Goal: Task Accomplishment & Management: Manage account settings

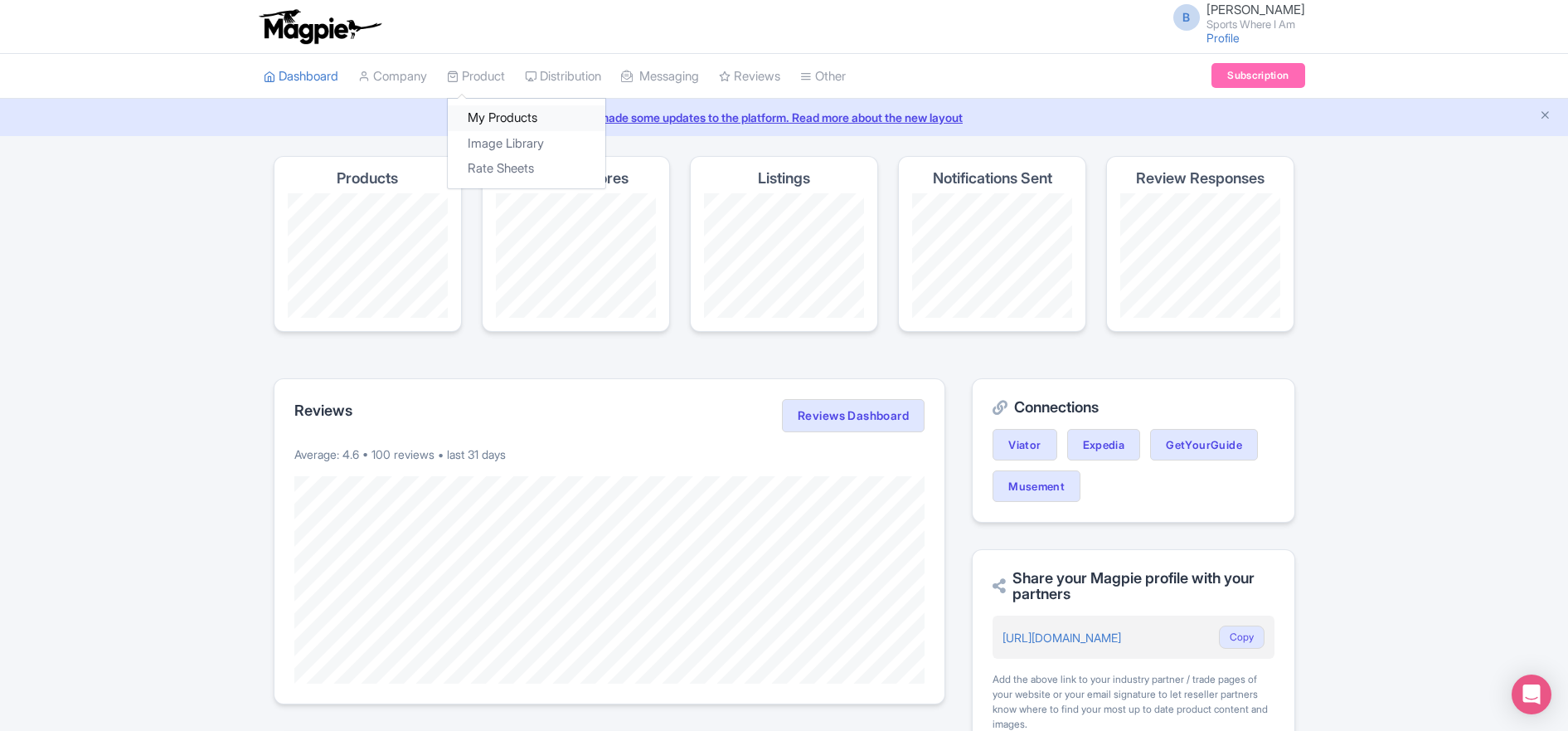
click at [481, 112] on link "My Products" at bounding box center [526, 118] width 158 height 25
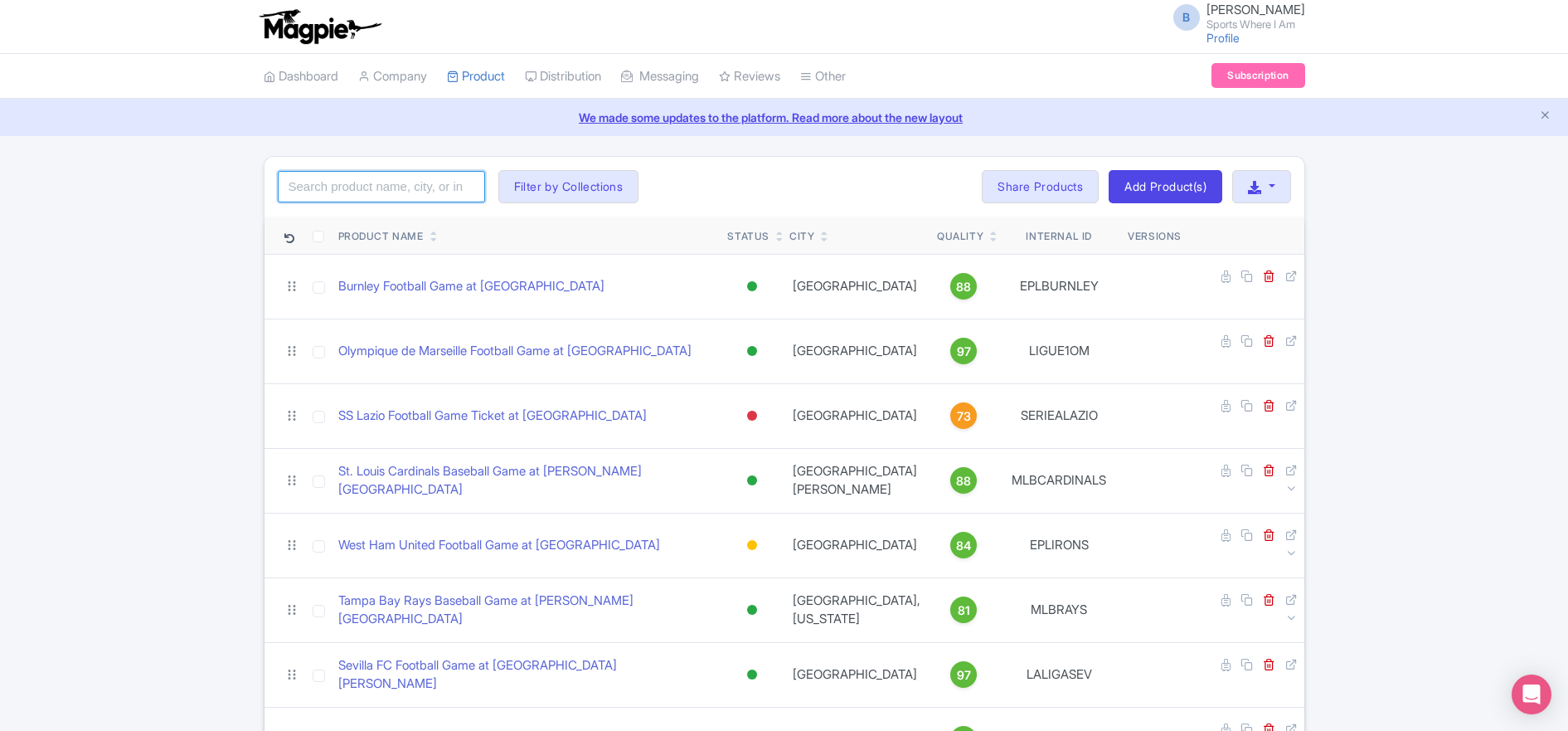
click at [406, 187] on input "search" at bounding box center [380, 187] width 207 height 31
type input "lions"
click button "Search" at bounding box center [0, 0] width 0 height 0
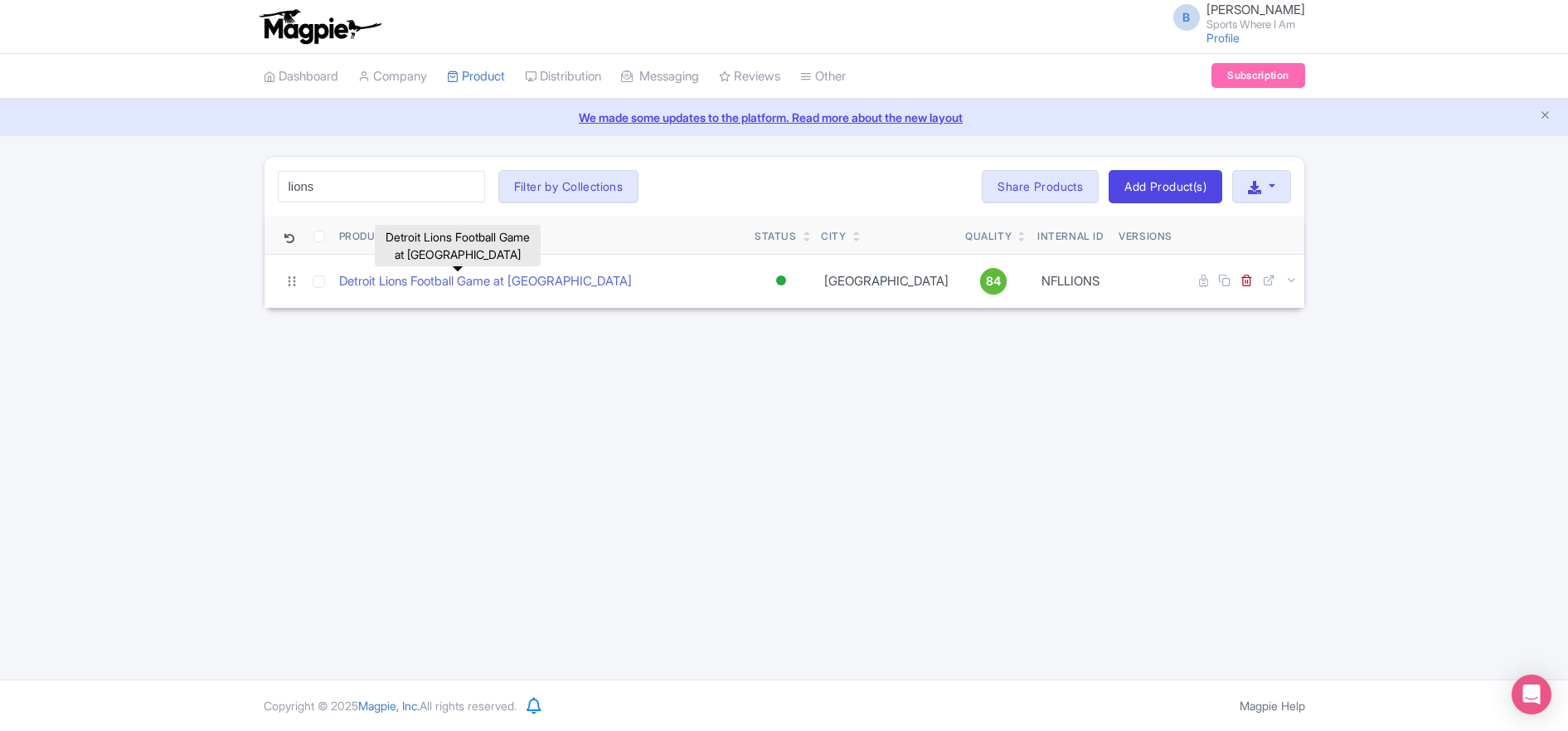
click at [457, 289] on link "Detroit Lions Football Game at [GEOGRAPHIC_DATA]" at bounding box center [485, 282] width 293 height 19
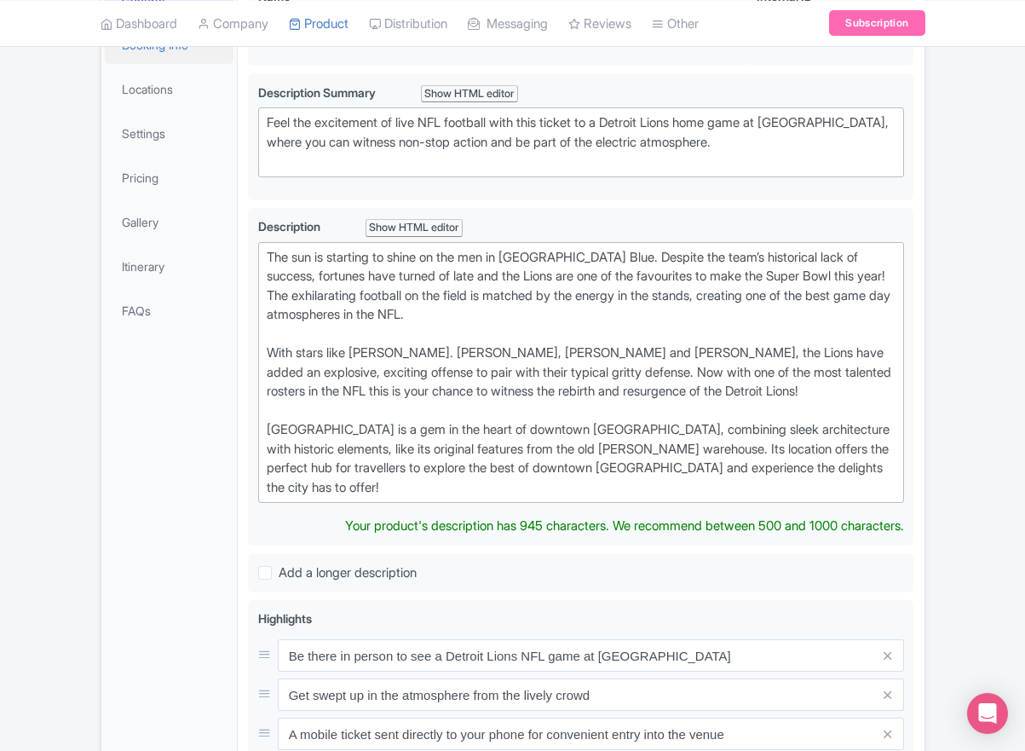
scroll to position [36, 0]
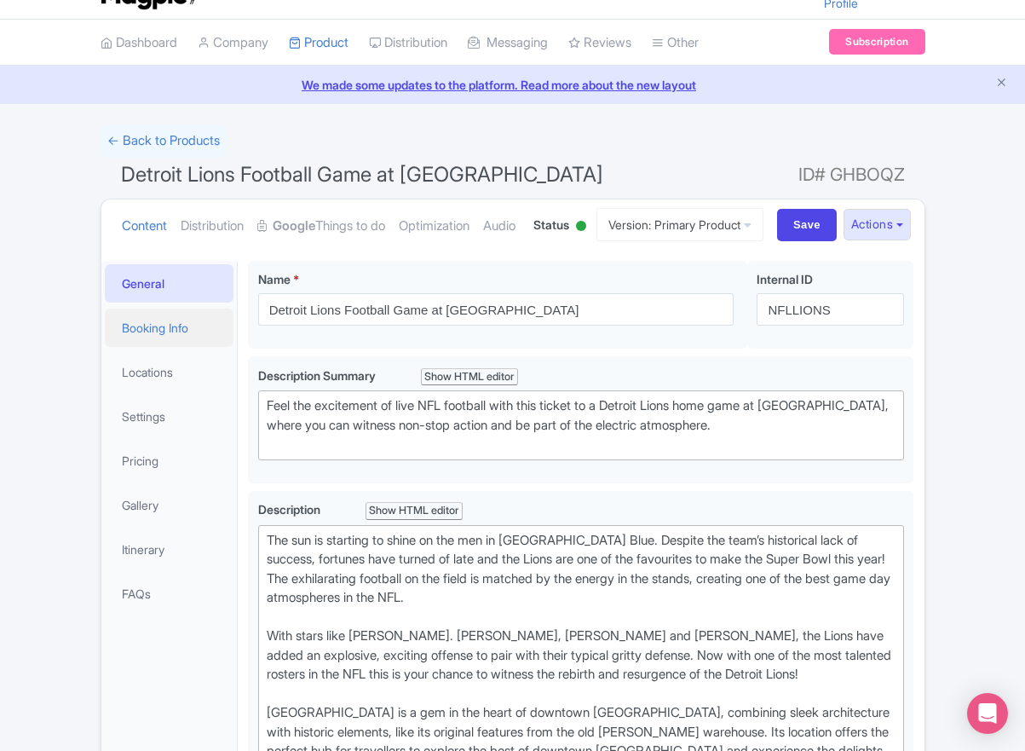
click at [192, 347] on link "Booking Info" at bounding box center [170, 327] width 130 height 38
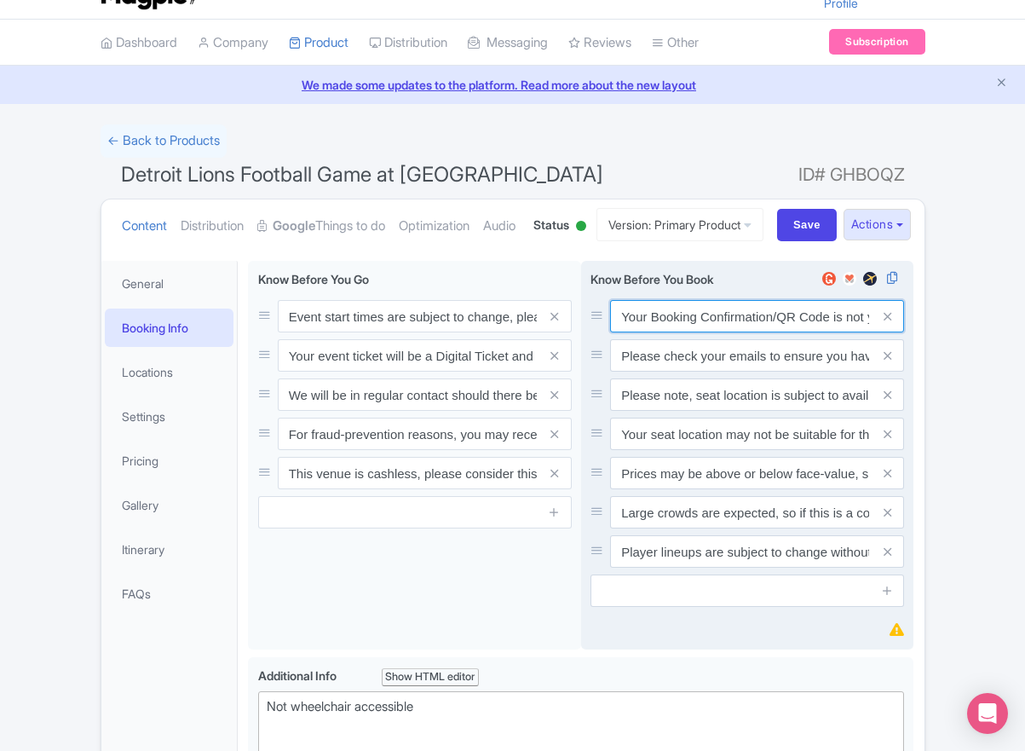
click at [712, 332] on input "Your Booking Confirmation/QR Code is not your entry ticket - your tickets and s…" at bounding box center [757, 316] width 294 height 32
paste input "PDF/QR Code is not your entry ticket - your digital tickets and seating details…"
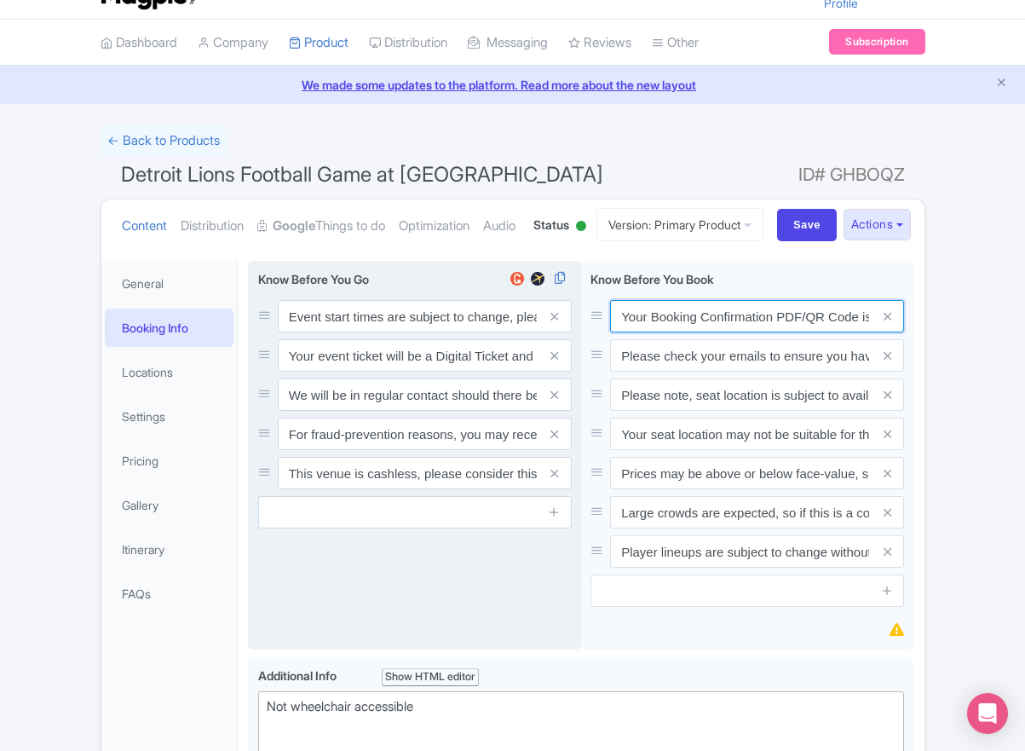
scroll to position [0, 498]
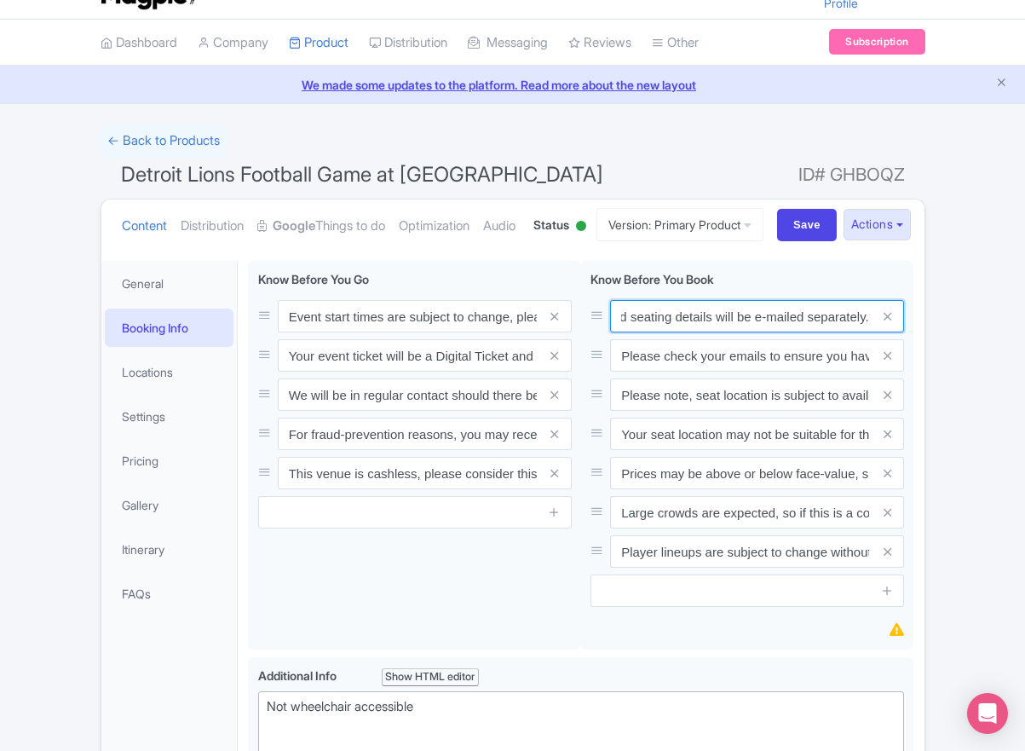
type input "Your Booking Confirmation PDF/QR Code is not your entry ticket - your digital t…"
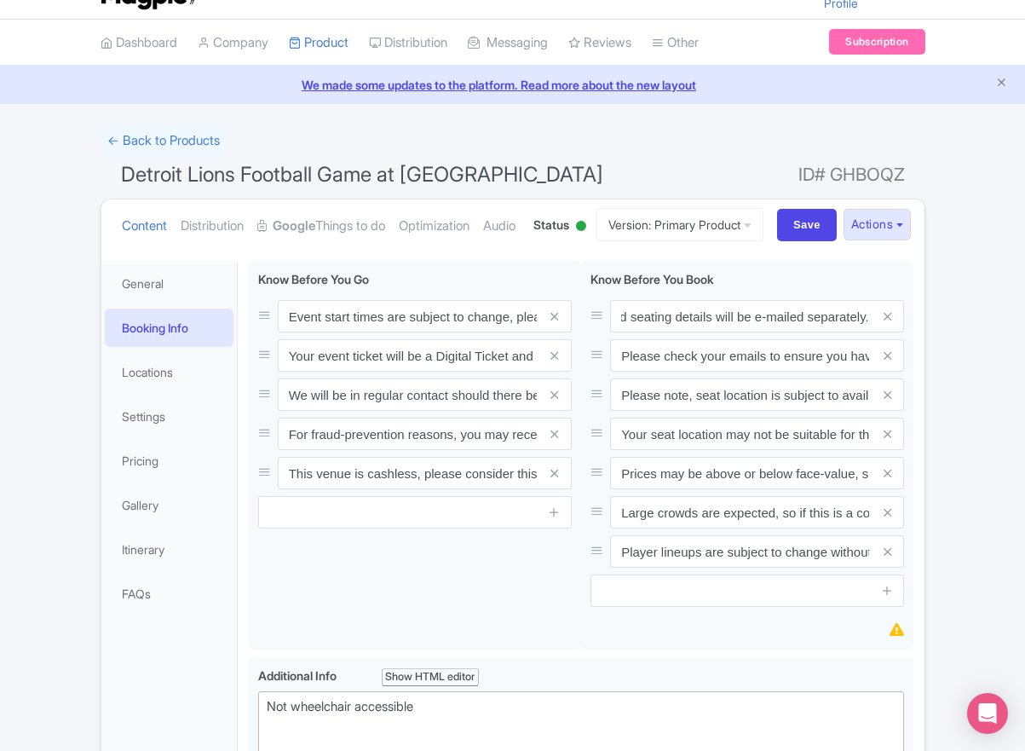
scroll to position [0, 0]
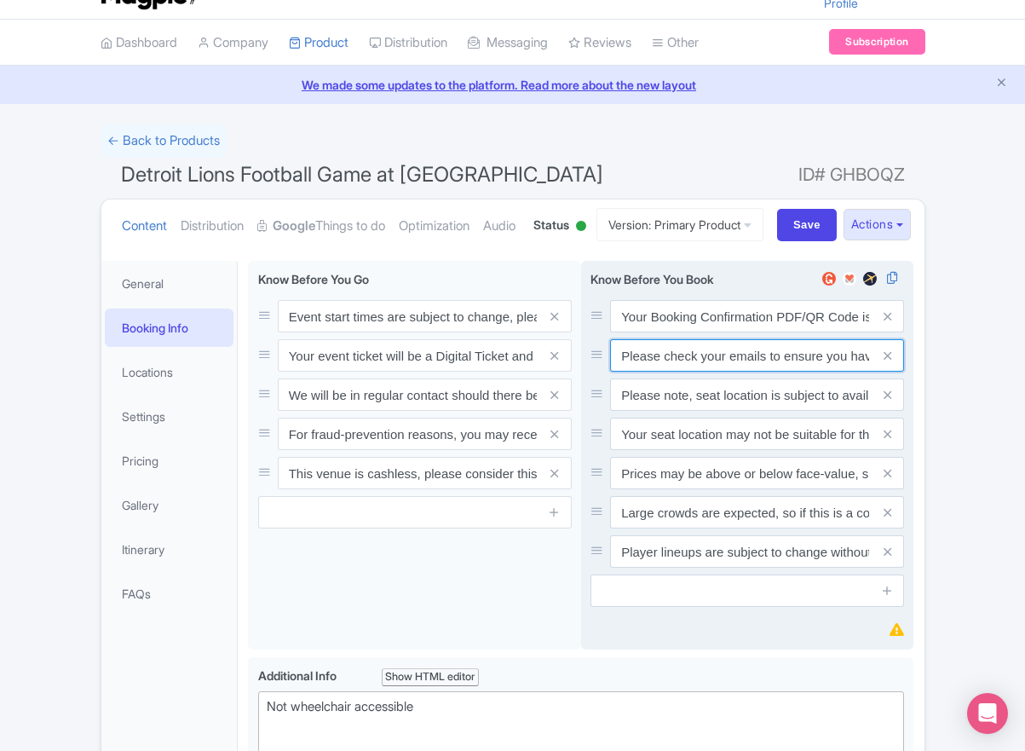
click at [758, 372] on input "Please check your emails to ensure you have accepted your mobile ticket prior t…" at bounding box center [757, 355] width 294 height 32
paste input "Entry tickets will be delivered via a digital ticketing provider selected by th…"
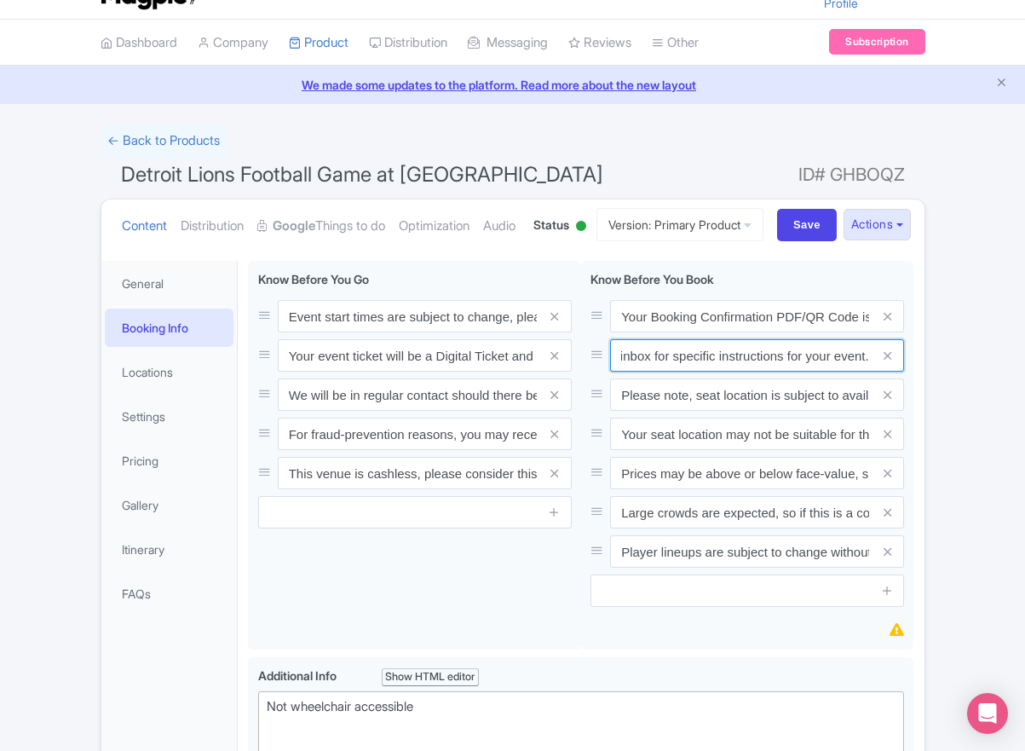
type input "Entry tickets will be delivered via a digital ticketing provider selected by th…"
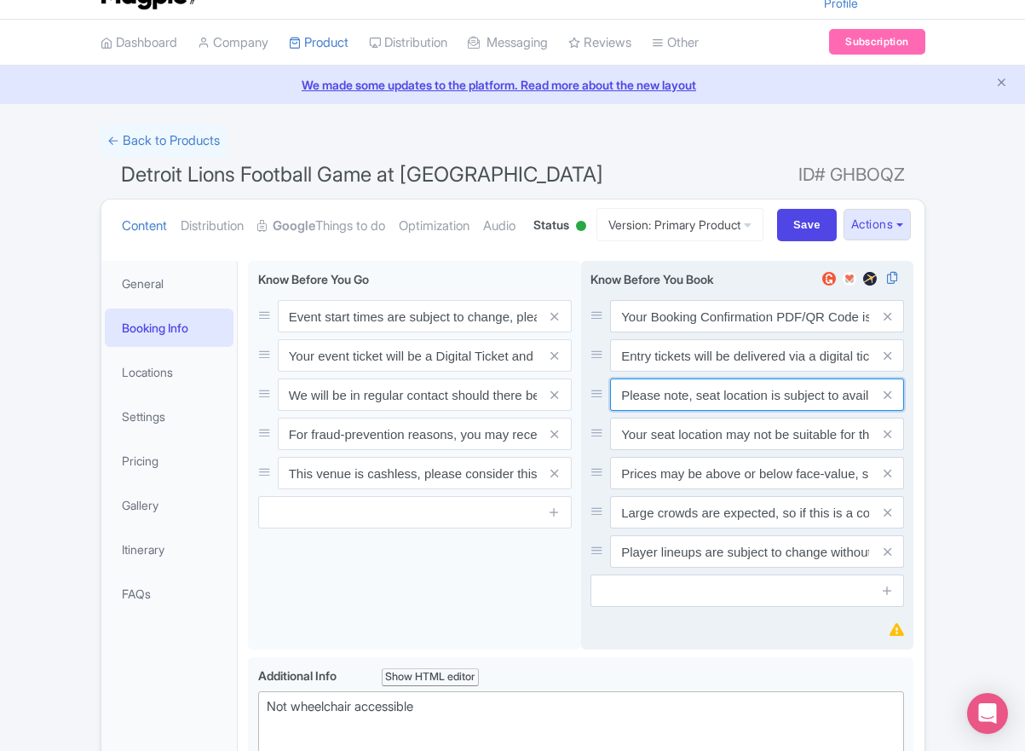
click at [740, 411] on input "Please note, seat location is subject to availability, based on the quantity of…" at bounding box center [757, 394] width 294 height 32
paste input "Ticket prices may be above or below face-value, subject to the popularity of th…"
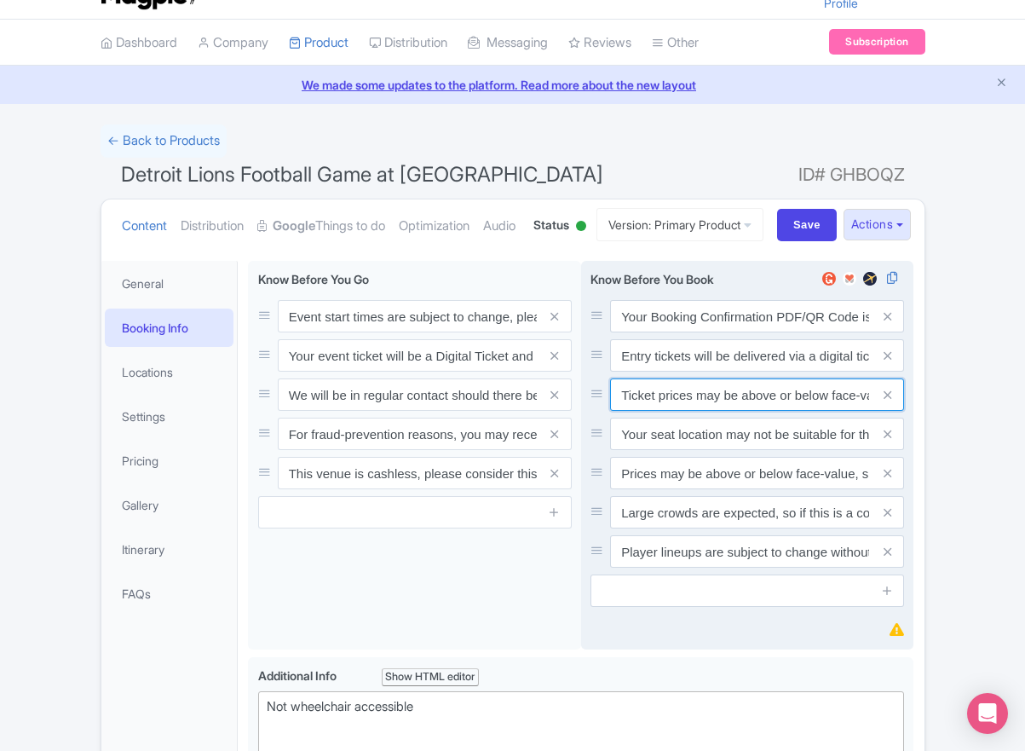
scroll to position [0, 363]
type input "Ticket prices may be above or below face-value, subject to the popularity of th…"
click at [885, 441] on icon at bounding box center [888, 434] width 8 height 13
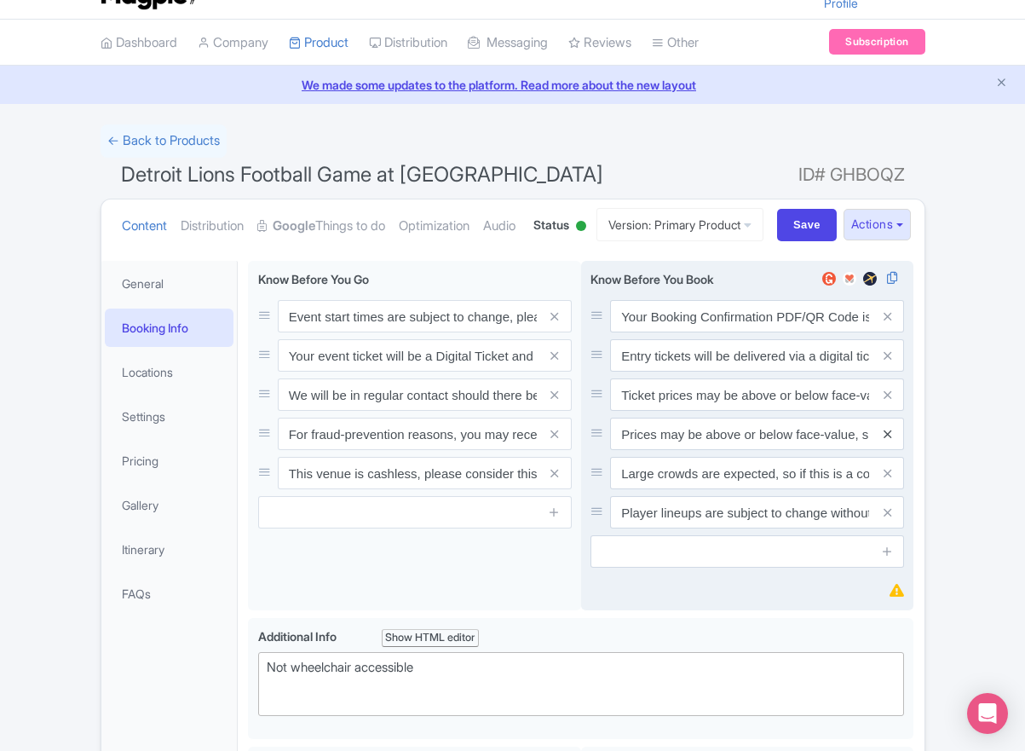
click at [885, 441] on icon at bounding box center [888, 434] width 8 height 13
click at [885, 480] on icon at bounding box center [888, 473] width 8 height 13
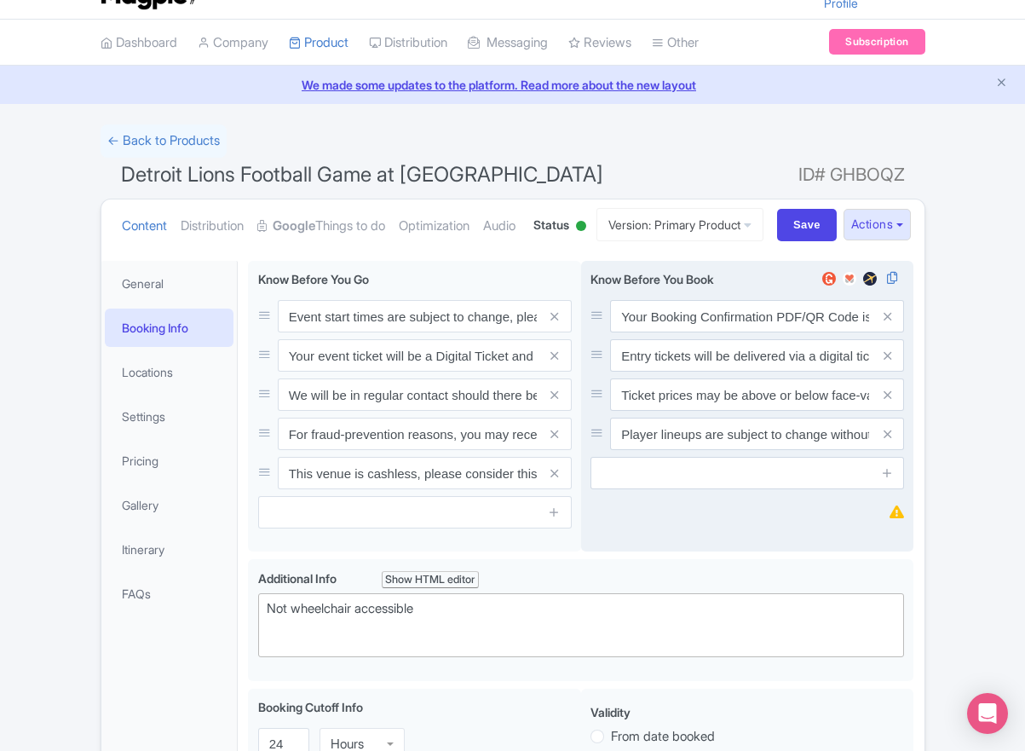
click at [885, 441] on icon at bounding box center [888, 434] width 8 height 13
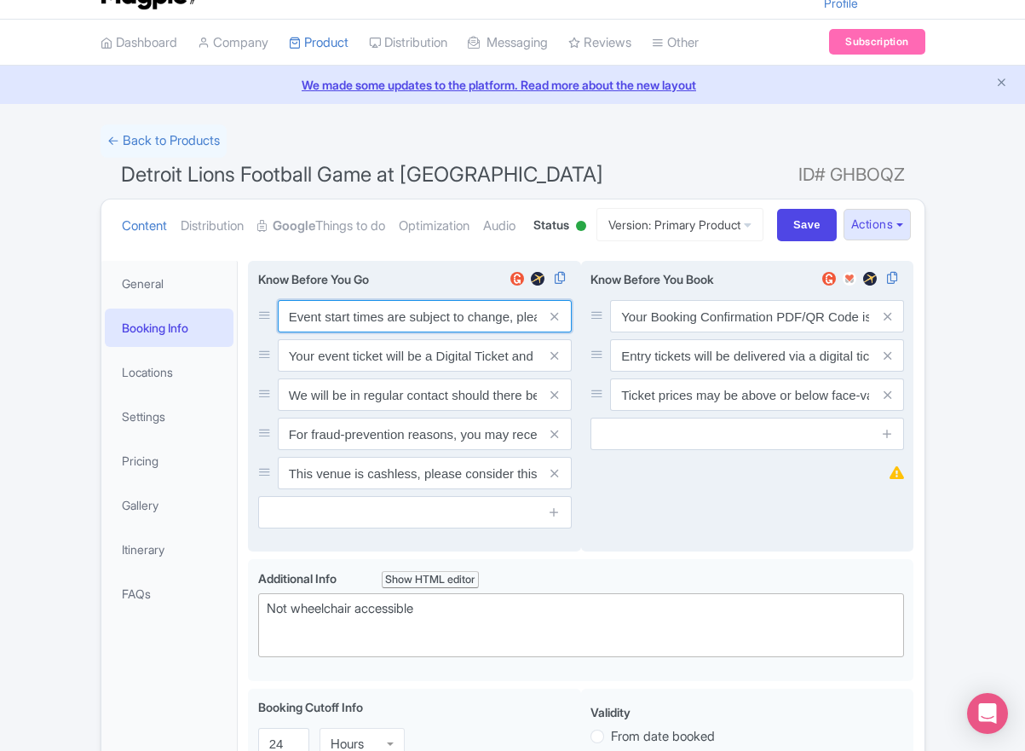
click at [379, 332] on input "Event start times are subject to change, please check these closer to the event…" at bounding box center [425, 316] width 294 height 32
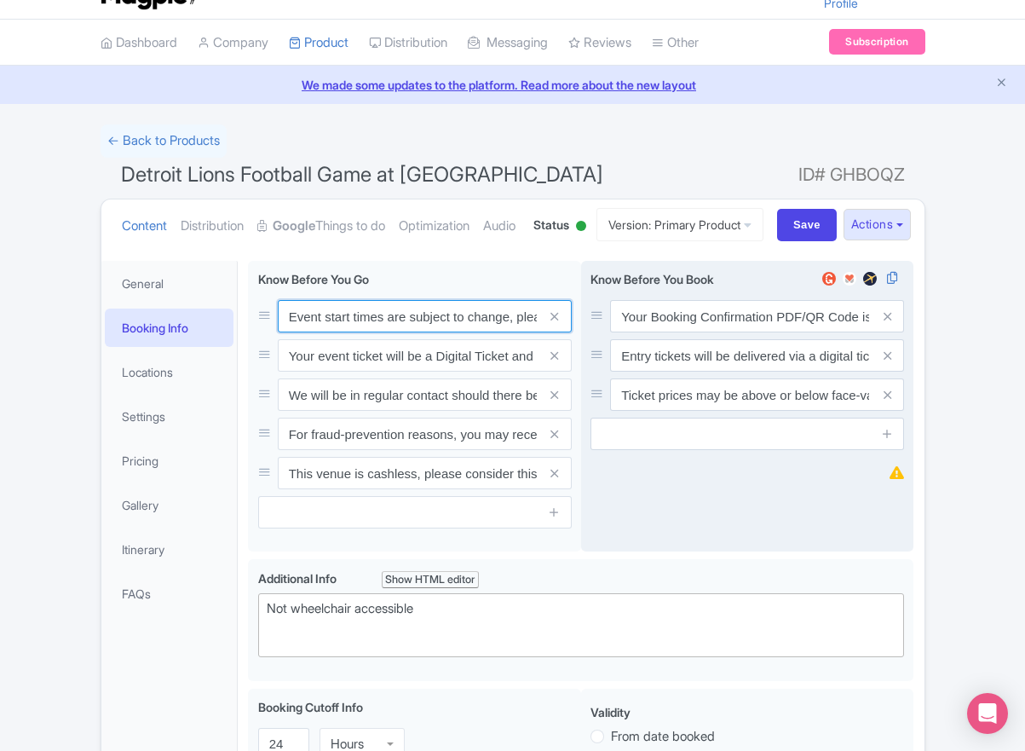
paste input ". We will be in regular contact should there be any updates or changes ahead of…"
type input "Event start times are subject to change. We will be in regular contact should t…"
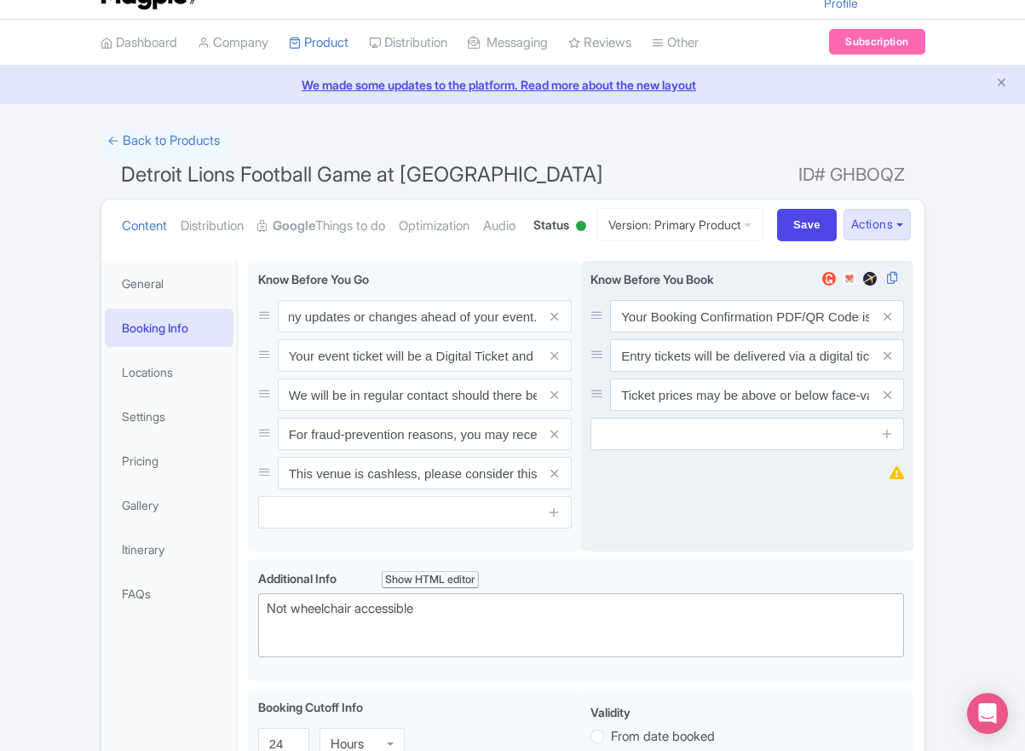
scroll to position [0, 0]
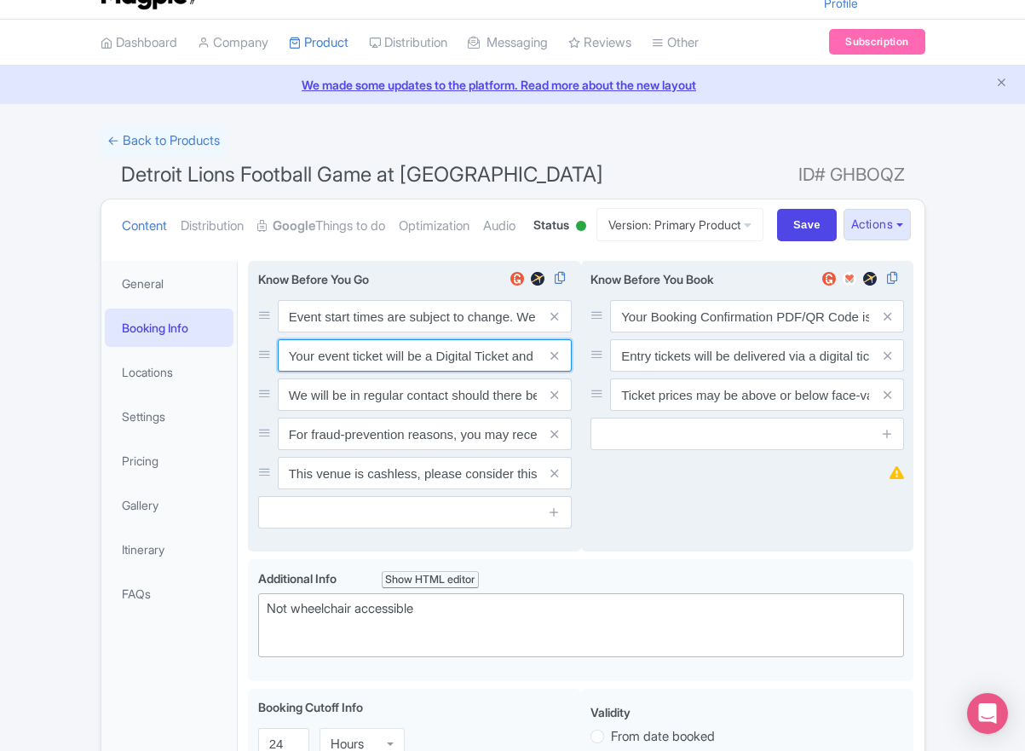
click at [435, 372] on input "Your event ticket will be a Digital Ticket and is separate from your booking co…" at bounding box center [425, 355] width 294 height 32
paste input "ntry"
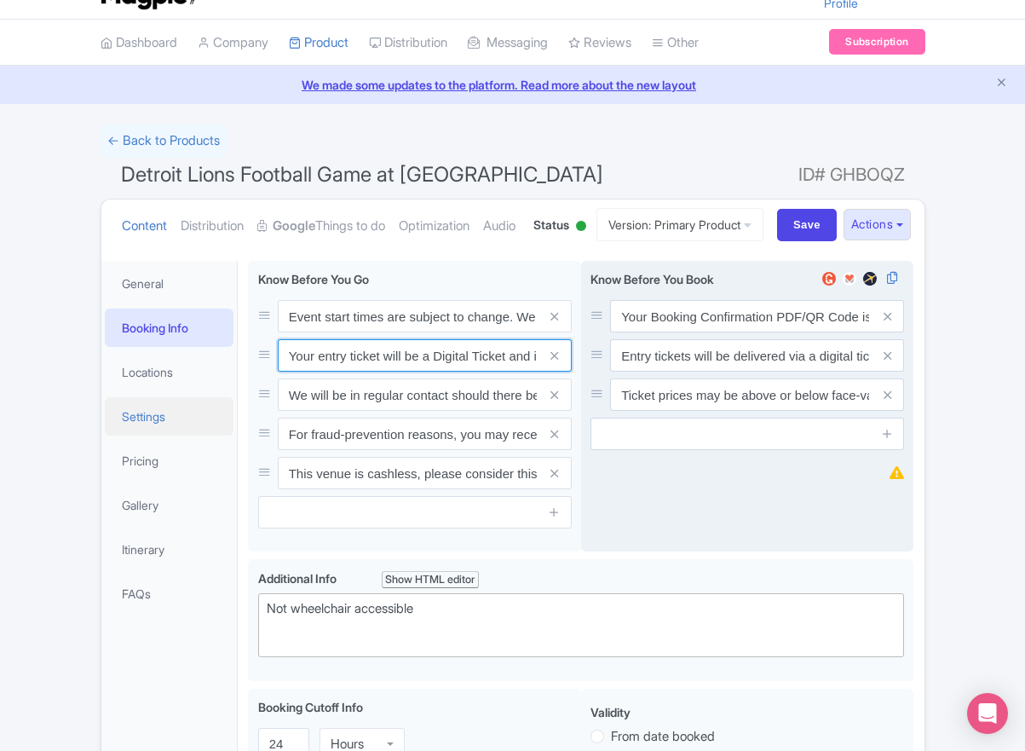
scroll to position [0, 242]
type input "Your entry ticket will be a Digital Ticket and is separate from your booking co…"
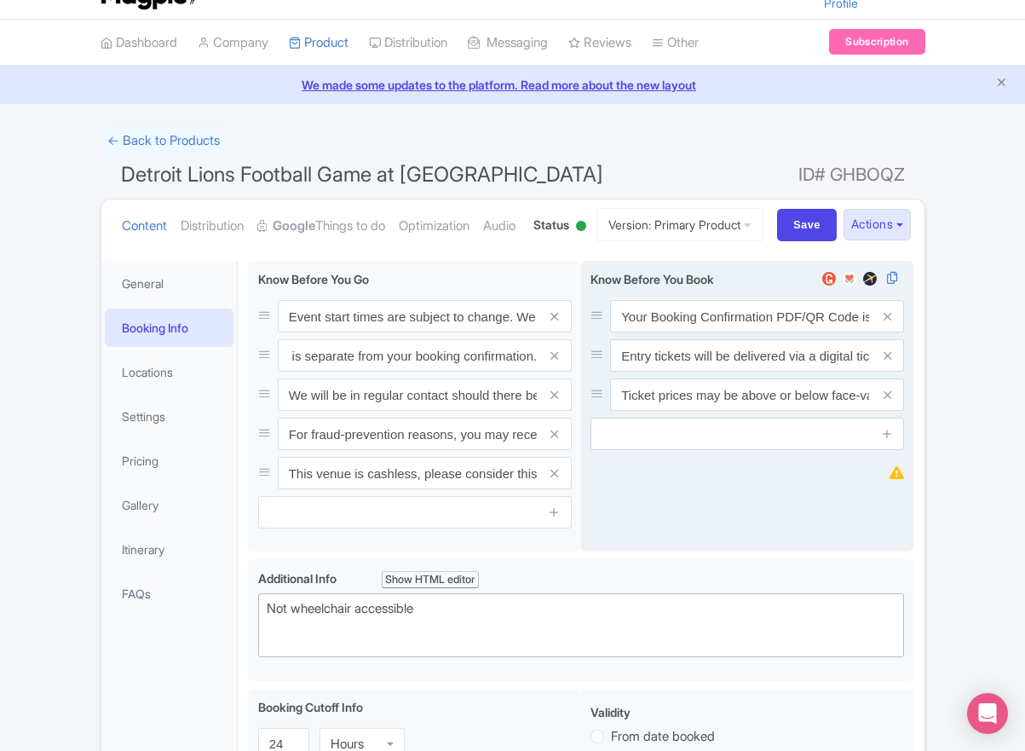
scroll to position [0, 0]
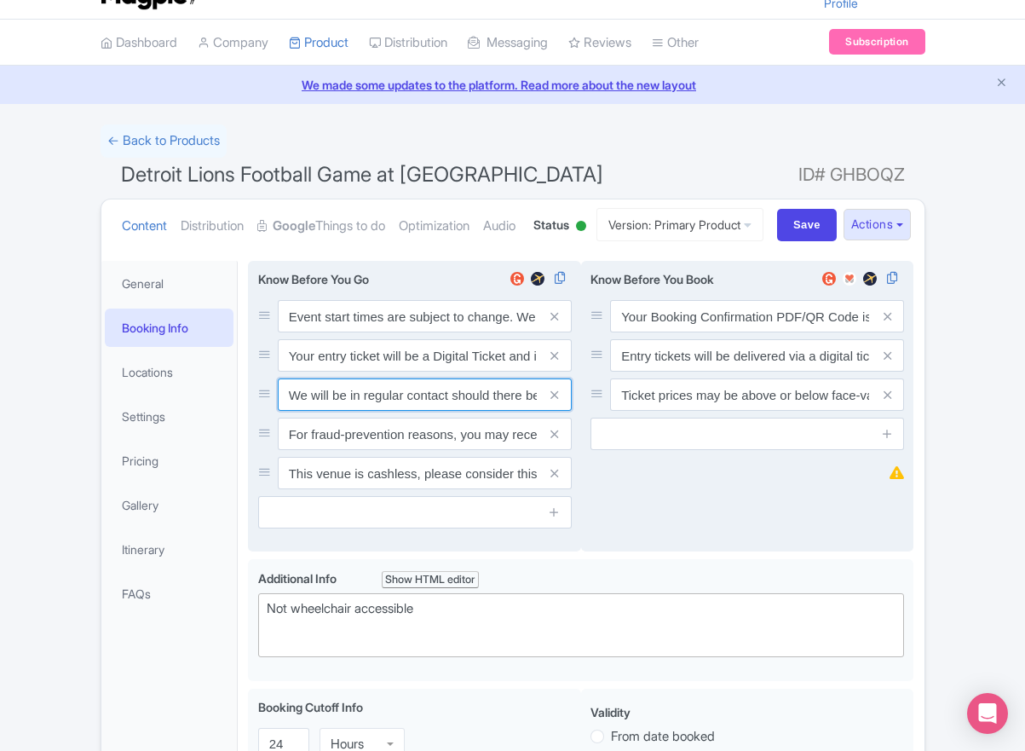
click at [418, 411] on input "We will be in regular contact should there be any updates or changes ahead of y…" at bounding box center [425, 394] width 294 height 32
paste input "For fraud-prevention reasons, most tickets are delivered between 1-3 days prior…"
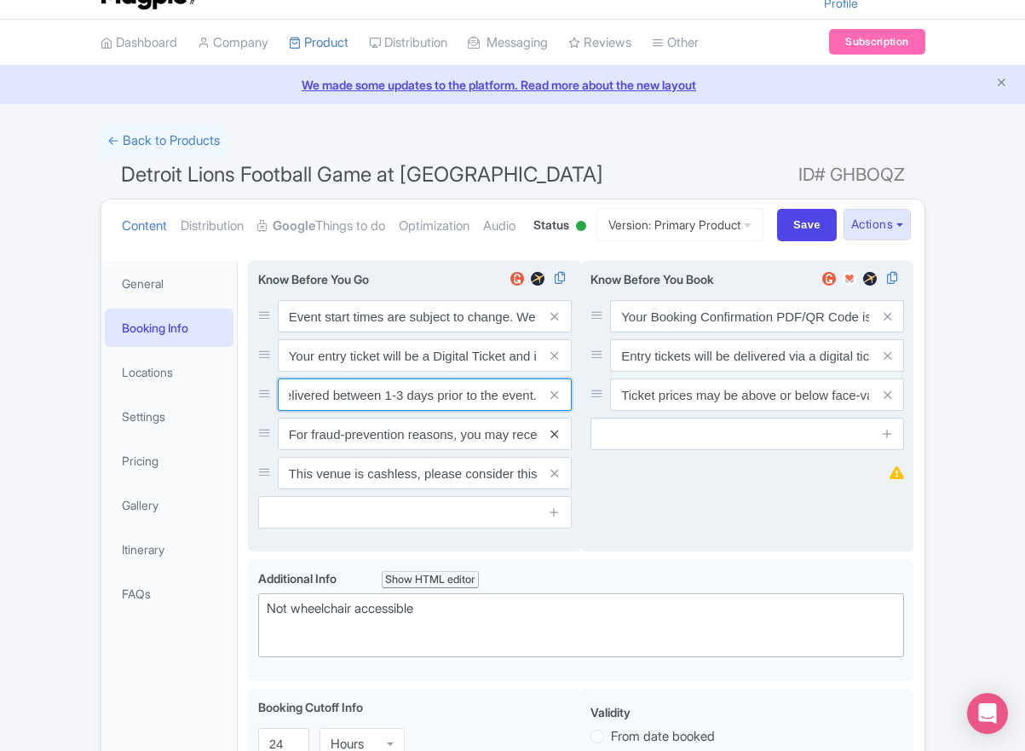
type input "For fraud-prevention reasons, most tickets are delivered between 1-3 days prior…"
click at [555, 441] on icon at bounding box center [555, 434] width 8 height 13
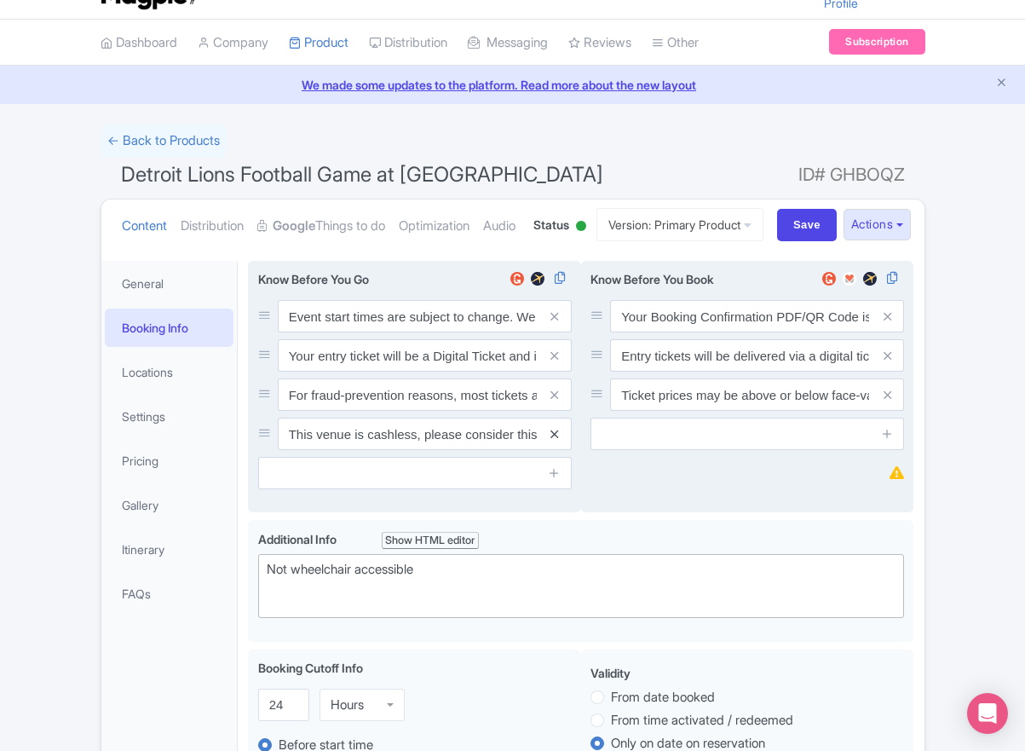
click at [555, 441] on icon at bounding box center [555, 434] width 8 height 13
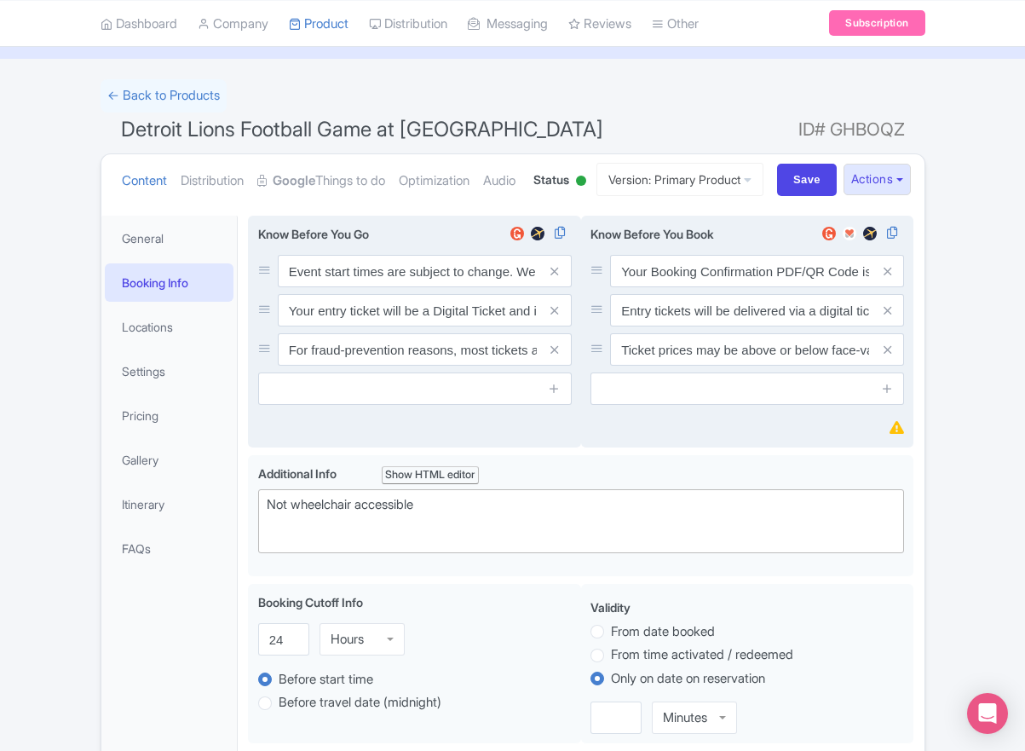
scroll to position [183, 0]
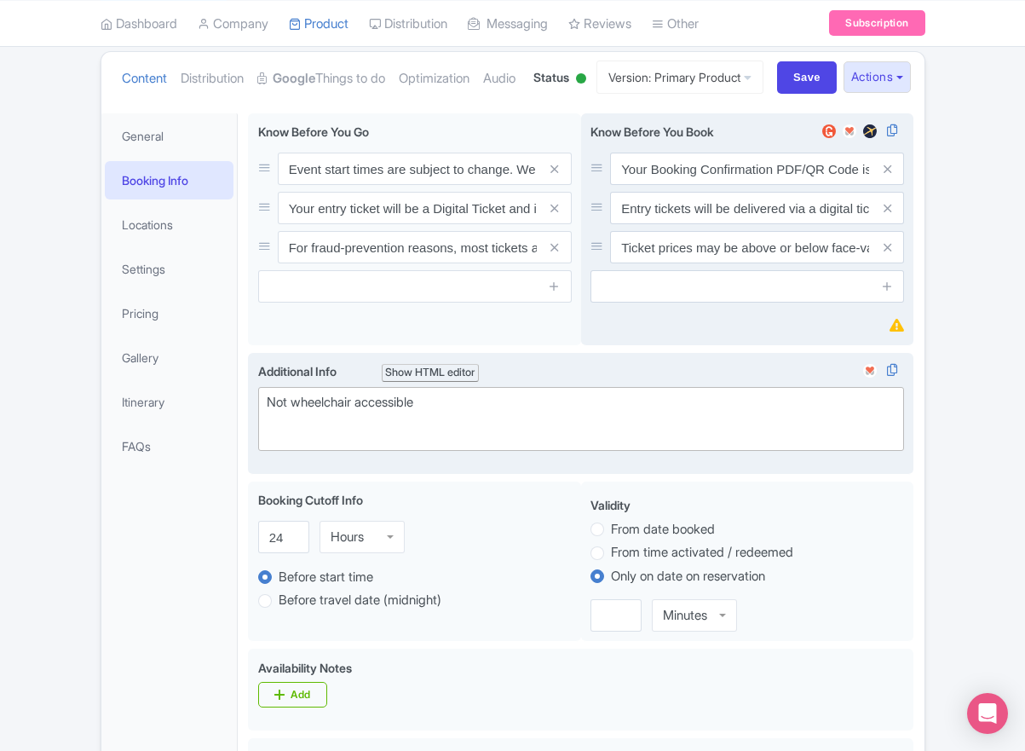
click at [323, 431] on div "Not wheelchair accessible" at bounding box center [582, 412] width 630 height 38
paste trix-editor "Short Side Upper: Located in the outer ring of seating in the higher tiers behi…"
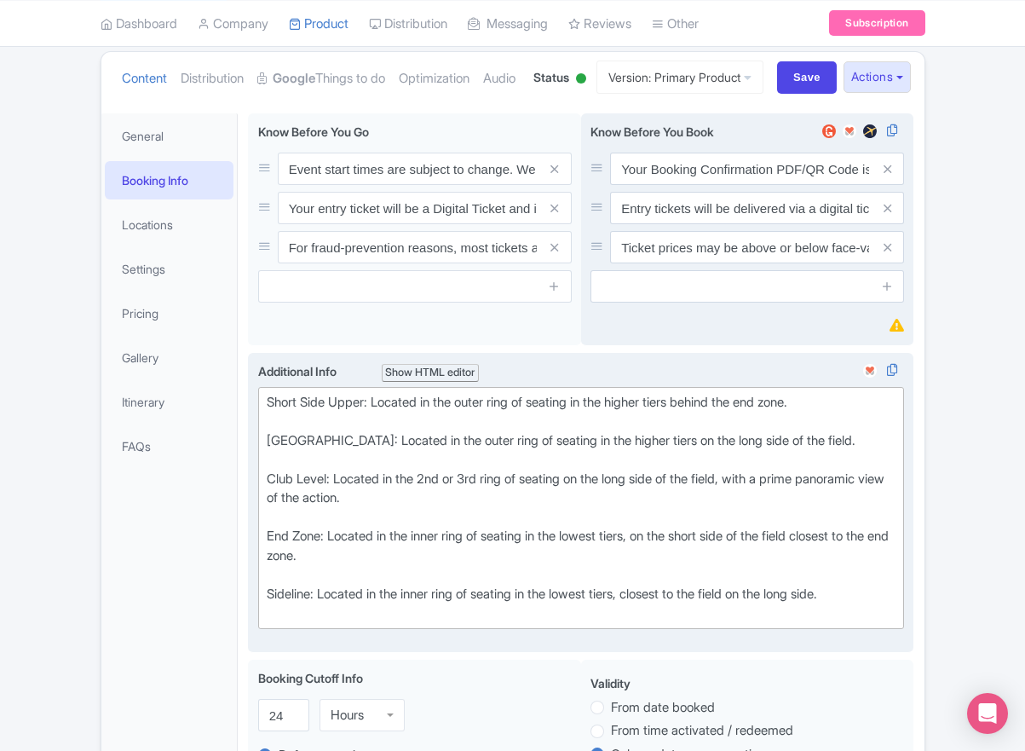
type trix-editor "<div>Short Side Upper: Located in the outer ring of seating in the higher tiers…"
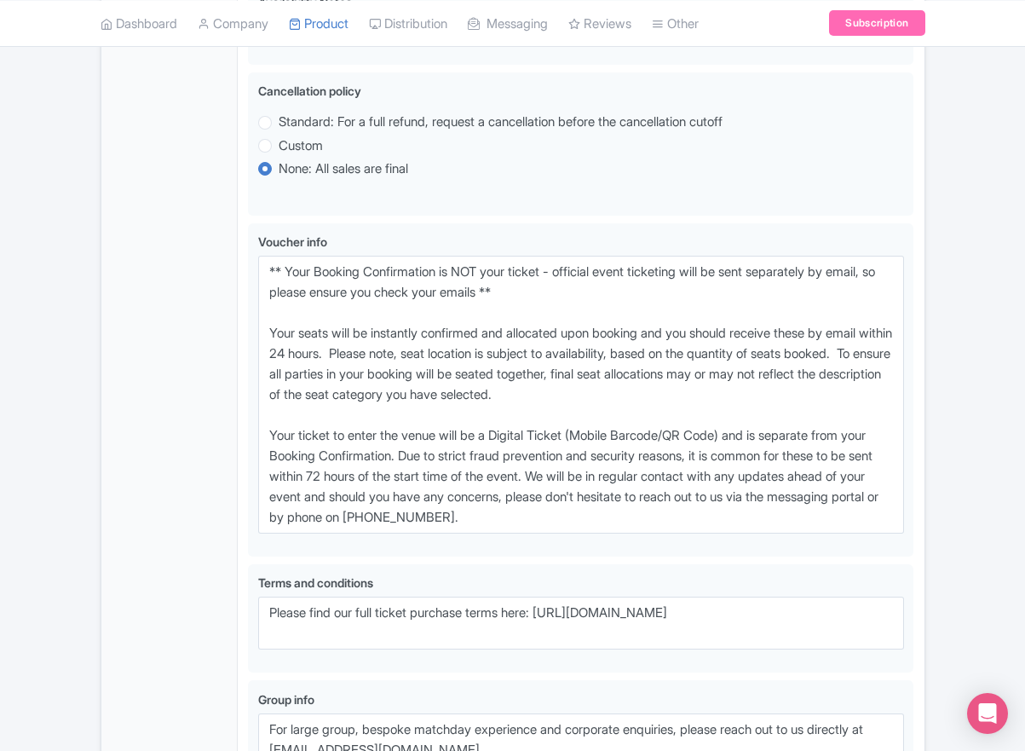
scroll to position [1016, 0]
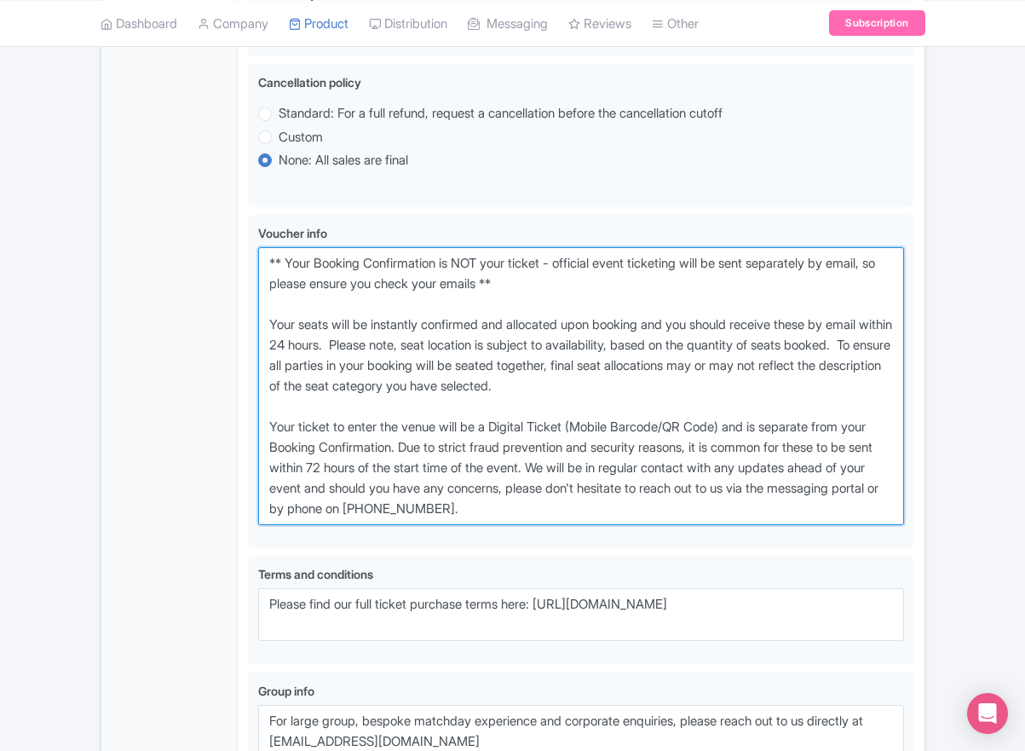
drag, startPoint x: 609, startPoint y: 574, endPoint x: 117, endPoint y: 310, distance: 558.9
click at [117, 310] on div "General Booking Info Locations Settings Pricing Gallery Itinerary FAQs Detroit …" at bounding box center [512, 61] width 823 height 1581
paste textarea "entry ticket - official event ticketing will be sent separately by email, so pl…"
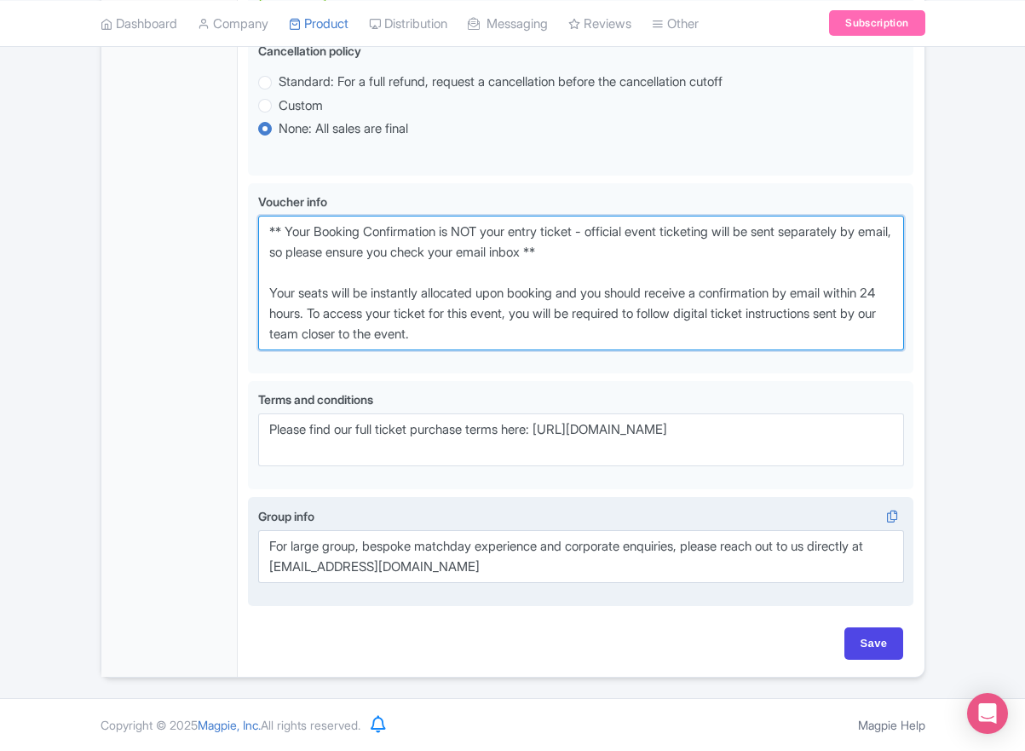
scroll to position [1111, 0]
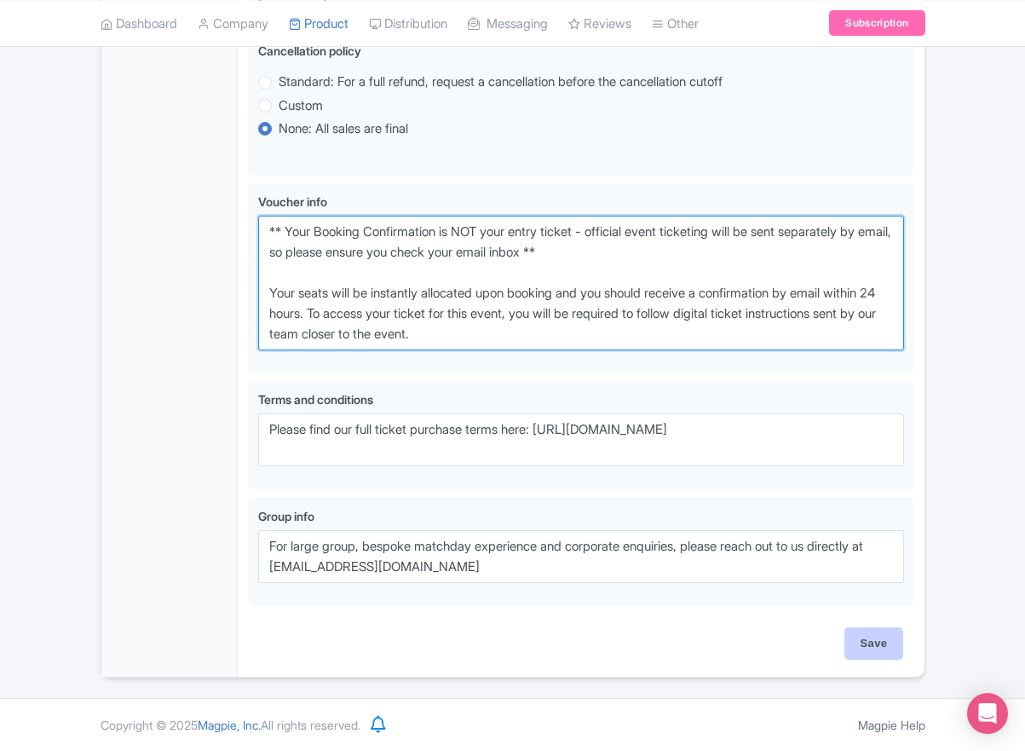
type textarea "** Your Booking Confirmation is NOT your entry ticket - official event ticketin…"
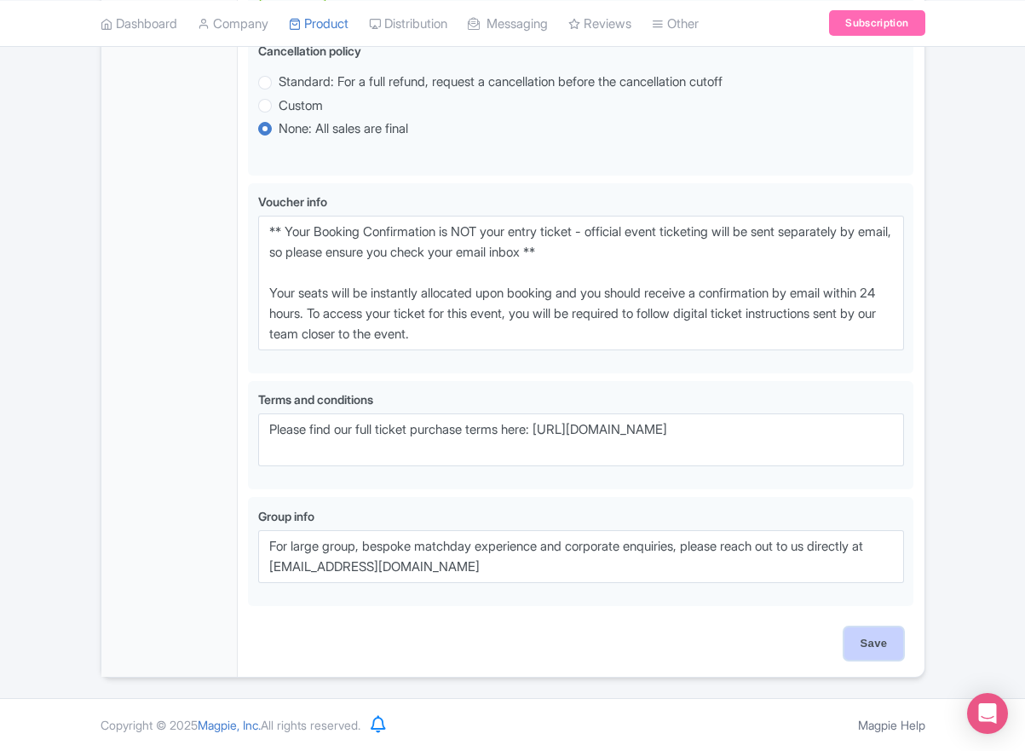
click at [885, 645] on input "Save" at bounding box center [875, 643] width 60 height 32
type input "Saving..."
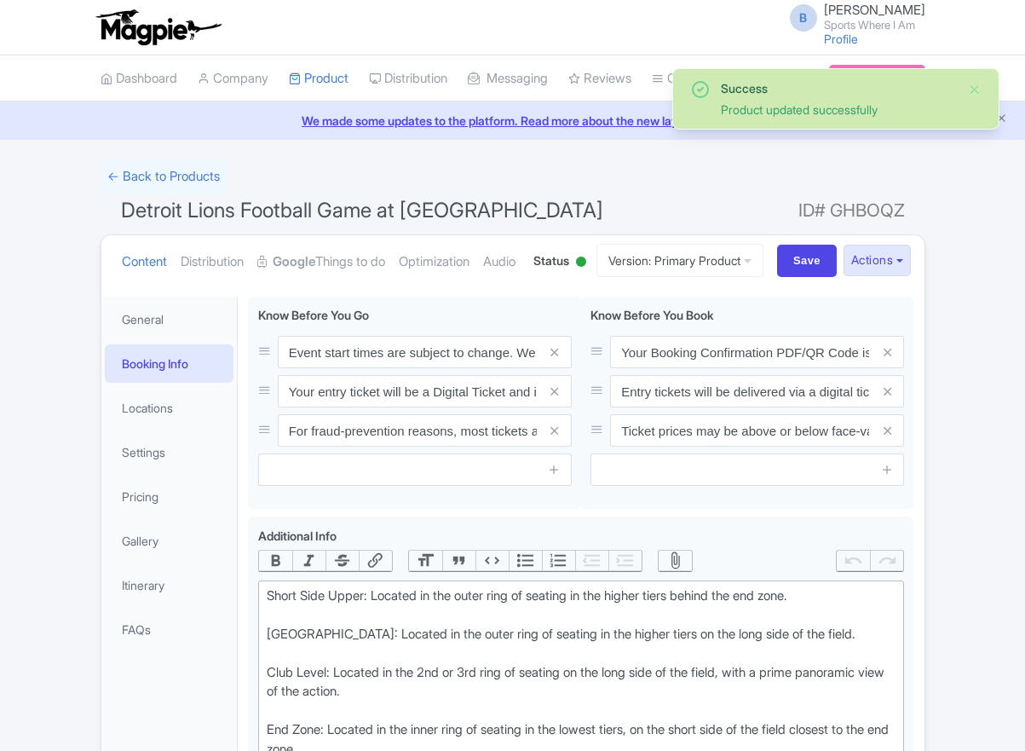
scroll to position [362, 0]
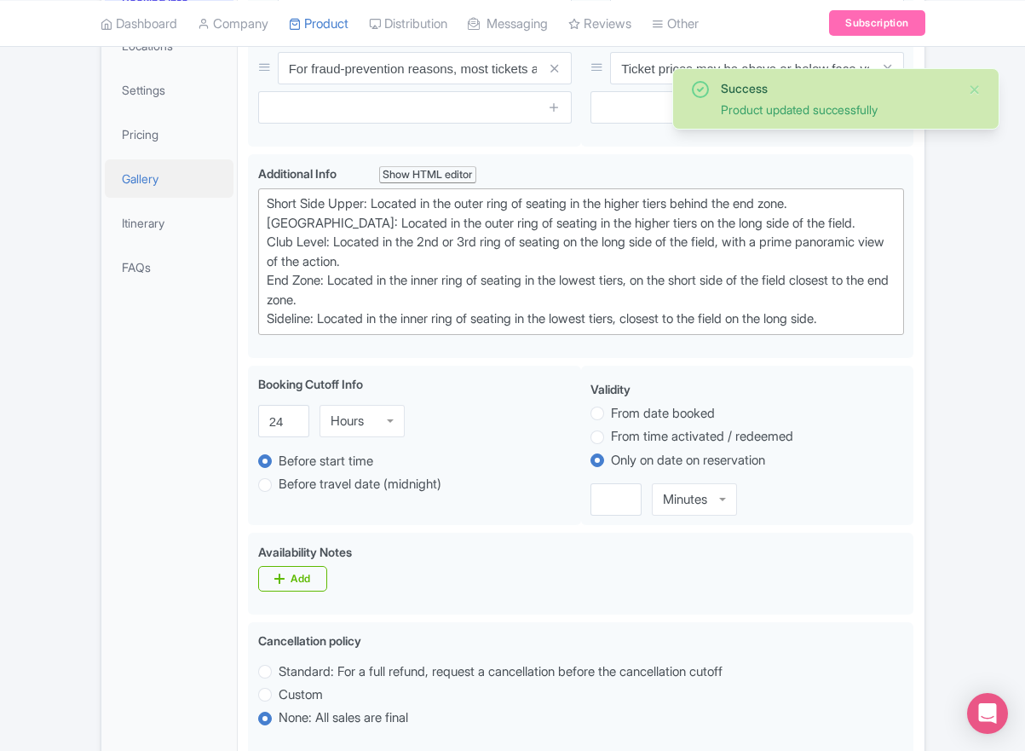
click at [158, 198] on link "Gallery" at bounding box center [170, 178] width 130 height 38
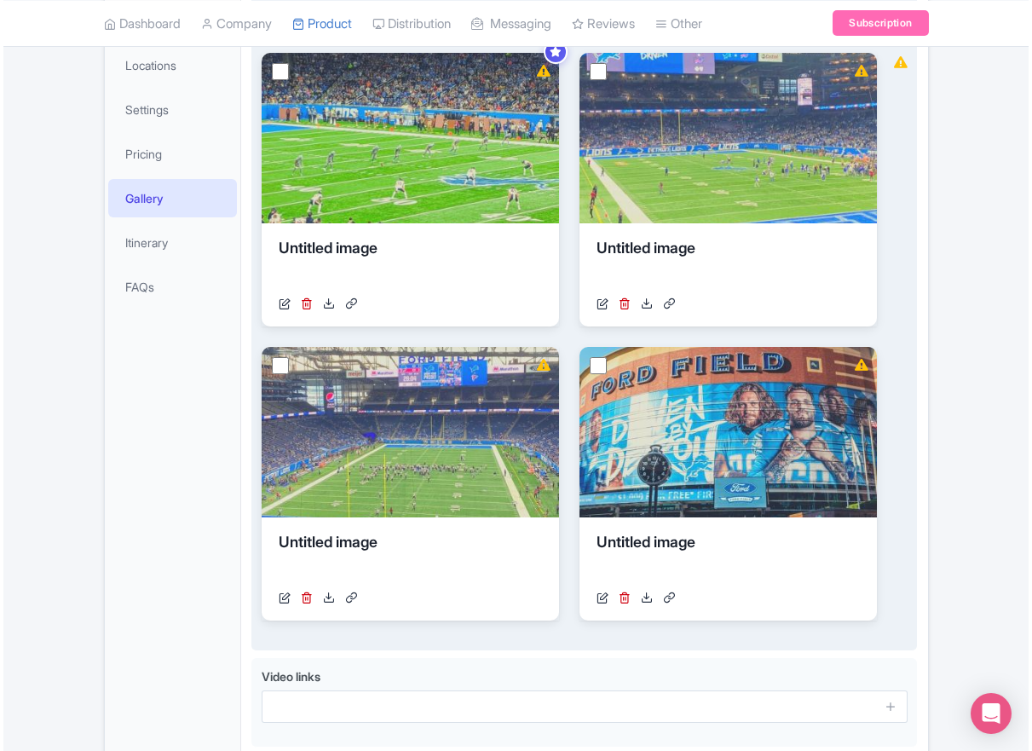
scroll to position [329, 0]
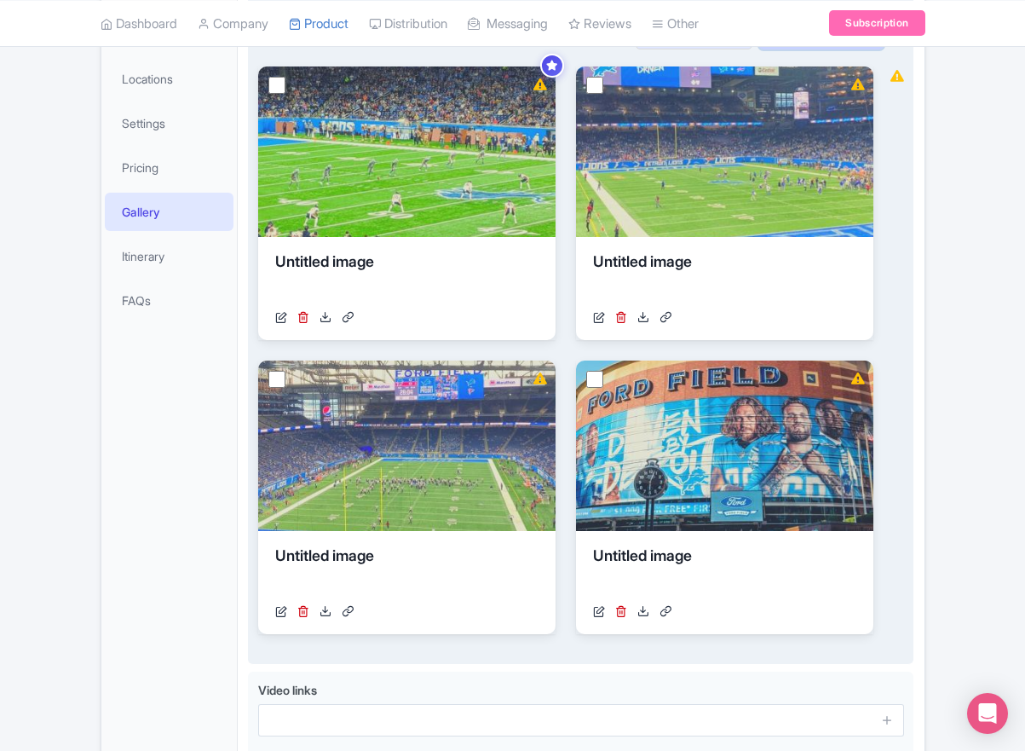
click at [819, 49] on link "Add from library" at bounding box center [821, 32] width 125 height 34
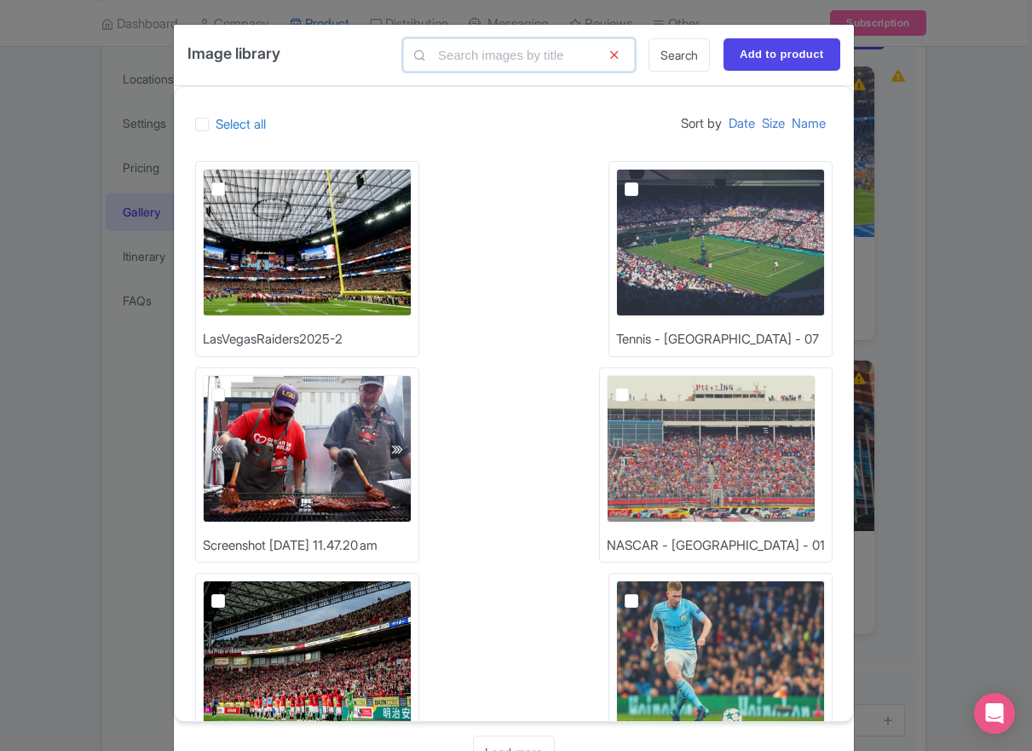
click at [502, 63] on input "text" at bounding box center [519, 54] width 232 height 33
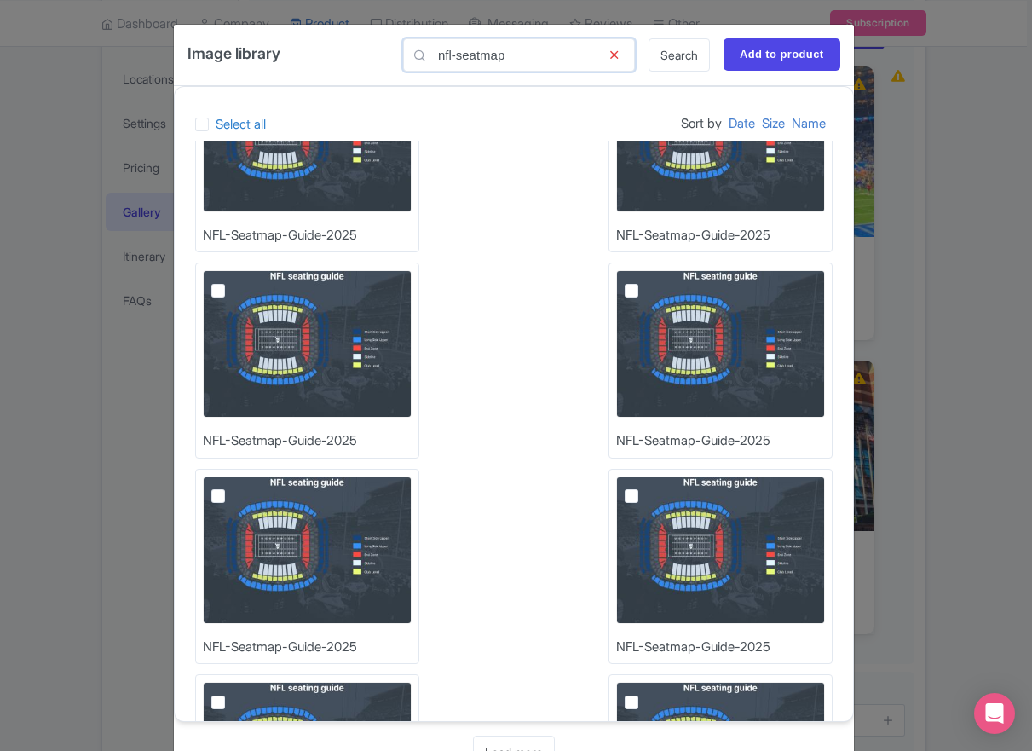
scroll to position [0, 0]
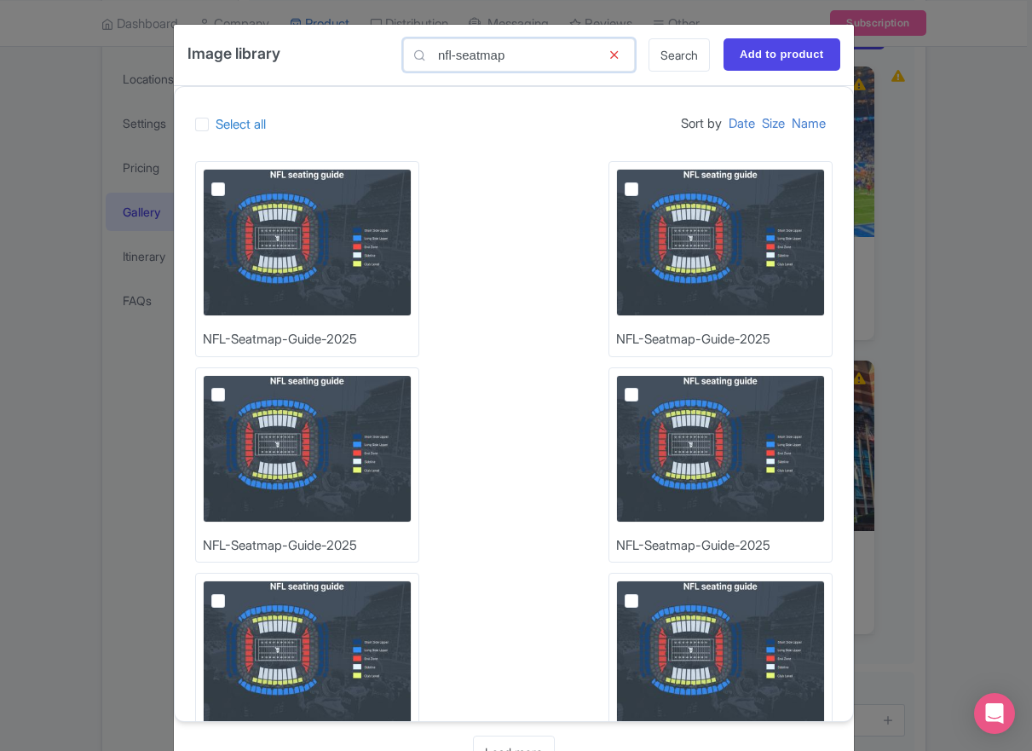
type input "nfl-seatmap"
click at [232, 179] on label at bounding box center [232, 179] width 0 height 0
click at [232, 180] on input "checkbox" at bounding box center [237, 174] width 11 height 11
checkbox input "true"
click at [760, 66] on input "Add to product" at bounding box center [782, 54] width 117 height 32
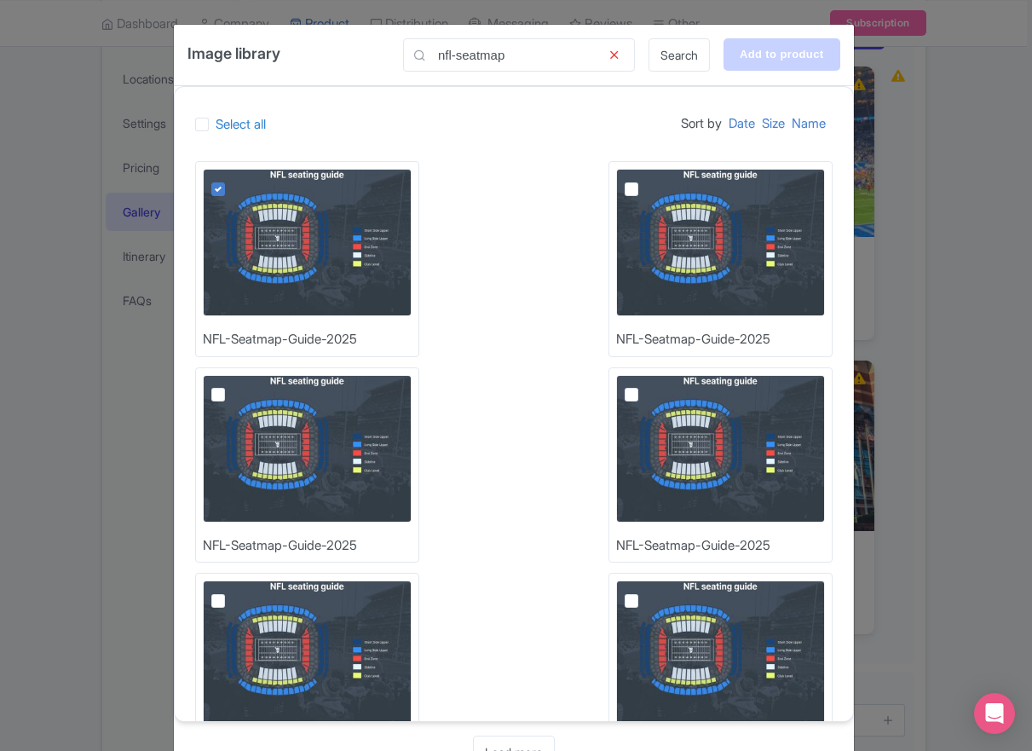
type input "Adding..."
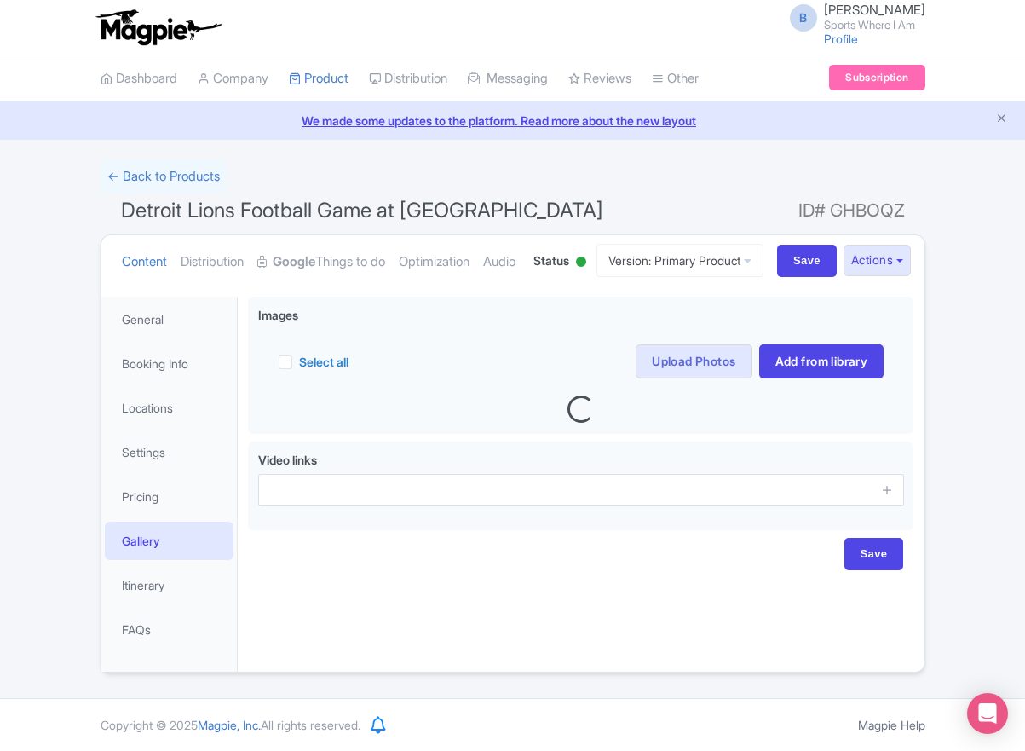
scroll to position [63, 0]
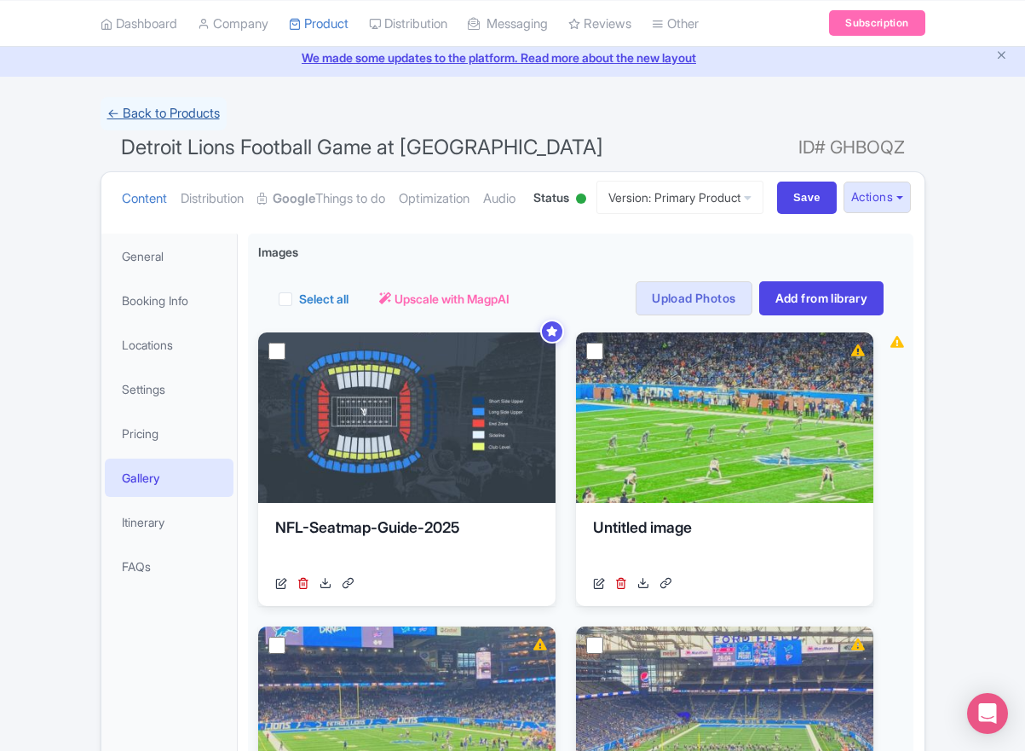
click at [184, 113] on link "← Back to Products" at bounding box center [164, 113] width 126 height 33
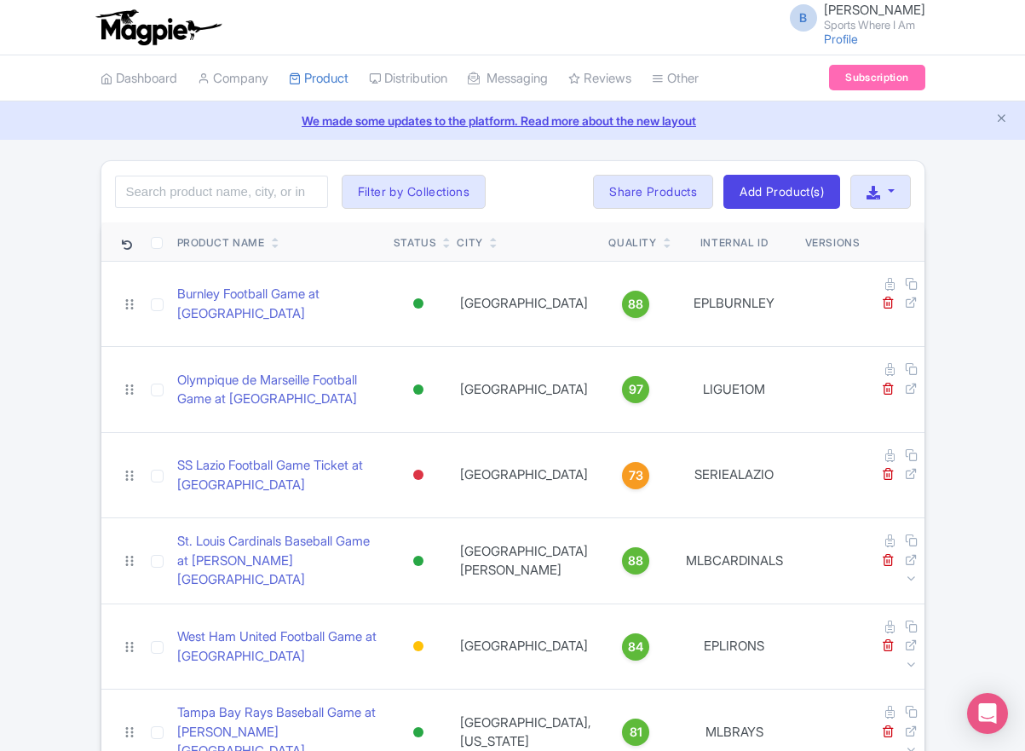
click at [178, 199] on input "search" at bounding box center [221, 192] width 213 height 32
type input "wizards"
click button "Search" at bounding box center [0, 0] width 0 height 0
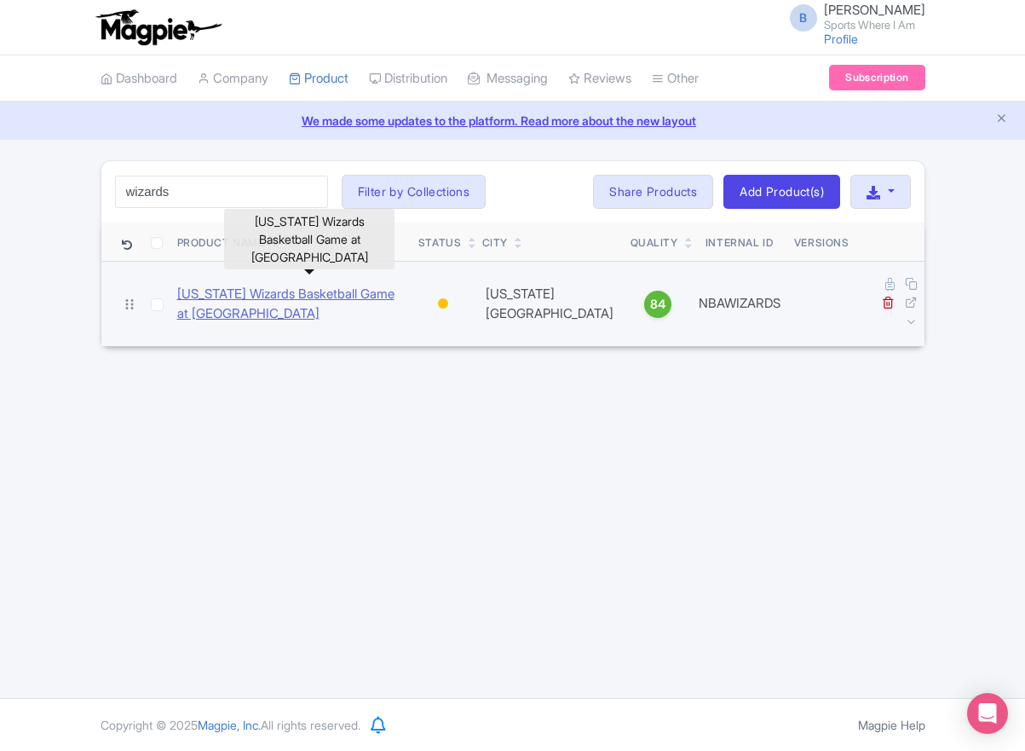
click at [239, 290] on link "[US_STATE] Wizards Basketball Game at [GEOGRAPHIC_DATA]" at bounding box center [291, 304] width 228 height 38
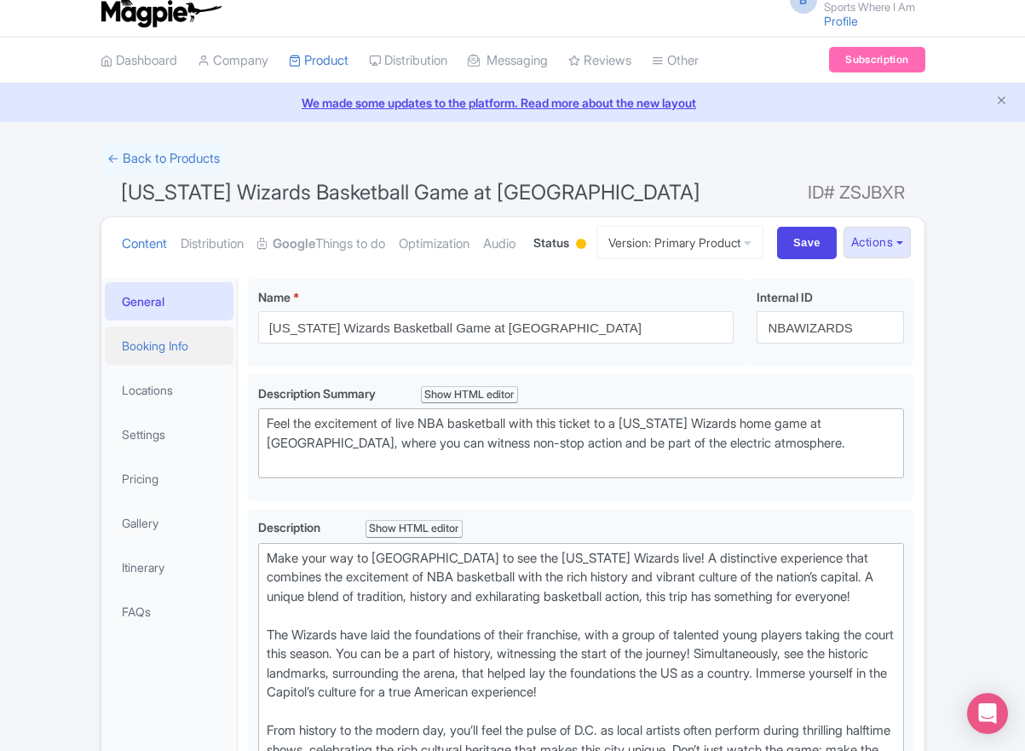
scroll to position [33, 0]
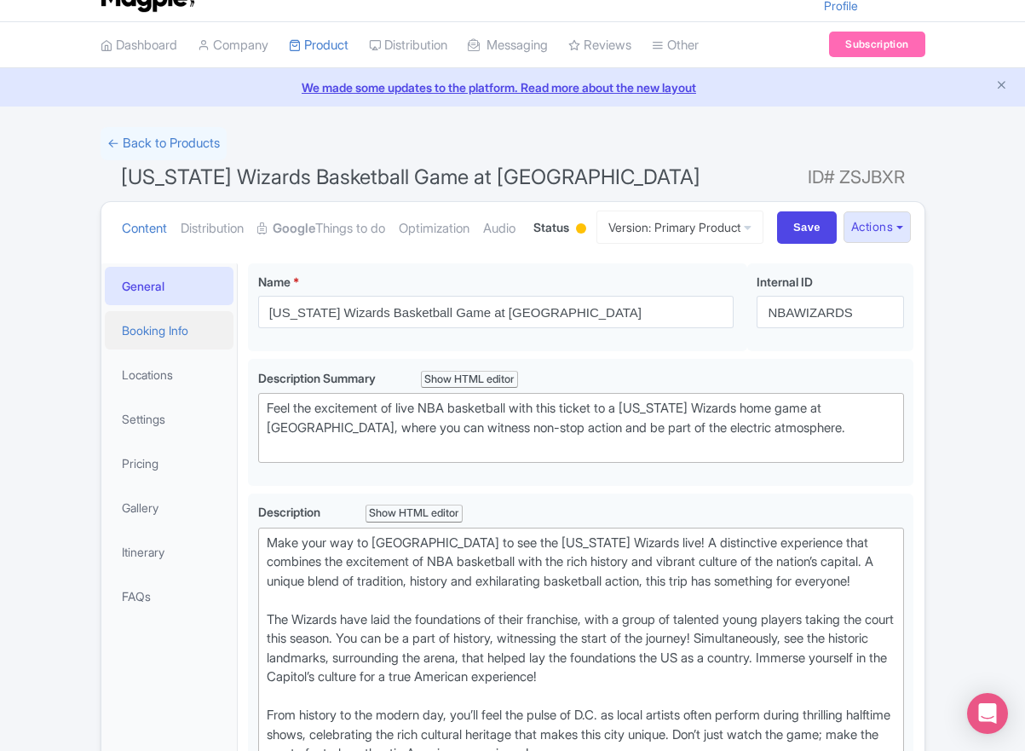
click at [170, 349] on link "Booking Info" at bounding box center [170, 330] width 130 height 38
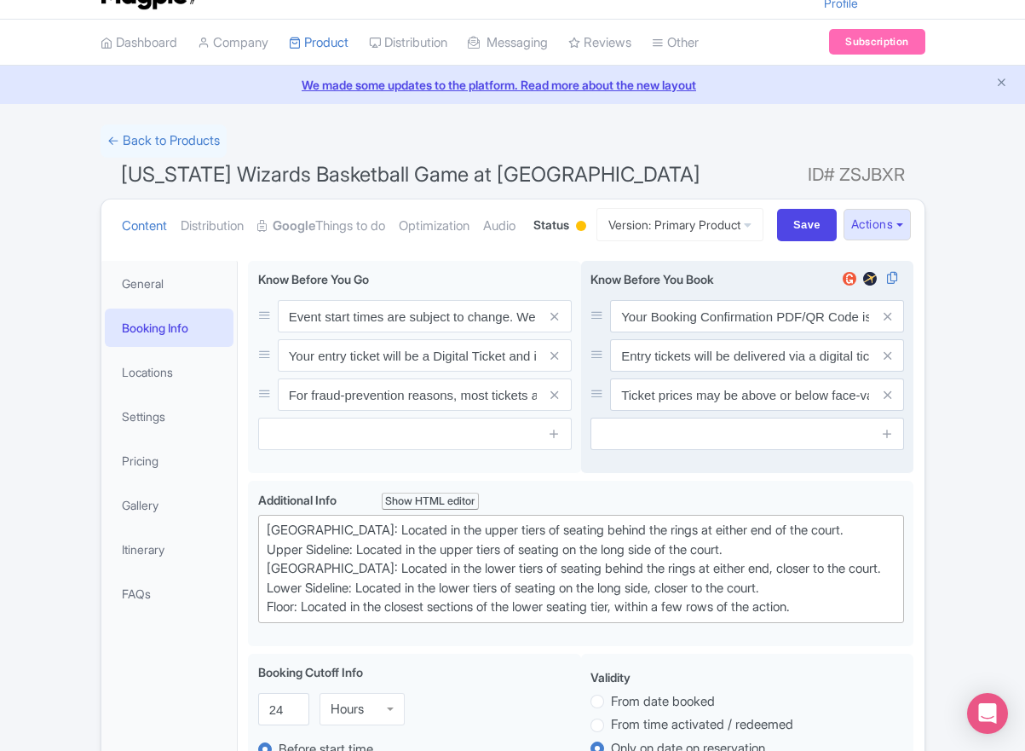
scroll to position [37, 0]
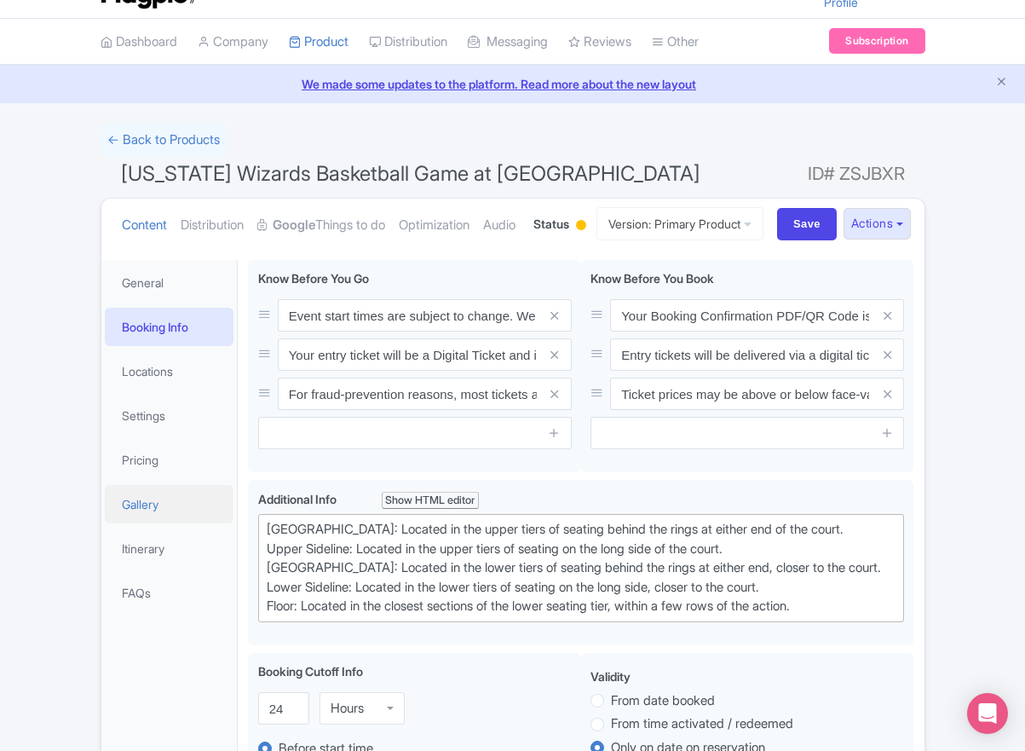
click at [157, 523] on link "Gallery" at bounding box center [170, 504] width 130 height 38
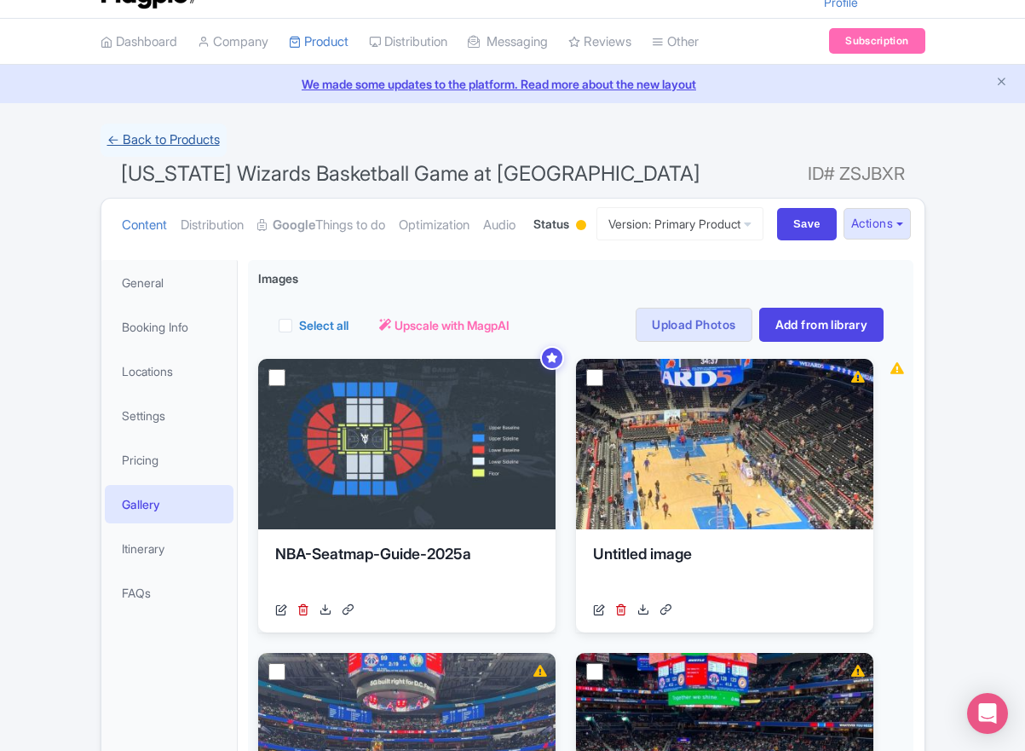
click at [158, 147] on link "← Back to Products" at bounding box center [164, 140] width 126 height 33
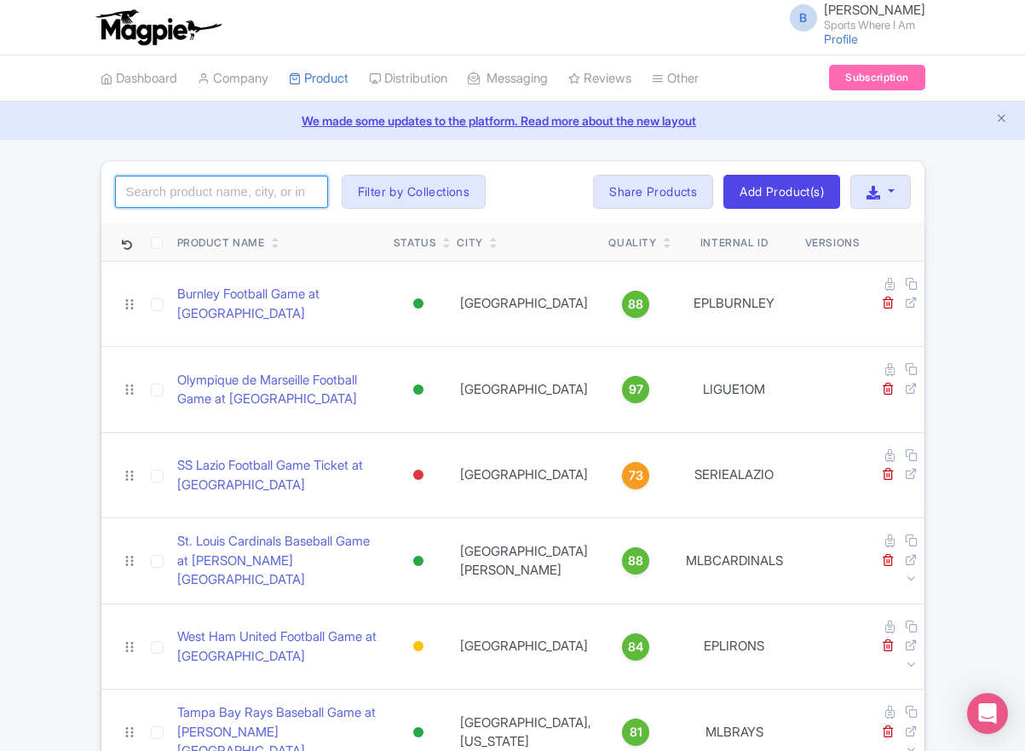
click at [180, 180] on input "search" at bounding box center [221, 192] width 213 height 32
click at [180, 181] on input "search" at bounding box center [221, 192] width 213 height 32
type input "bruins"
click button "Search" at bounding box center [0, 0] width 0 height 0
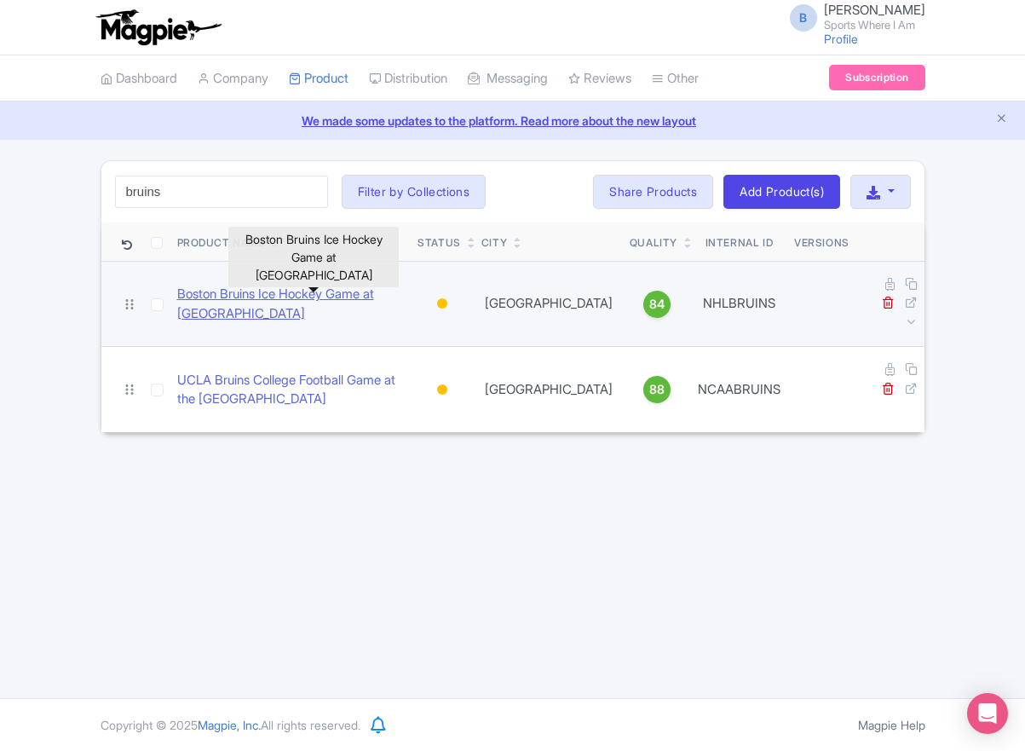
click at [220, 294] on link "Boston Bruins Ice Hockey Game at [GEOGRAPHIC_DATA]" at bounding box center [291, 304] width 228 height 38
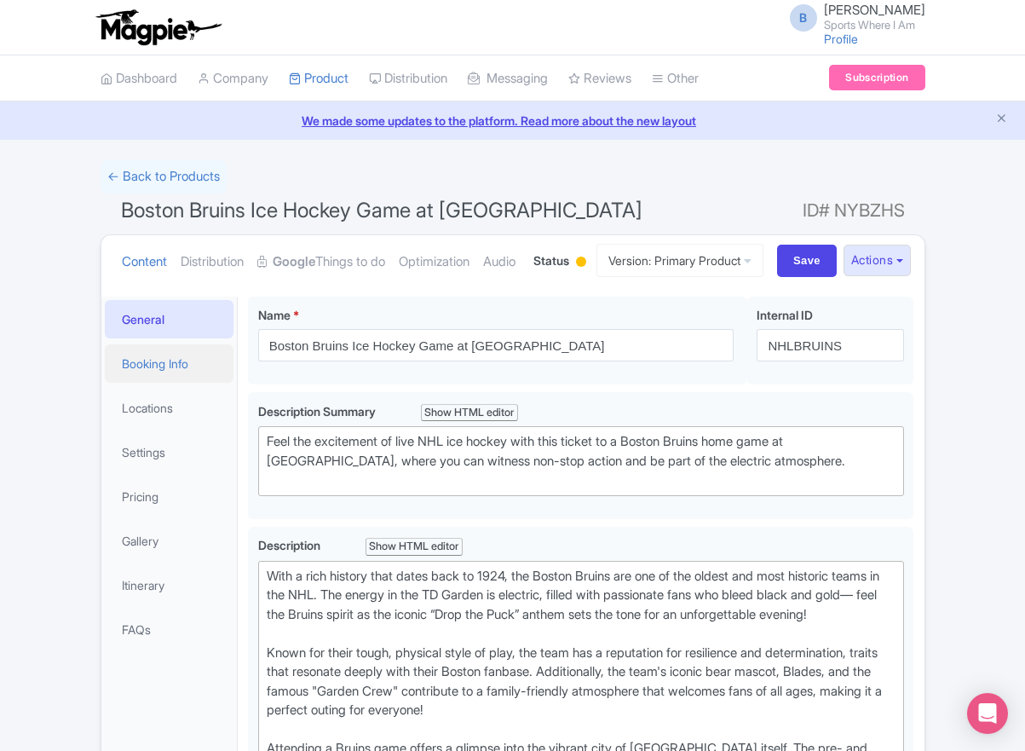
click at [114, 383] on link "Booking Info" at bounding box center [170, 363] width 130 height 38
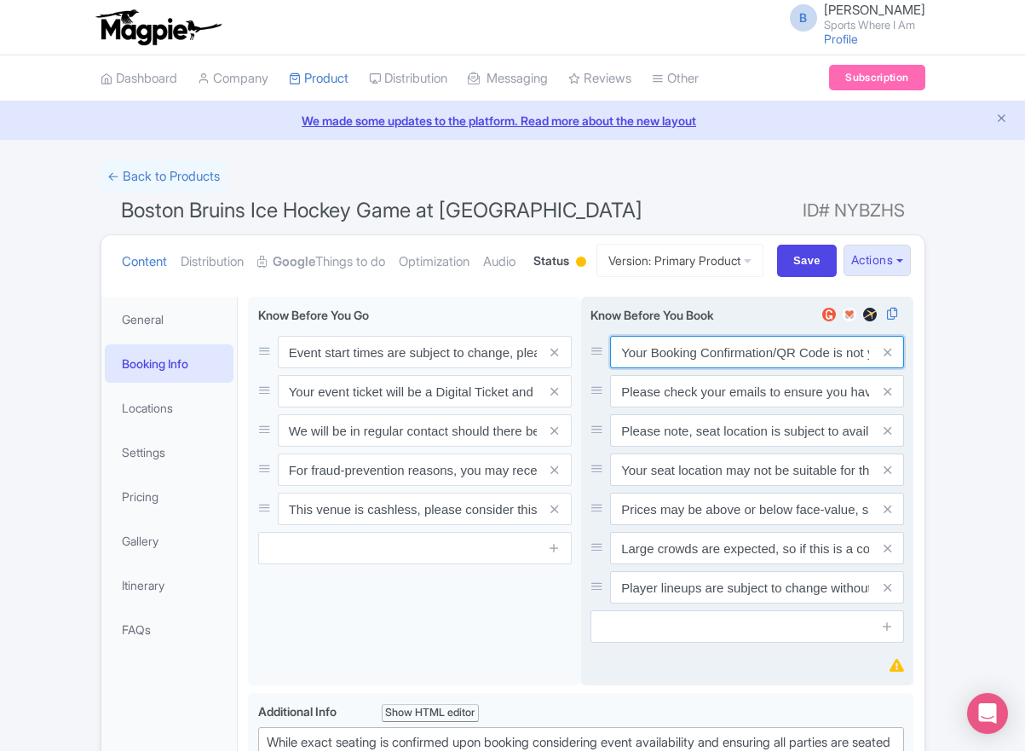
click at [755, 368] on input "Your Booking Confirmation/QR Code is not your entry ticket - your tickets and s…" at bounding box center [757, 352] width 294 height 32
paste input "PDF/QR Code is not your entry ticket - your digital tickets and seating details…"
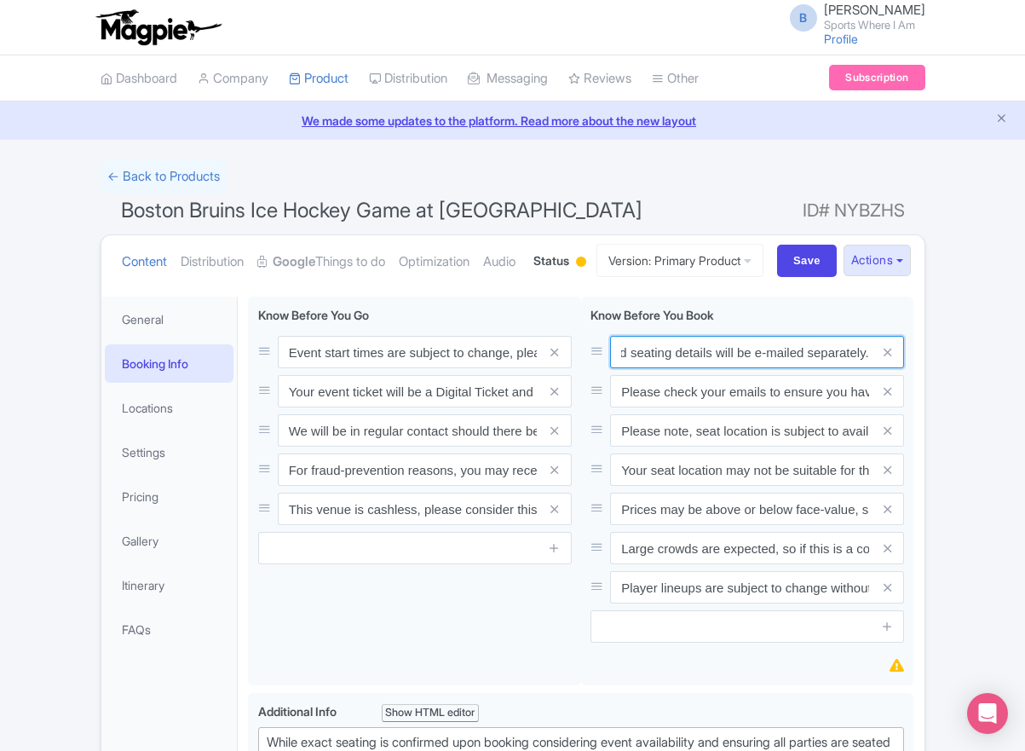
type input "Your Booking Confirmation PDF/QR Code is not your entry ticket - your digital t…"
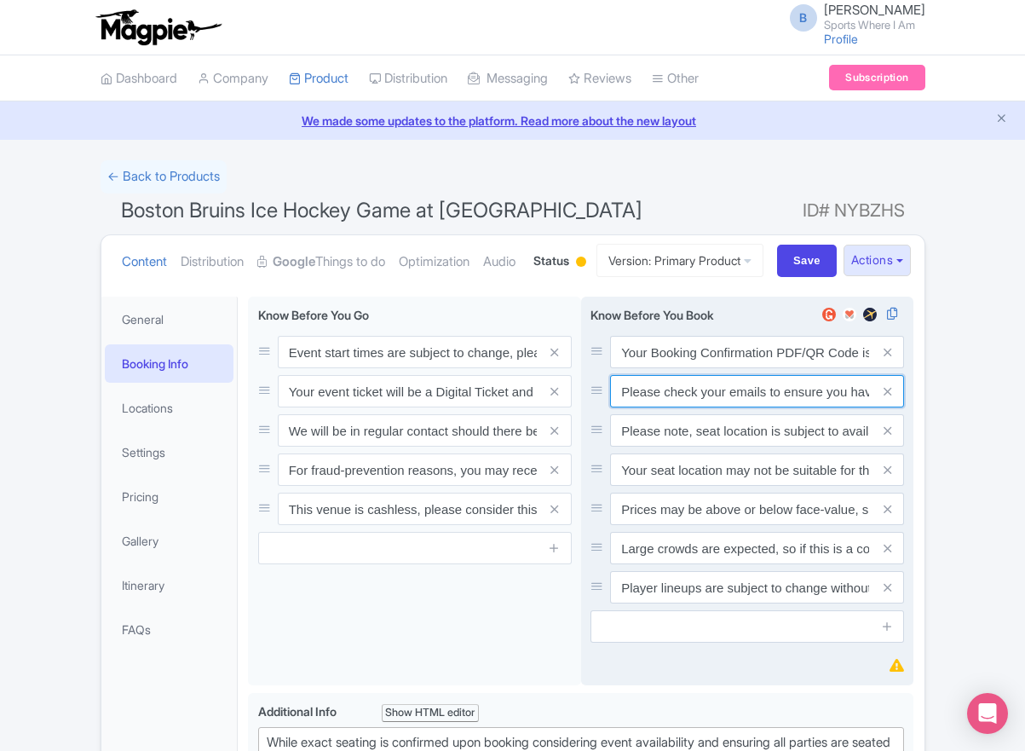
click at [737, 407] on input "Please check your emails to ensure you have accepted your mobile ticket prior t…" at bounding box center [757, 391] width 294 height 32
paste input "Entry tickets will be delivered via a digital ticketing provider selected by th…"
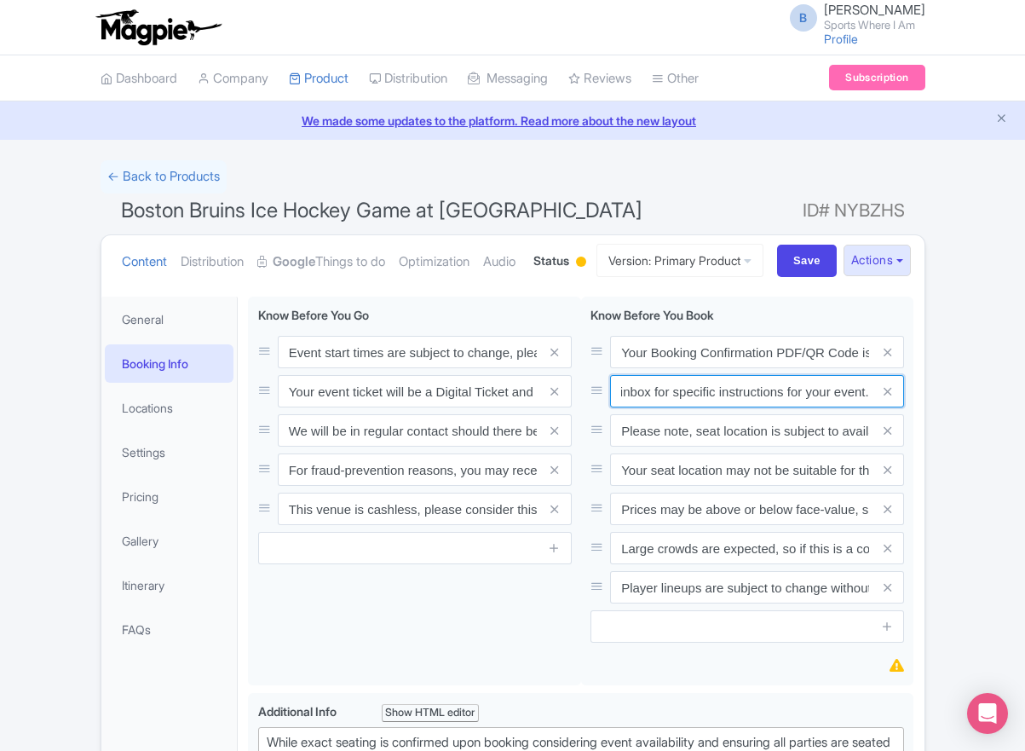
type input "Entry tickets will be delivered via a digital ticketing provider selected by th…"
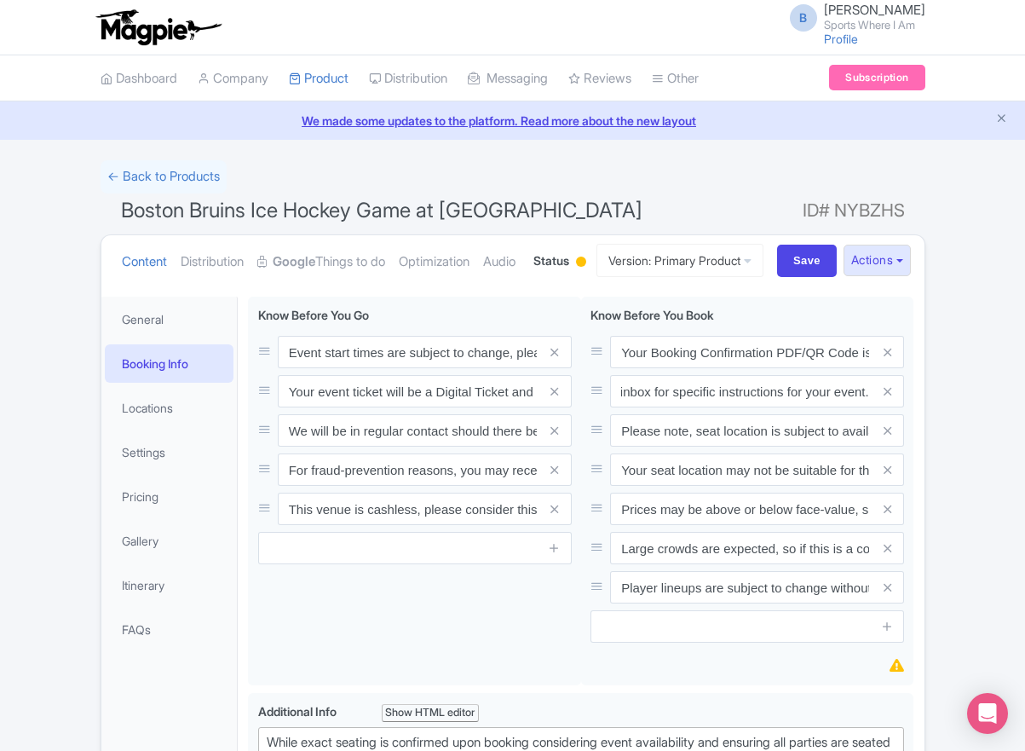
scroll to position [0, 0]
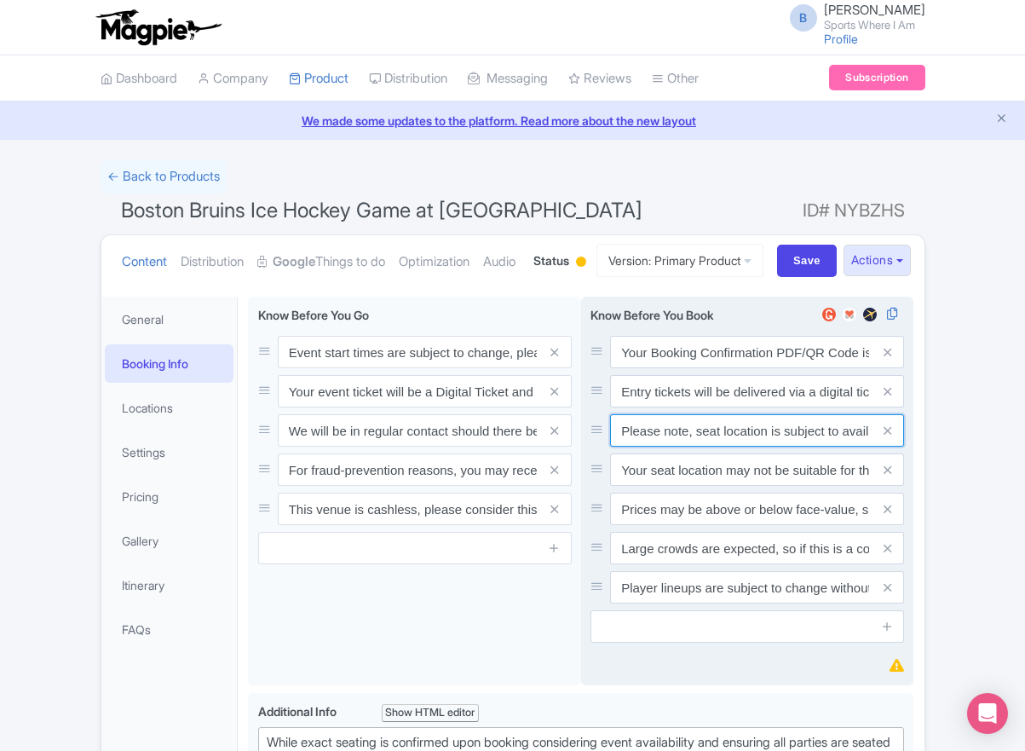
click at [752, 447] on input "Please note, seat location is subject to availability, based on the quantity of…" at bounding box center [757, 430] width 294 height 32
paste input "Ticket prices may be above or below face-value, subject to the popularity of th…"
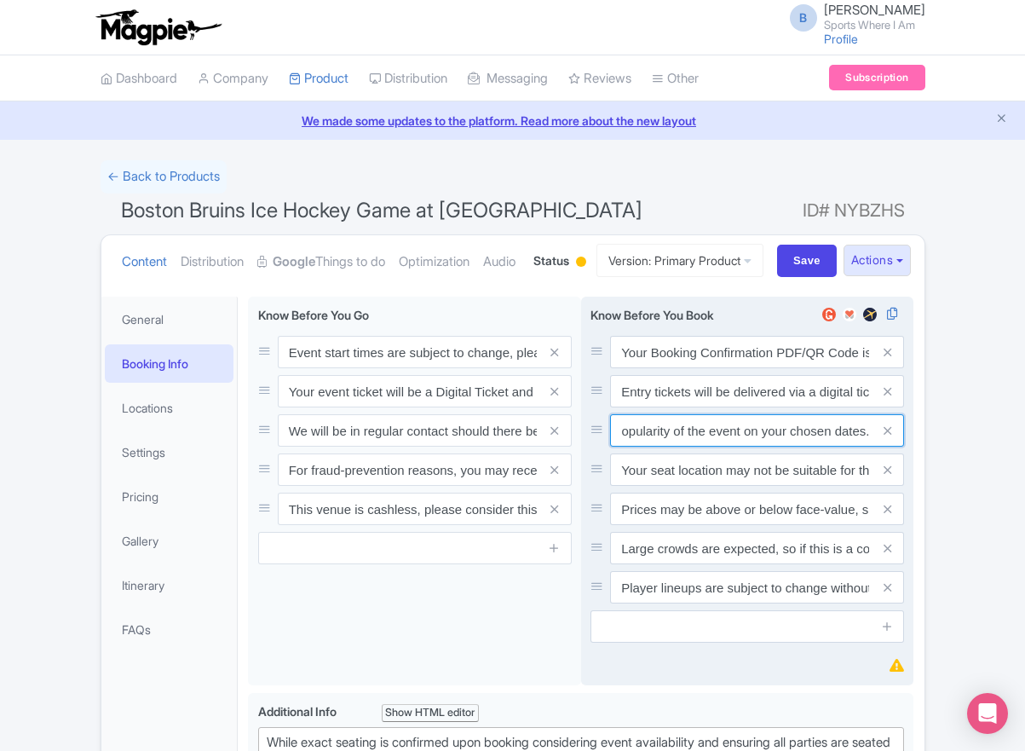
type input "Ticket prices may be above or below face-value, subject to the popularity of th…"
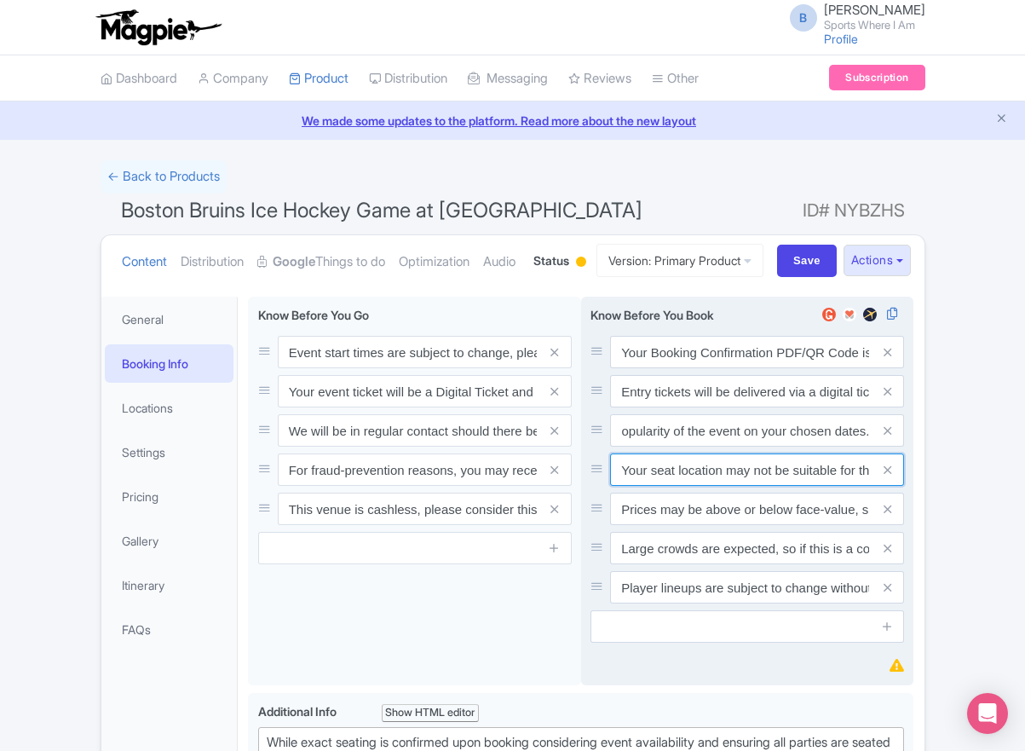
click at [792, 486] on input "Your seat location may not be suitable for those with specific accessibility ne…" at bounding box center [757, 469] width 294 height 32
click at [889, 476] on icon at bounding box center [888, 470] width 8 height 13
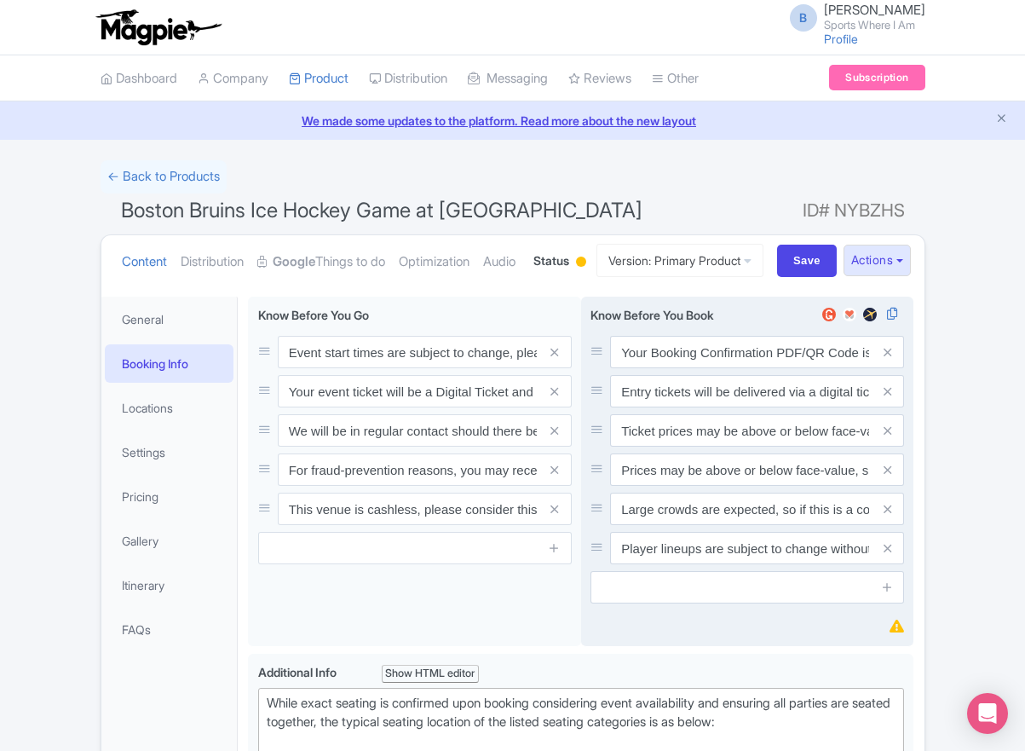
click at [889, 476] on icon at bounding box center [888, 470] width 8 height 13
click at [889, 516] on icon at bounding box center [888, 509] width 8 height 13
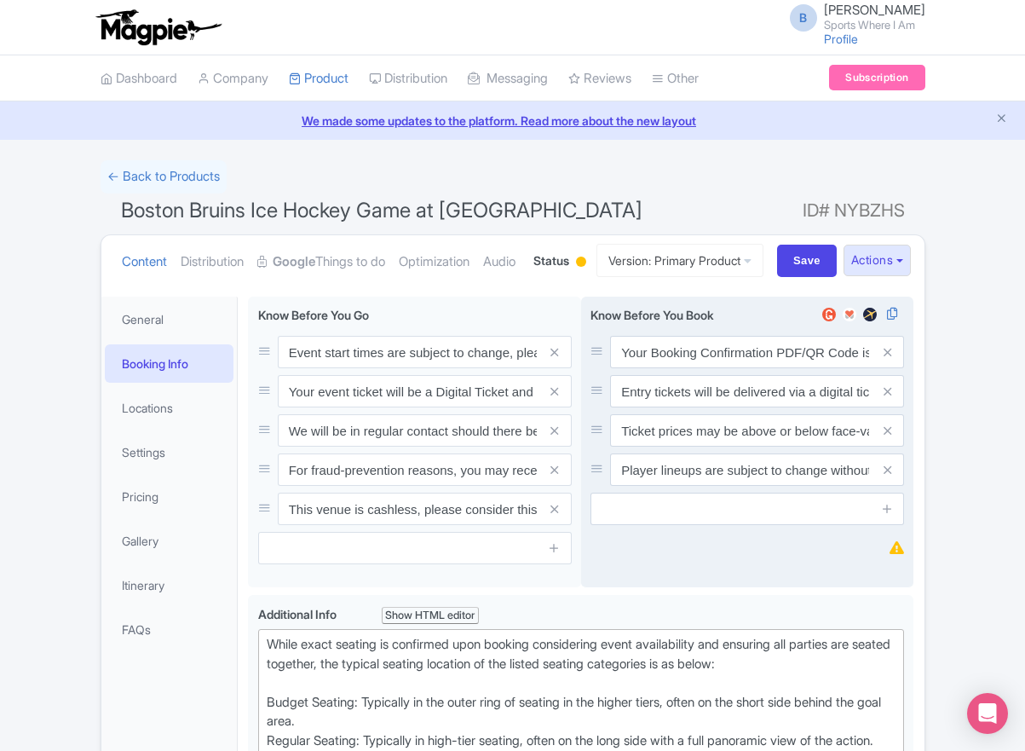
click at [889, 476] on icon at bounding box center [888, 470] width 8 height 13
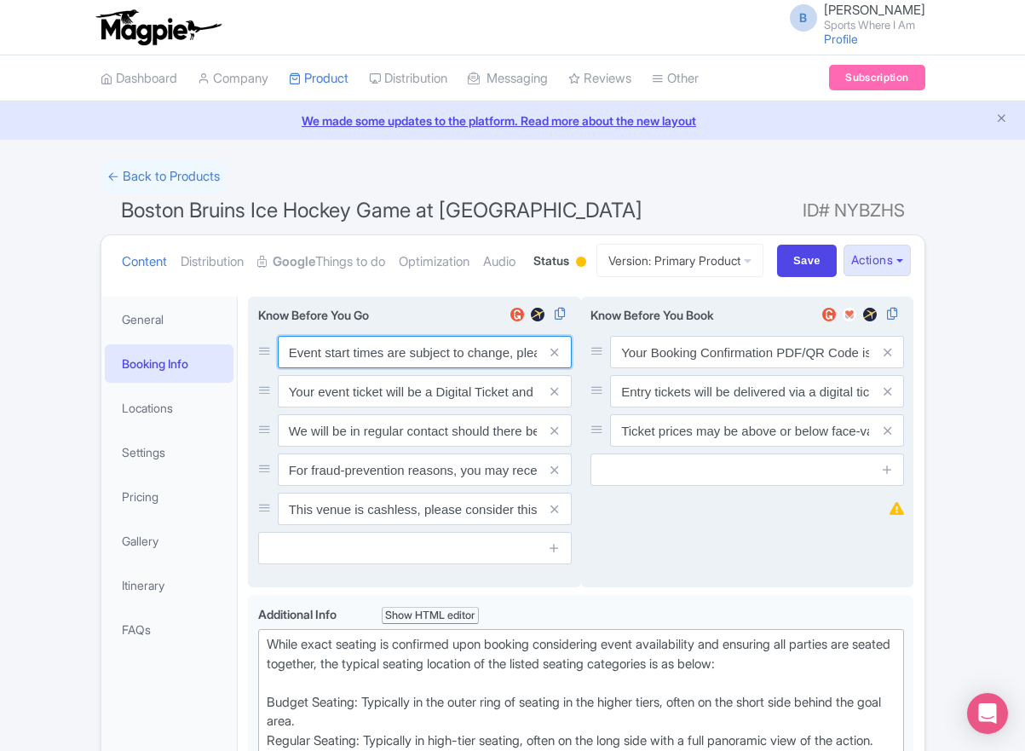
click at [350, 368] on input "Event start times are subject to change, please check these closer to the event…" at bounding box center [425, 352] width 294 height 32
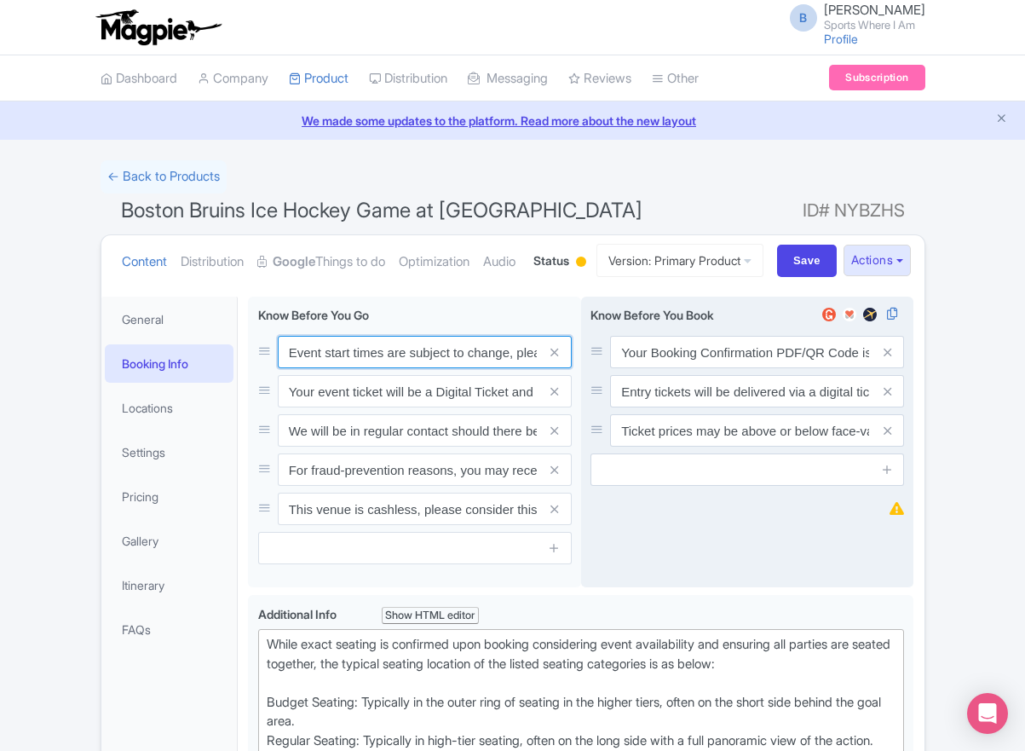
paste input ". We will be in regular contact should there be any updates or changes ahead of…"
type input "Event start times are subject to change. We will be in regular contact should t…"
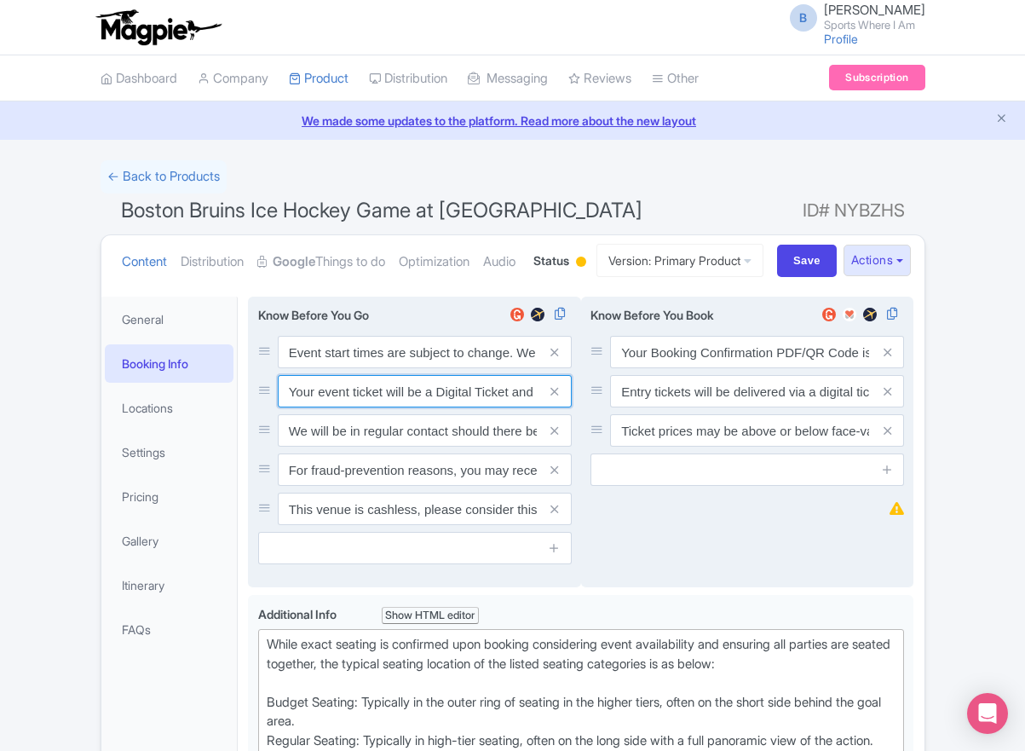
click at [394, 407] on input "Your event ticket will be a Digital Ticket and is separate from your booking co…" at bounding box center [425, 391] width 294 height 32
paste input "ntry"
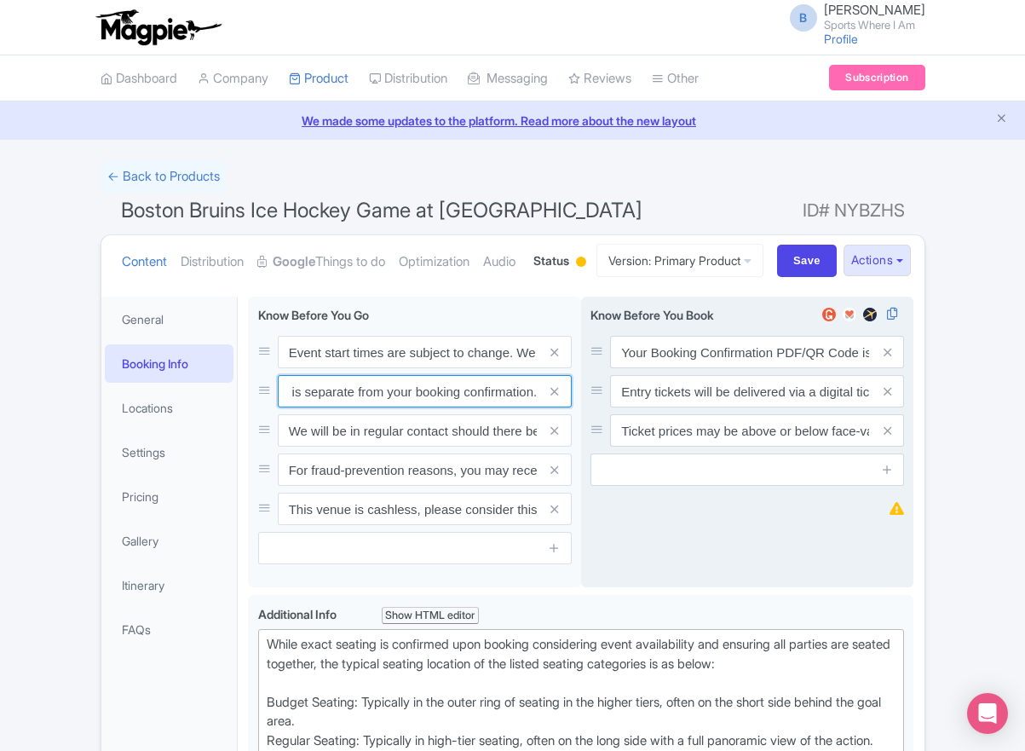
type input "Your entry ticket will be a Digital Ticket and is separate from your booking co…"
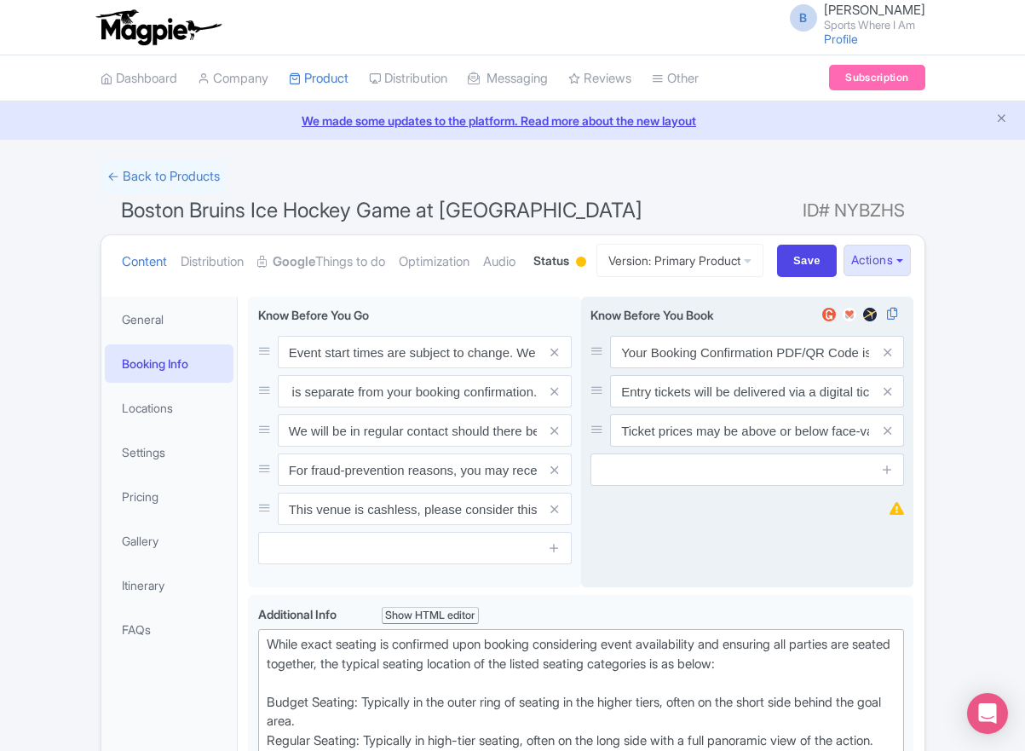
scroll to position [0, 0]
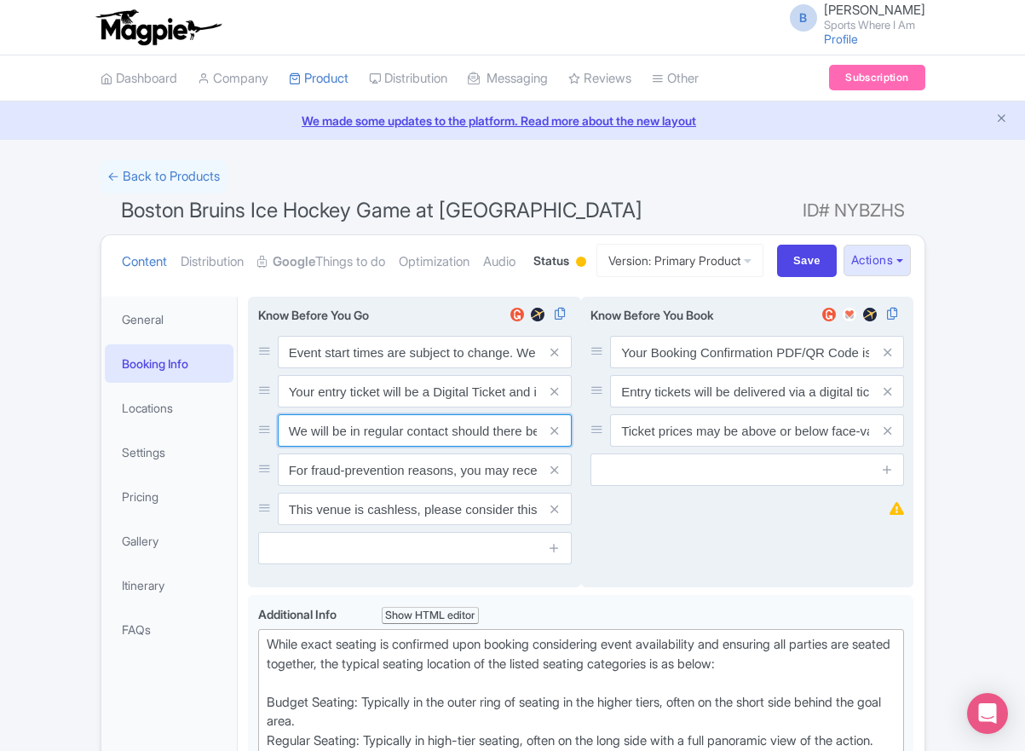
click at [403, 447] on input "We will be in regular contact should there be any updates or changes ahead of y…" at bounding box center [425, 430] width 294 height 32
paste input "For fraud-prevention reasons, most tickets are delivered between 1-3 days prior…"
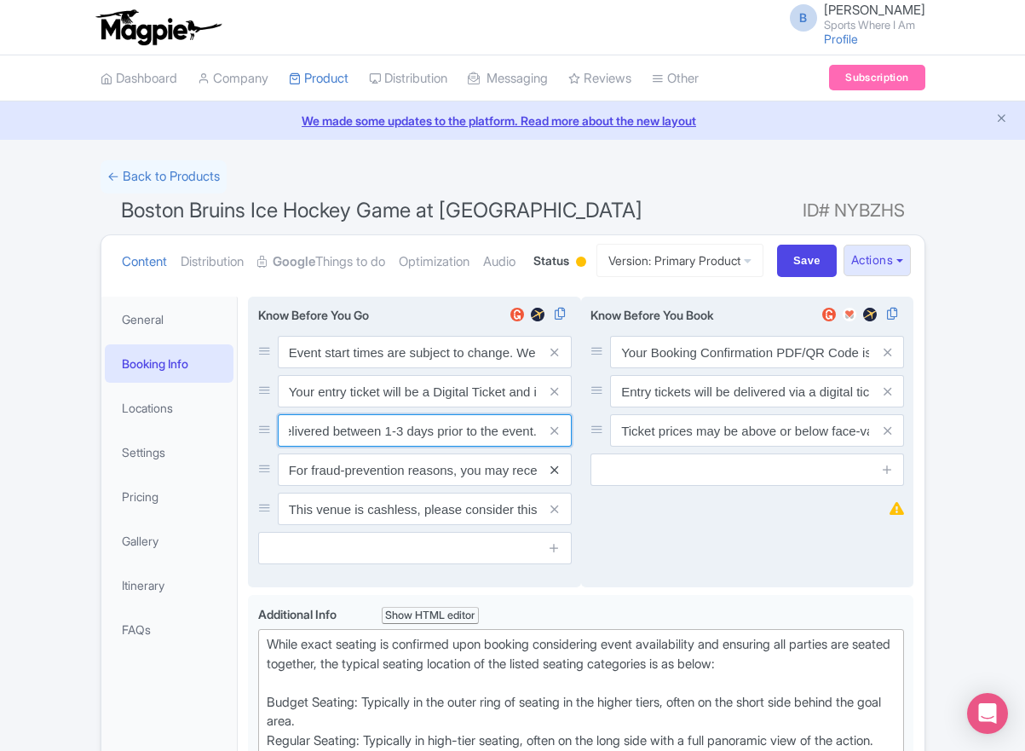
type input "For fraud-prevention reasons, most tickets are delivered between 1-3 days prior…"
click at [551, 476] on icon at bounding box center [555, 470] width 8 height 13
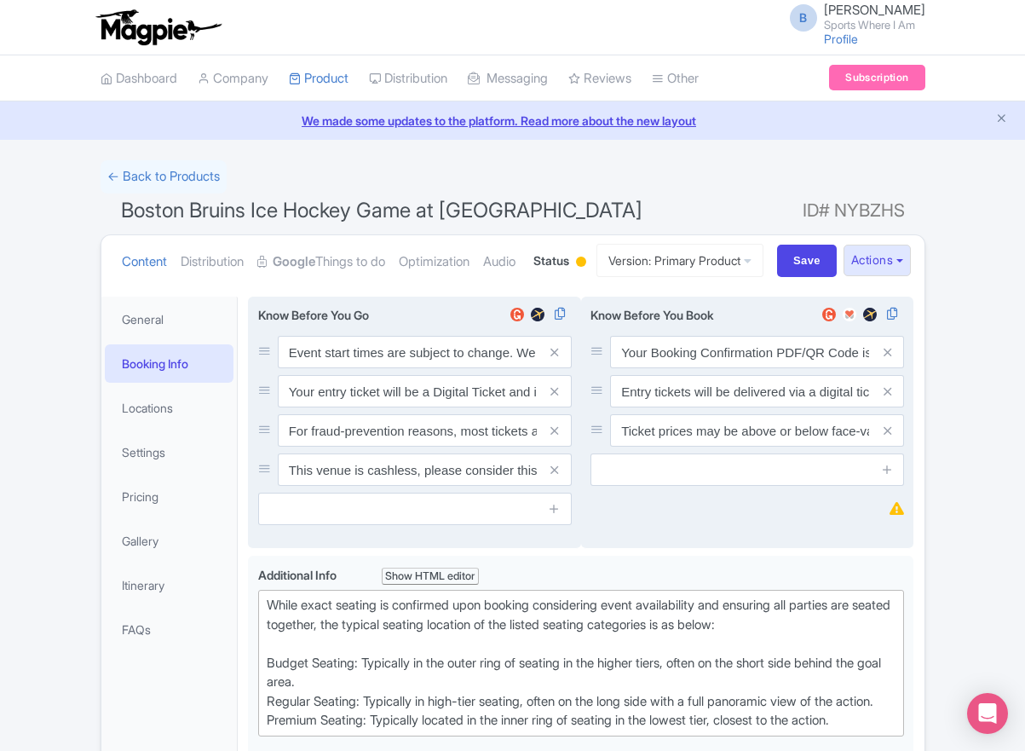
click at [551, 476] on icon at bounding box center [555, 470] width 8 height 13
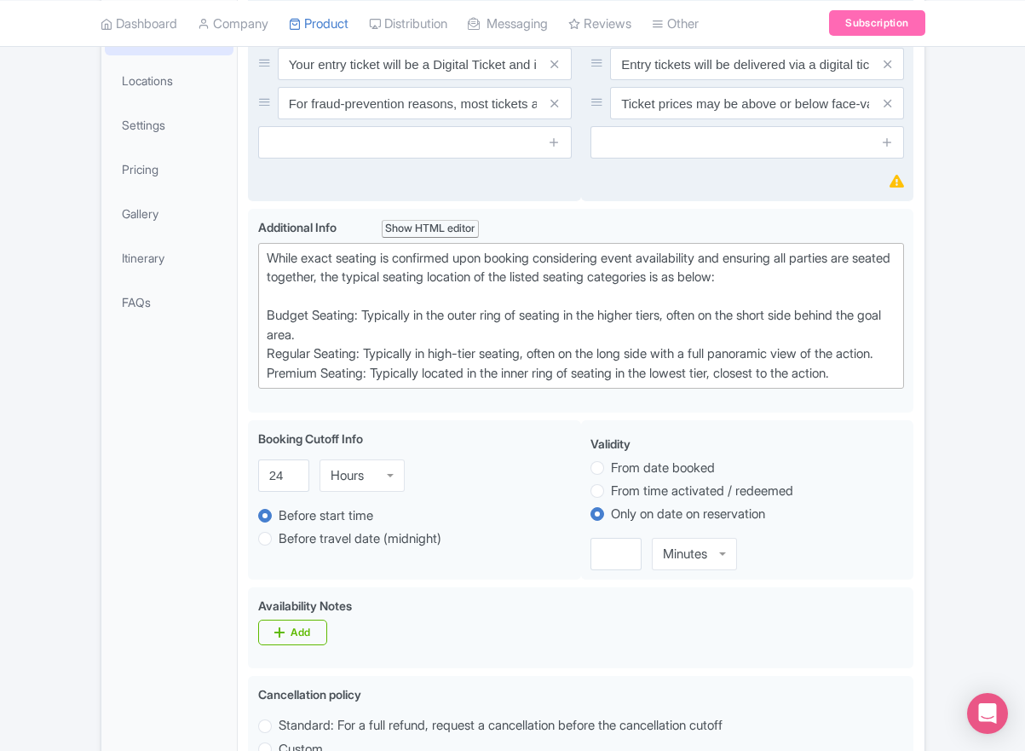
scroll to position [332, 0]
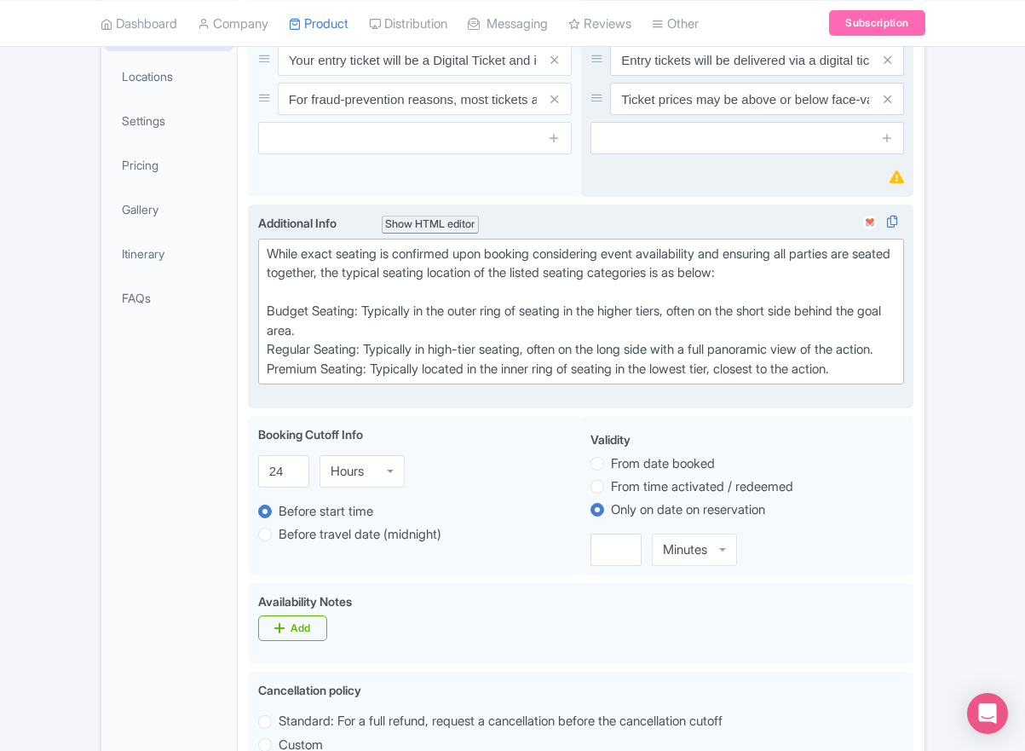
click at [356, 379] on div "While exact seating is confirmed upon booking considering event availability an…" at bounding box center [582, 312] width 630 height 135
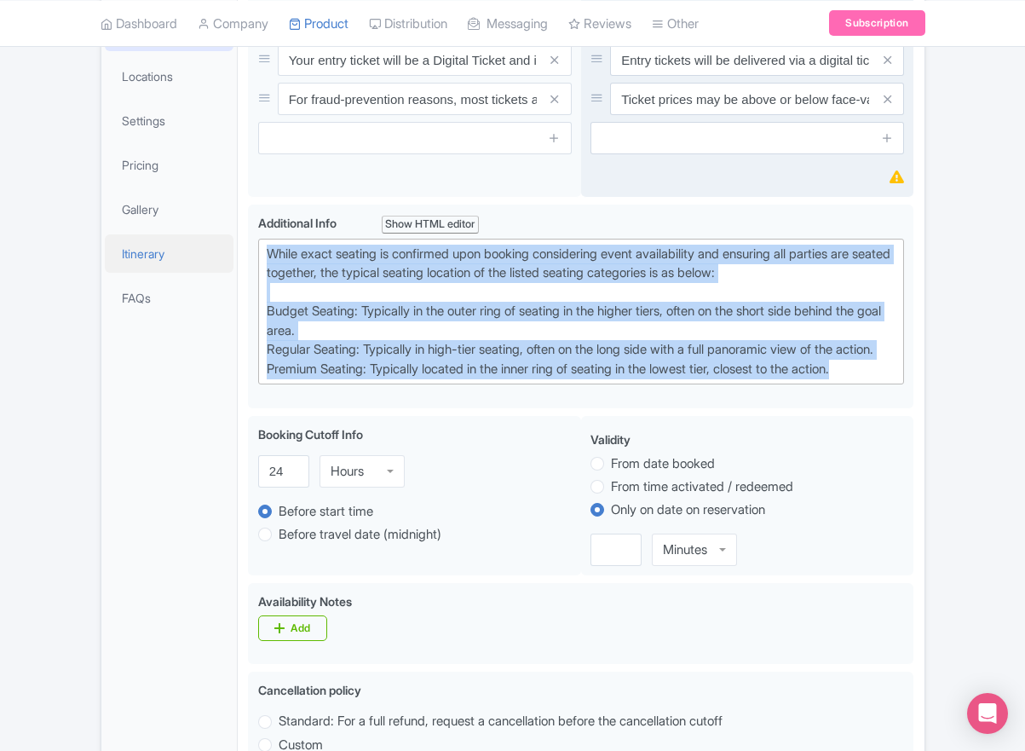
drag, startPoint x: 877, startPoint y: 453, endPoint x: 172, endPoint y: 316, distance: 718.0
click at [172, 316] on div "General Booking Info Locations Settings Pricing Gallery Itinerary FAQs Boston B…" at bounding box center [512, 707] width 823 height 1504
paste trix-editor "Upper Goal: Located in the upper tiers of seating behind the goals at either en…"
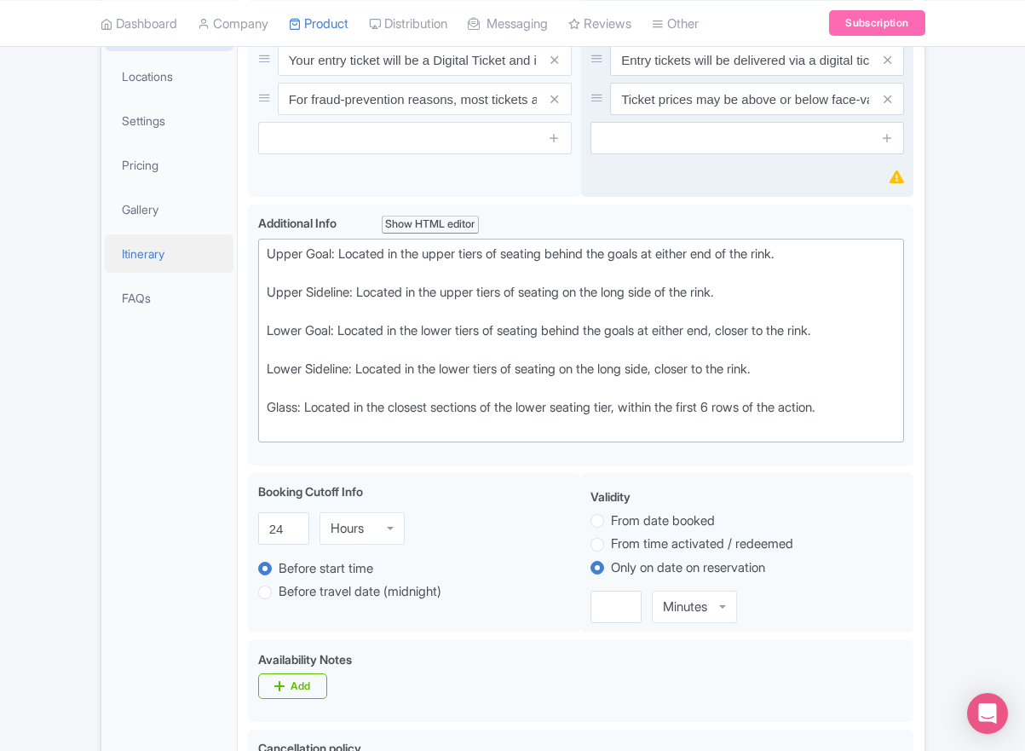
type trix-editor "<div>Upper Goal: Located in the upper tiers of seating behind the goals at eith…"
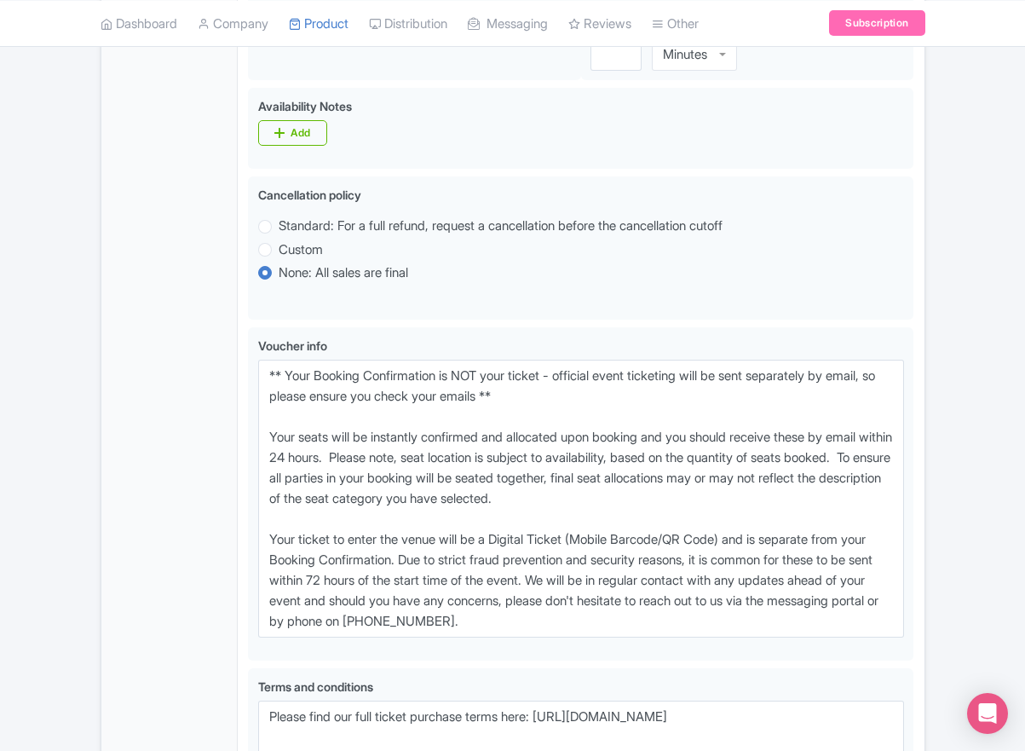
scroll to position [883, 0]
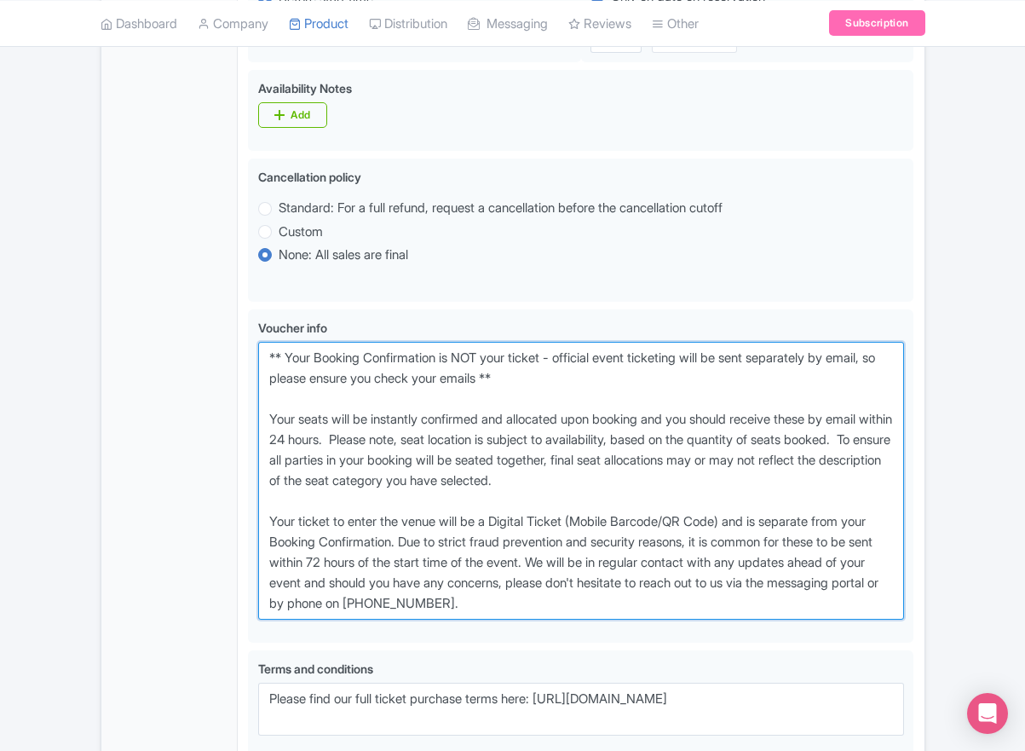
drag, startPoint x: 614, startPoint y: 668, endPoint x: 143, endPoint y: 383, distance: 550.6
click at [143, 383] on div "General Booking Info Locations Settings Pricing Gallery Itinerary FAQs Boston B…" at bounding box center [512, 174] width 823 height 1542
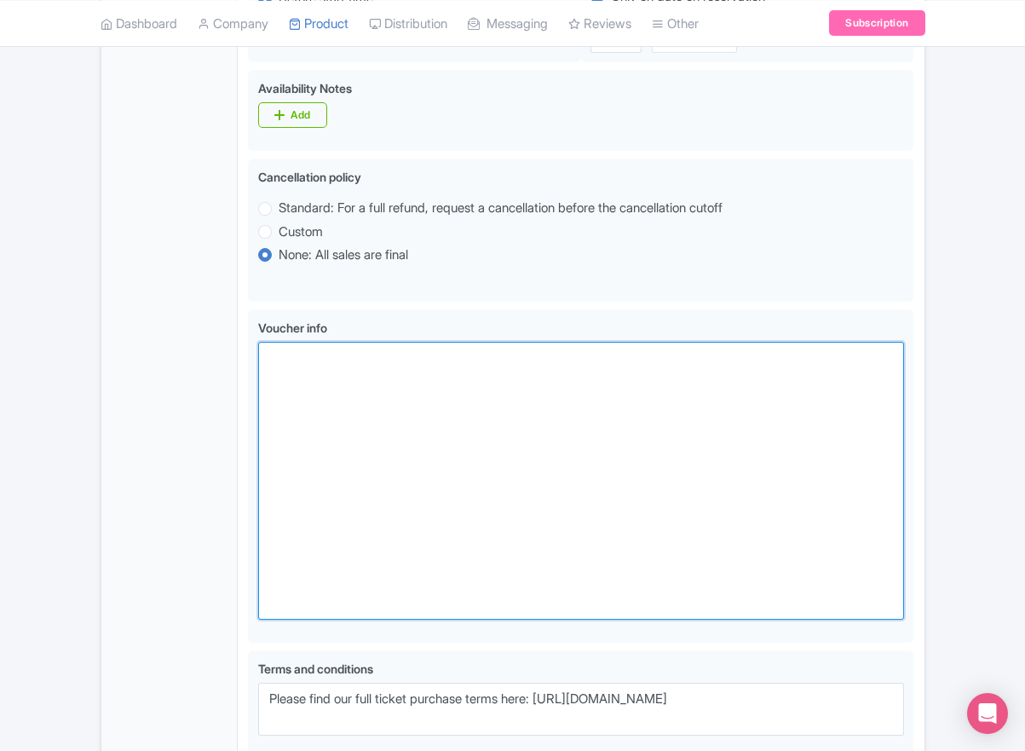
paste textarea "** Your Booking Confirmation is NOT your entry ticket - official event ticketin…"
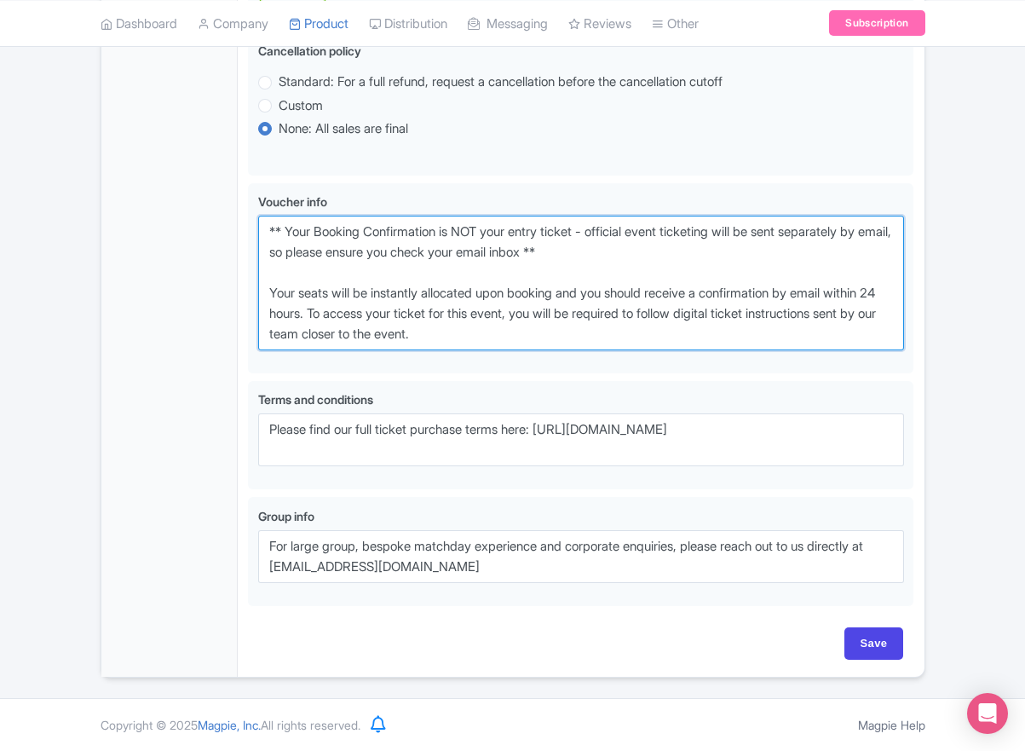
scroll to position [1073, 0]
type textarea "** Your Booking Confirmation is NOT your entry ticket - official event ticketin…"
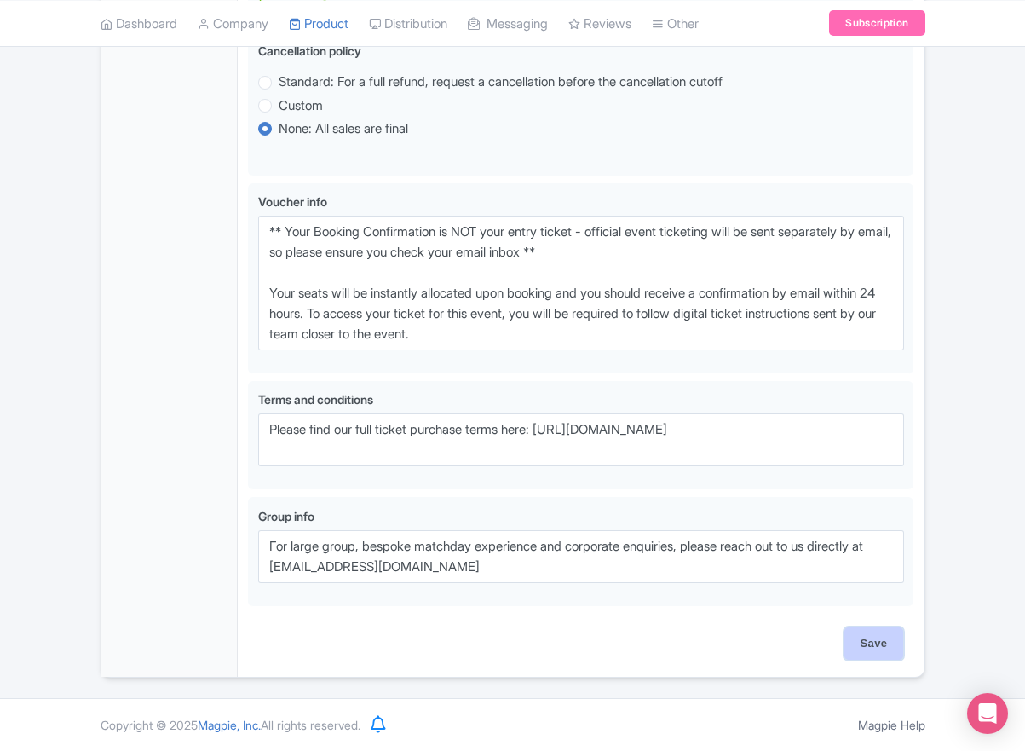
click at [871, 638] on input "Save" at bounding box center [875, 643] width 60 height 32
type input "Saving..."
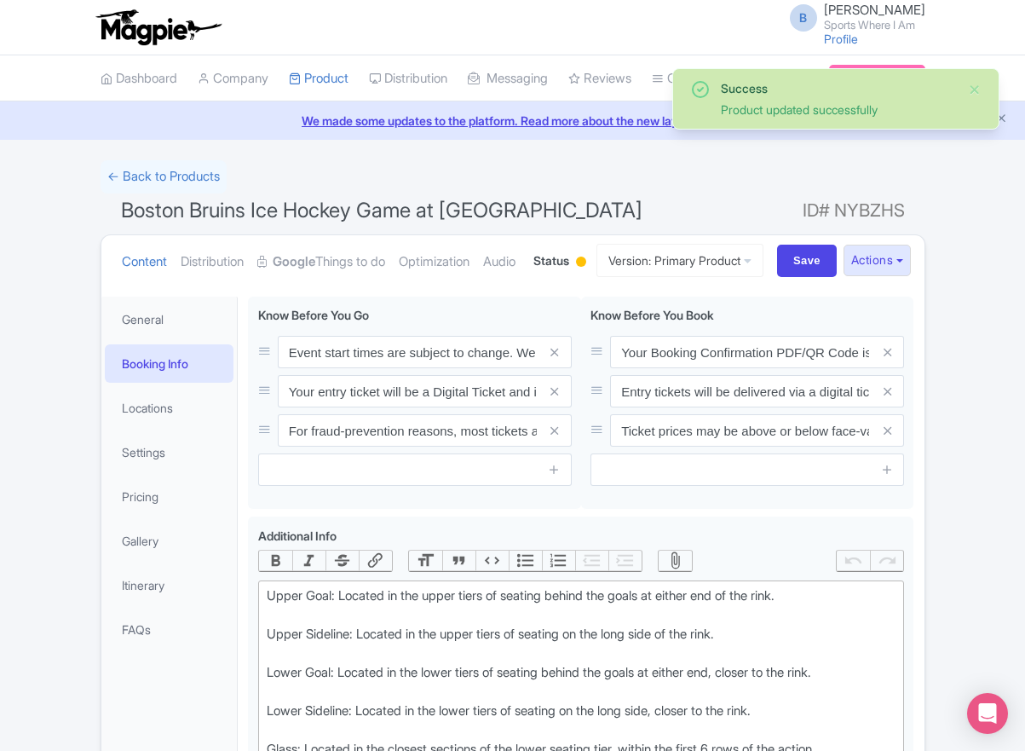
scroll to position [362, 0]
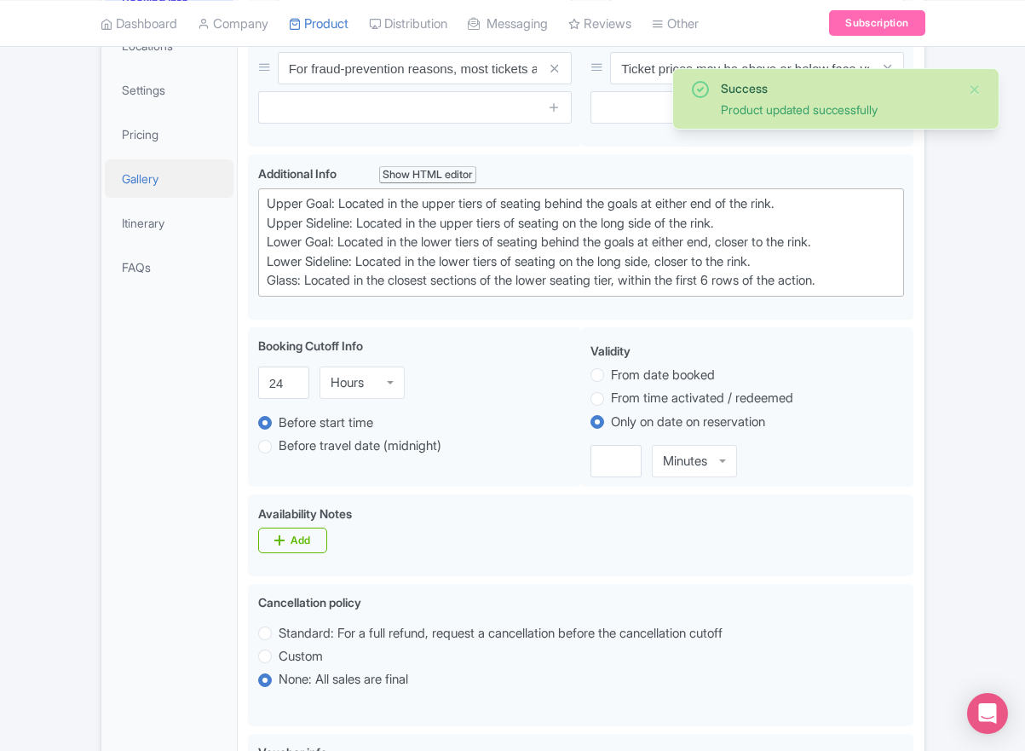
click at [170, 198] on link "Gallery" at bounding box center [170, 178] width 130 height 38
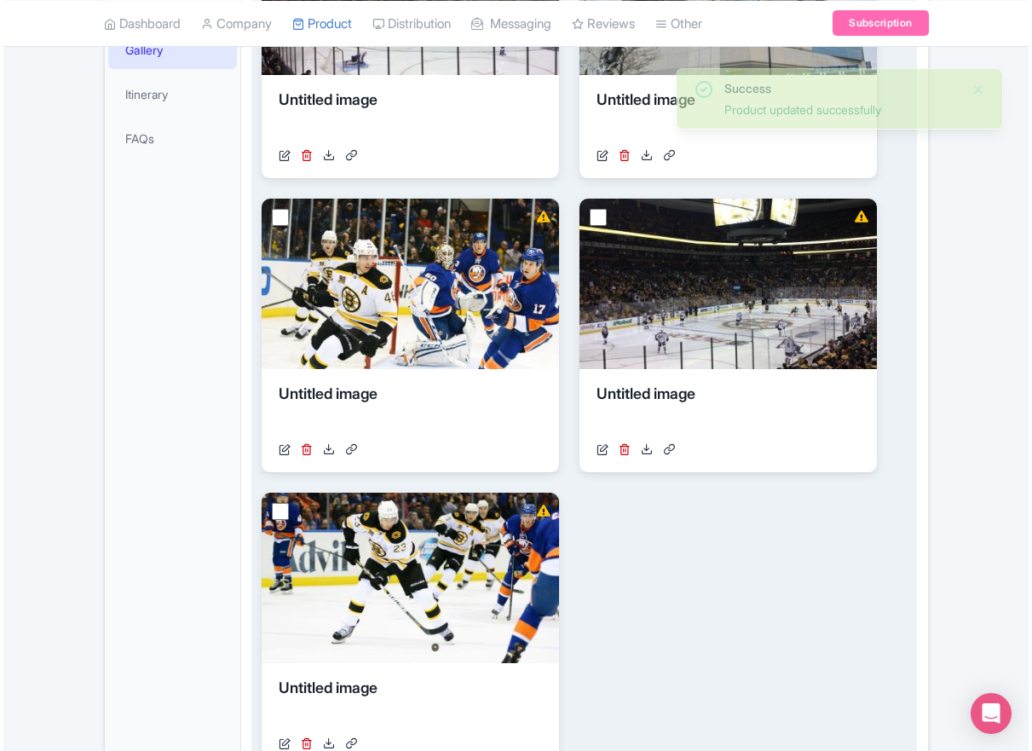
scroll to position [77, 0]
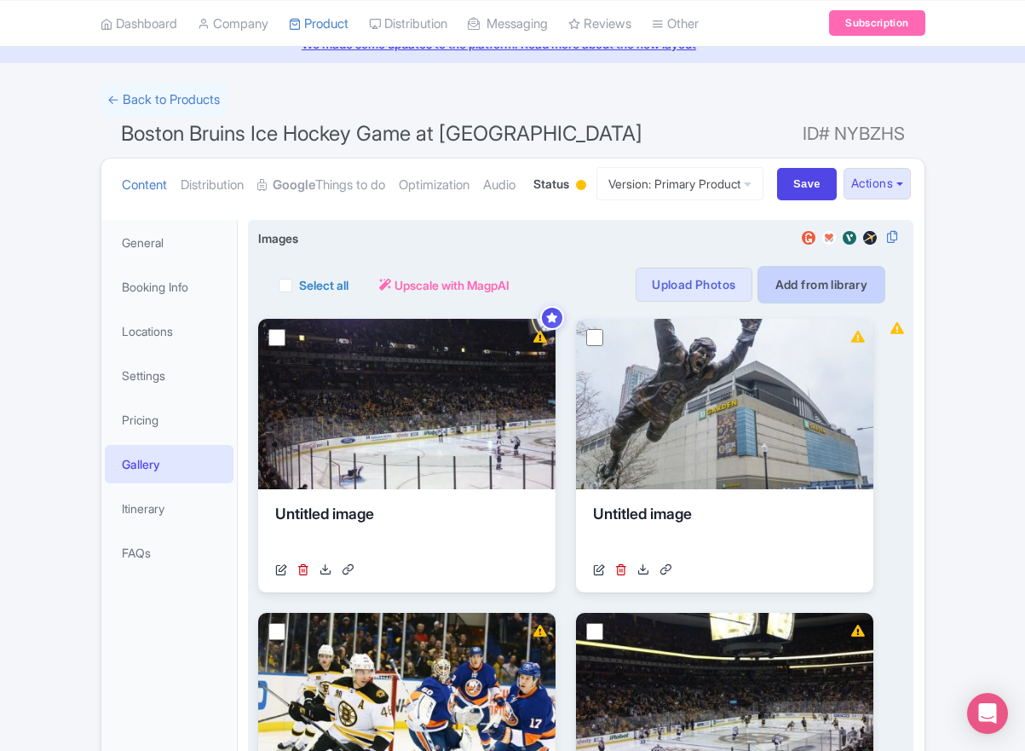
click at [800, 302] on link "Add from library" at bounding box center [821, 285] width 125 height 34
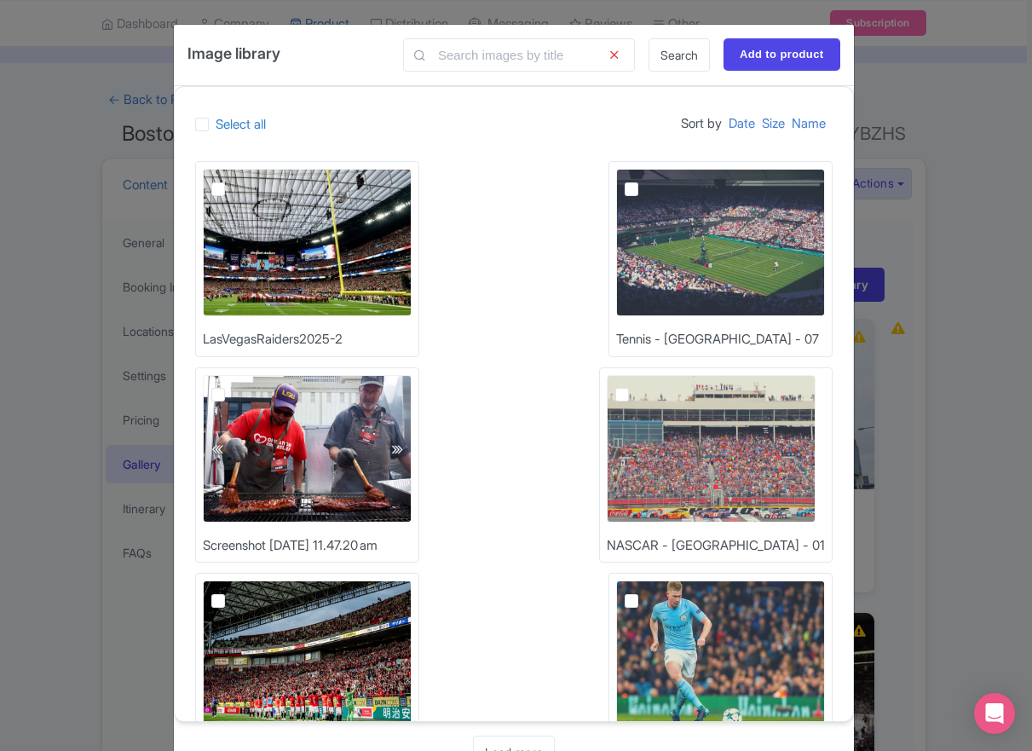
click at [482, 72] on div "Image library Search Add to product" at bounding box center [514, 55] width 680 height 61
click at [478, 54] on input "text" at bounding box center [519, 54] width 232 height 33
type input "nhl-seatmap"
click at [678, 50] on link "Search" at bounding box center [679, 54] width 61 height 33
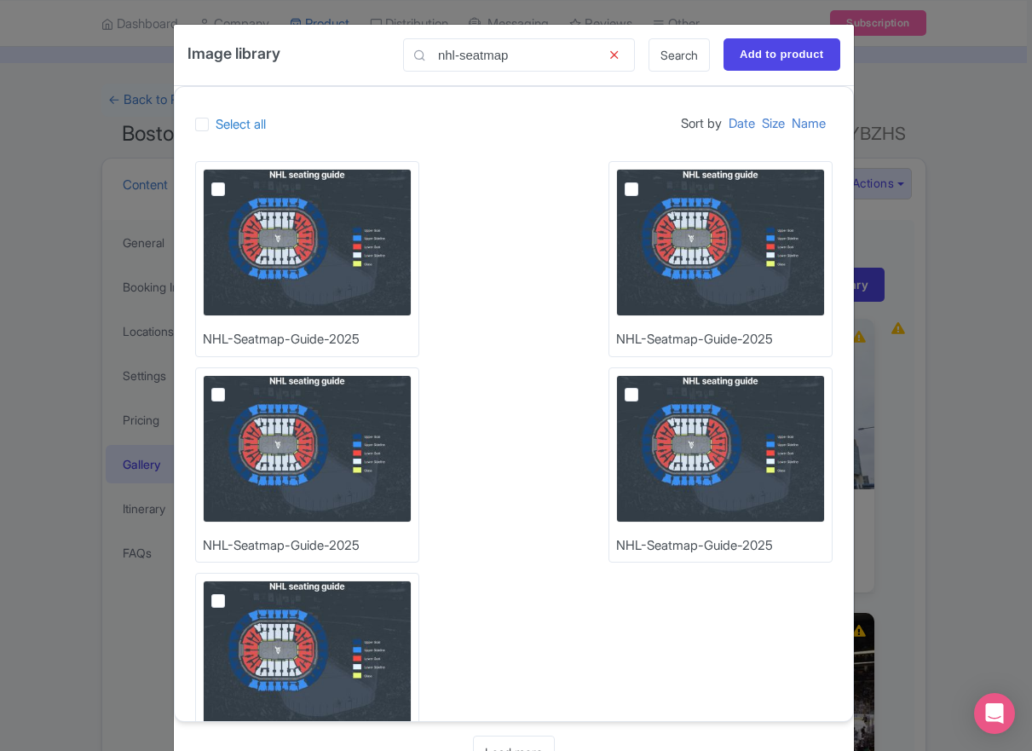
click at [320, 240] on img at bounding box center [307, 242] width 209 height 147
click at [243, 180] on input "checkbox" at bounding box center [237, 174] width 11 height 11
checkbox input "true"
click at [777, 59] on input "Add to product" at bounding box center [782, 54] width 117 height 32
type input "Adding..."
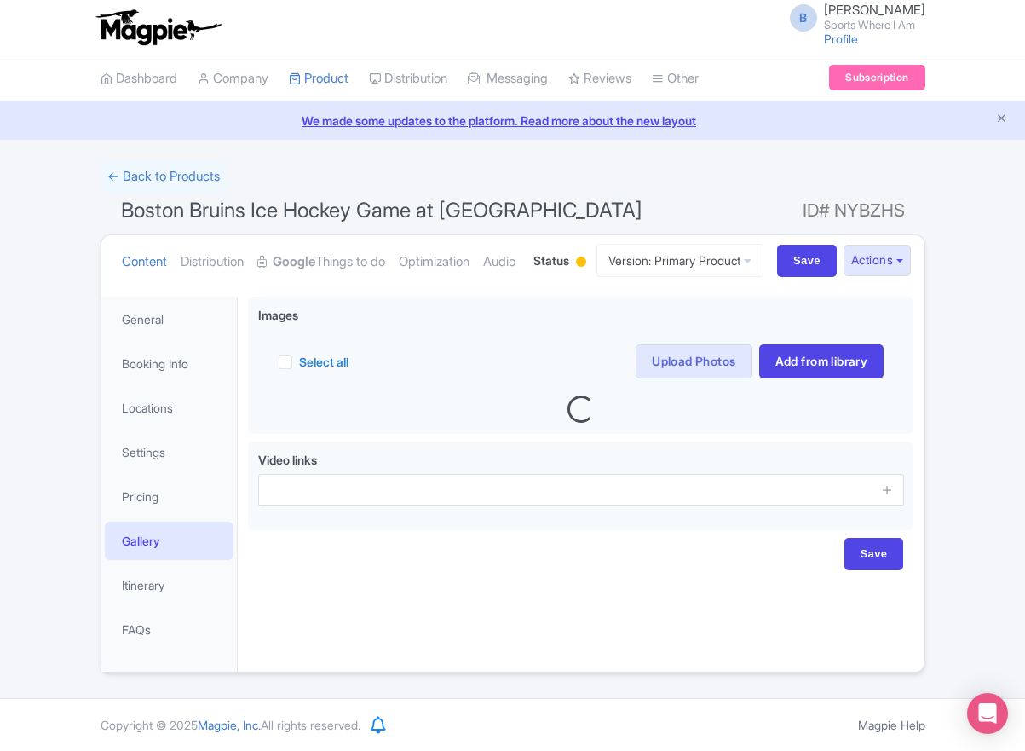
scroll to position [63, 0]
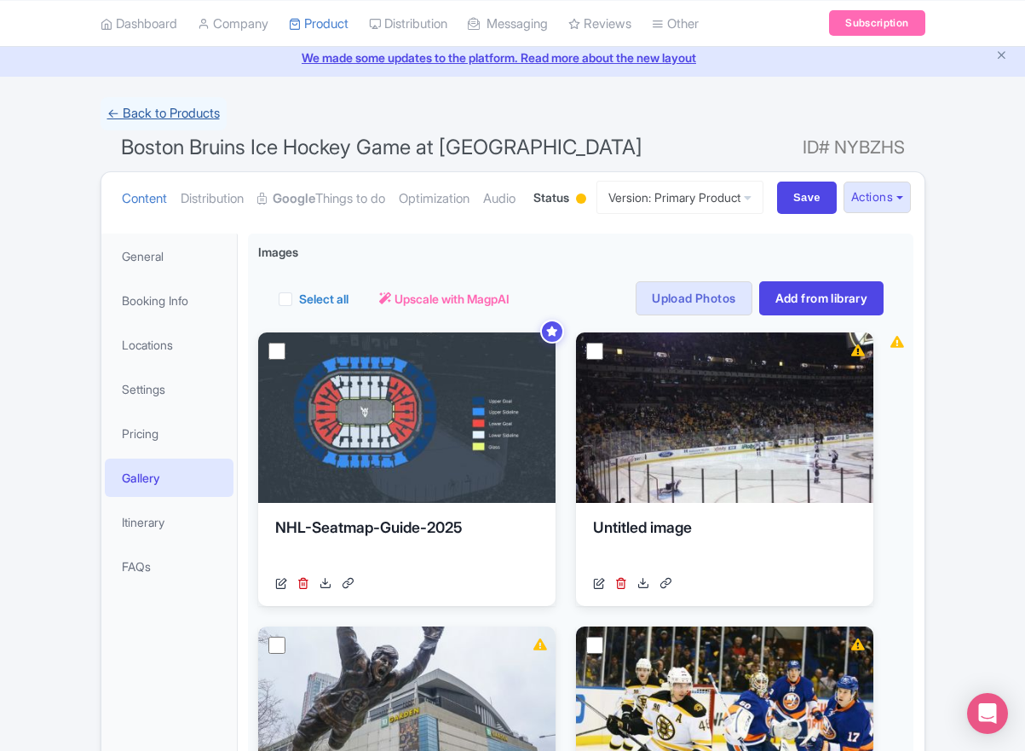
click at [149, 106] on link "← Back to Products" at bounding box center [164, 113] width 126 height 33
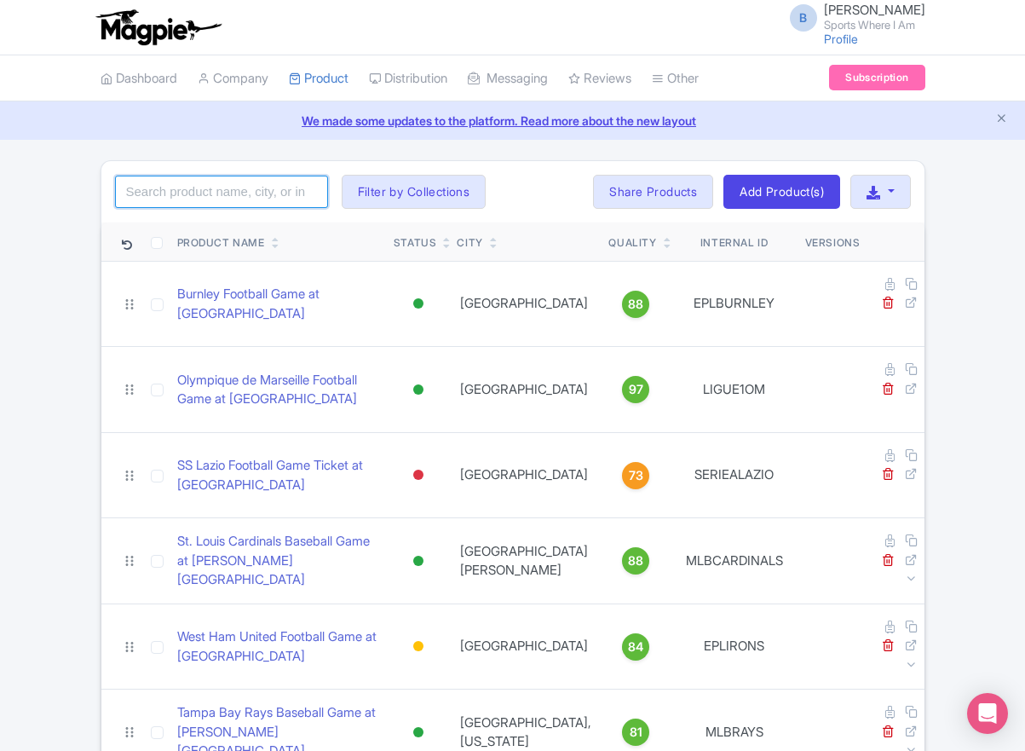
click at [190, 181] on input "search" at bounding box center [221, 192] width 213 height 32
type input "red wings"
click button "Search" at bounding box center [0, 0] width 0 height 0
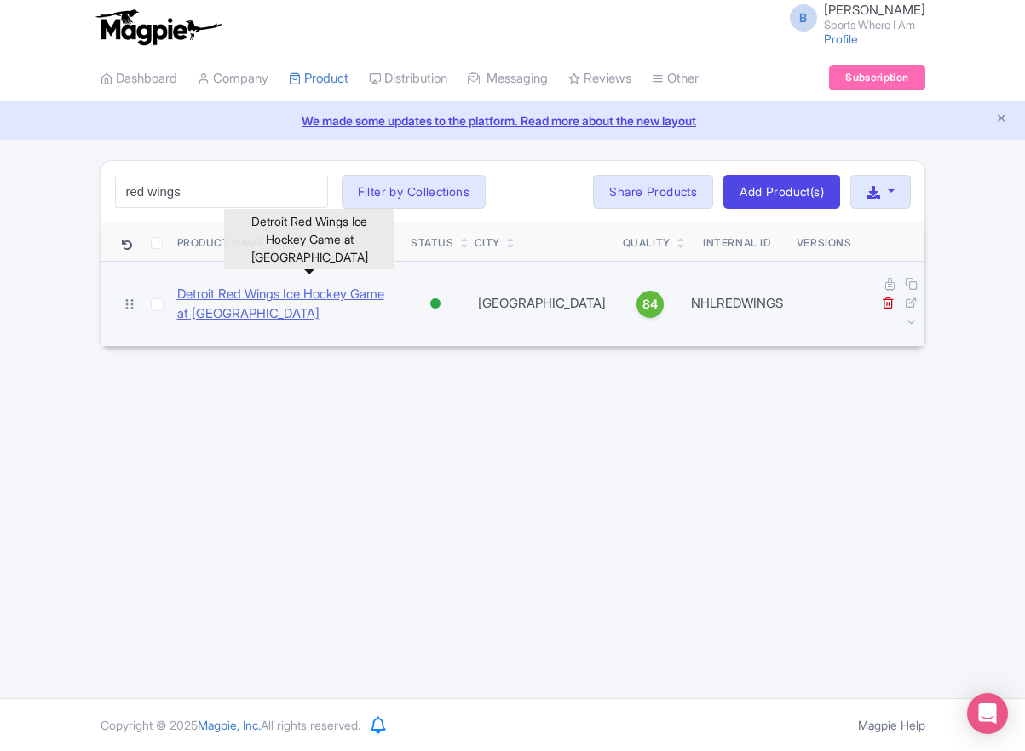
click at [311, 285] on link "Detroit Red Wings Ice Hockey Game at [GEOGRAPHIC_DATA]" at bounding box center [287, 304] width 221 height 38
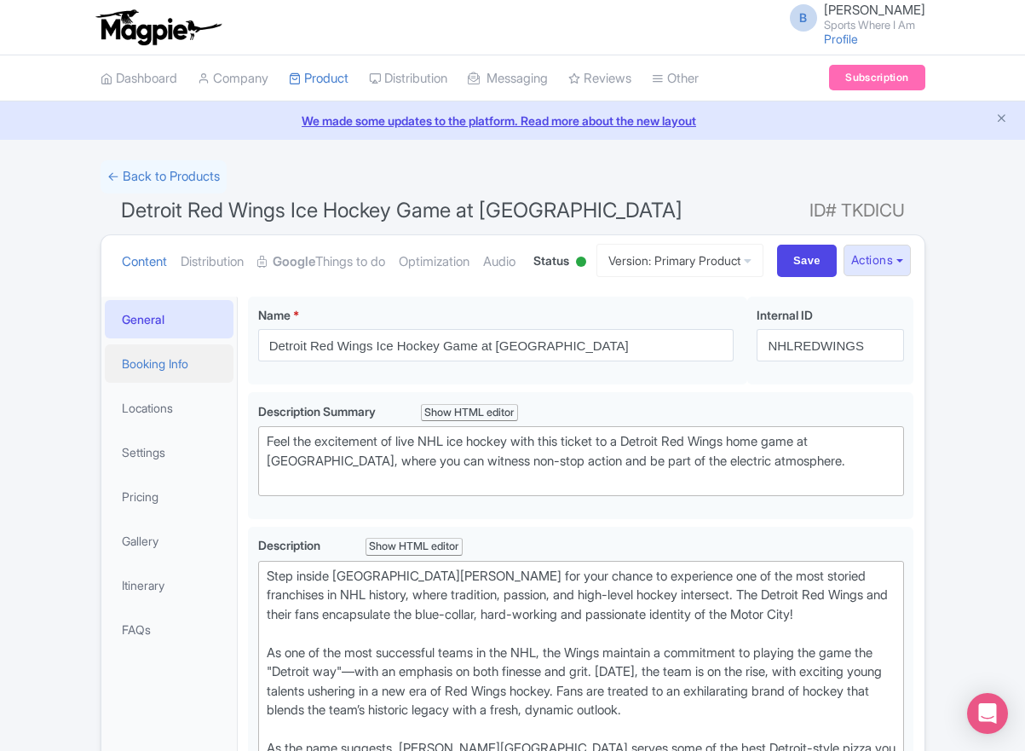
click at [125, 383] on link "Booking Info" at bounding box center [170, 363] width 130 height 38
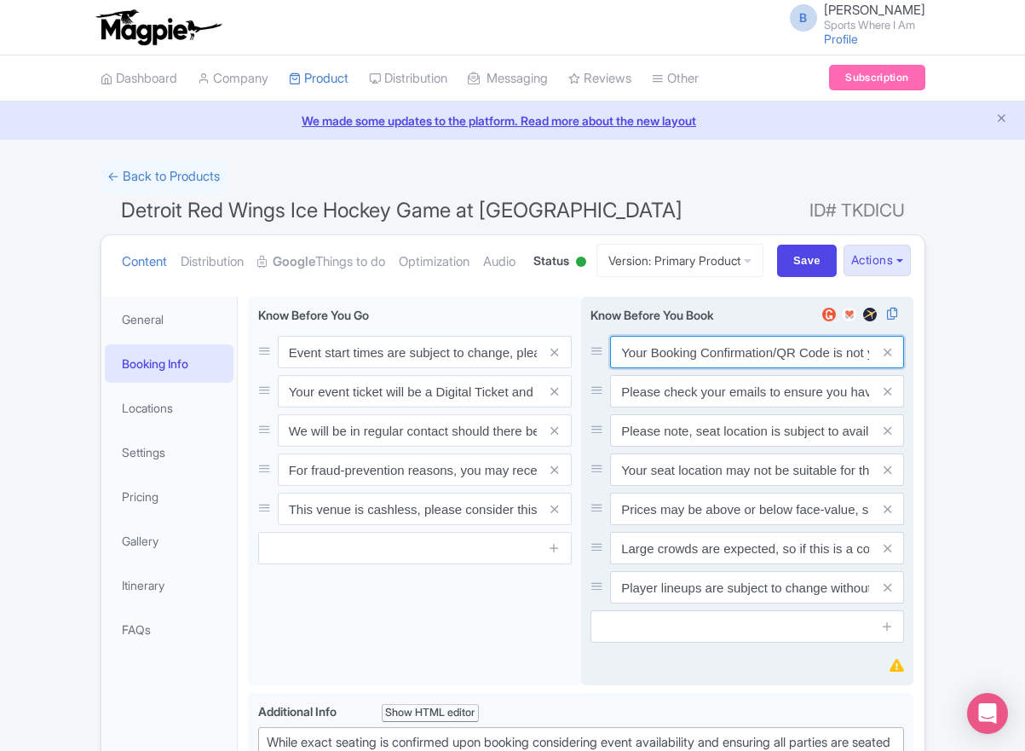
click at [707, 368] on input "Your Booking Confirmation/QR Code is not your entry ticket - your tickets and s…" at bounding box center [757, 352] width 294 height 32
paste input "PDF/QR Code is not your entry ticket - your digital tickets and seating details…"
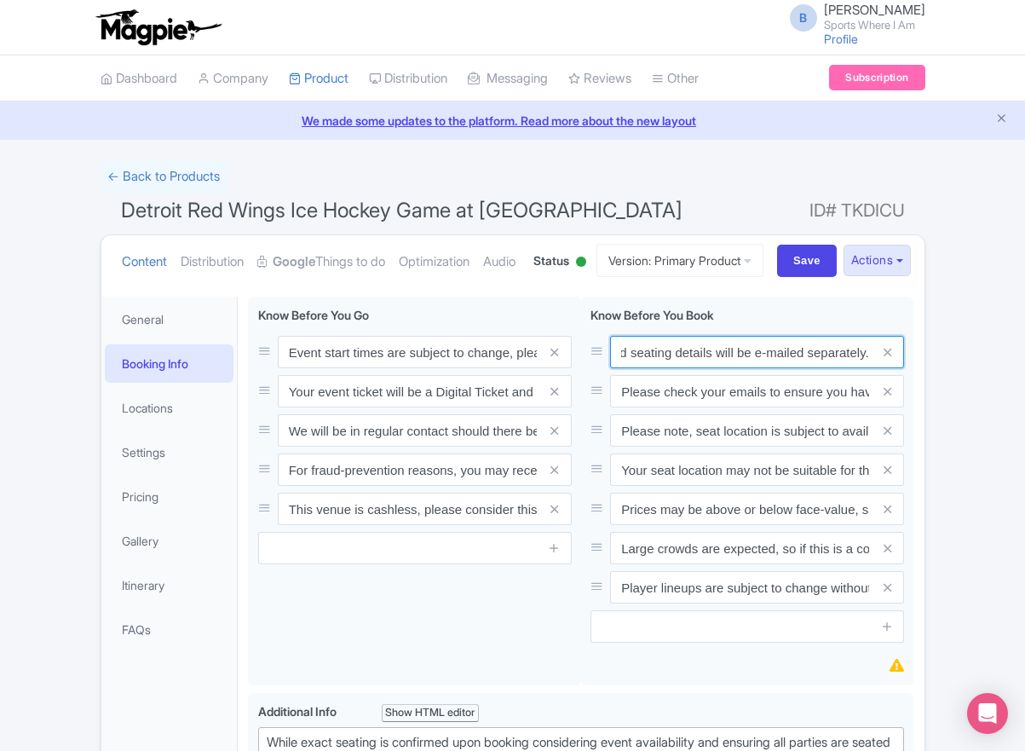
type input "Your Booking Confirmation PDF/QR Code is not your entry ticket - your digital t…"
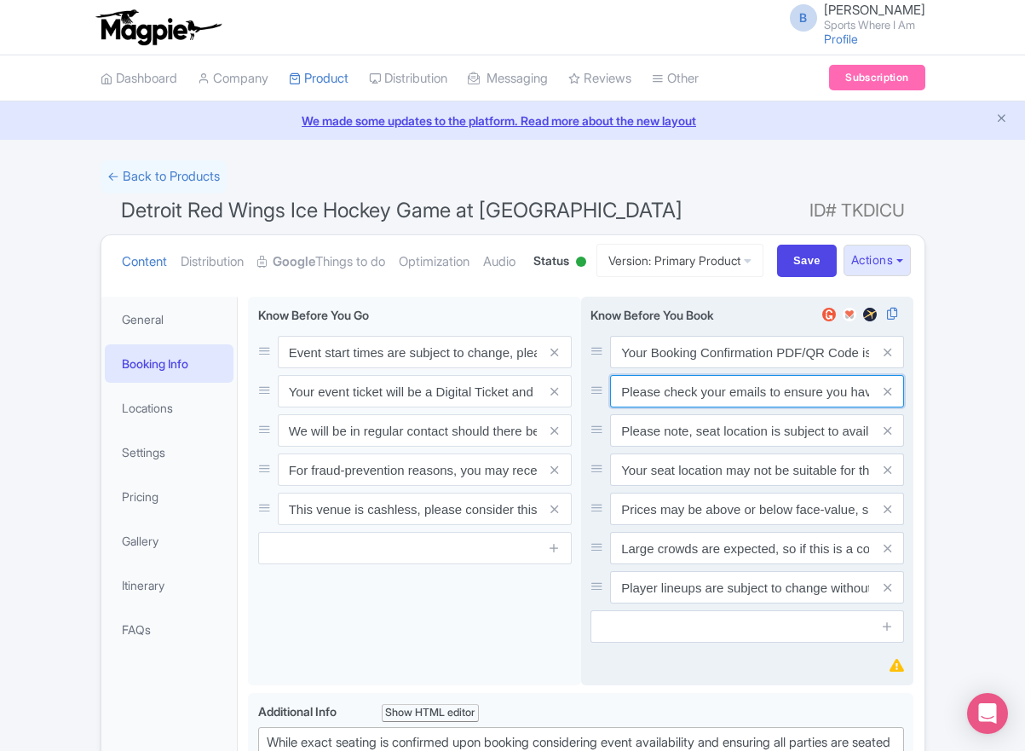
click at [709, 407] on input "Please check your emails to ensure you have accepted your mobile ticket prior t…" at bounding box center [757, 391] width 294 height 32
paste input "Entry tickets will be delivered via a digital ticketing provider selected by th…"
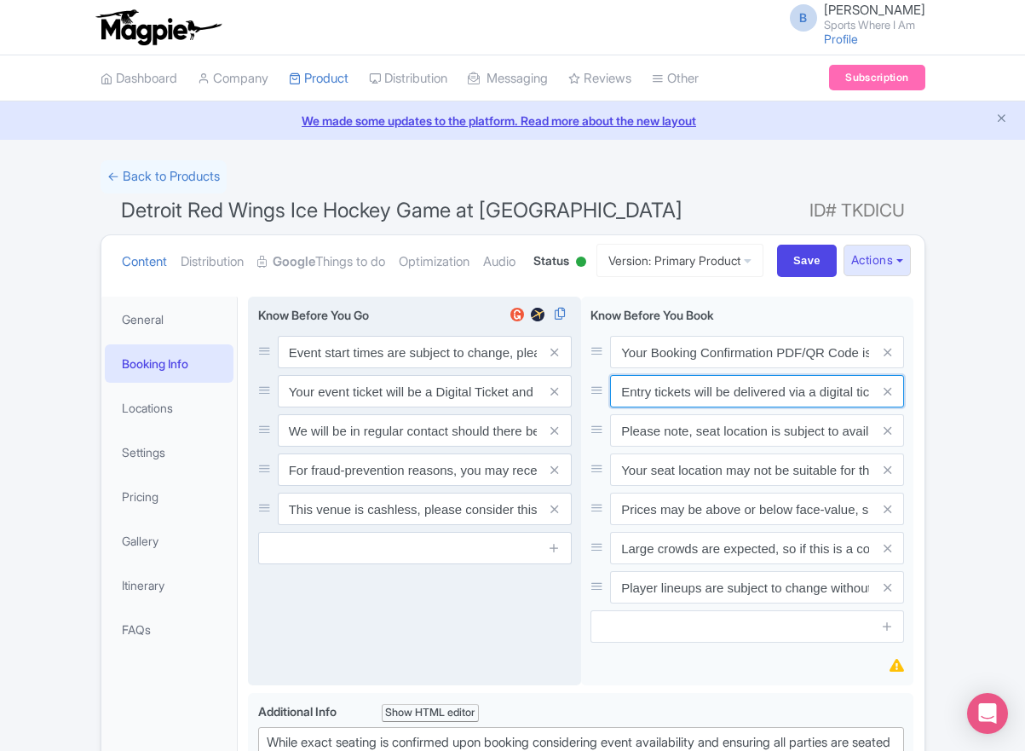
scroll to position [0, 639]
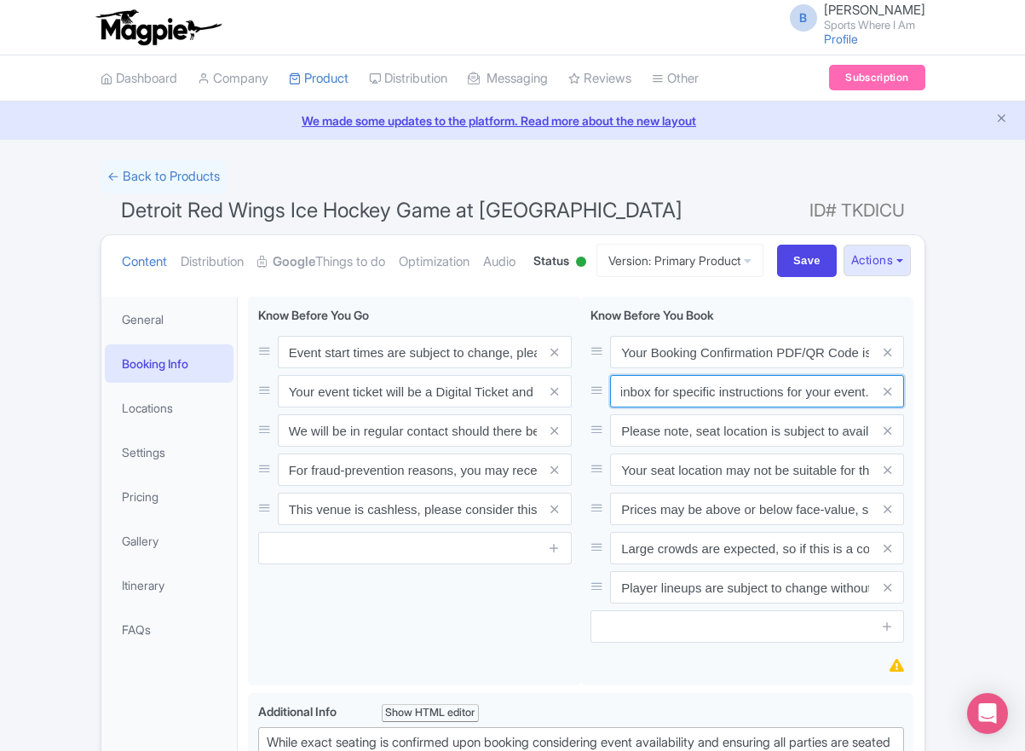
type input "Entry tickets will be delivered via a digital ticketing provider selected by th…"
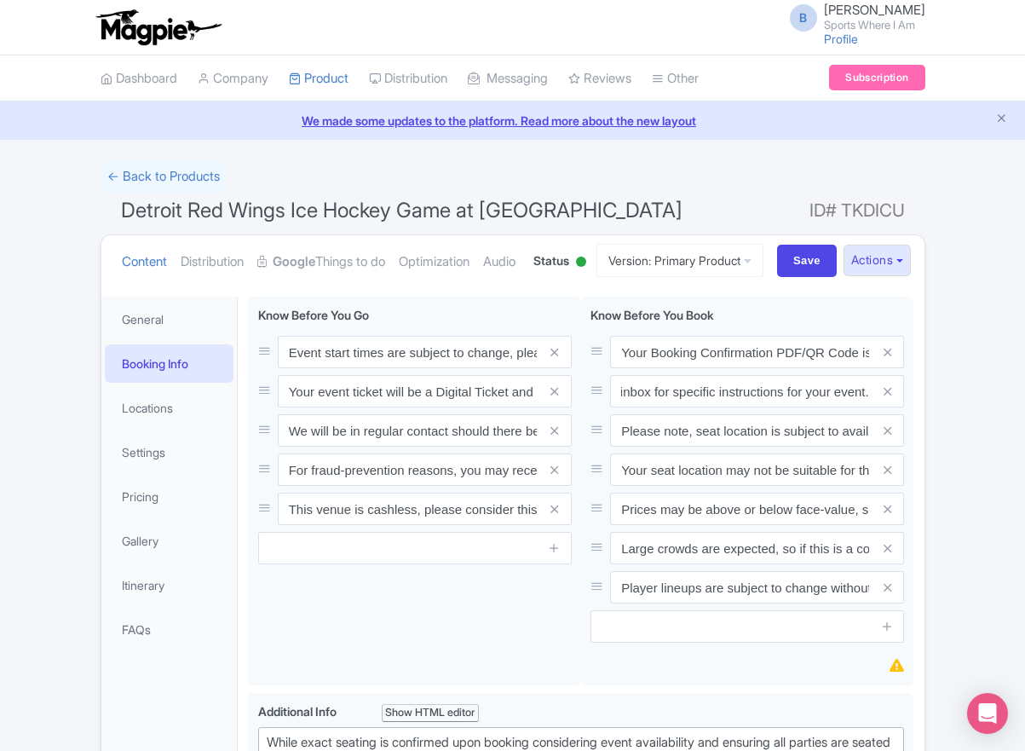
scroll to position [0, 0]
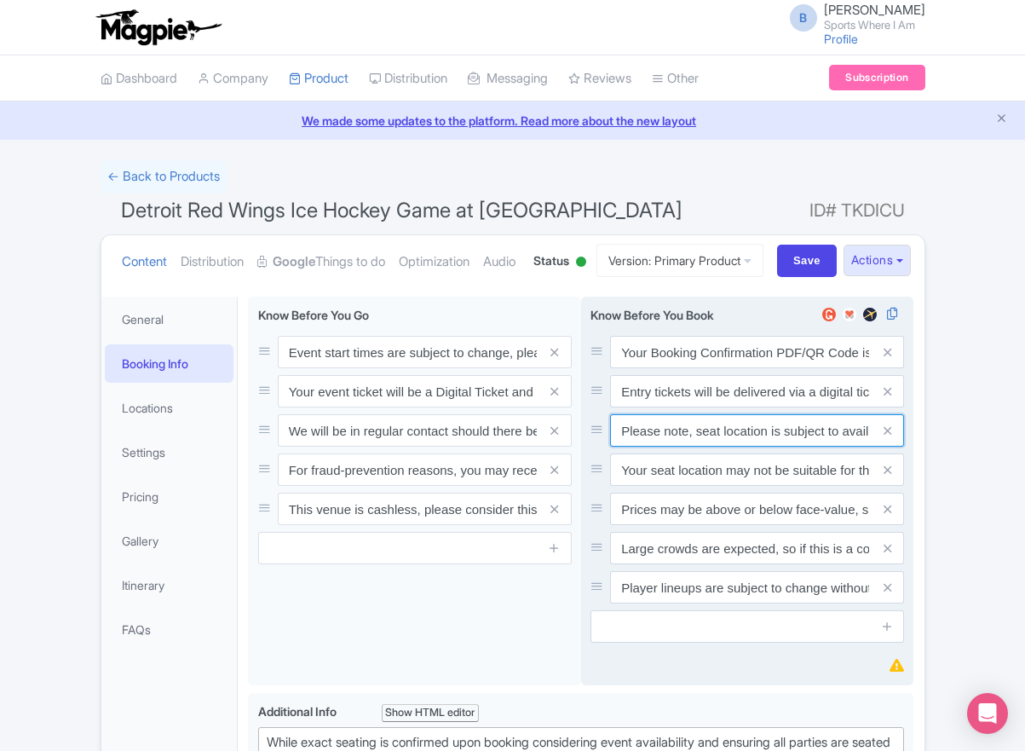
click at [731, 447] on input "Please note, seat location is subject to availability, based on the quantity of…" at bounding box center [757, 430] width 294 height 32
click at [732, 447] on input "Please note, seat location is subject to availability, based on the quantity of…" at bounding box center [757, 430] width 294 height 32
paste input "Ticket prices may be above or below face-value, subject to the popularity of th…"
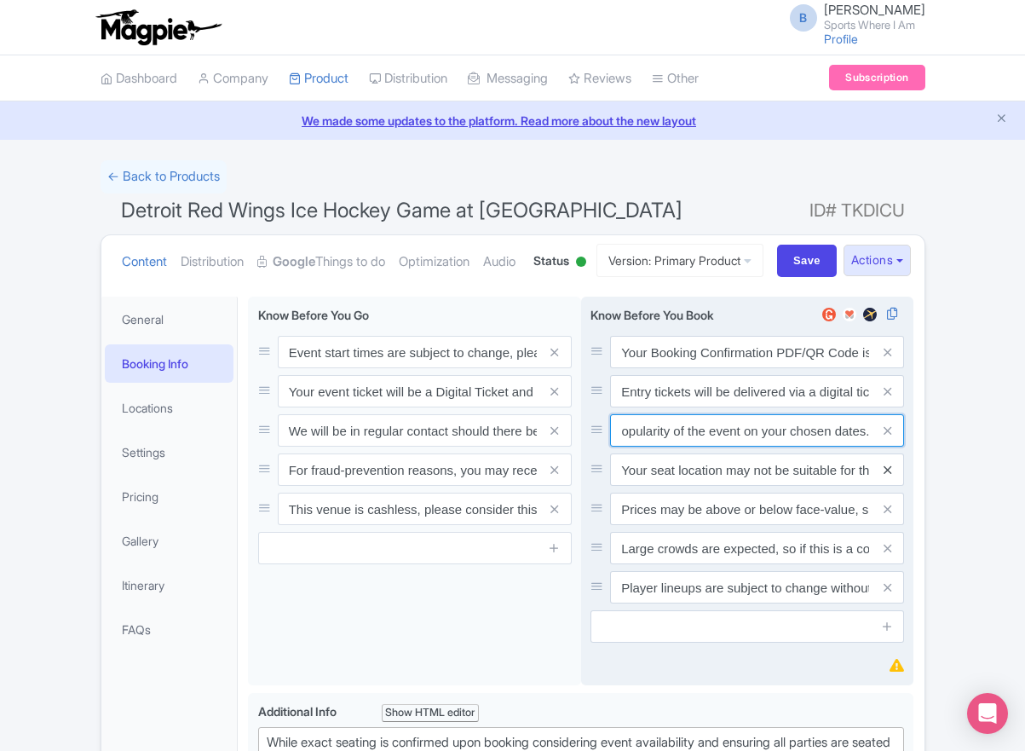
type input "Ticket prices may be above or below face-value, subject to the popularity of th…"
click at [886, 476] on icon at bounding box center [888, 470] width 8 height 13
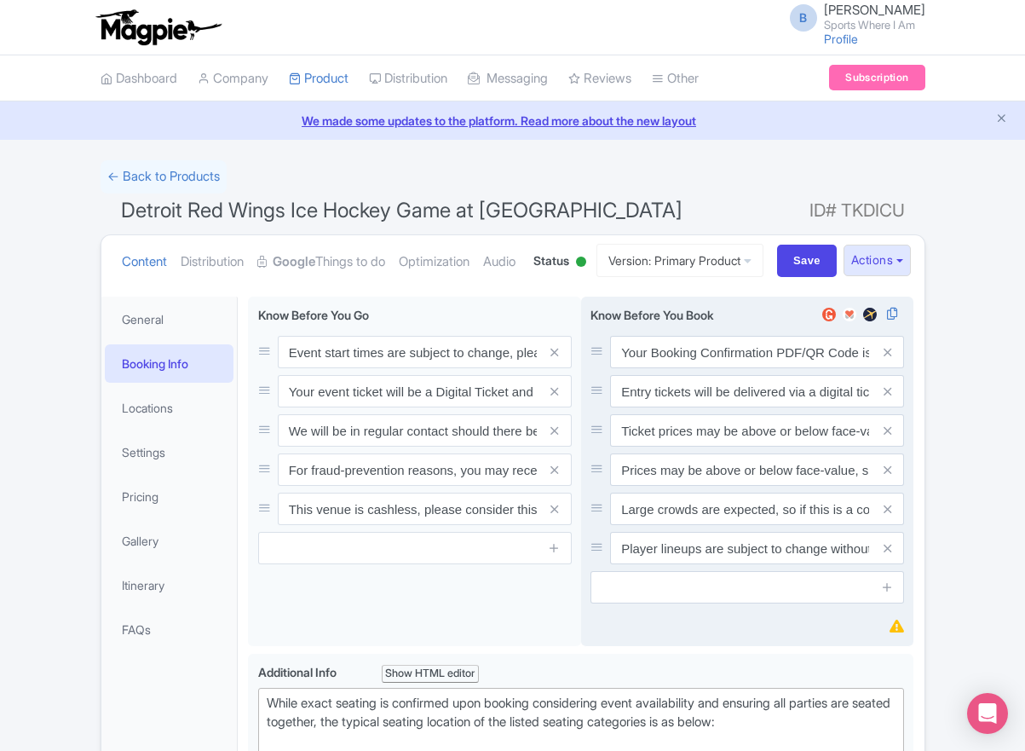
click at [886, 476] on icon at bounding box center [888, 470] width 8 height 13
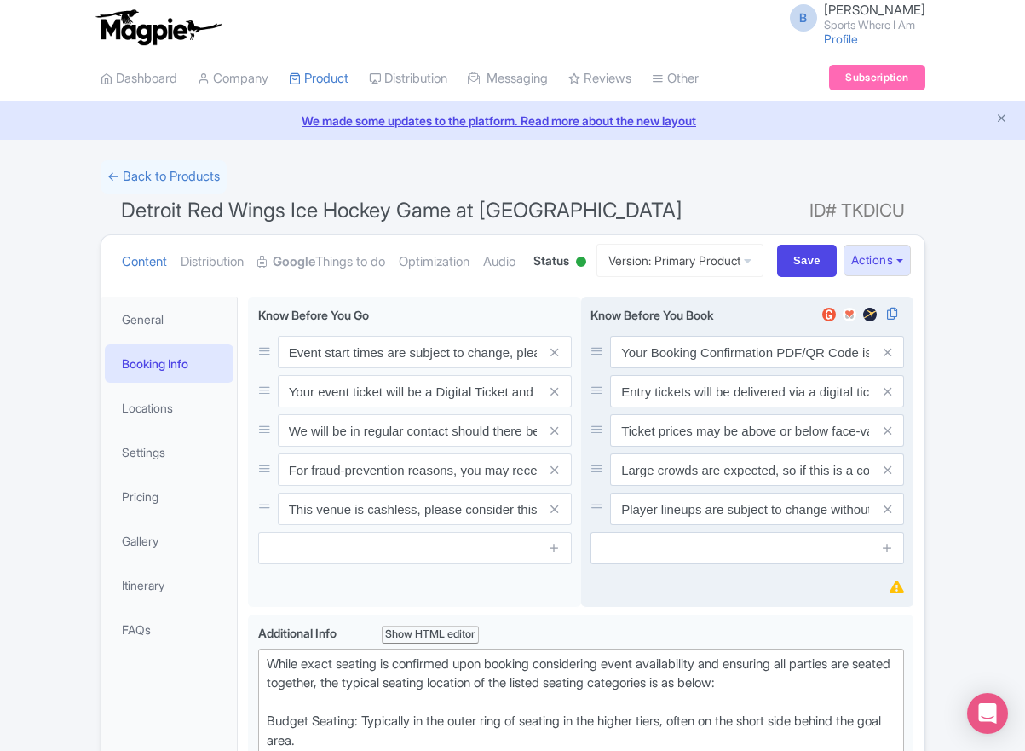
click at [886, 476] on icon at bounding box center [888, 470] width 8 height 13
click at [886, 516] on icon at bounding box center [888, 509] width 8 height 13
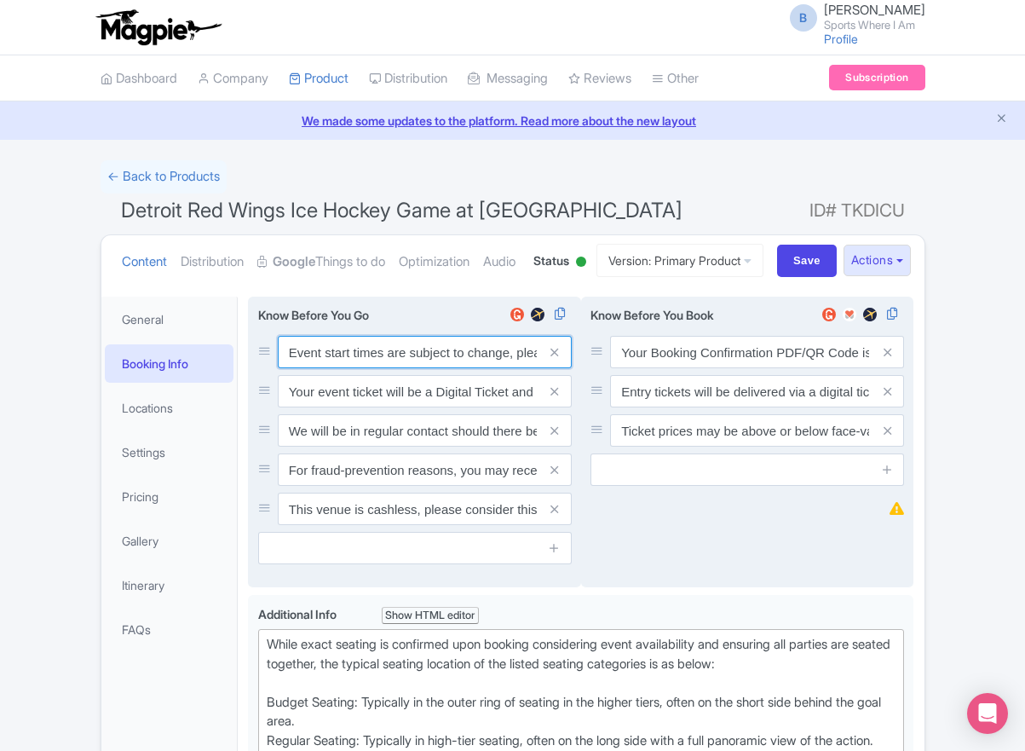
click at [362, 368] on input "Event start times are subject to change, please check these closer to the event…" at bounding box center [425, 352] width 294 height 32
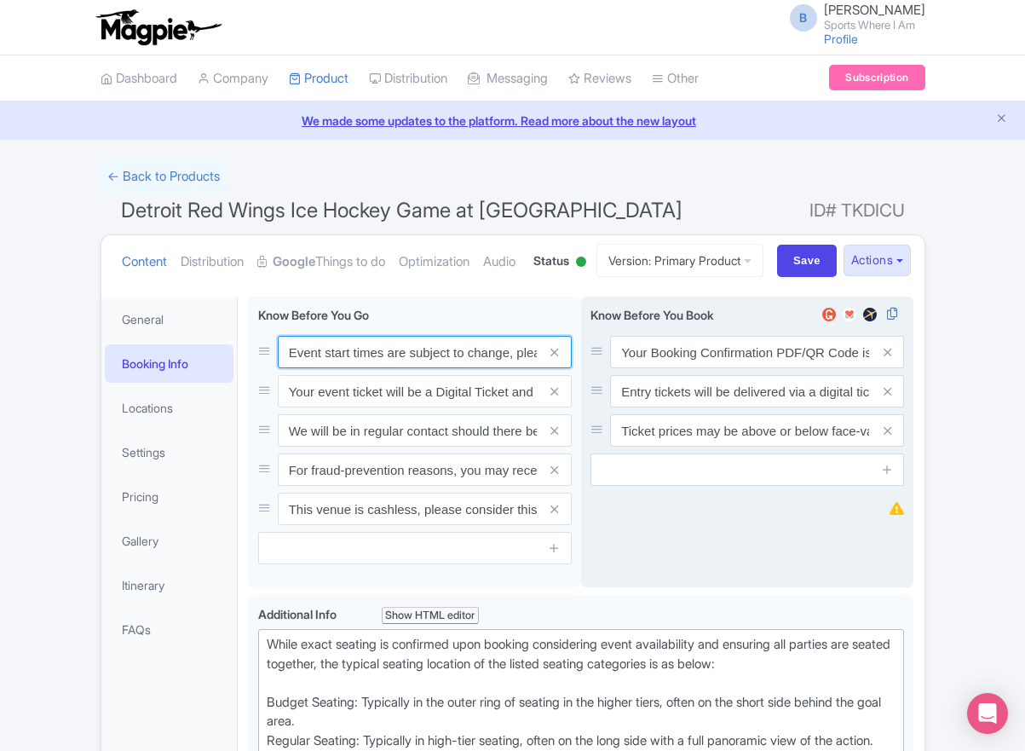
paste input ". We will be in regular contact should there be any updates or changes ahead of…"
type input "Event start times are subject to change. We will be in regular contact should t…"
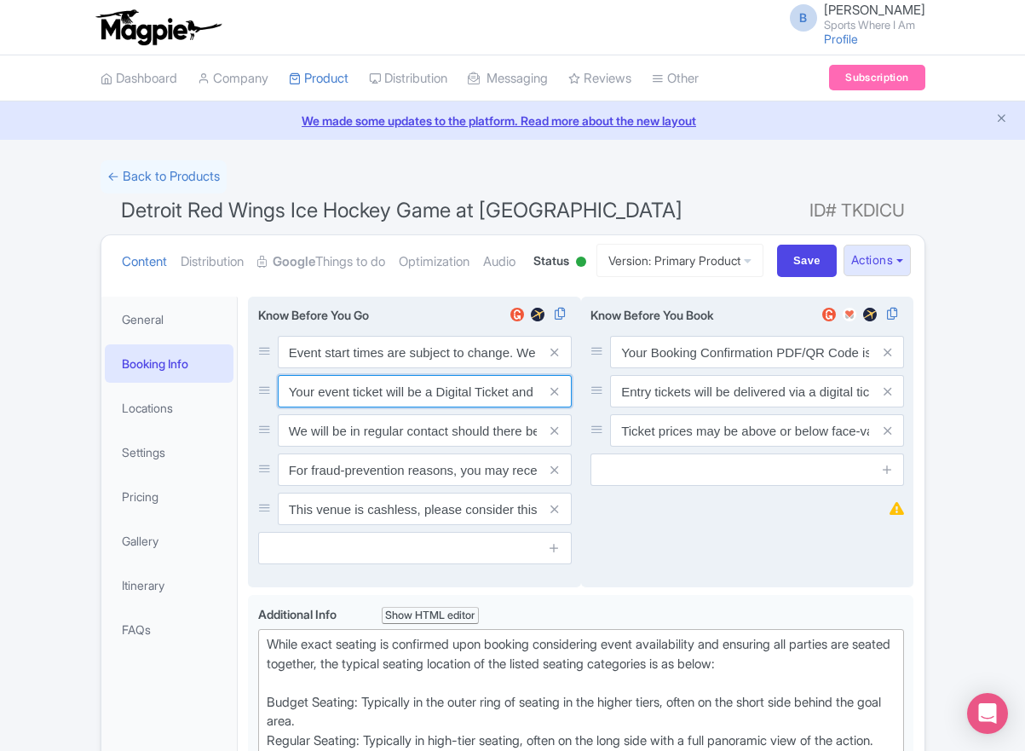
click at [401, 407] on input "Your event ticket will be a Digital Ticket and is separate from your booking co…" at bounding box center [425, 391] width 294 height 32
click at [400, 407] on input "Your event ticket will be a Digital Ticket and is separate from your booking co…" at bounding box center [425, 391] width 294 height 32
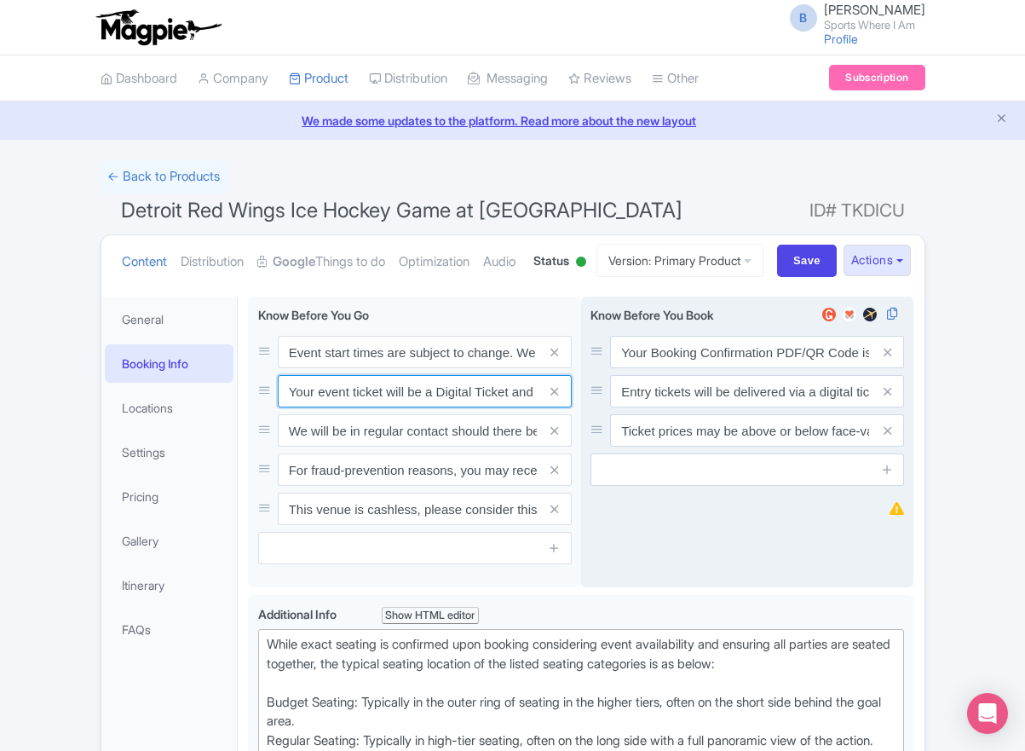
paste input "ntry"
type input "Your entry ticket will be a Digital Ticket and is separate from your booking co…"
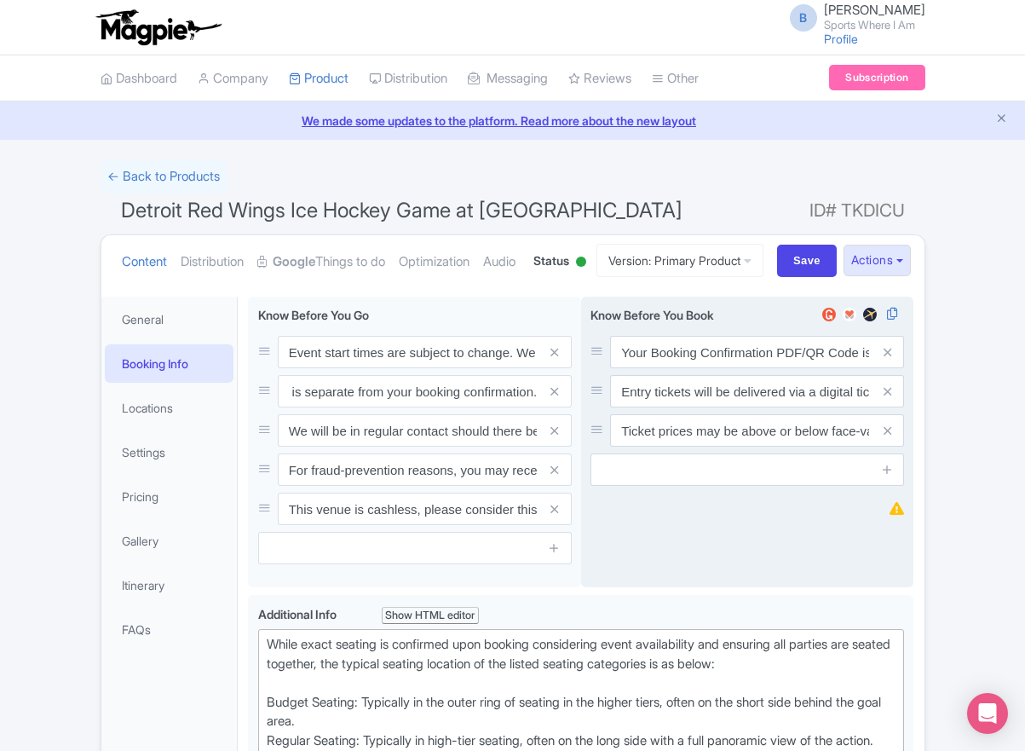
scroll to position [0, 0]
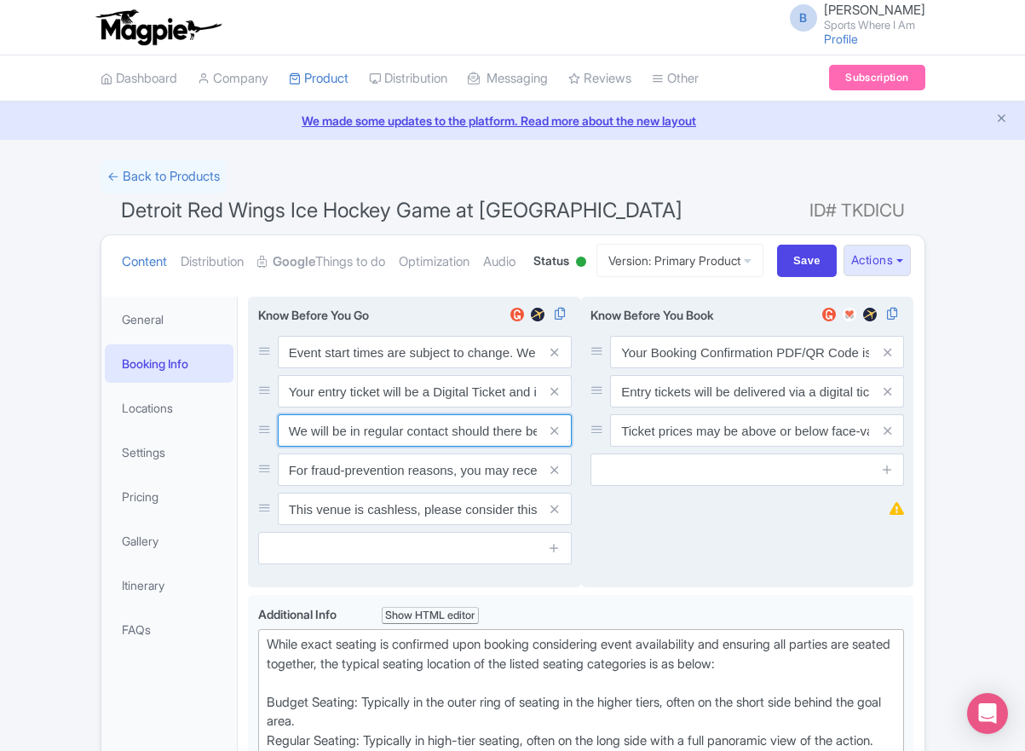
click at [378, 447] on input "We will be in regular contact should there be any updates or changes ahead of y…" at bounding box center [425, 430] width 294 height 32
paste input "For fraud-prevention reasons, most tickets are delivered between 1-3 days prior…"
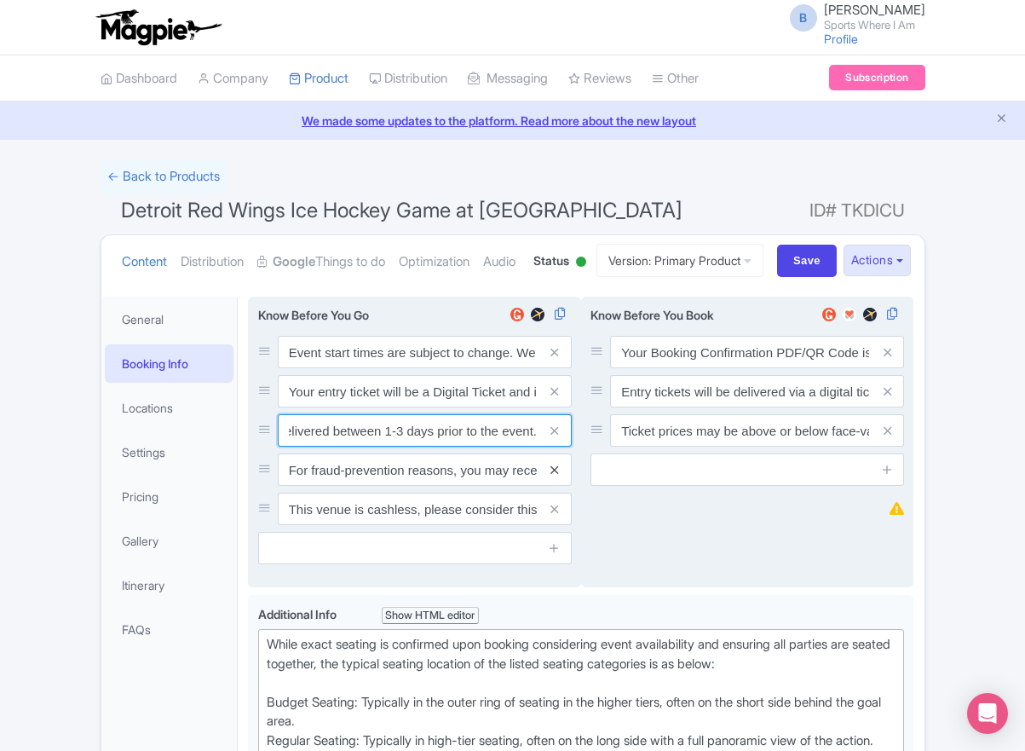
type input "For fraud-prevention reasons, most tickets are delivered between 1-3 days prior…"
click at [551, 476] on icon at bounding box center [555, 470] width 8 height 13
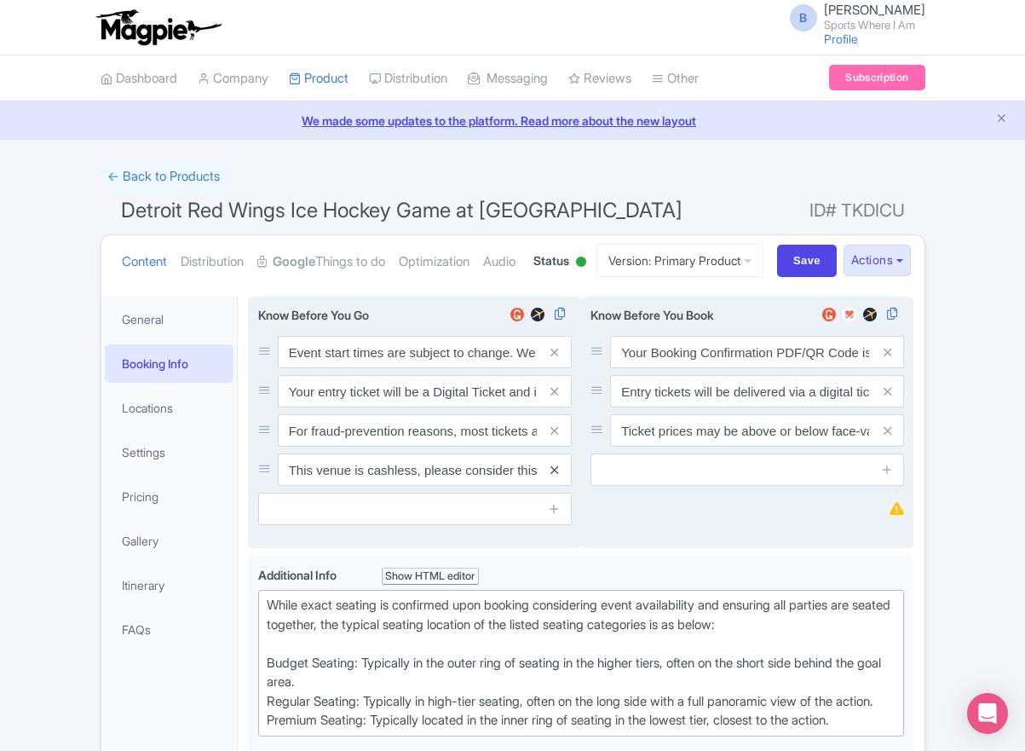
click at [551, 476] on icon at bounding box center [555, 470] width 8 height 13
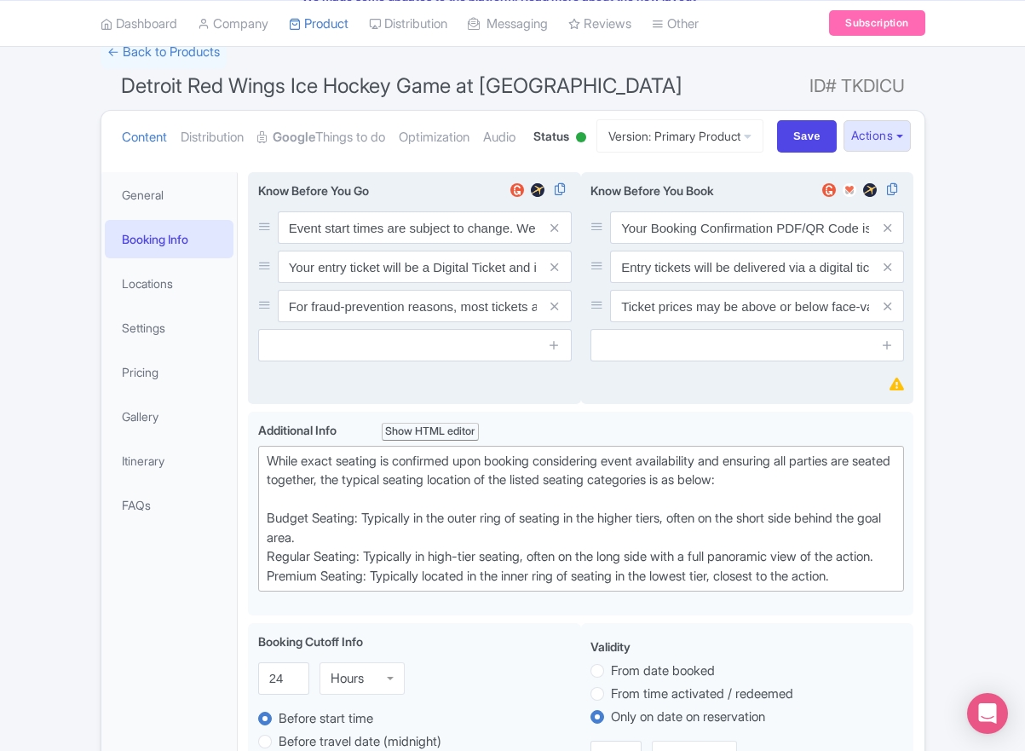
scroll to position [125, 0]
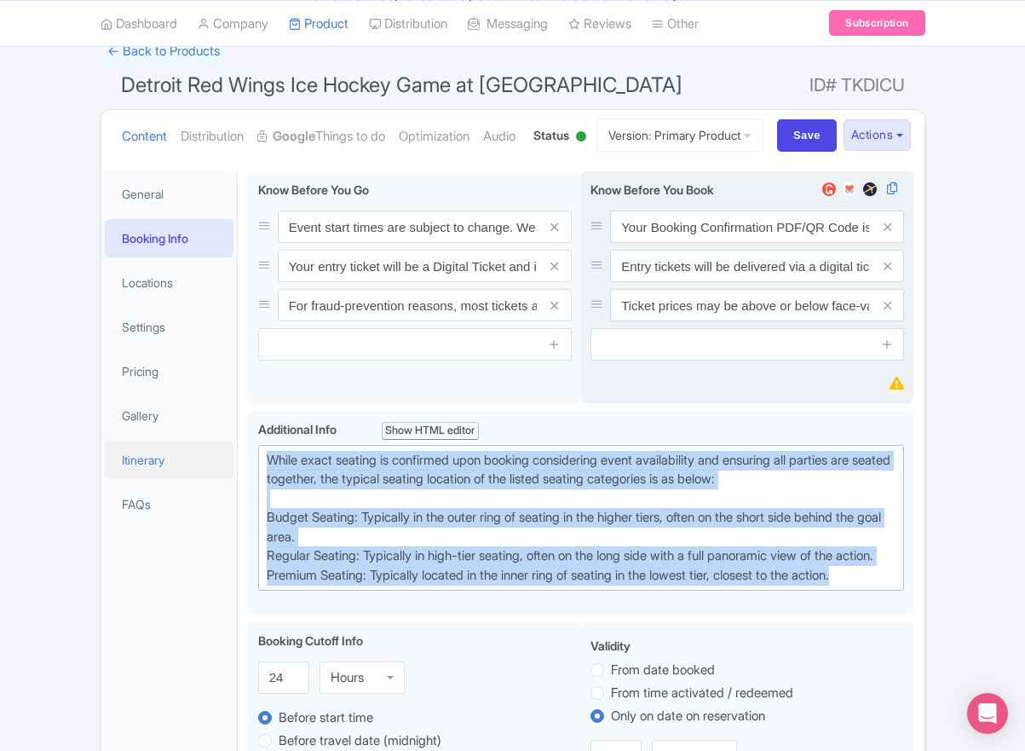
drag, startPoint x: 682, startPoint y: 614, endPoint x: 211, endPoint y: 521, distance: 479.5
paste trix-editor "Upper Goal: Located in the upper tiers of seating behind the goals at either en…"
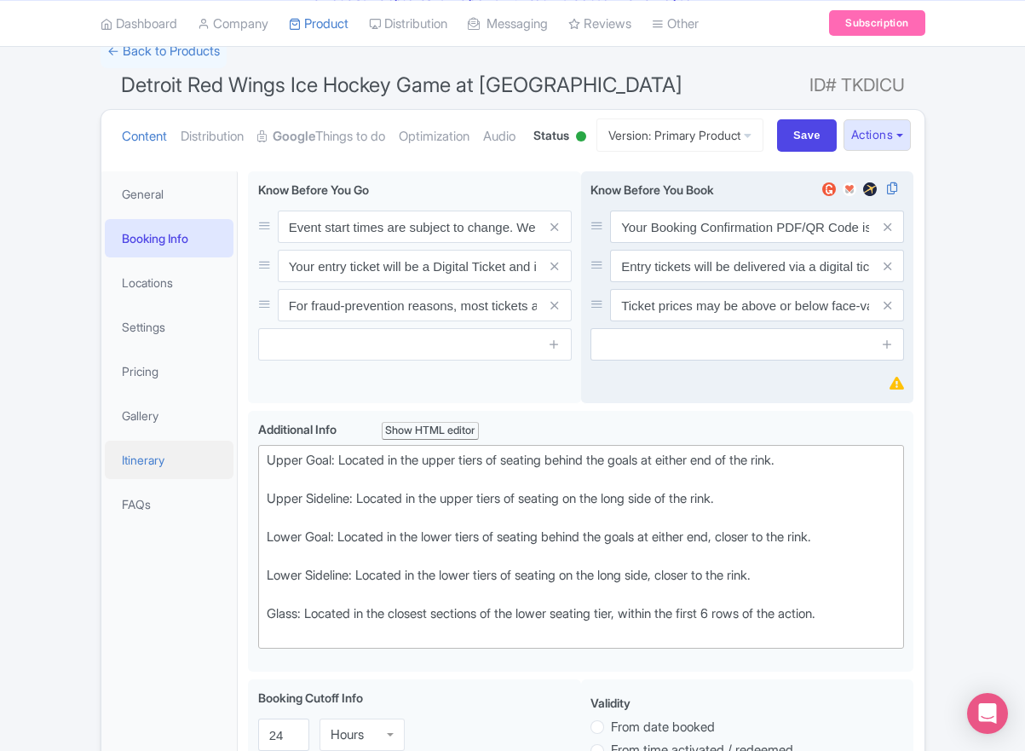
type trix-editor "<div>Upper Goal: Located in the upper tiers of seating behind the goals at eith…"
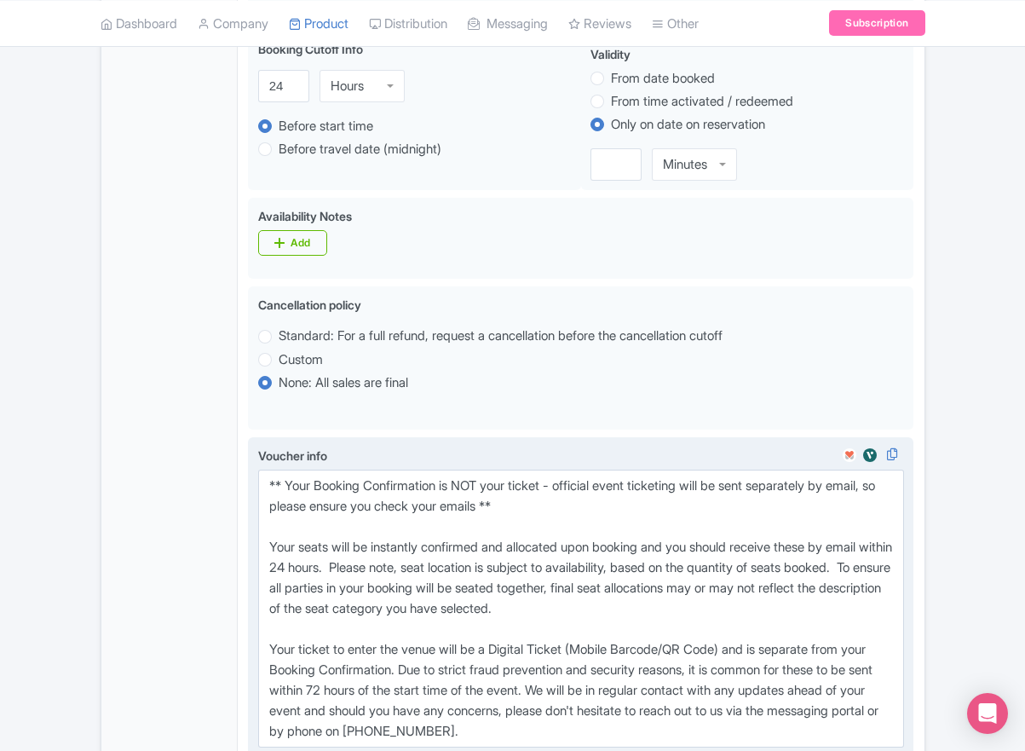
scroll to position [858, 0]
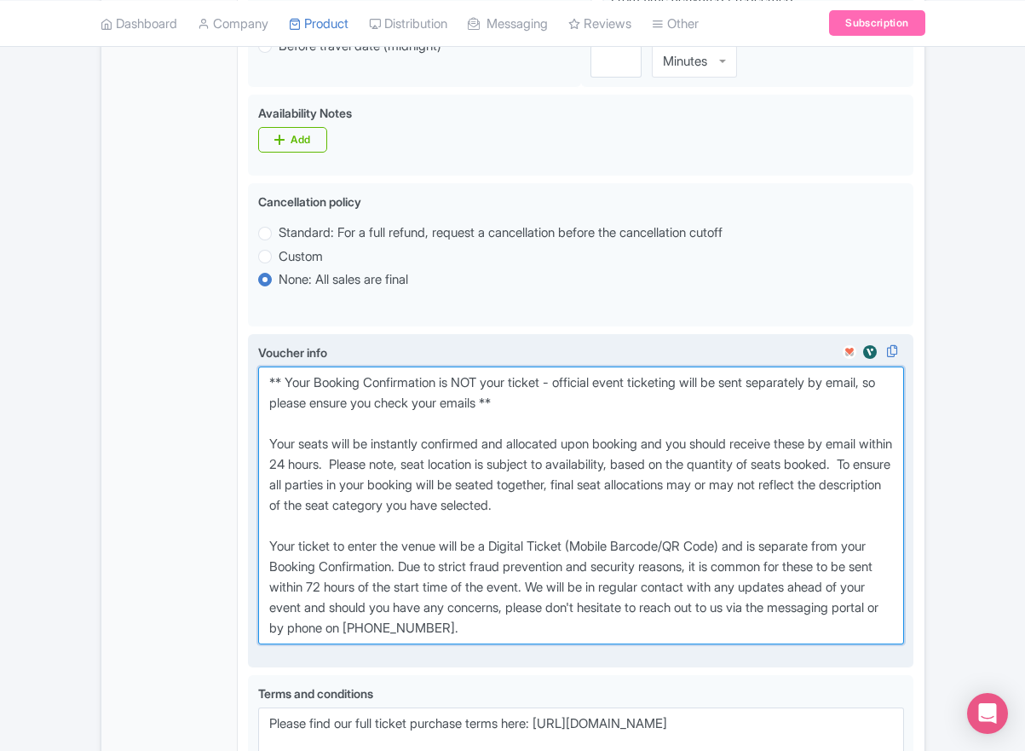
click at [614, 626] on textarea "** Your Booking Confirmation is NOT your ticket - official event ticketing will…" at bounding box center [581, 505] width 647 height 278
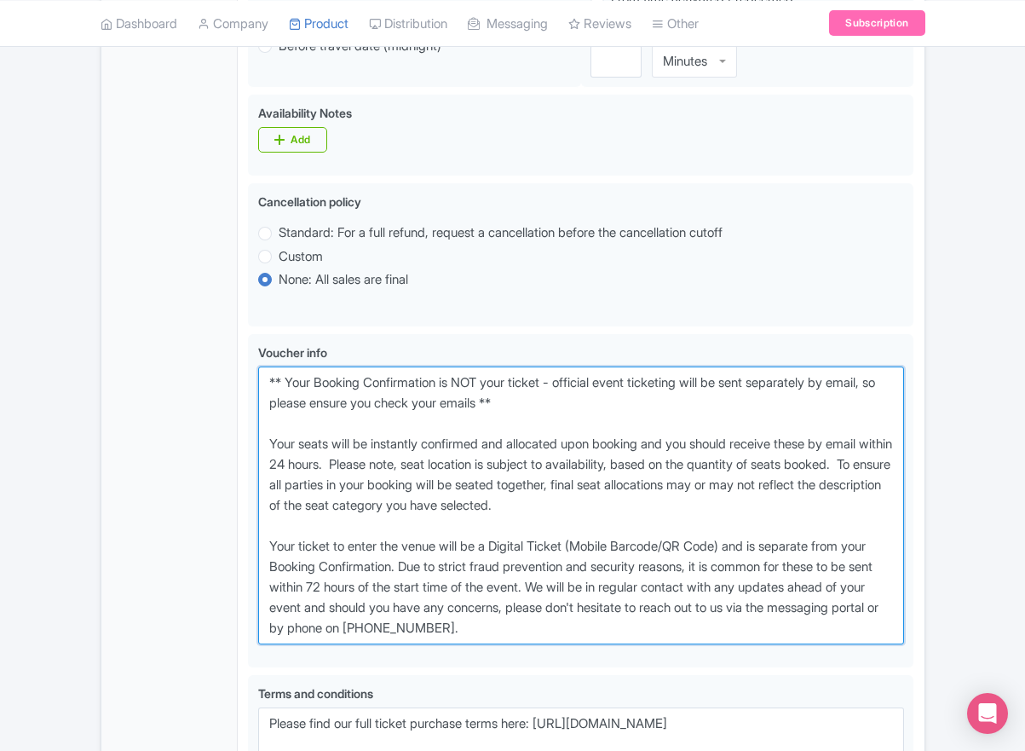
drag, startPoint x: 596, startPoint y: 691, endPoint x: 176, endPoint y: 401, distance: 509.7
click at [176, 401] on div "General Booking Info Locations Settings Pricing Gallery Itinerary FAQs Detroit …" at bounding box center [512, 199] width 823 height 1542
paste textarea "entry ticket - official event ticketing will be sent separately by email, so pl…"
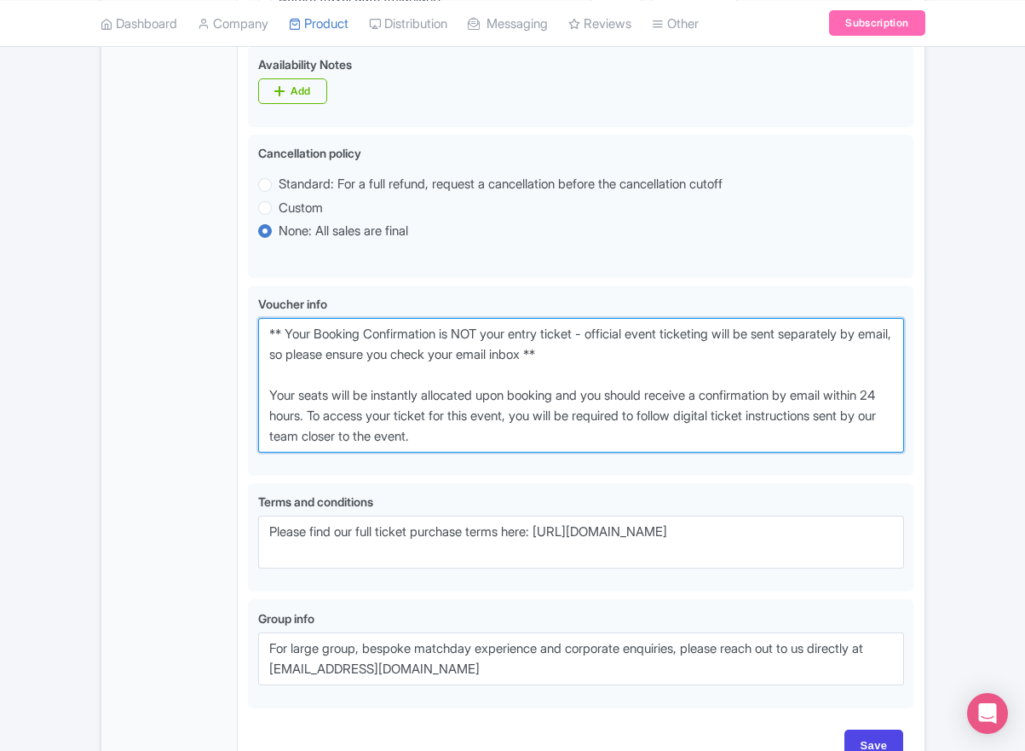
scroll to position [1073, 0]
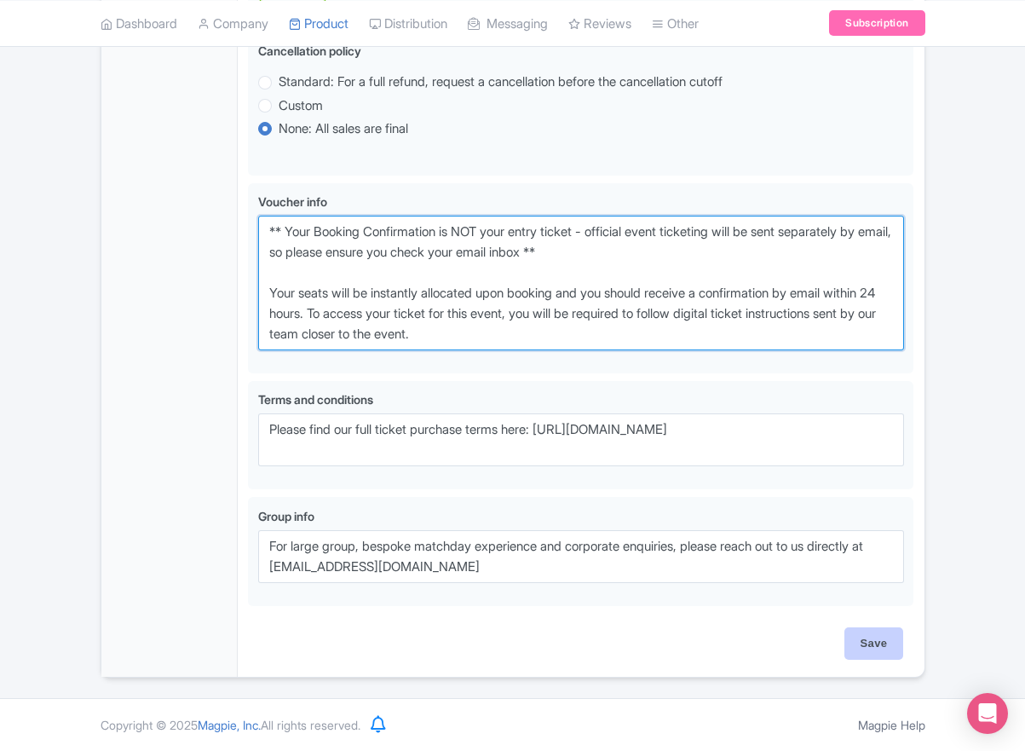
type textarea "** Your Booking Confirmation is NOT your entry ticket - official event ticketin…"
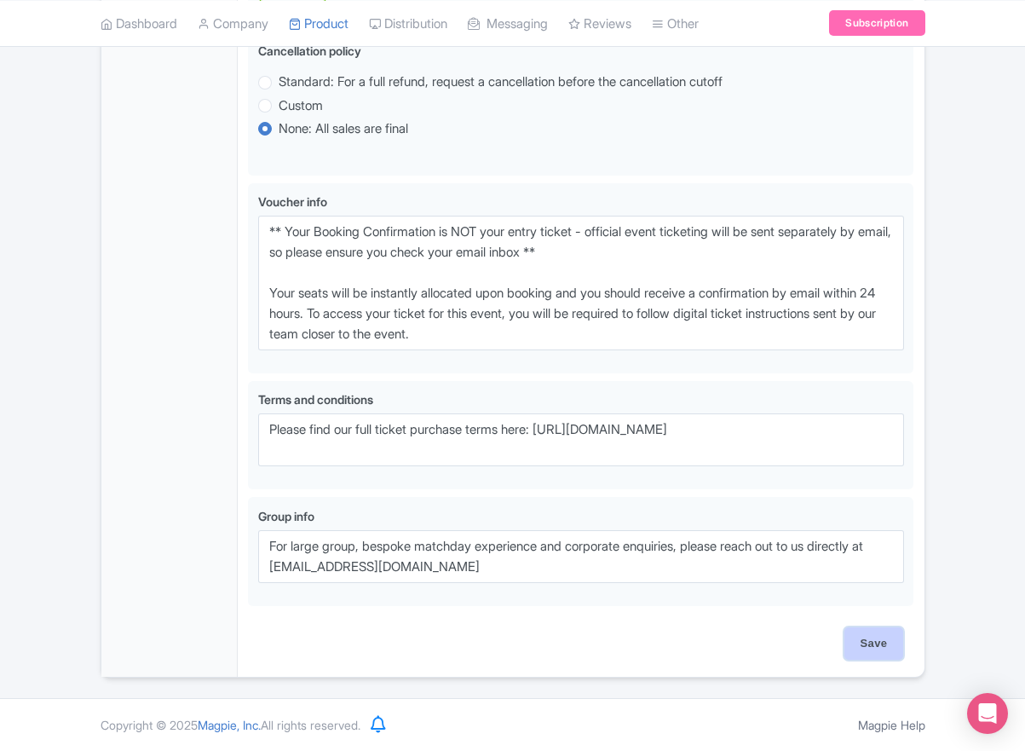
click at [872, 637] on input "Save" at bounding box center [875, 643] width 60 height 32
type input "Saving..."
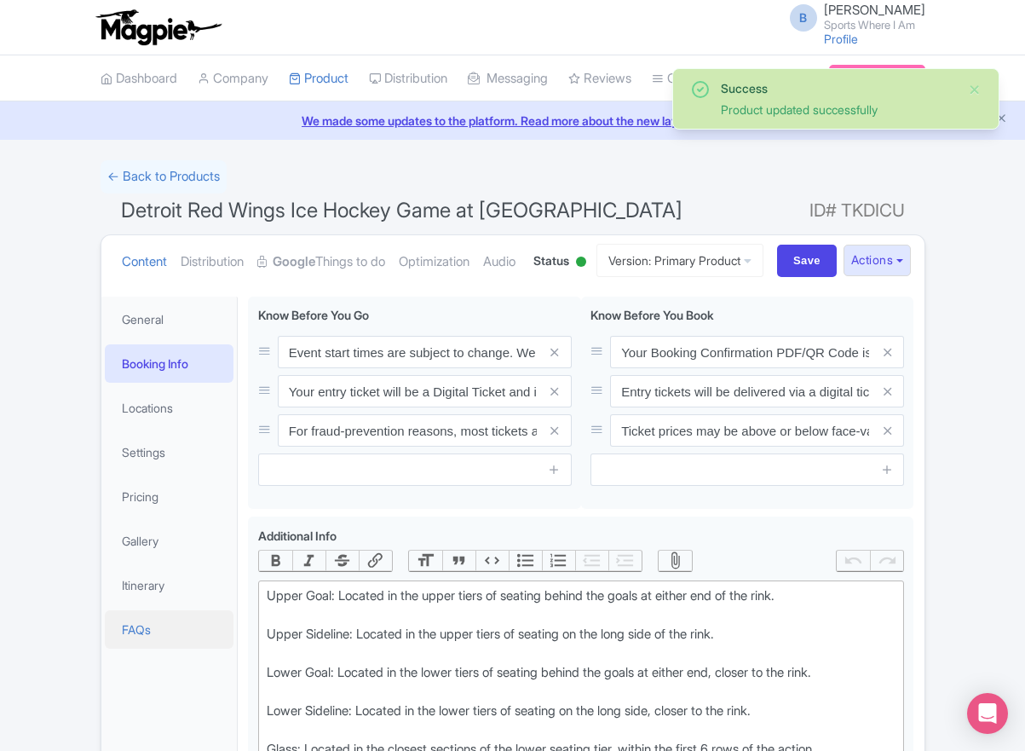
scroll to position [362, 0]
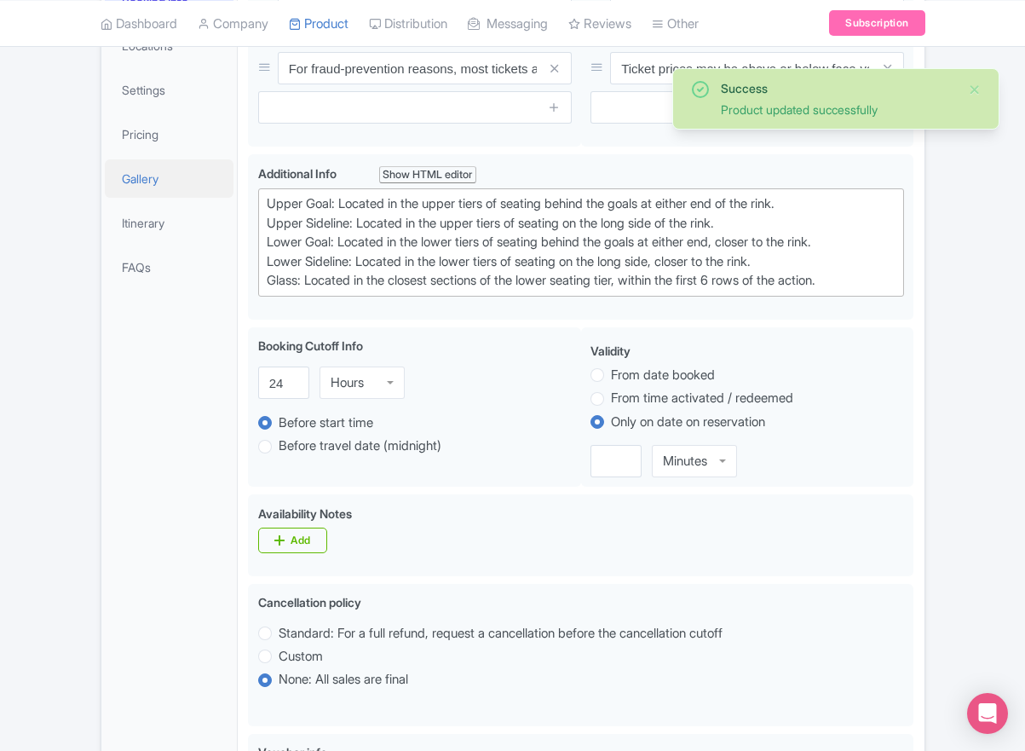
click at [155, 198] on link "Gallery" at bounding box center [170, 178] width 130 height 38
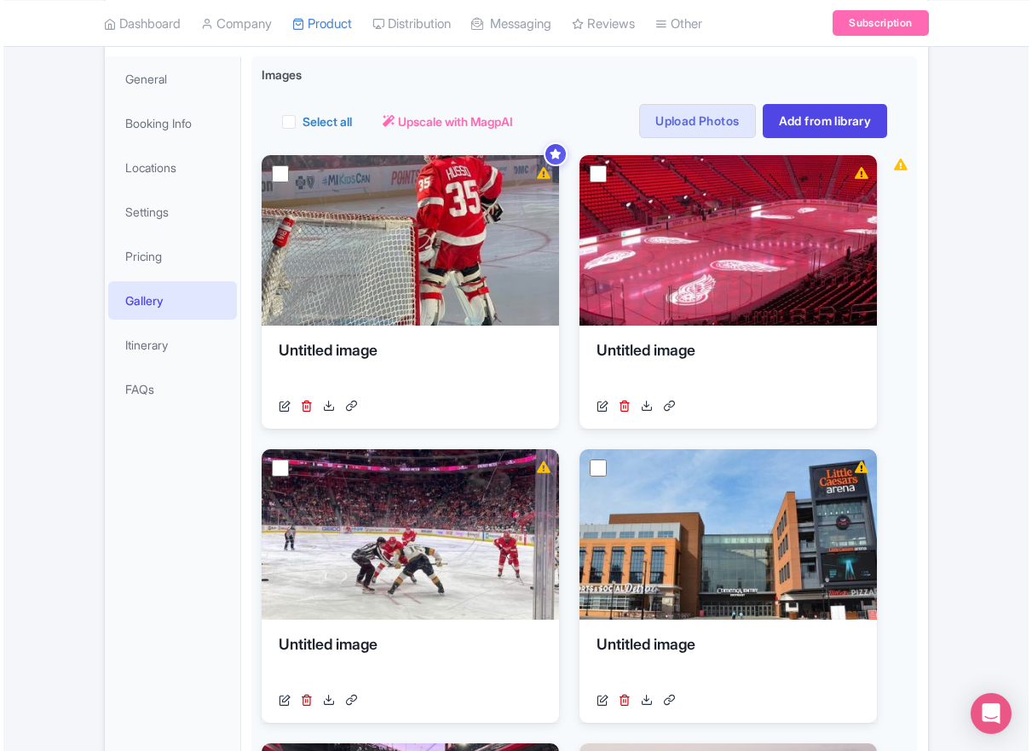
scroll to position [0, 0]
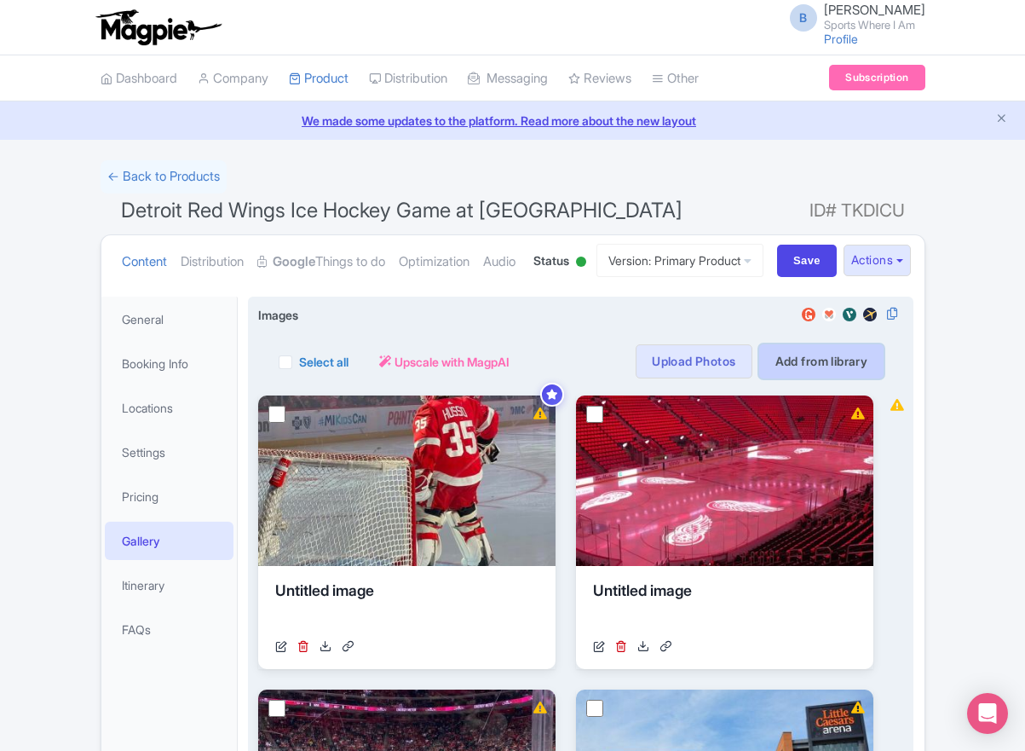
click at [800, 378] on link "Add from library" at bounding box center [821, 361] width 125 height 34
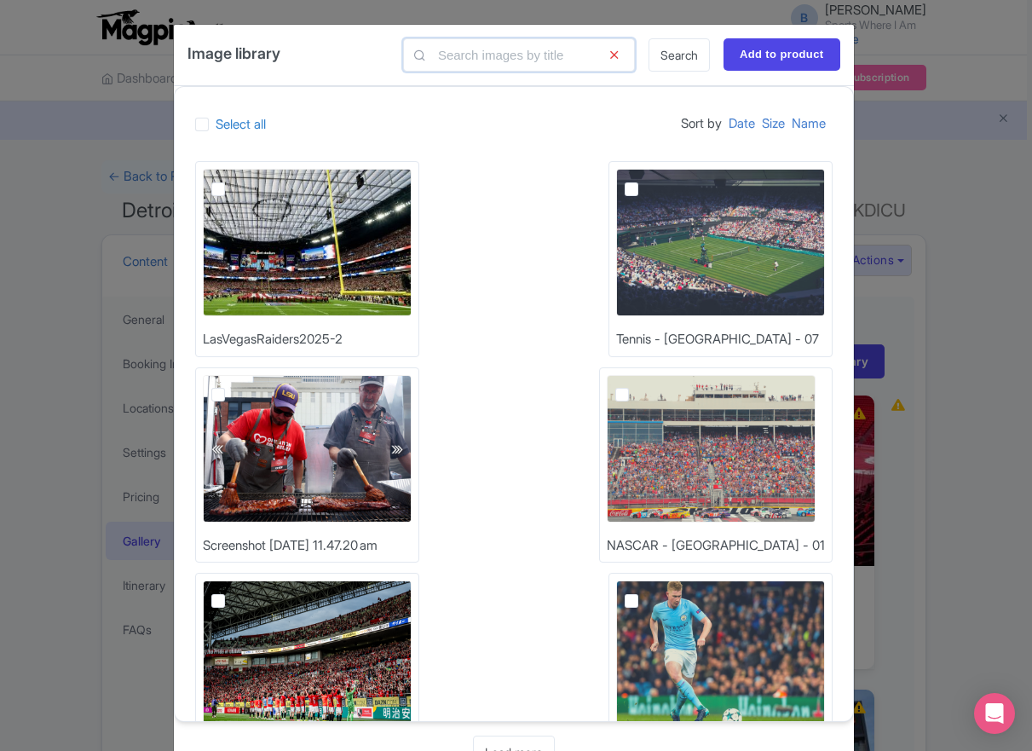
click at [510, 55] on input "text" at bounding box center [519, 54] width 232 height 33
type input "nhl-seatmap"
click at [670, 62] on link "Search" at bounding box center [679, 54] width 61 height 33
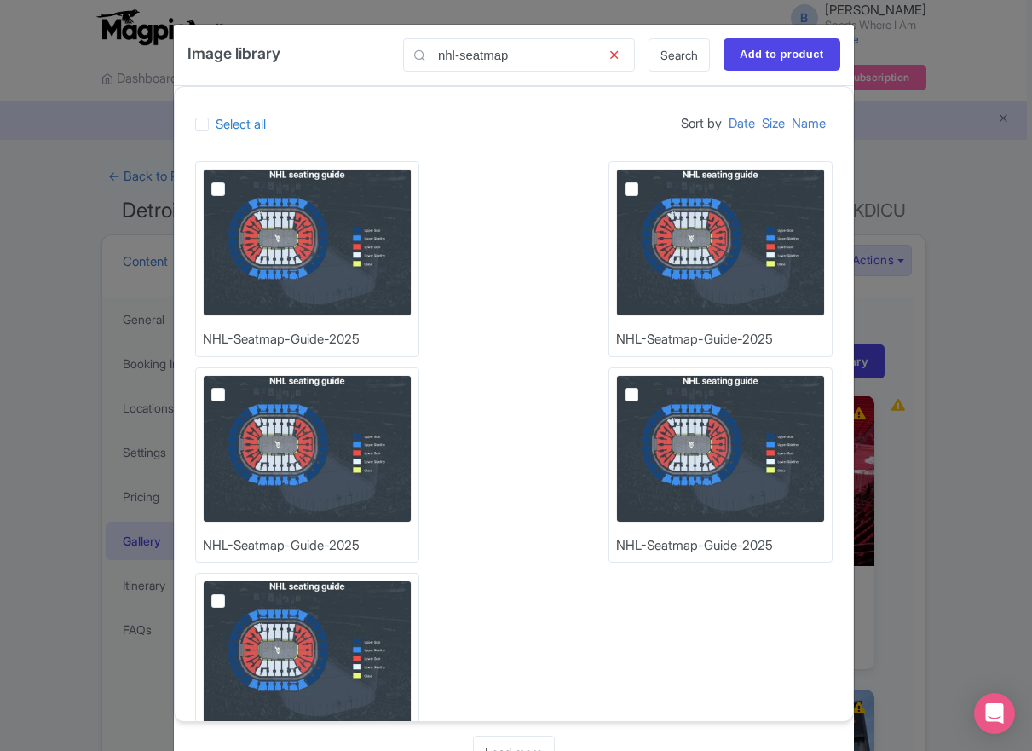
click at [204, 188] on img at bounding box center [307, 242] width 209 height 147
click at [232, 180] on input "checkbox" at bounding box center [237, 174] width 11 height 11
checkbox input "true"
click at [787, 59] on input "Add to product" at bounding box center [782, 54] width 117 height 32
type input "Adding..."
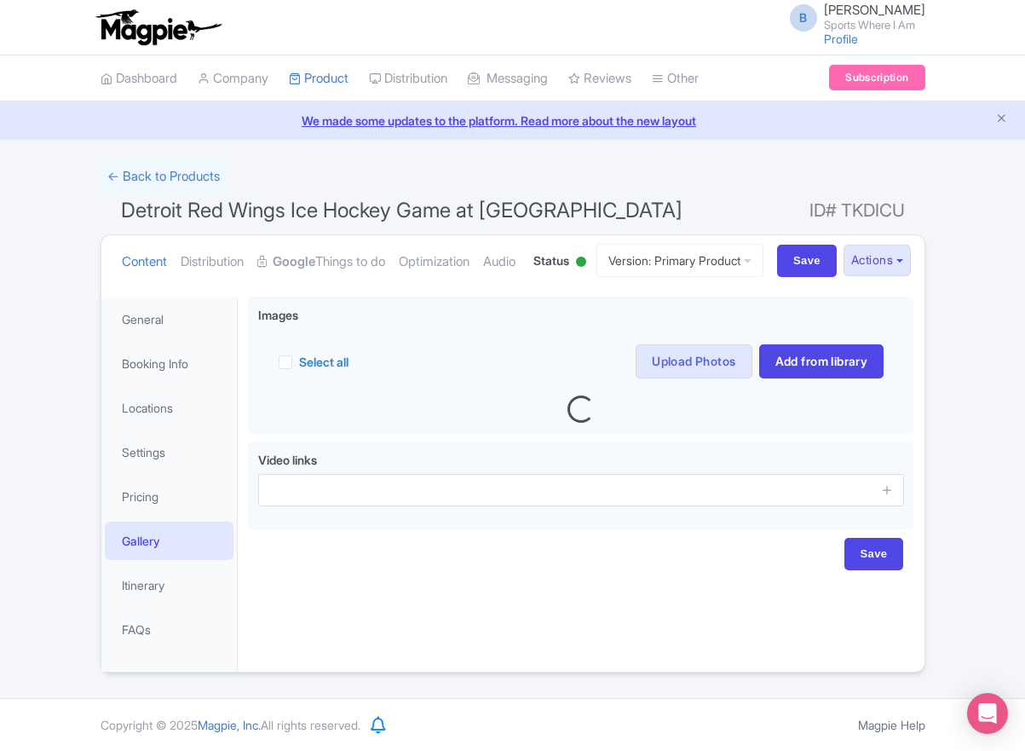
scroll to position [63, 0]
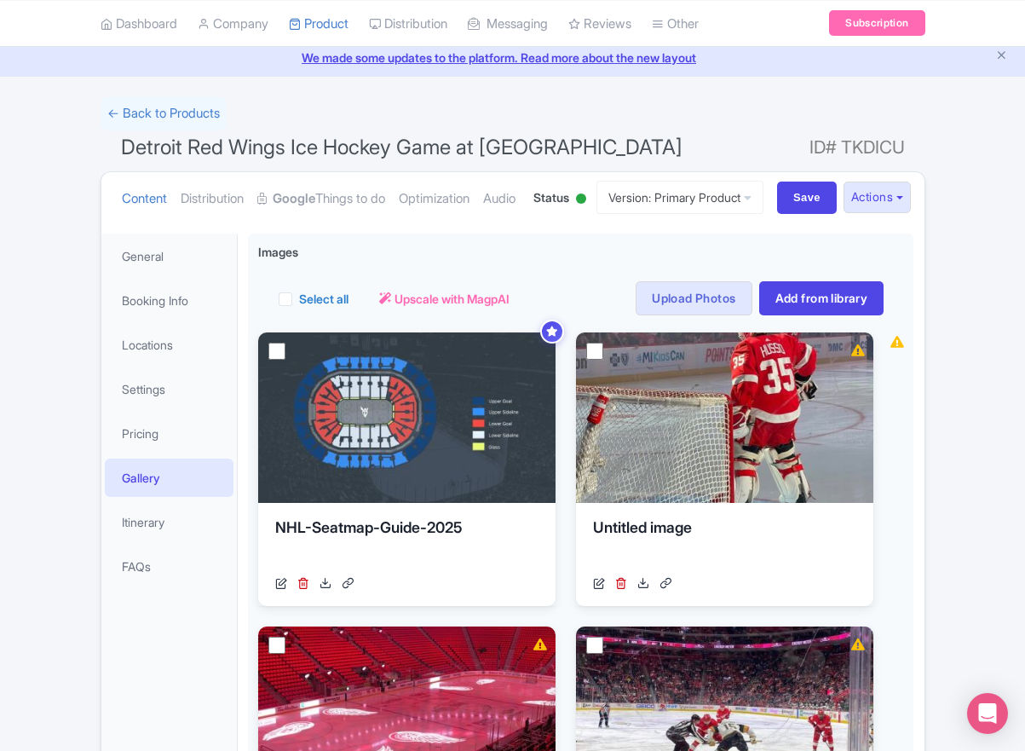
click at [152, 126] on link "← Back to Products" at bounding box center [164, 113] width 126 height 33
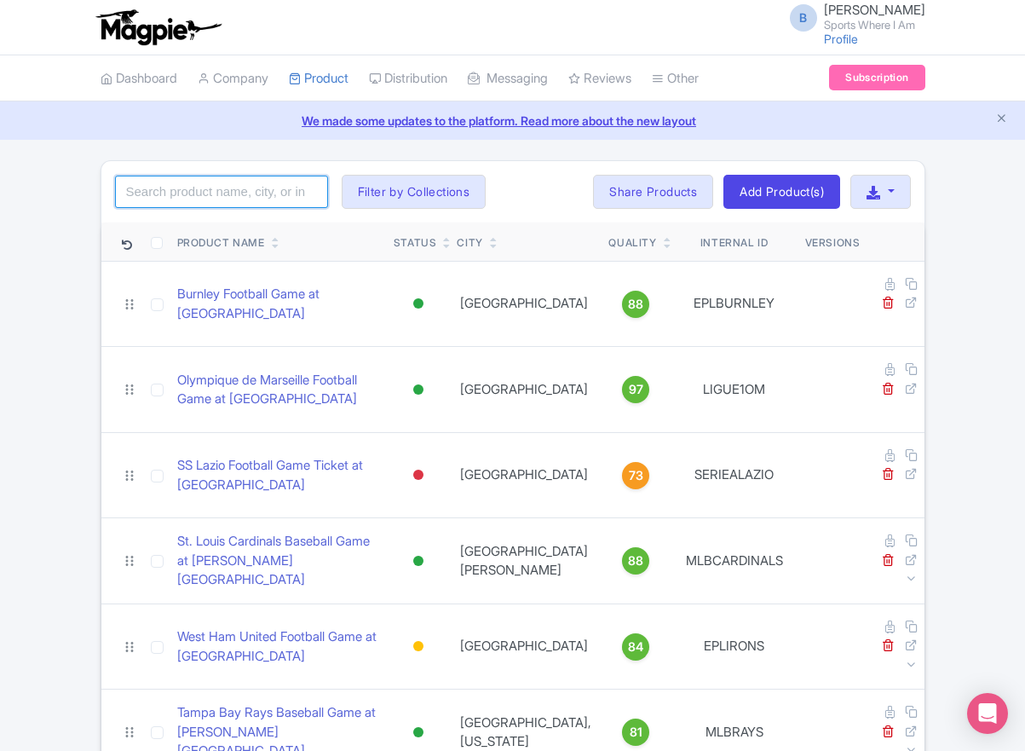
click at [184, 194] on input "search" at bounding box center [221, 192] width 213 height 32
type input "rangers"
click button "Search" at bounding box center [0, 0] width 0 height 0
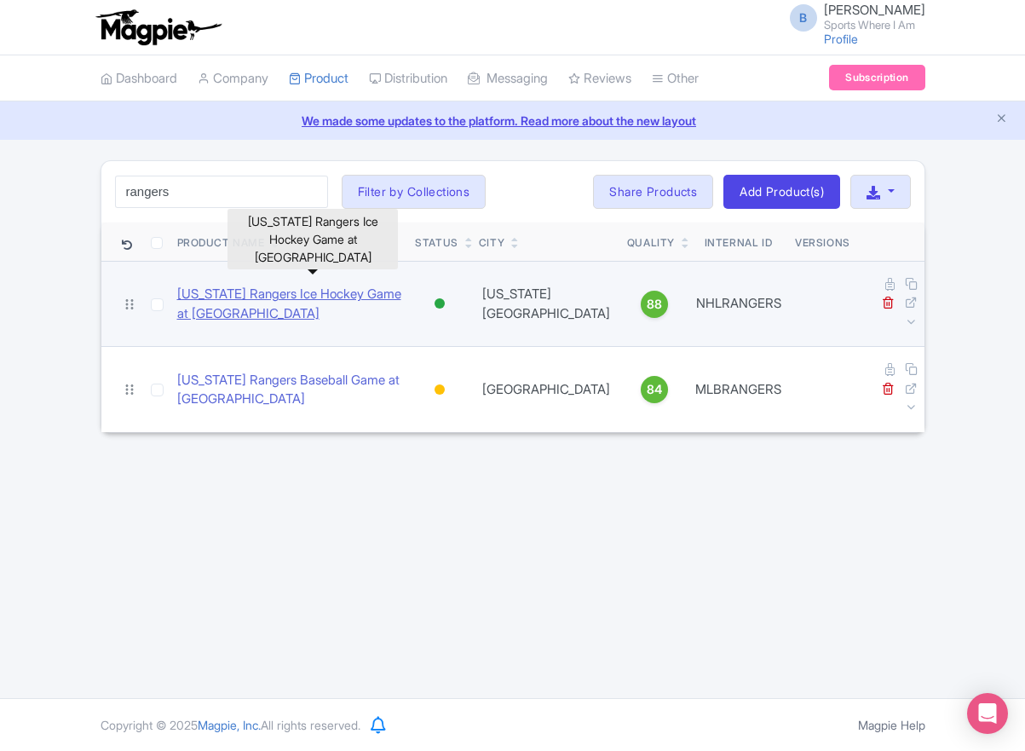
click at [284, 301] on link "[US_STATE] Rangers Ice Hockey Game at [GEOGRAPHIC_DATA]" at bounding box center [289, 304] width 225 height 38
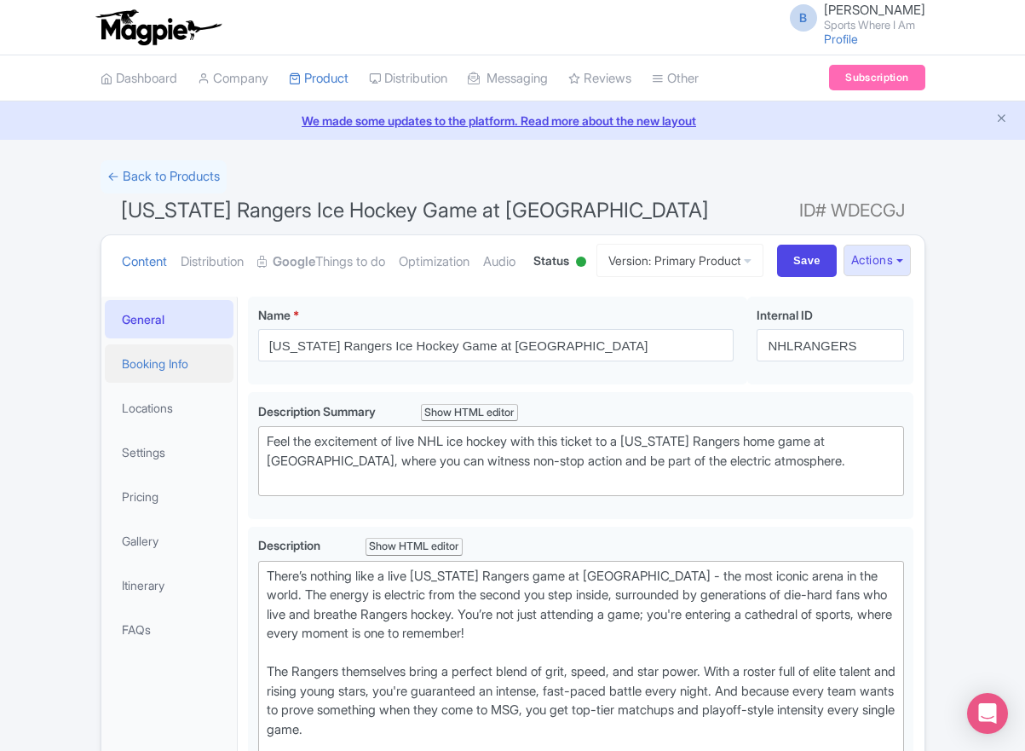
click at [144, 383] on link "Booking Info" at bounding box center [170, 363] width 130 height 38
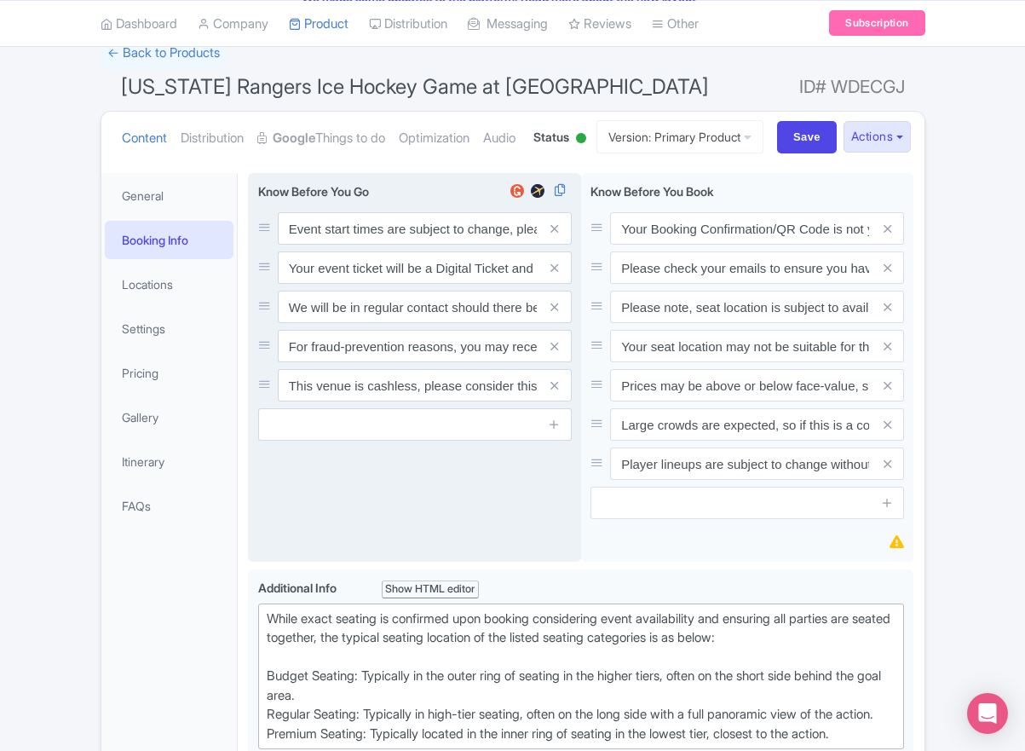
scroll to position [125, 0]
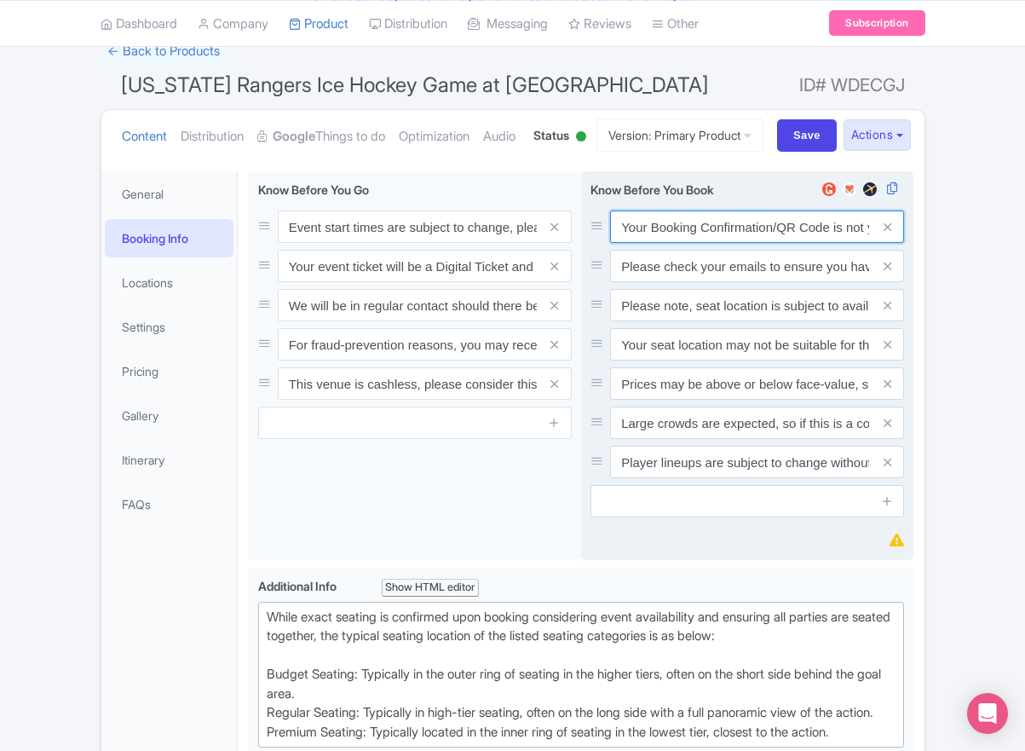
click at [690, 243] on input "Your Booking Confirmation/QR Code is not your entry ticket - your tickets and s…" at bounding box center [757, 226] width 294 height 32
paste input "PDF/QR Code is not your entry ticket - your digital tickets and seating details…"
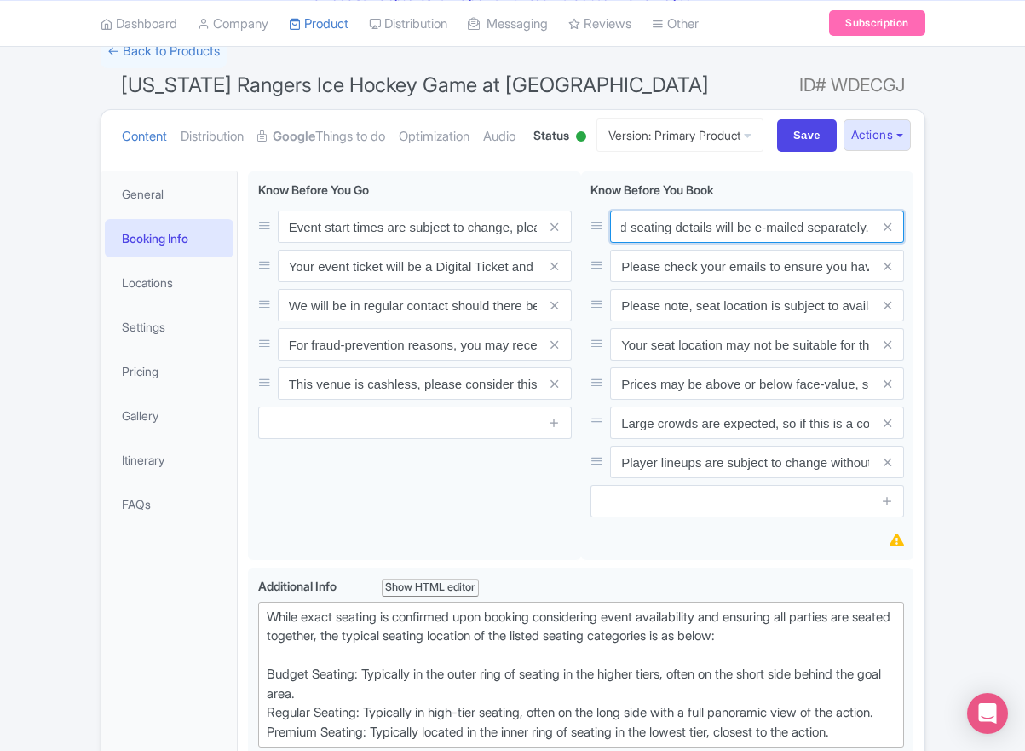
type input "Your Booking Confirmation PDF/QR Code is not your entry ticket - your digital t…"
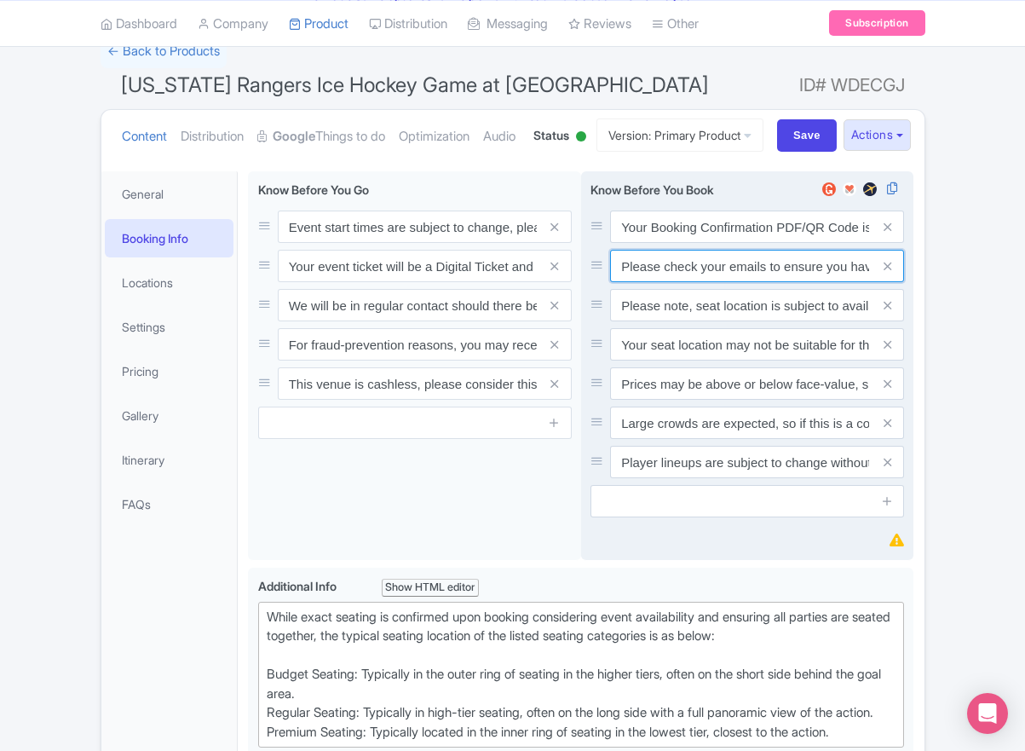
click at [699, 282] on input "Please check your emails to ensure you have accepted your mobile ticket prior t…" at bounding box center [757, 266] width 294 height 32
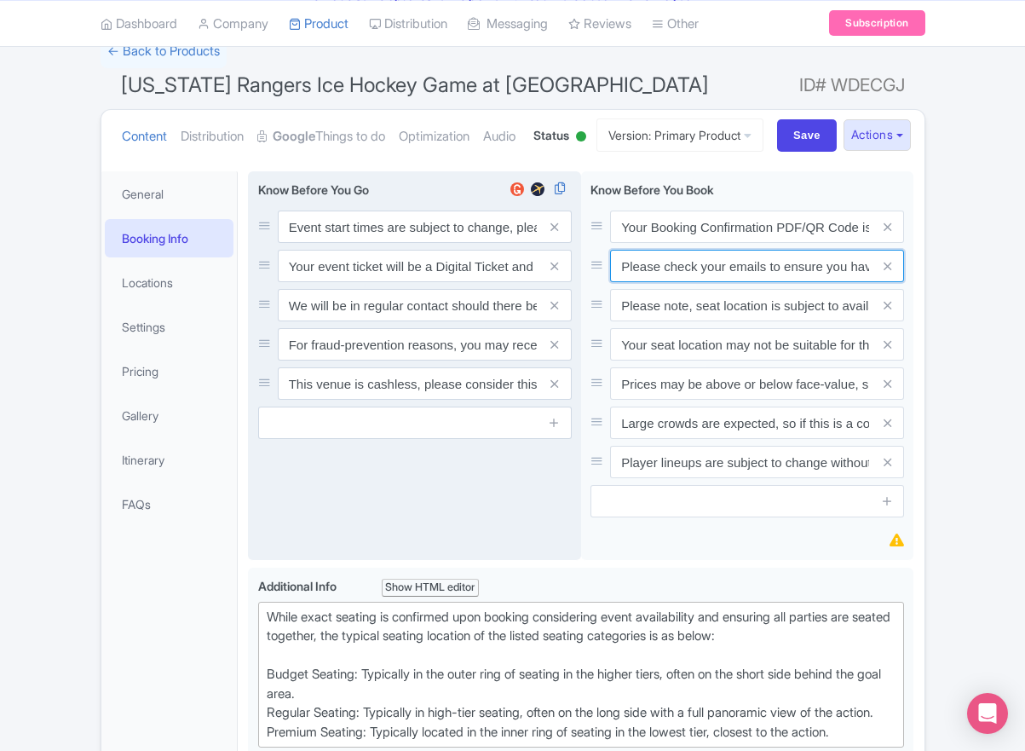
paste input "Entry tickets will be delivered via a digital ticketing provider selected by th…"
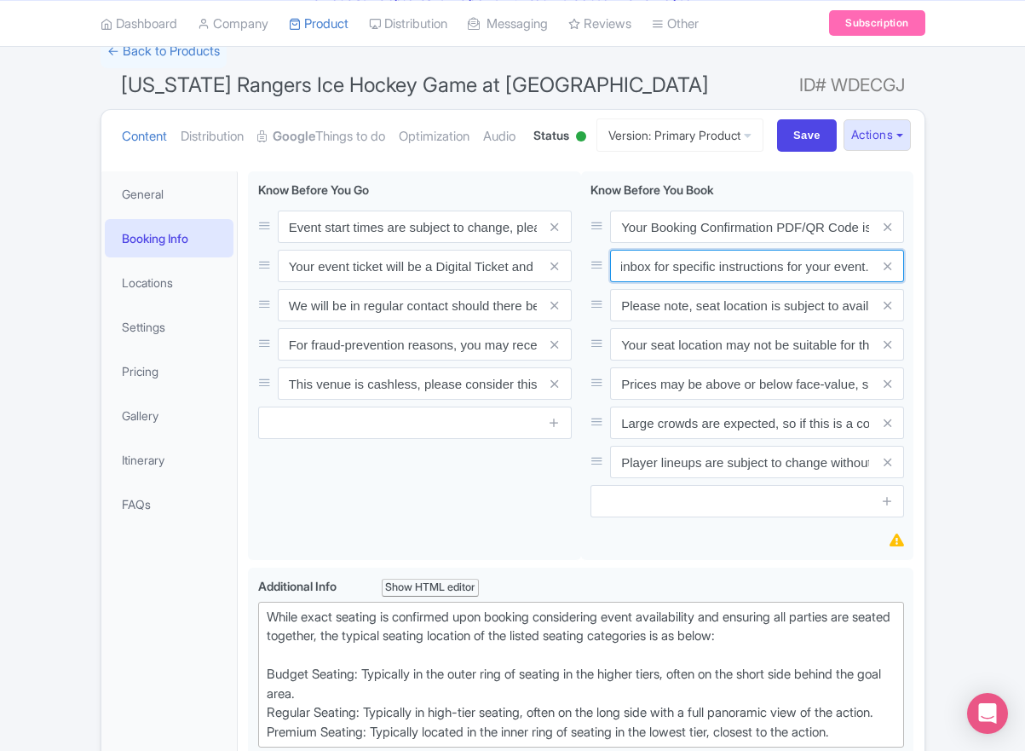
type input "Entry tickets will be delivered via a digital ticketing provider selected by th…"
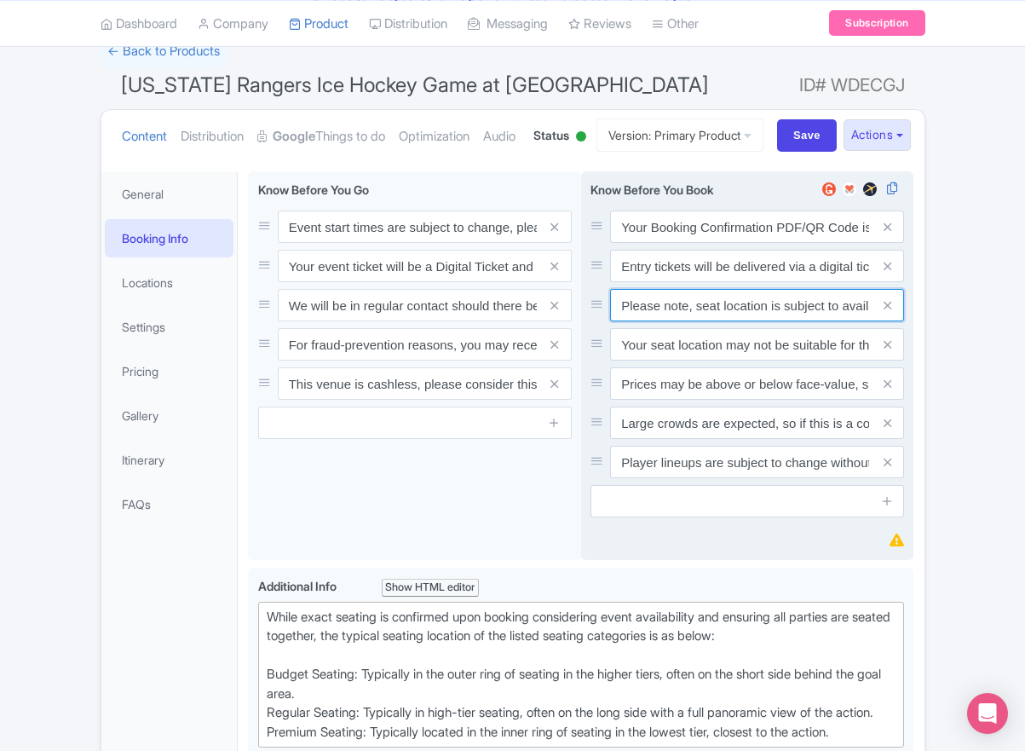
click at [683, 321] on input "Please note, seat location is subject to availability, based on the quantity of…" at bounding box center [757, 305] width 294 height 32
paste input "Ticket prices may be above or below face-value, subject to the popularity of th…"
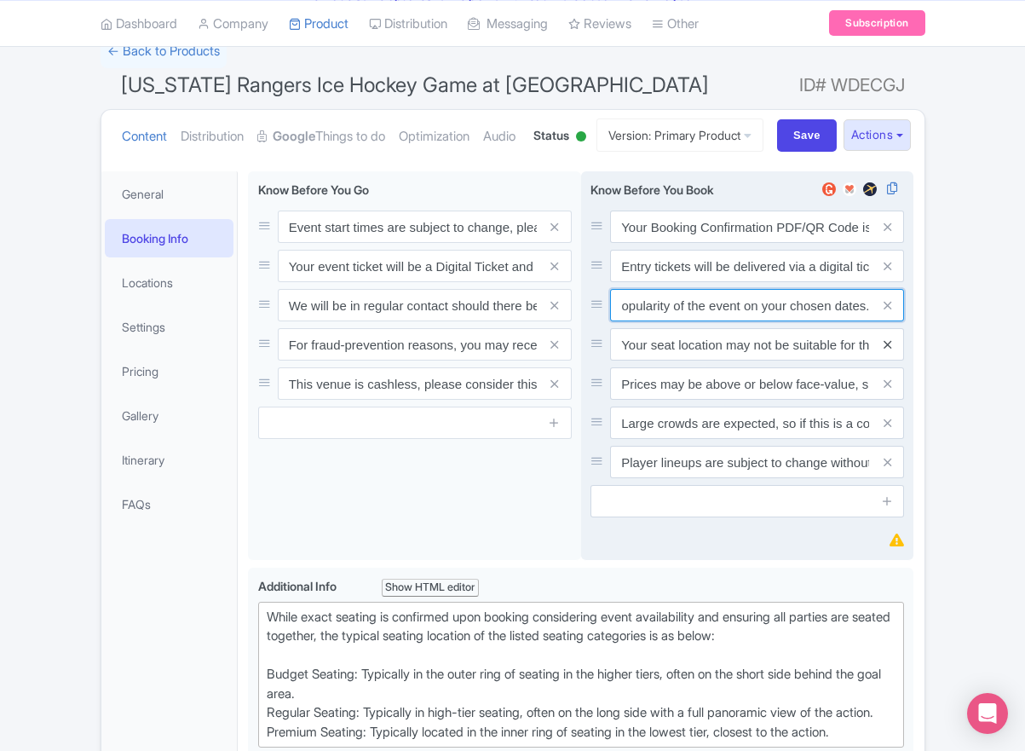
type input "Ticket prices may be above or below face-value, subject to the popularity of th…"
click at [887, 351] on icon at bounding box center [888, 344] width 8 height 13
click at [887, 390] on icon at bounding box center [888, 384] width 8 height 13
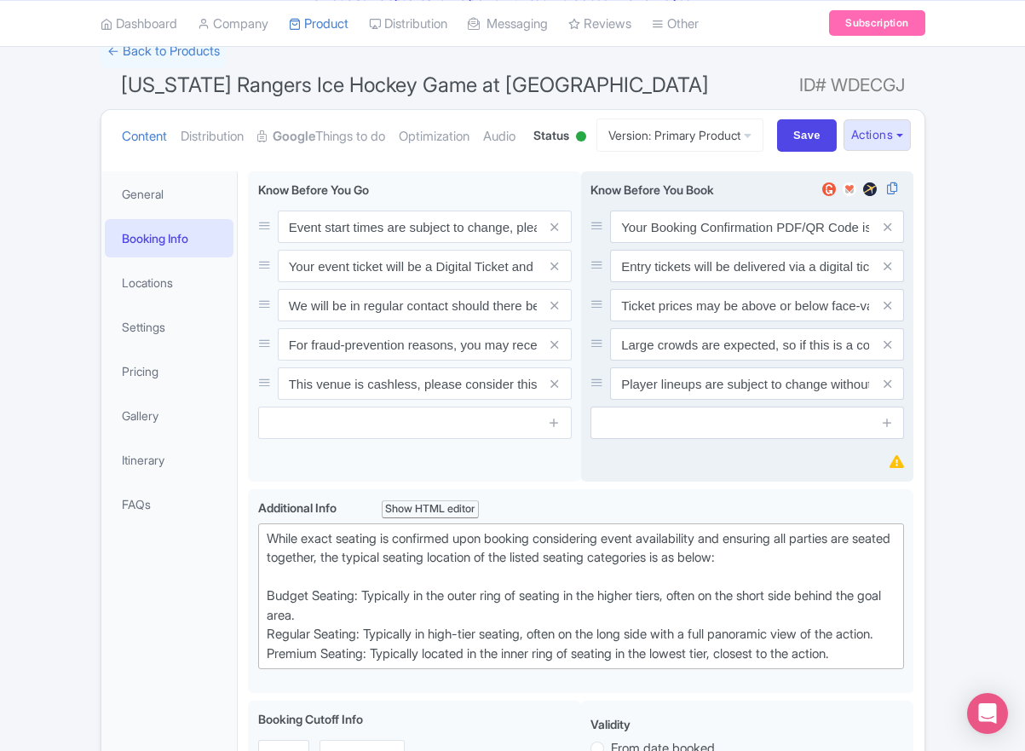
click at [887, 351] on icon at bounding box center [888, 344] width 8 height 13
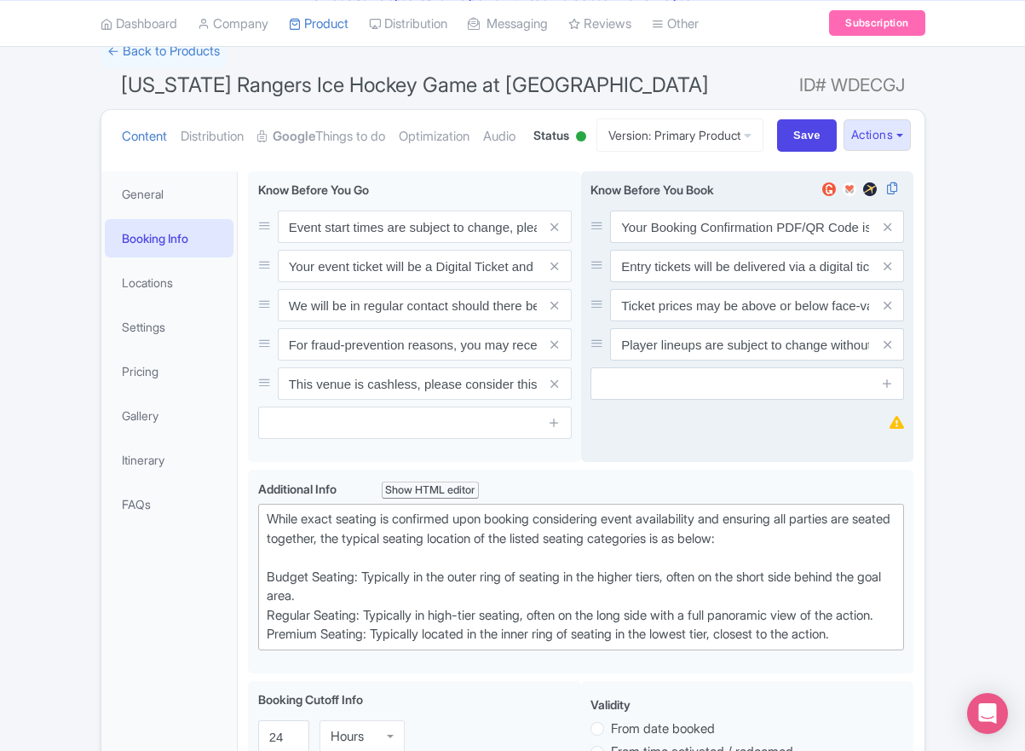
click at [887, 351] on icon at bounding box center [888, 344] width 8 height 13
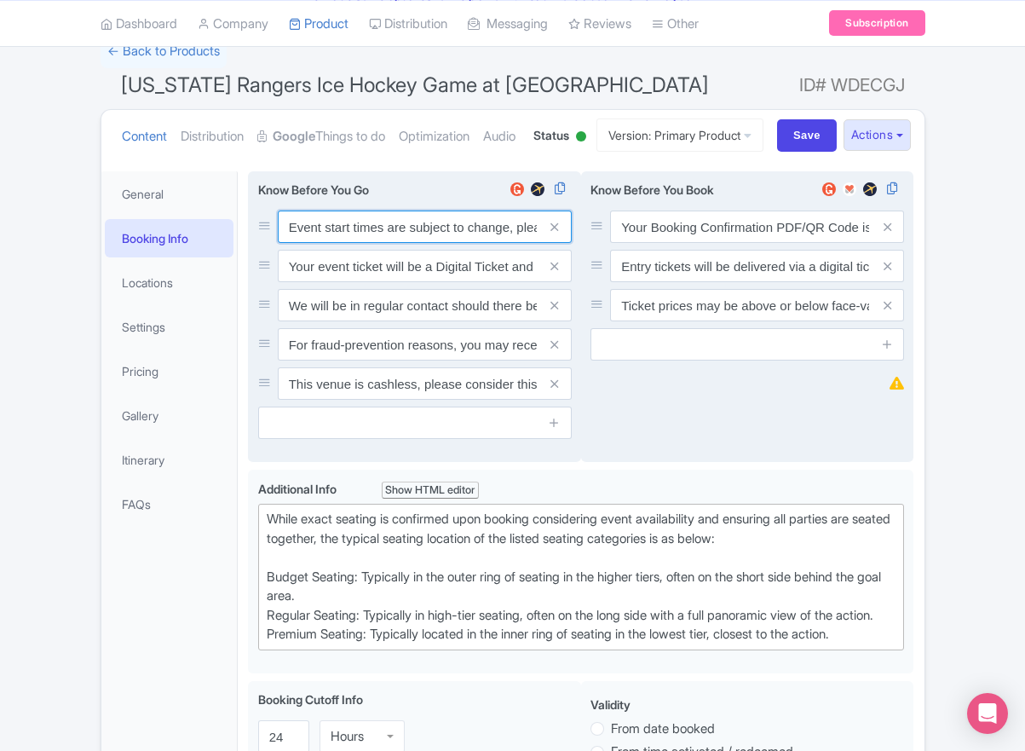
click at [362, 243] on input "Event start times are subject to change, please check these closer to the event…" at bounding box center [425, 226] width 294 height 32
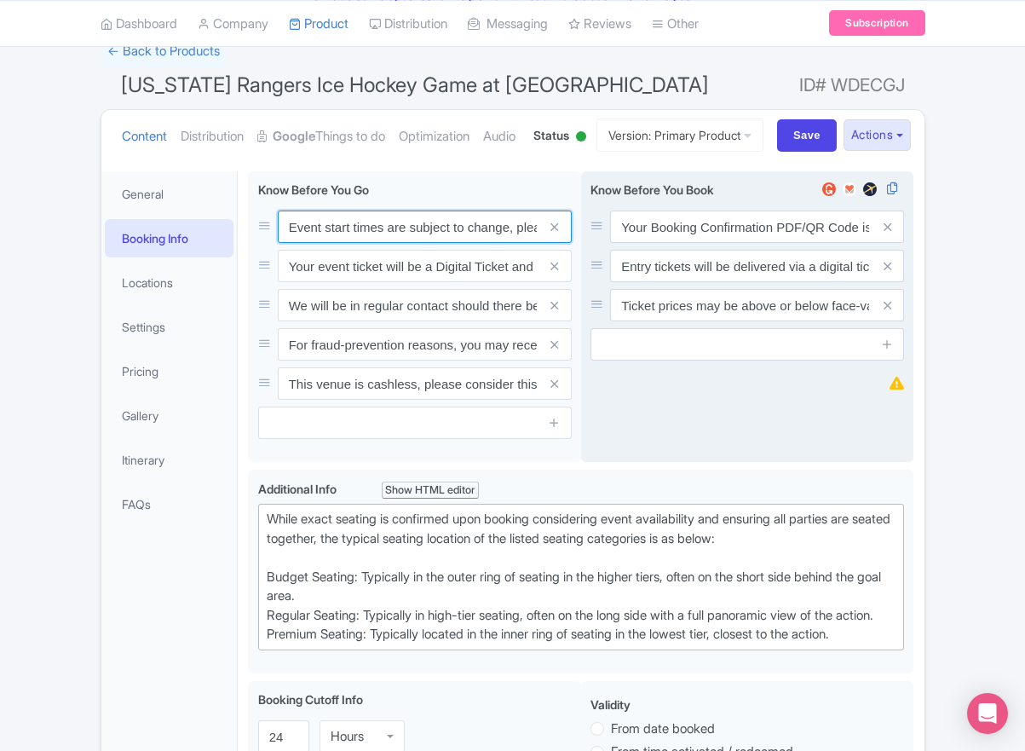
paste input ". We will be in regular contact should there be any updates or changes ahead of…"
type input "Event start times are subject to change. We will be in regular contact should t…"
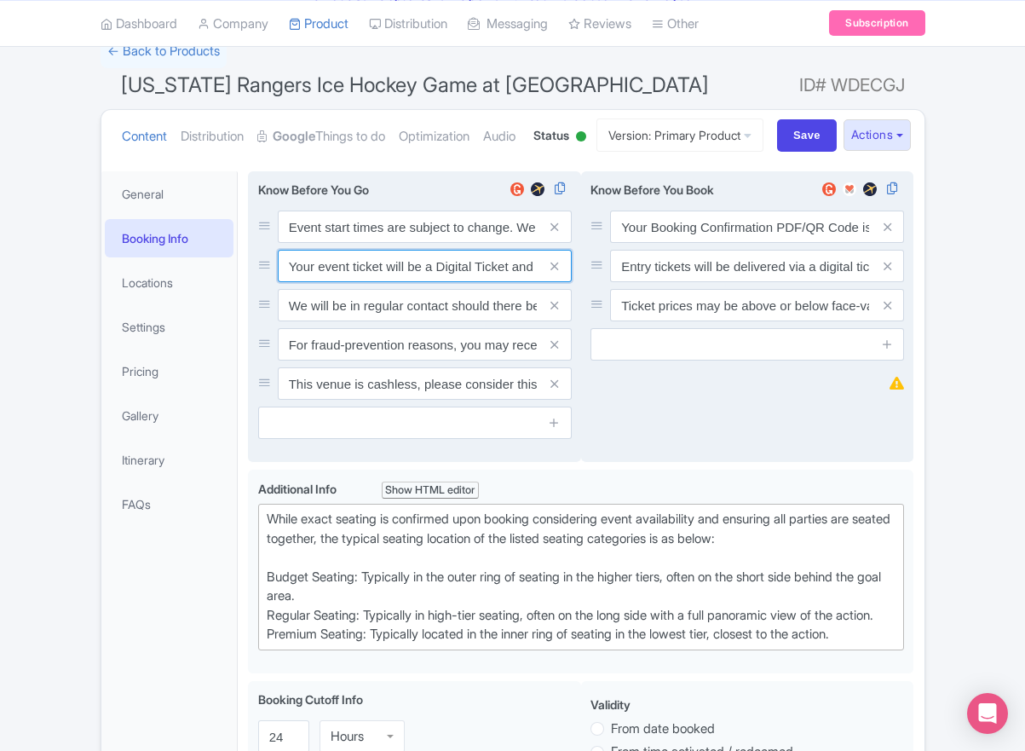
click at [371, 282] on input "Your event ticket will be a Digital Ticket and is separate from your booking co…" at bounding box center [425, 266] width 294 height 32
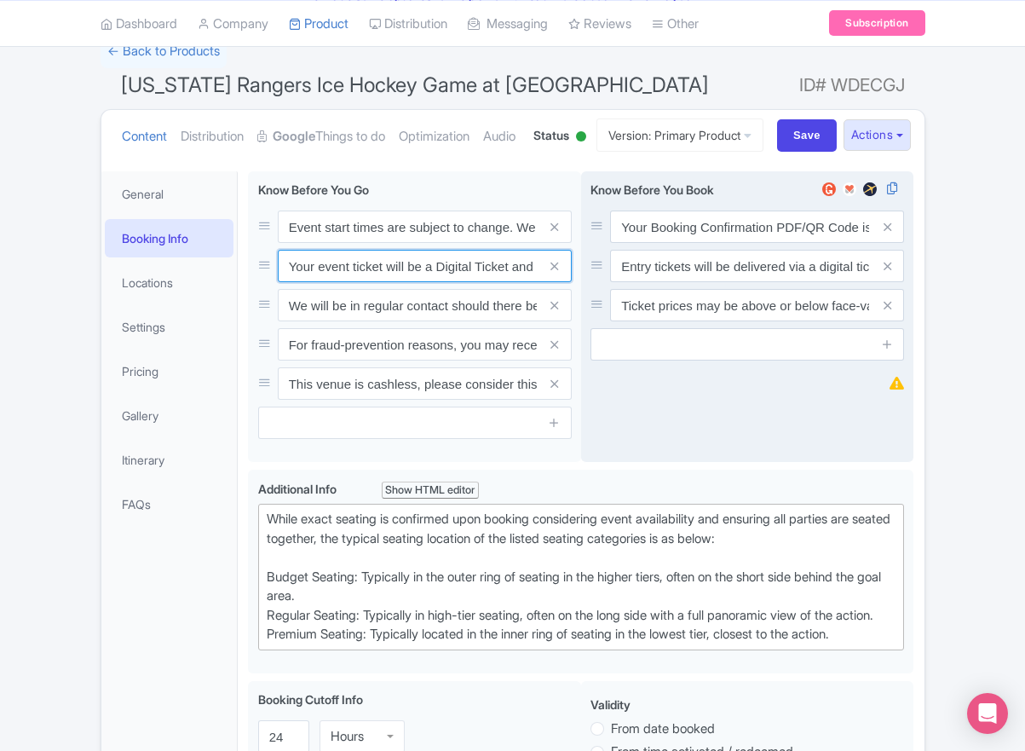
paste input "ntry"
type input "Your entry ticket will be a Digital Ticket and is separate from your booking co…"
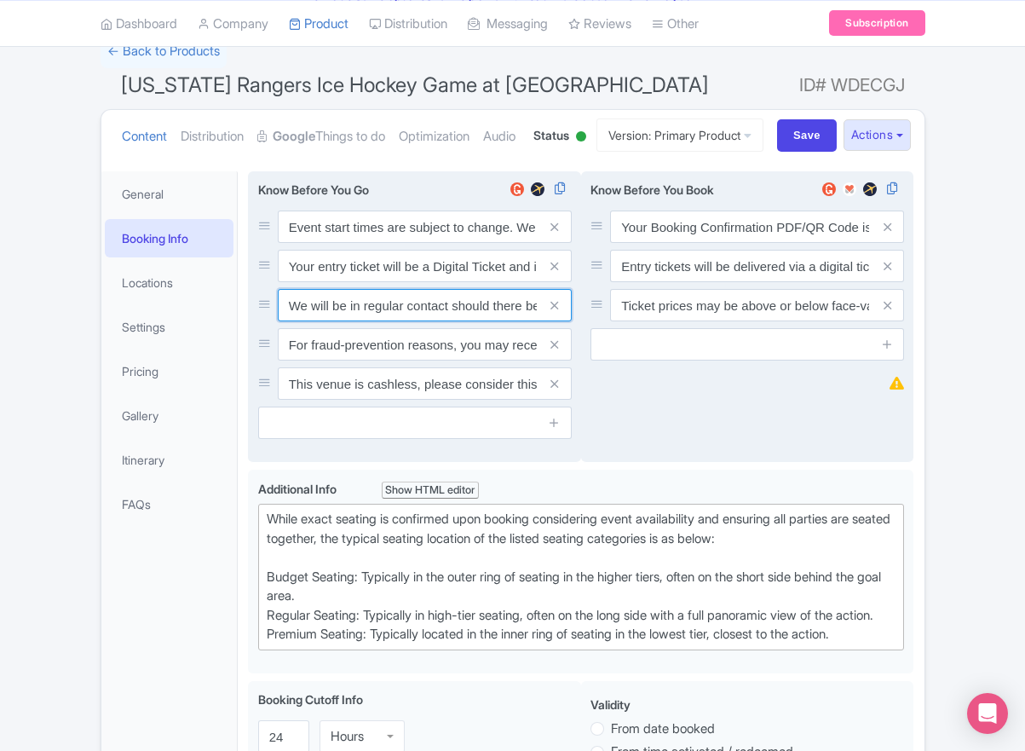
click at [449, 321] on input "We will be in regular contact should there be any updates or changes ahead of y…" at bounding box center [425, 305] width 294 height 32
paste input "For fraud-prevention reasons, most tickets are delivered between 1-3 days prior…"
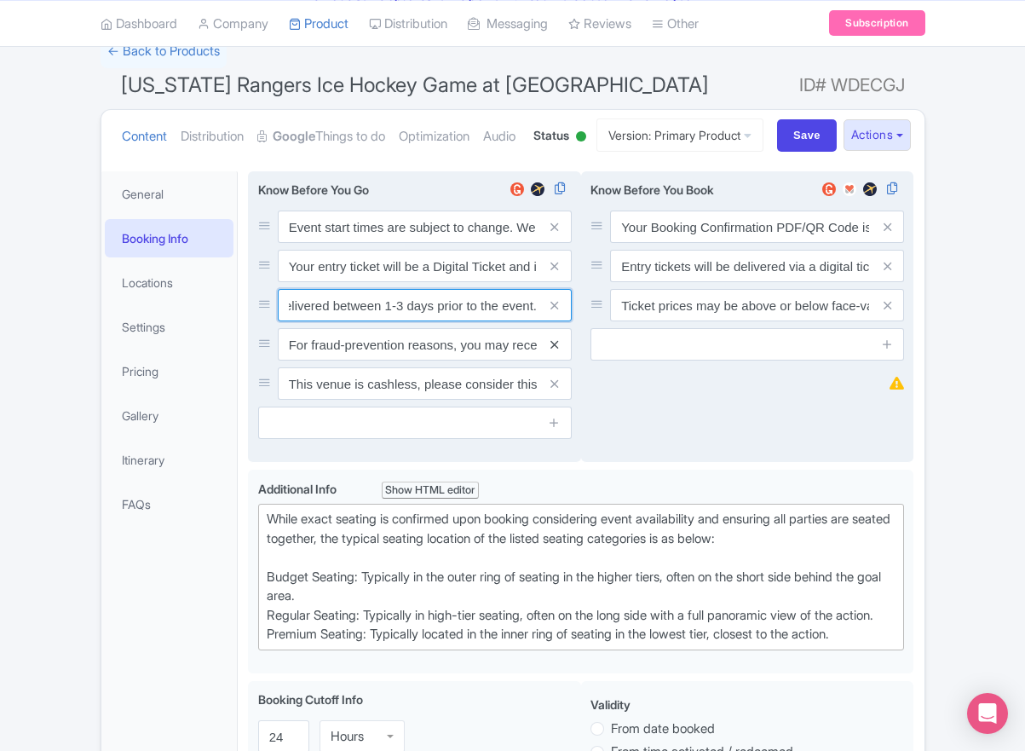
type input "For fraud-prevention reasons, most tickets are delivered between 1-3 days prior…"
click at [551, 351] on icon at bounding box center [555, 344] width 8 height 13
click at [551, 390] on icon at bounding box center [555, 384] width 8 height 13
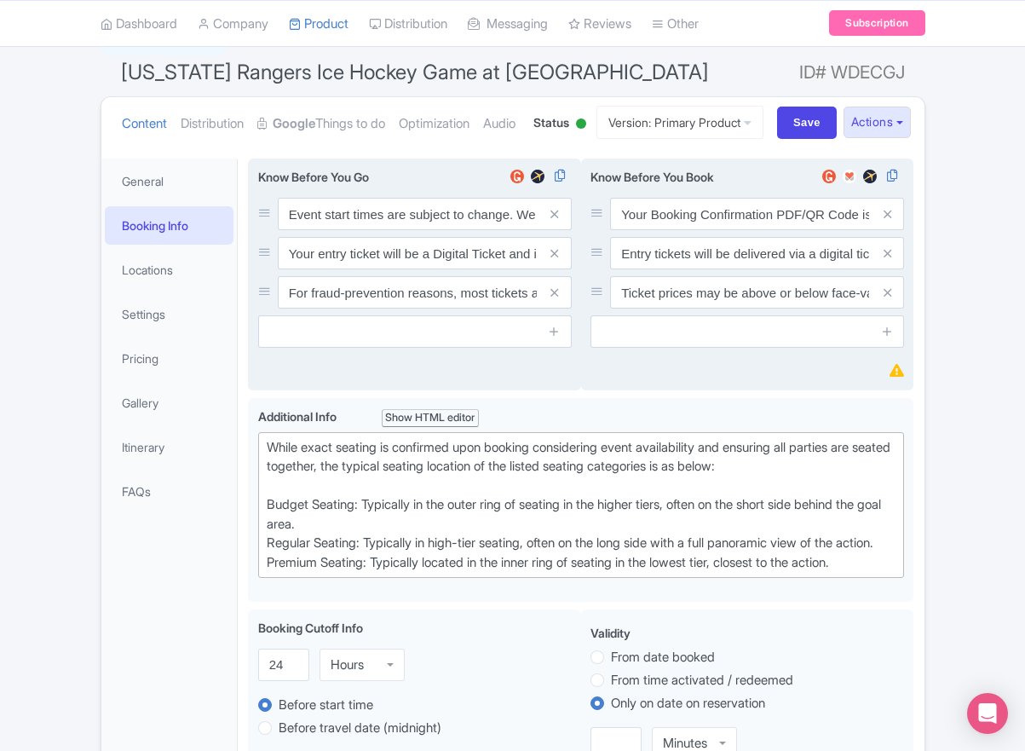
scroll to position [147, 0]
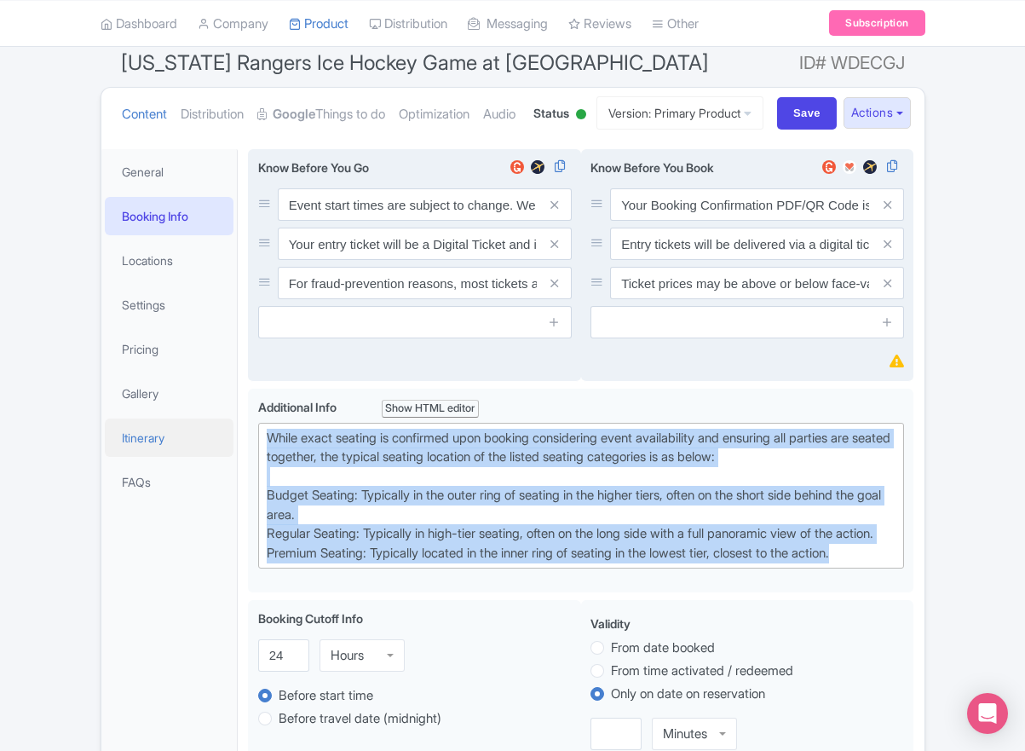
drag, startPoint x: 884, startPoint y: 637, endPoint x: 165, endPoint y: 507, distance: 730.0
type trix-editor "<div>While exact seating is confirmed upon booking considering event availabili…"
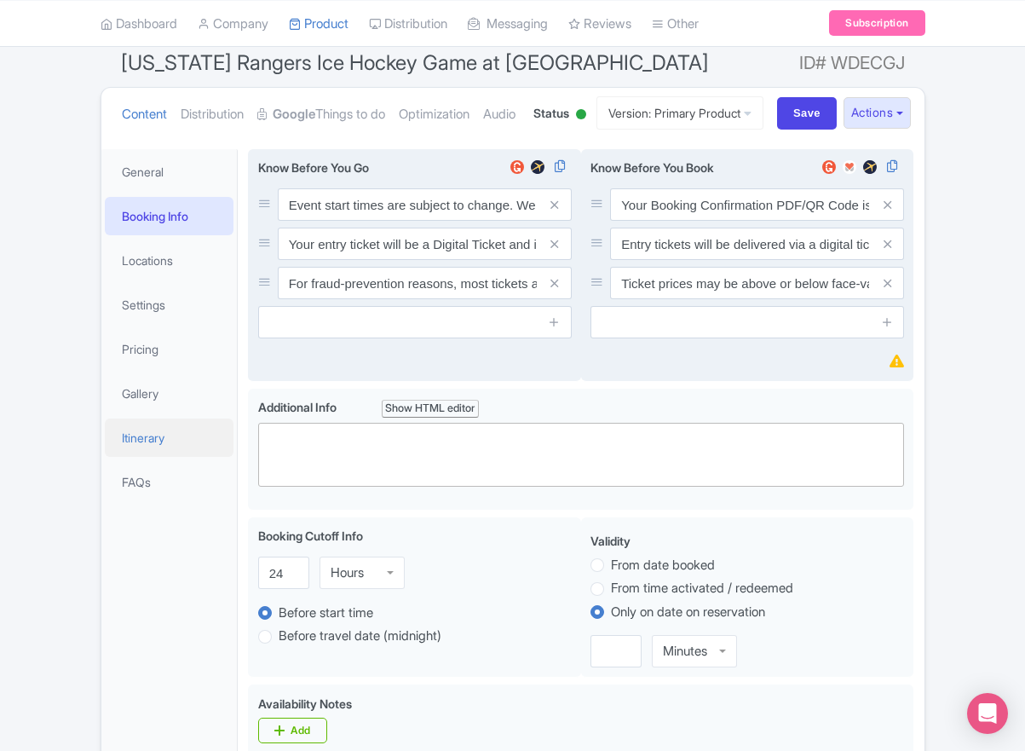
paste trix-editor "<div>Upper Goal: Located in the upper tiers of seating behind the goals at eith…"
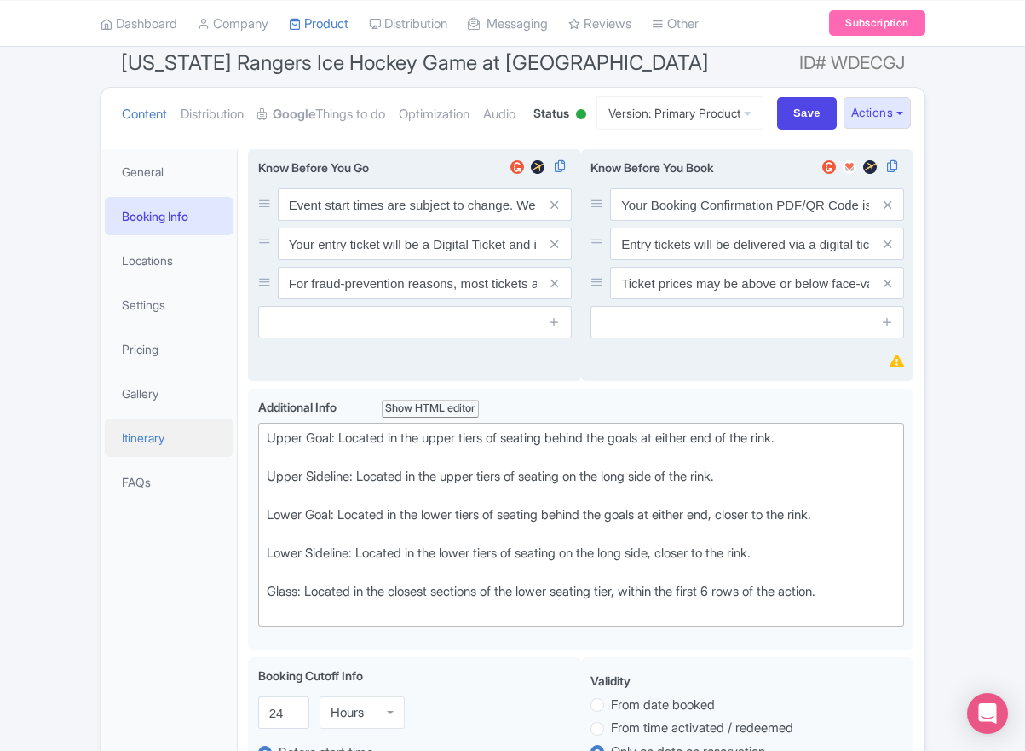
type trix-editor "<div>Upper Goal: Located in the upper tiers of seating behind the goals at eith…"
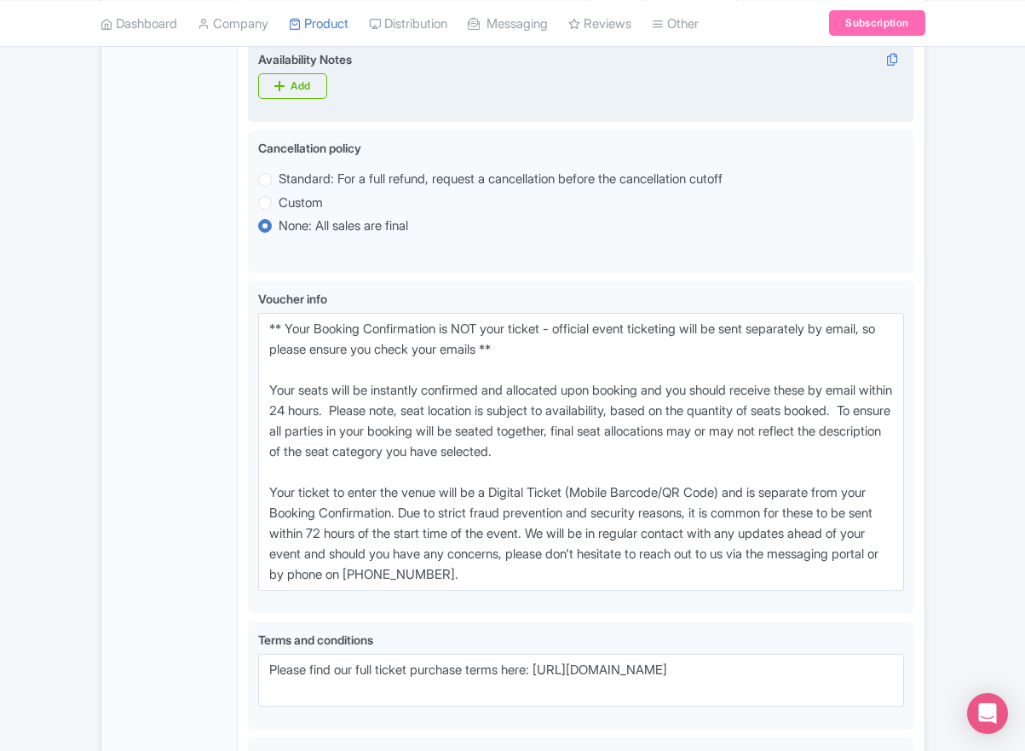
scroll to position [920, 0]
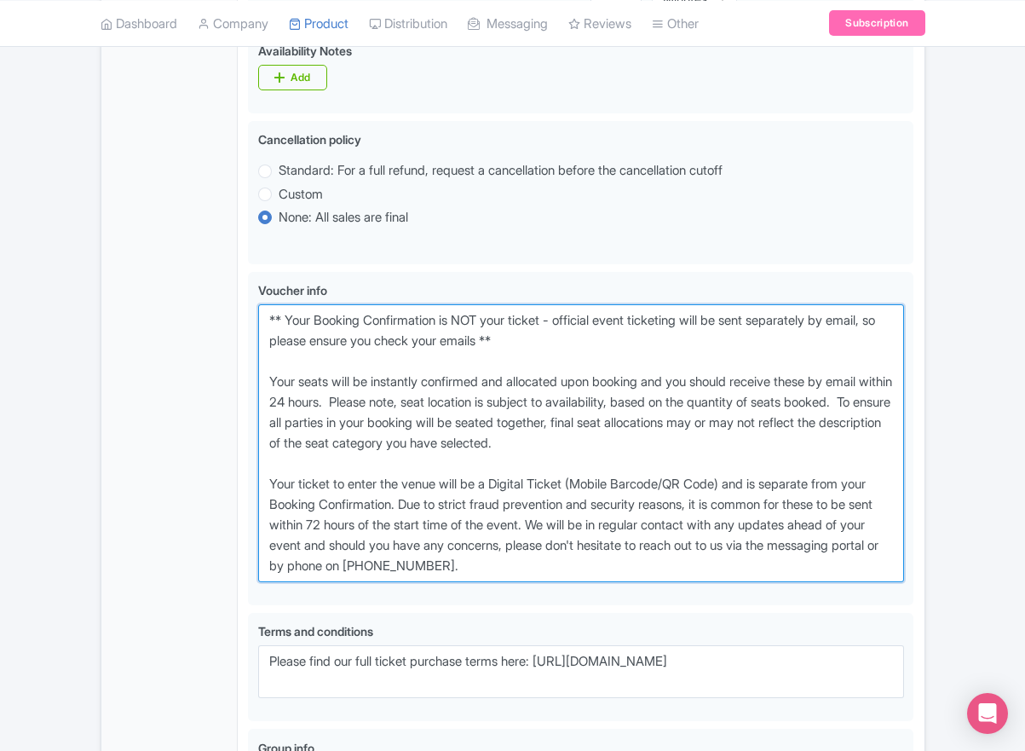
drag, startPoint x: 591, startPoint y: 631, endPoint x: 187, endPoint y: 375, distance: 478.5
click at [187, 375] on div "General Booking Info Locations Settings Pricing Gallery Itinerary FAQs New York…" at bounding box center [512, 137] width 823 height 1542
paste textarea "entry ticket - official event ticketing will be sent separately by email, so pl…"
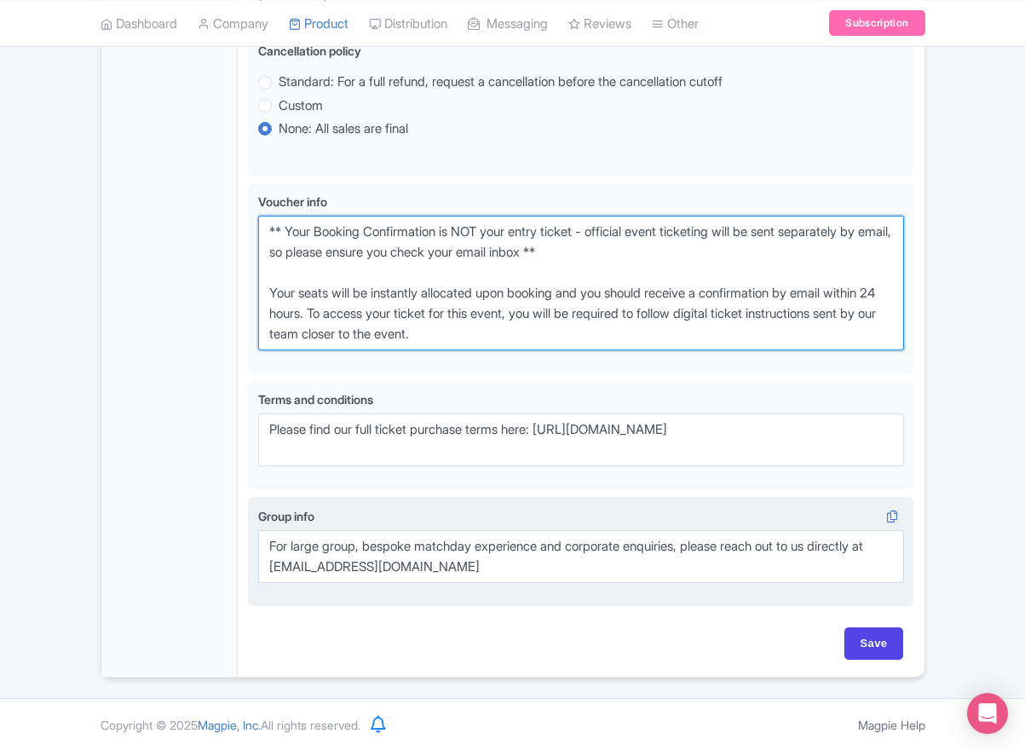
scroll to position [1073, 0]
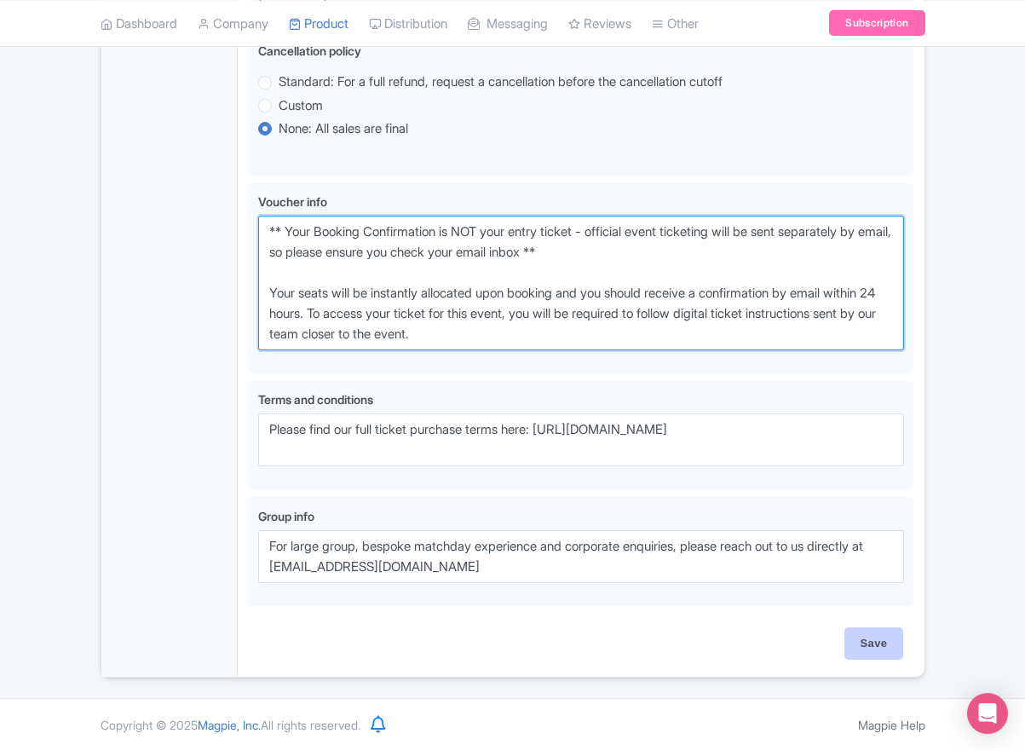
type textarea "** Your Booking Confirmation is NOT your entry ticket - official event ticketin…"
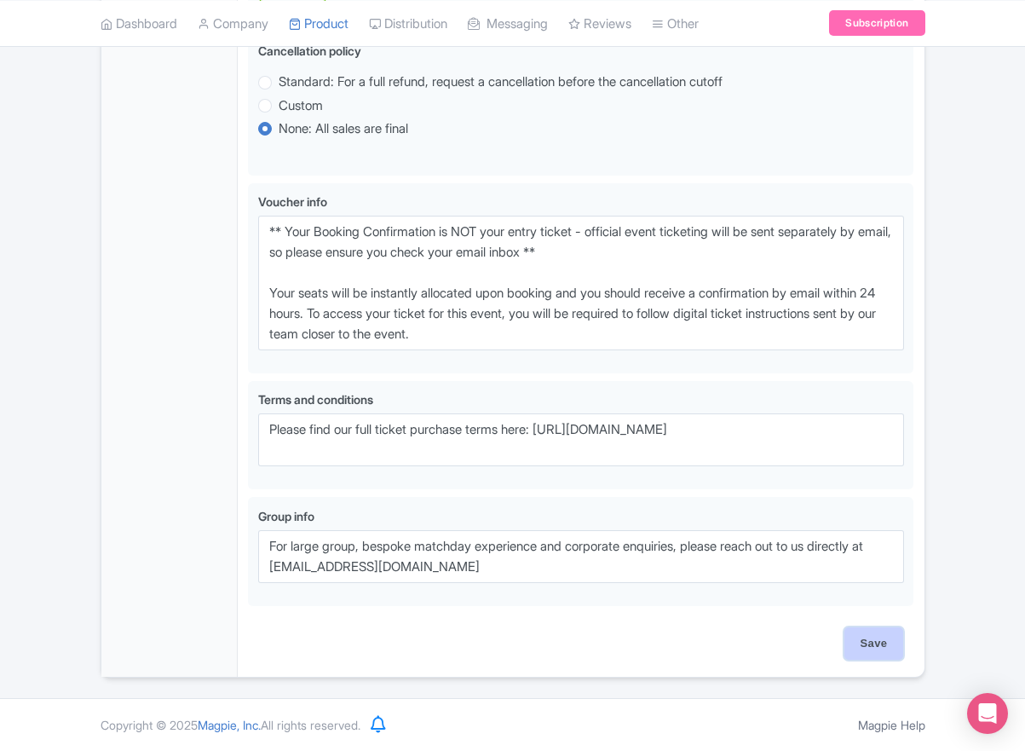
click at [877, 655] on input "Save" at bounding box center [875, 643] width 60 height 32
type input "Saving..."
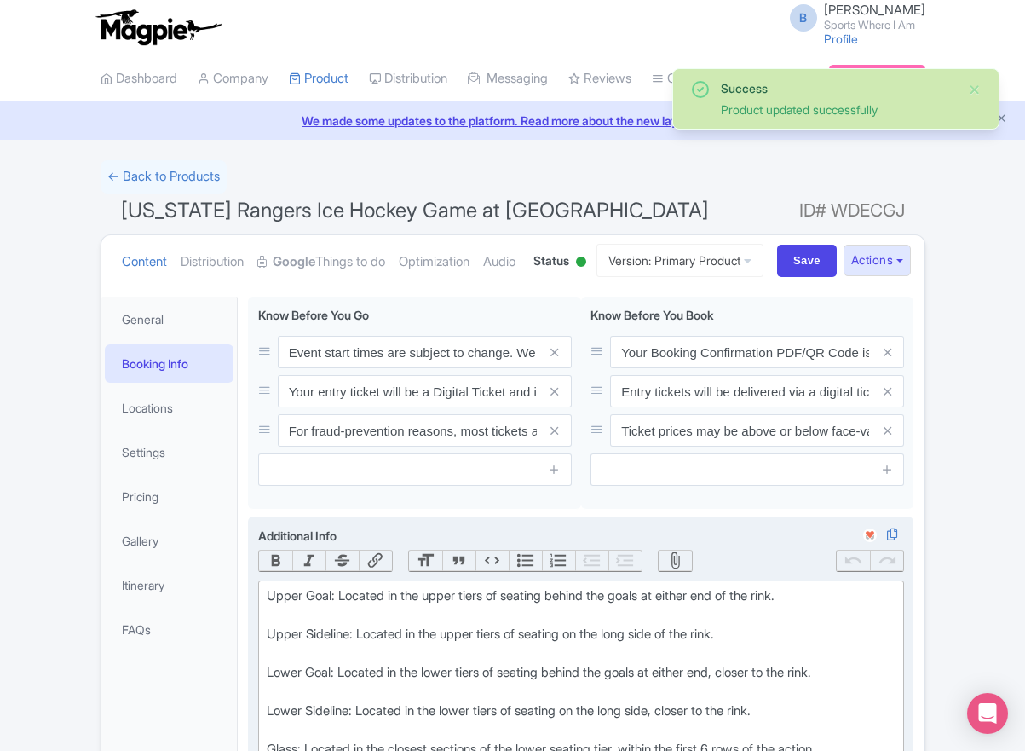
scroll to position [362, 0]
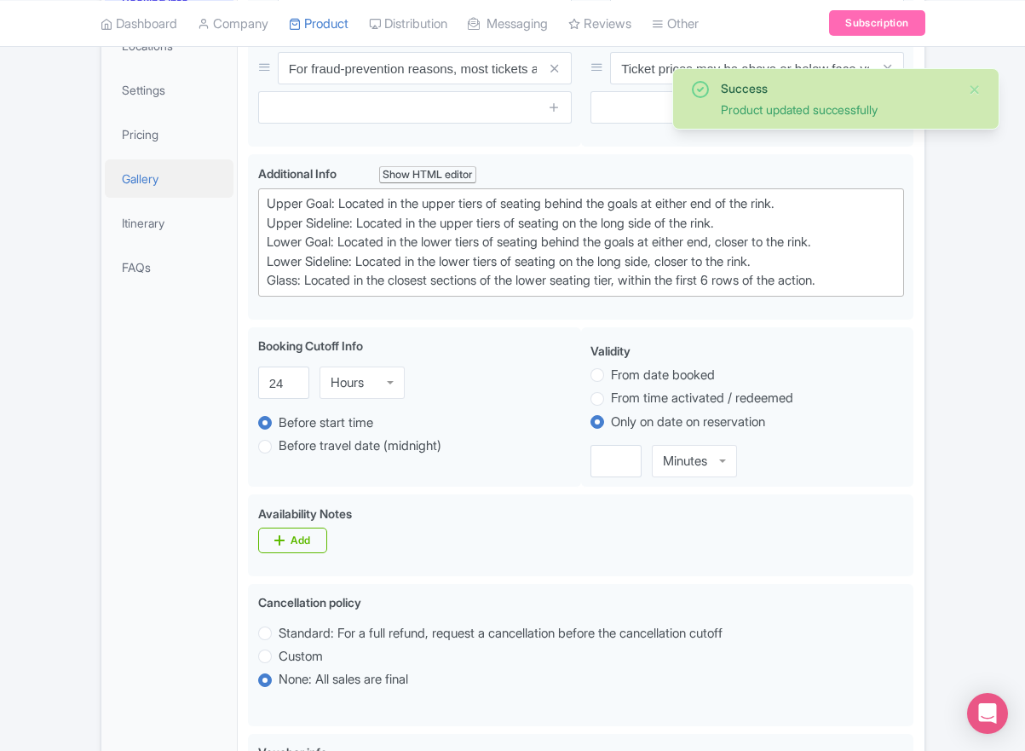
click at [168, 198] on link "Gallery" at bounding box center [170, 178] width 130 height 38
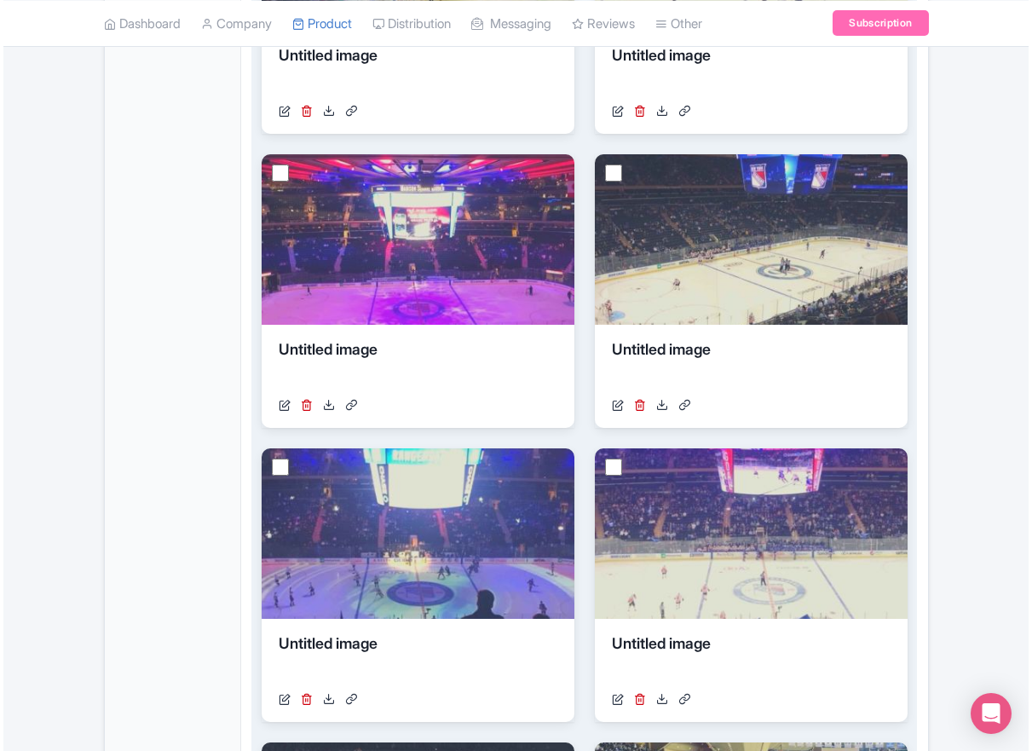
scroll to position [94, 0]
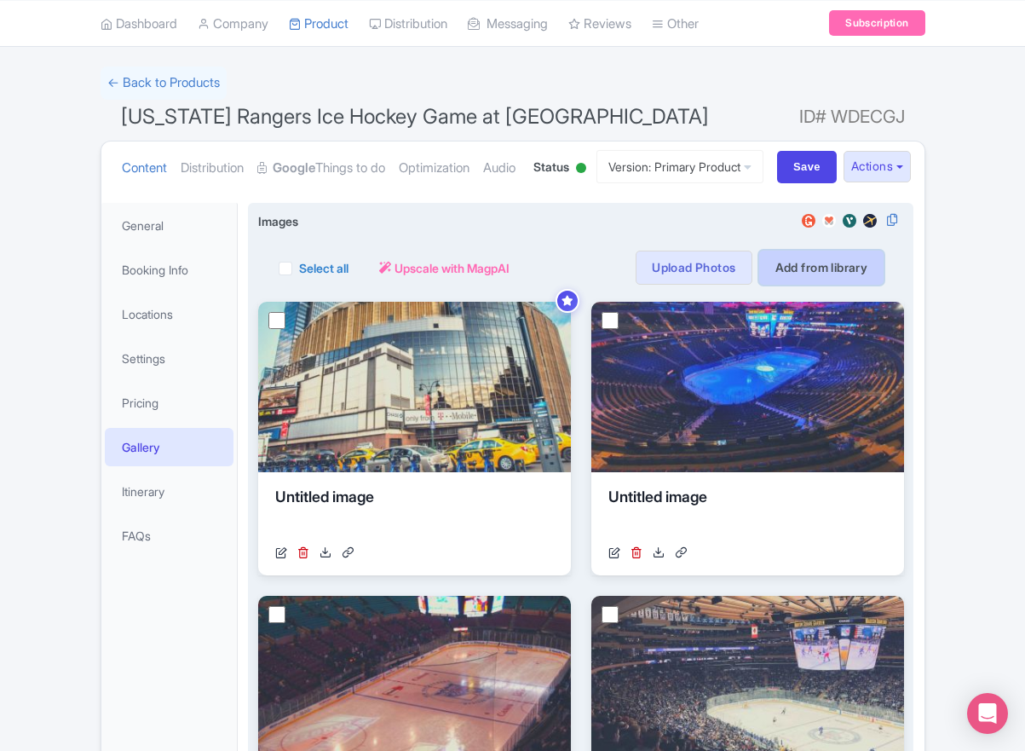
click at [817, 285] on link "Add from library" at bounding box center [821, 268] width 125 height 34
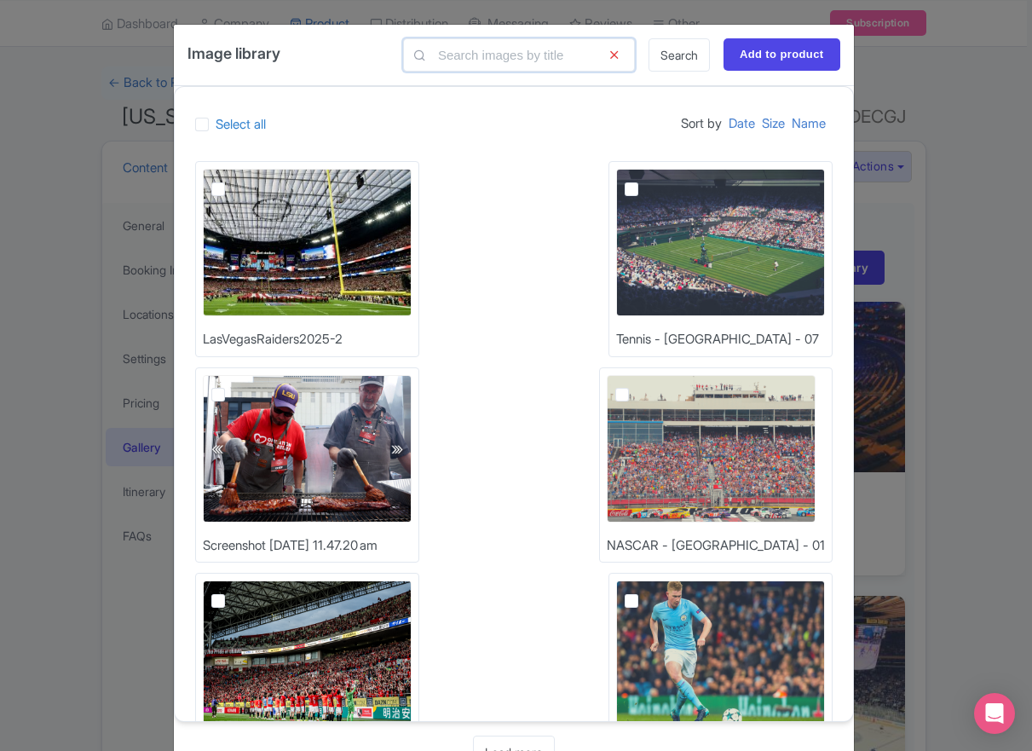
click at [494, 57] on input "text" at bounding box center [519, 54] width 232 height 33
type input "nhl-seatmap"
click at [669, 60] on link "Search" at bounding box center [679, 54] width 61 height 33
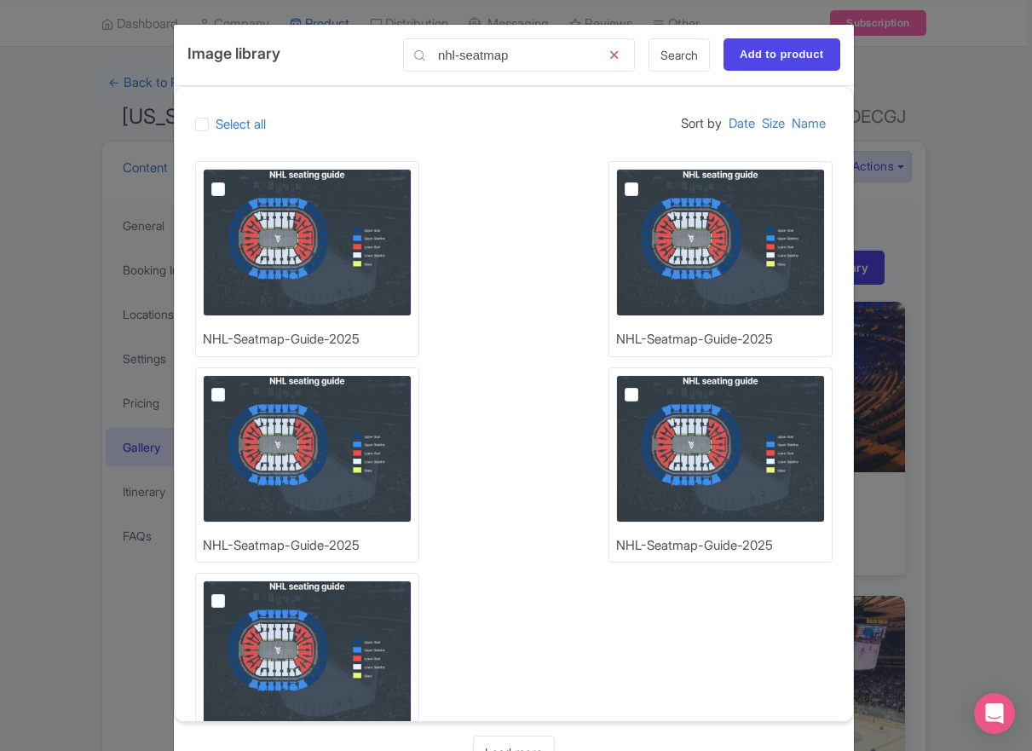
click at [232, 179] on label at bounding box center [232, 179] width 0 height 0
click at [232, 180] on input "checkbox" at bounding box center [237, 174] width 11 height 11
checkbox input "true"
click at [780, 59] on input "Add to product" at bounding box center [782, 54] width 117 height 32
type input "Adding..."
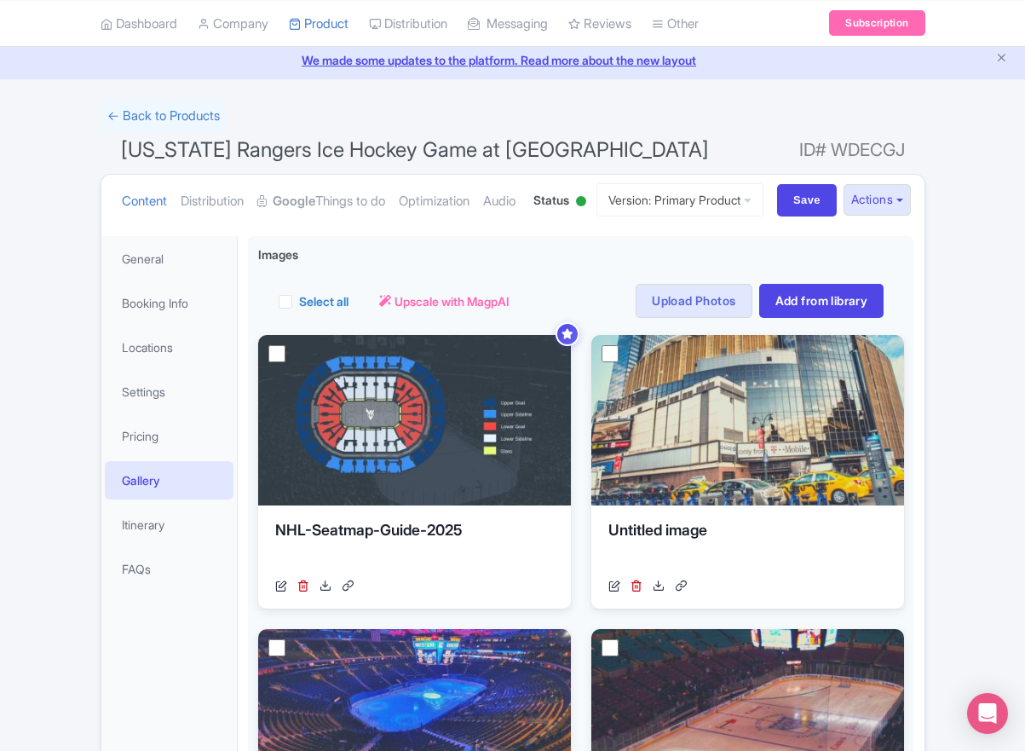
scroll to position [63, 0]
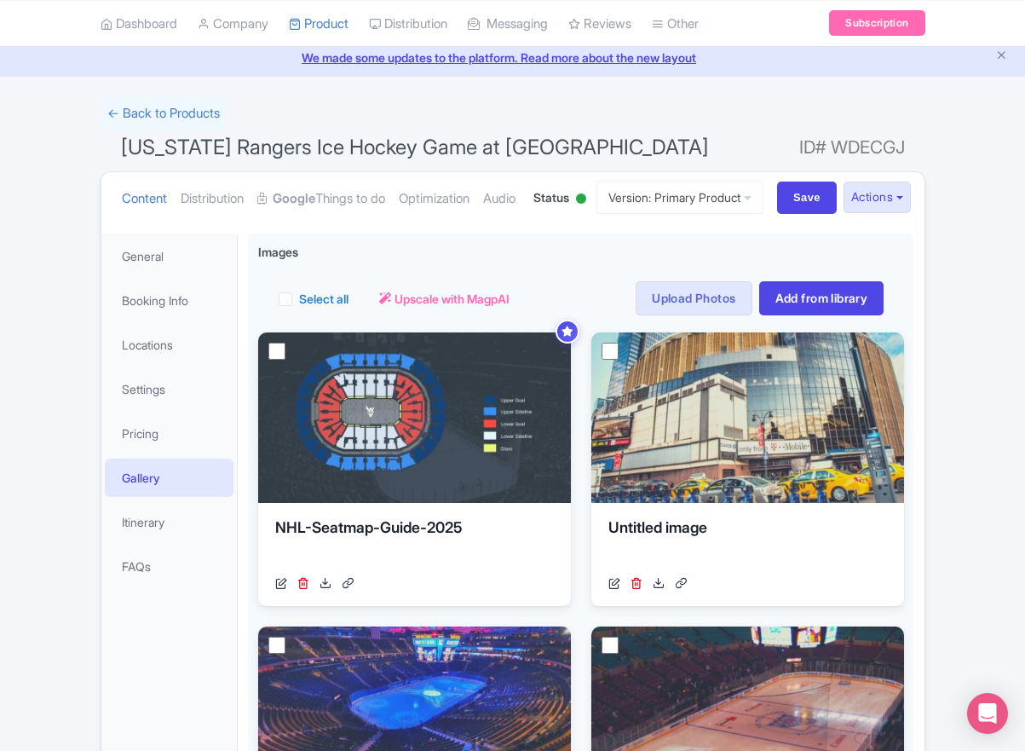
click at [144, 117] on link "← Back to Products" at bounding box center [164, 113] width 126 height 33
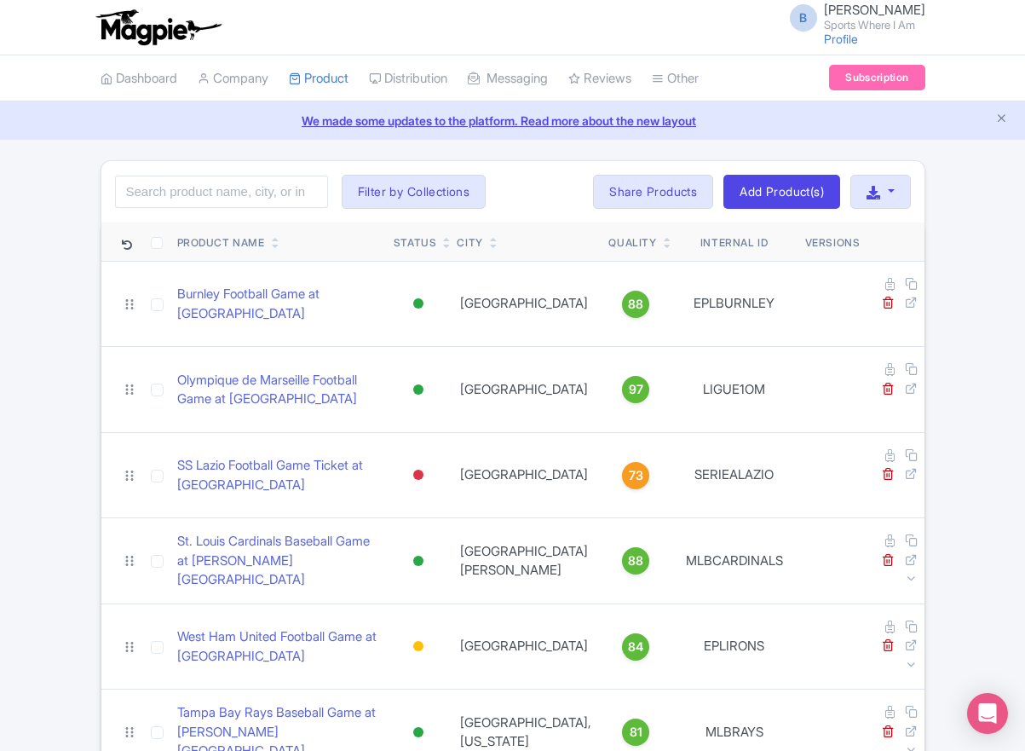
drag, startPoint x: 197, startPoint y: 172, endPoint x: 191, endPoint y: 187, distance: 15.7
click at [195, 174] on div "Search Filter by Collections American Football Australian Football League Baseb…" at bounding box center [512, 191] width 823 height 61
click at [191, 187] on input "search" at bounding box center [221, 192] width 213 height 32
type input "flyers"
click button "Search" at bounding box center [0, 0] width 0 height 0
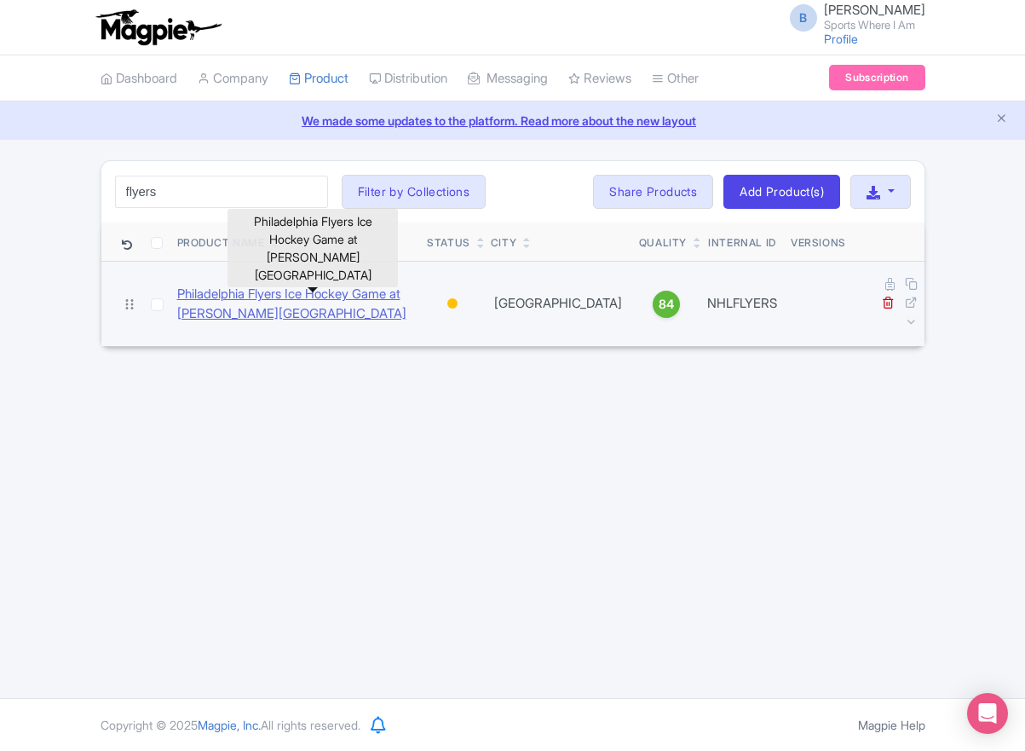
click at [332, 285] on link "Philadelphia Flyers Ice Hockey Game at [PERSON_NAME][GEOGRAPHIC_DATA]" at bounding box center [295, 304] width 237 height 38
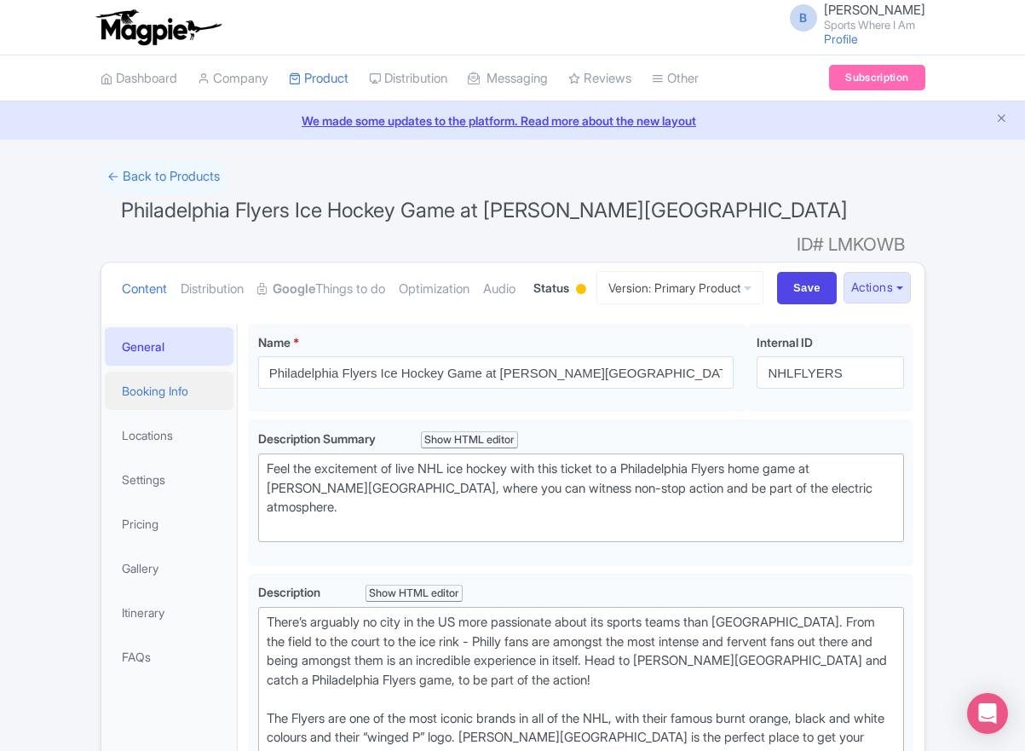
click at [192, 410] on link "Booking Info" at bounding box center [170, 391] width 130 height 38
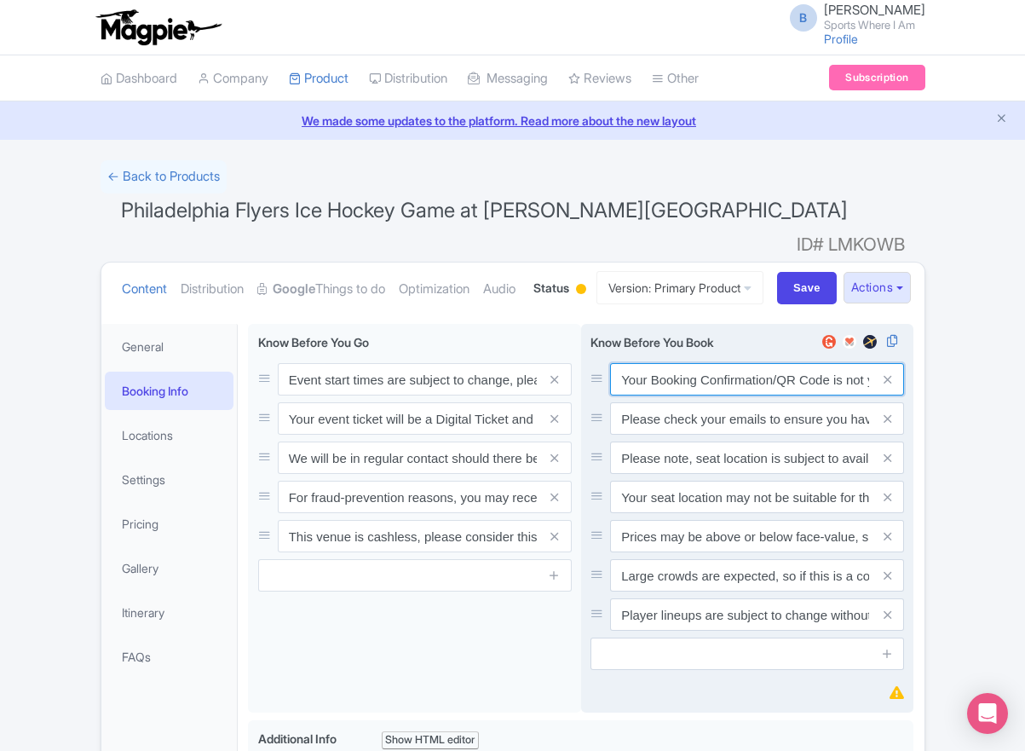
click at [663, 395] on input "Your Booking Confirmation/QR Code is not your entry ticket - your tickets and s…" at bounding box center [757, 379] width 294 height 32
paste input "PDF/QR Code is not your entry ticket - your digital tickets and seating details…"
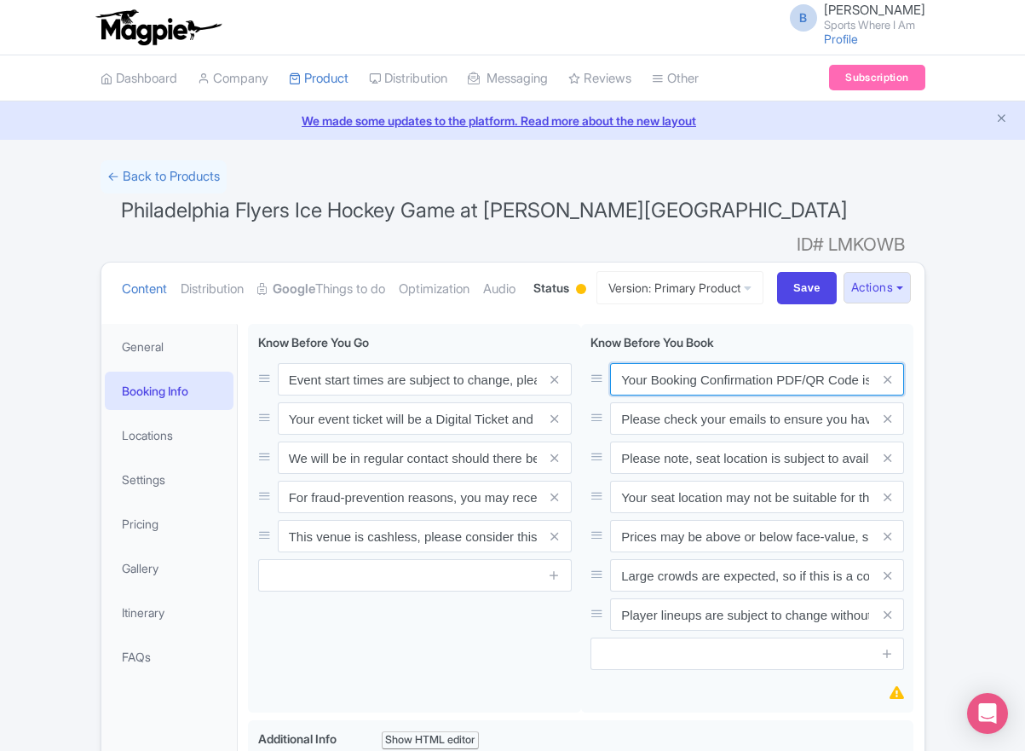
scroll to position [0, 498]
type input "Your Booking Confirmation PDF/QR Code is not your entry ticket - your digital t…"
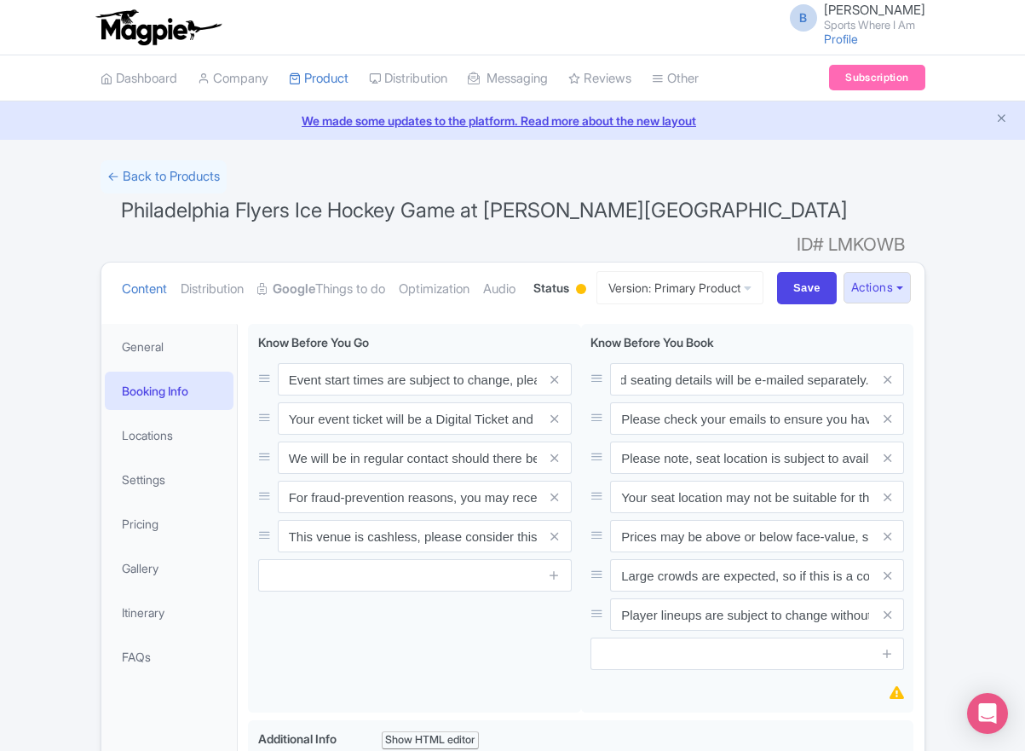
scroll to position [0, 0]
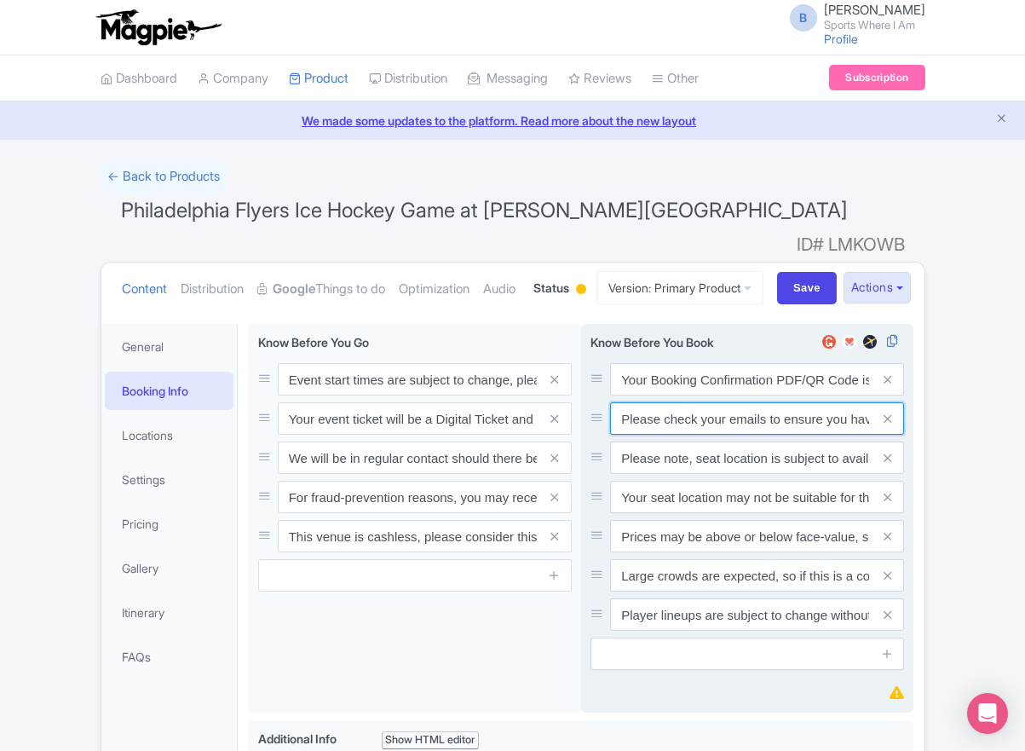
click at [700, 435] on input "Please check your emails to ensure you have accepted your mobile ticket prior t…" at bounding box center [757, 418] width 294 height 32
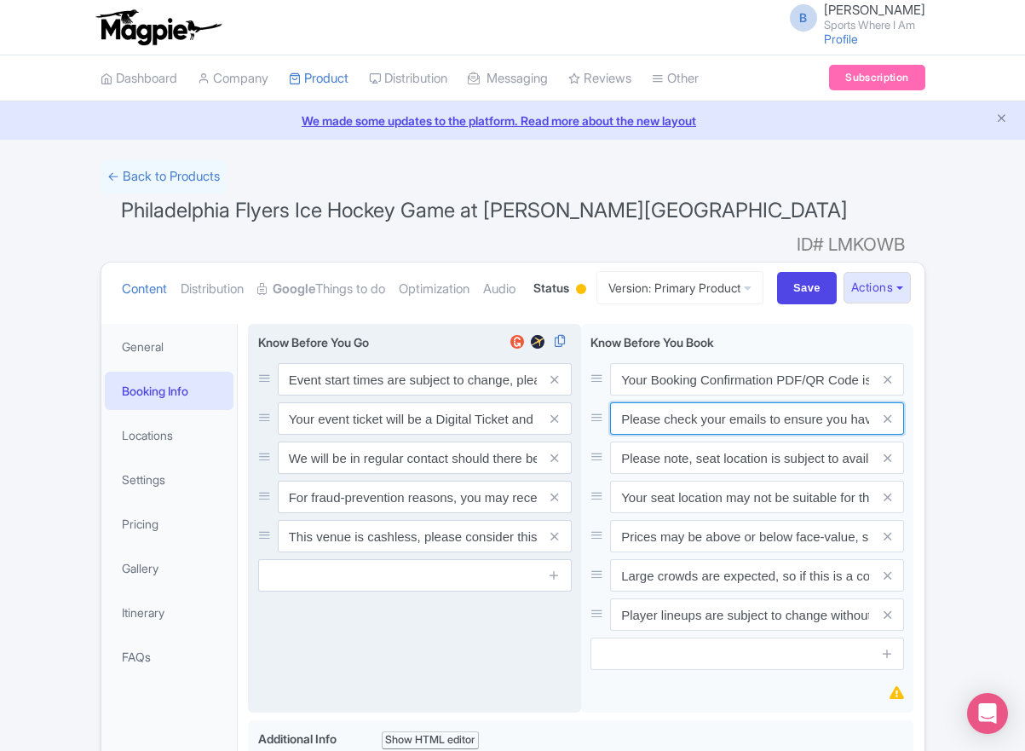
paste input "Entry tickets will be delivered via a digital ticketing provider selected by th…"
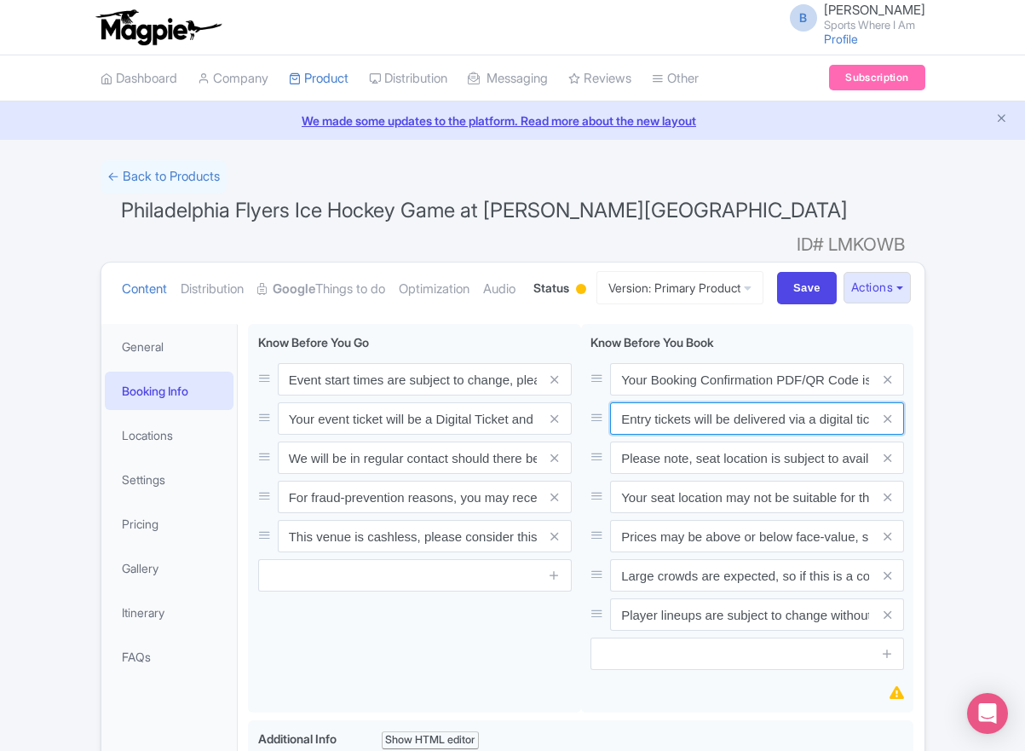
scroll to position [0, 639]
type input "Entry tickets will be delivered via a digital ticketing provider selected by th…"
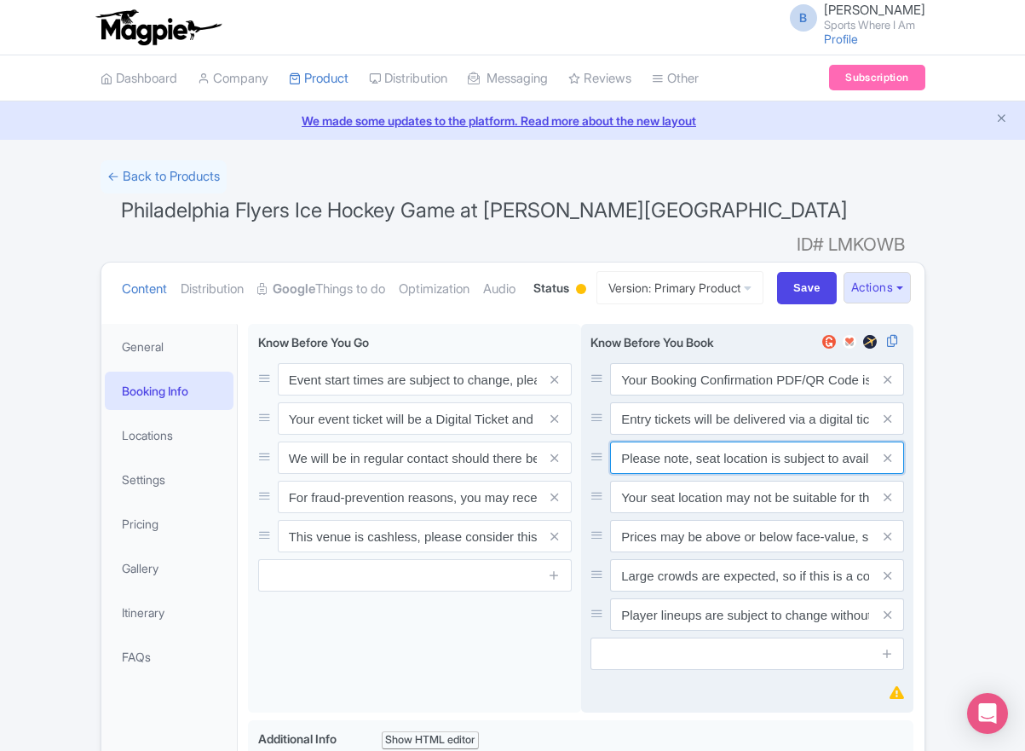
click at [700, 474] on input "Please note, seat location is subject to availability, based on the quantity of…" at bounding box center [757, 457] width 294 height 32
paste input "Ticket prices may be above or below face-value, subject to the popularity of th…"
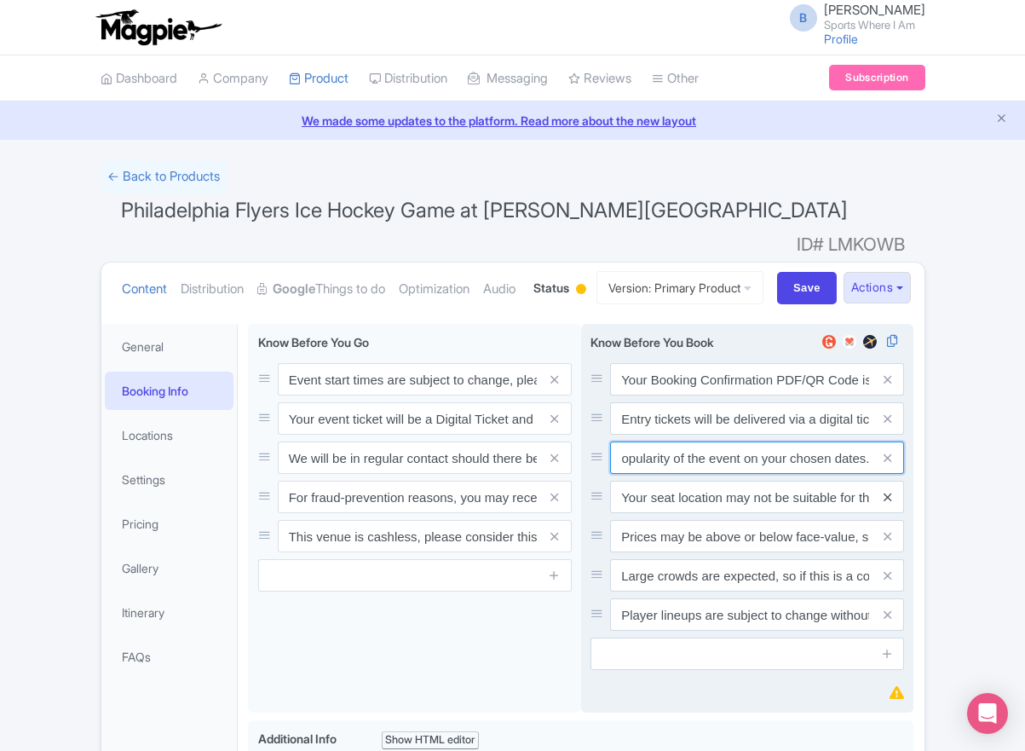
type input "Ticket prices may be above or below face-value, subject to the popularity of th…"
click at [885, 504] on icon at bounding box center [888, 497] width 8 height 13
click at [885, 537] on icon at bounding box center [888, 536] width 8 height 13
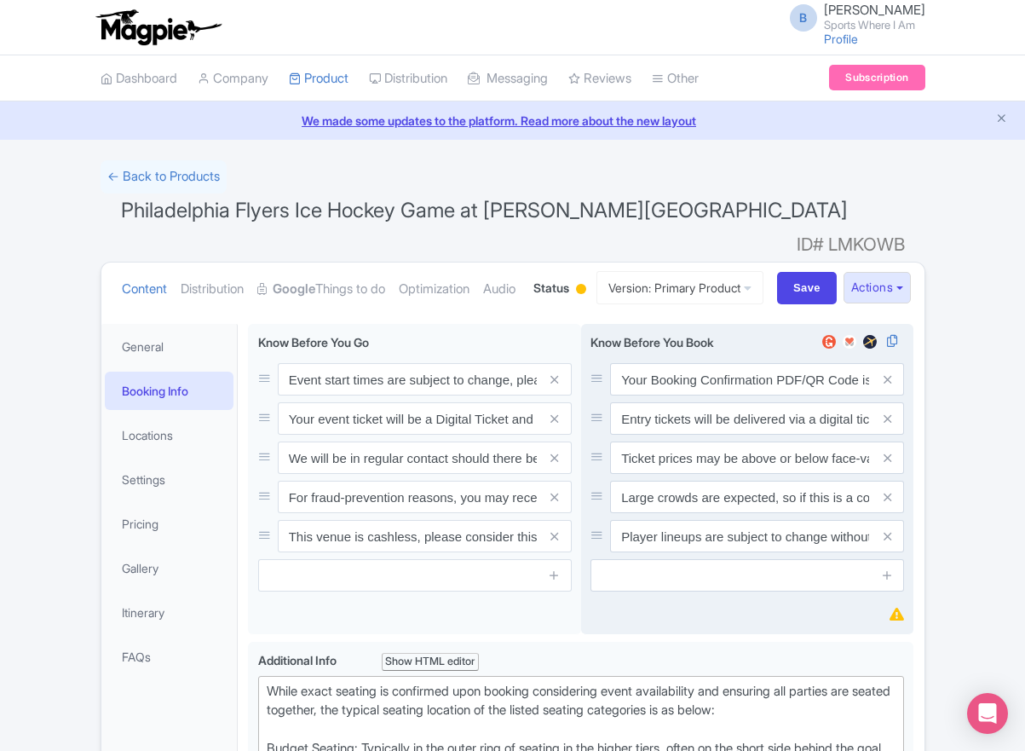
click at [885, 504] on icon at bounding box center [888, 497] width 8 height 13
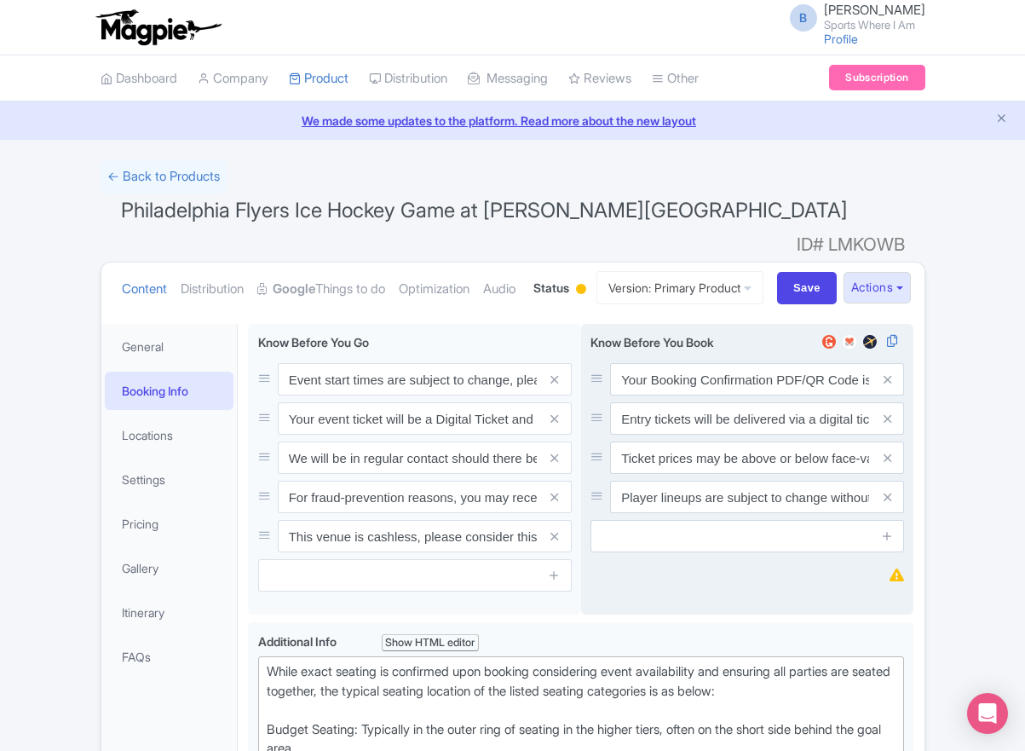
click at [885, 504] on icon at bounding box center [888, 497] width 8 height 13
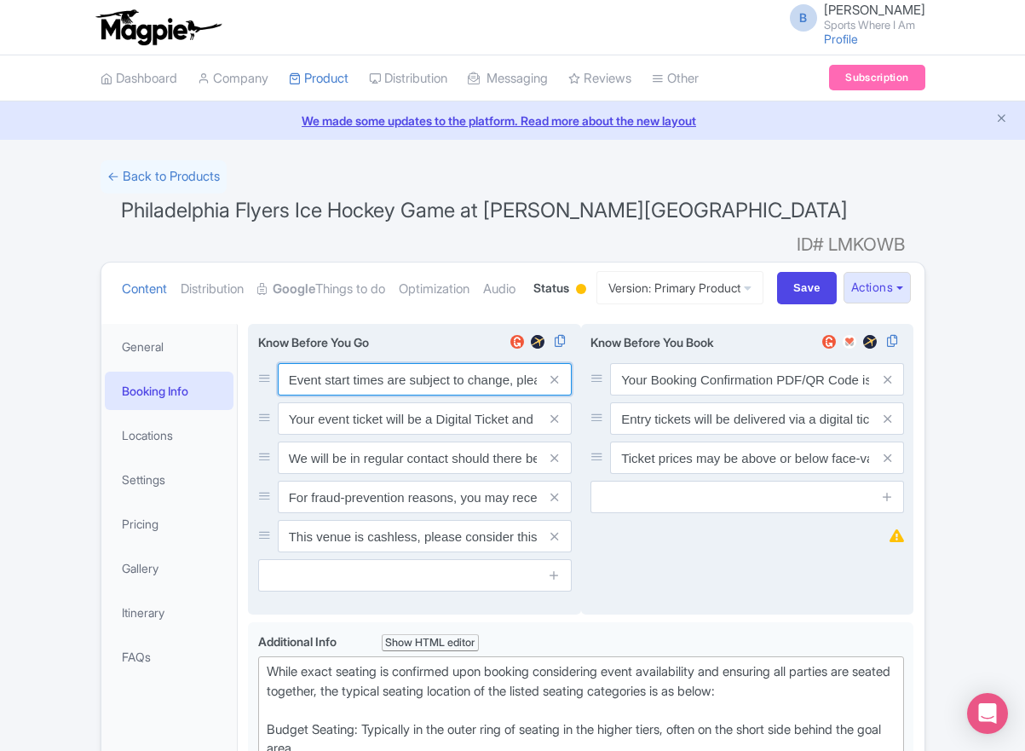
click at [362, 395] on input "Event start times are subject to change, please check these closer to the event…" at bounding box center [425, 379] width 294 height 32
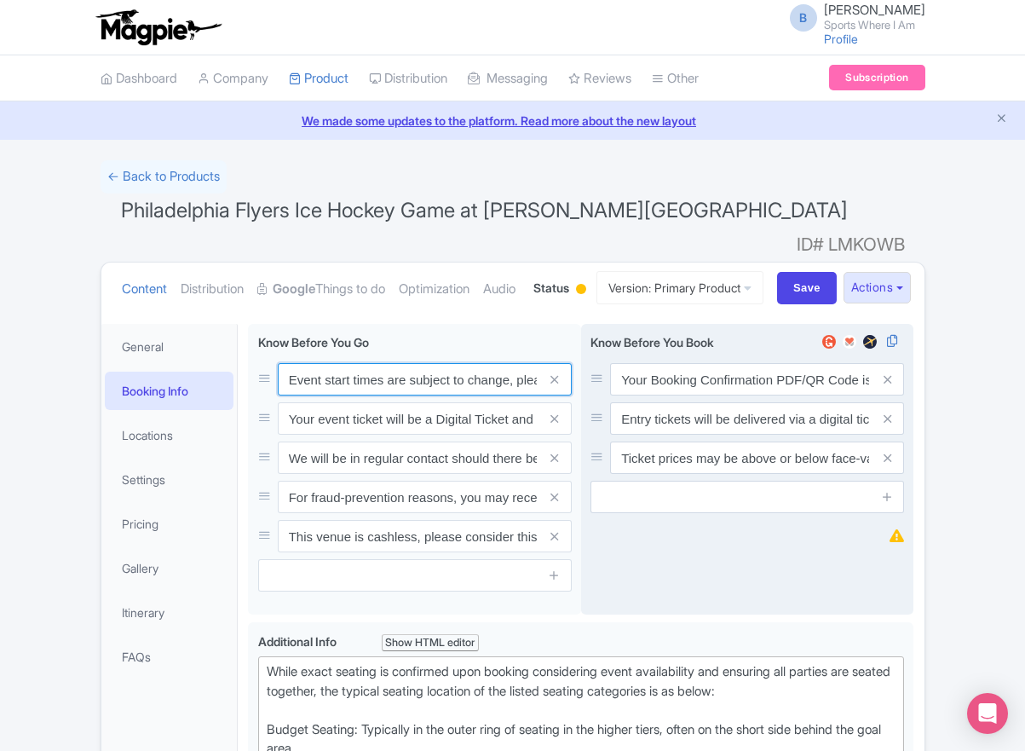
paste input ". We will be in regular contact should there be any updates or changes ahead of…"
type input "Event start times are subject to change. We will be in regular contact should t…"
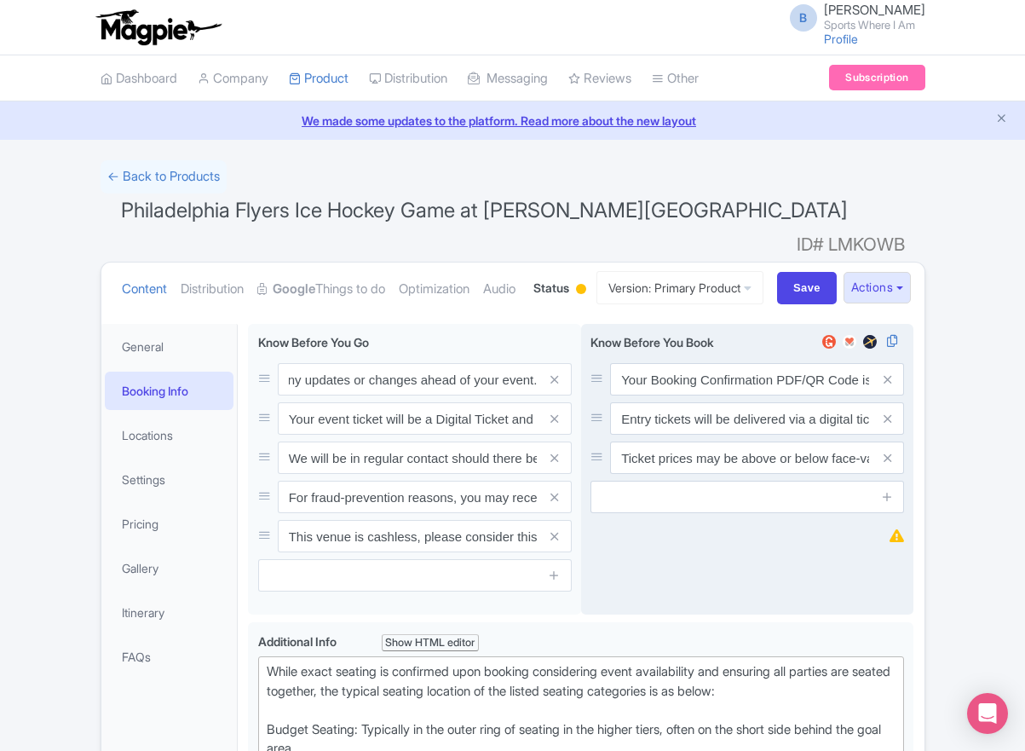
scroll to position [0, 0]
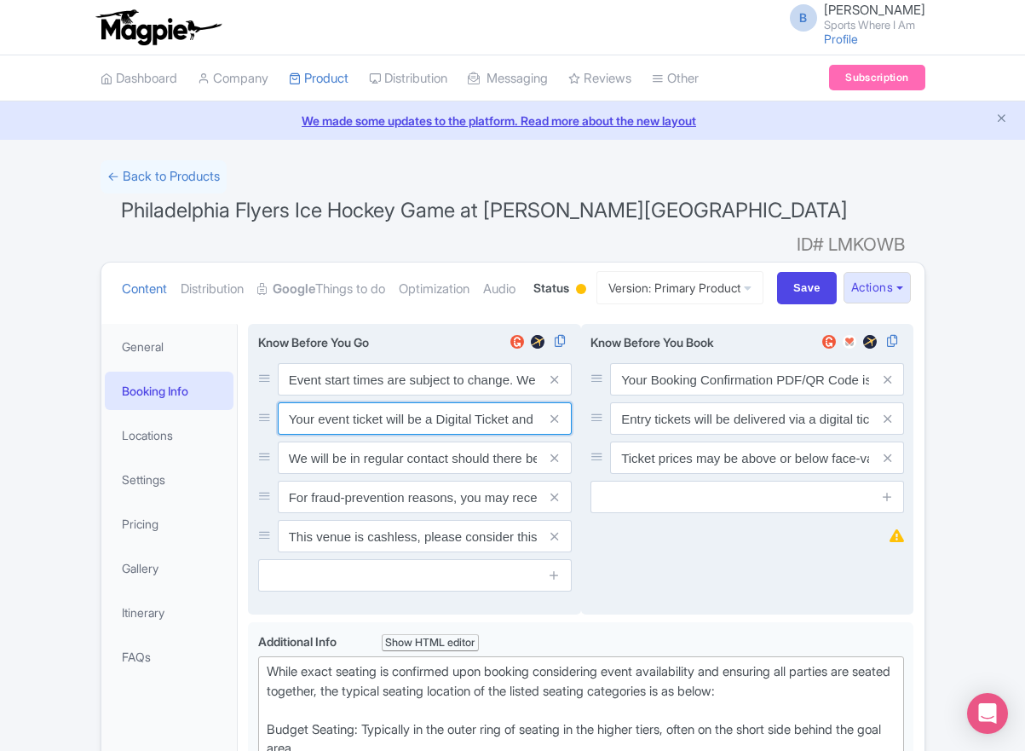
click at [347, 435] on input "Your event ticket will be a Digital Ticket and is separate from your booking co…" at bounding box center [425, 418] width 294 height 32
paste input "ntry"
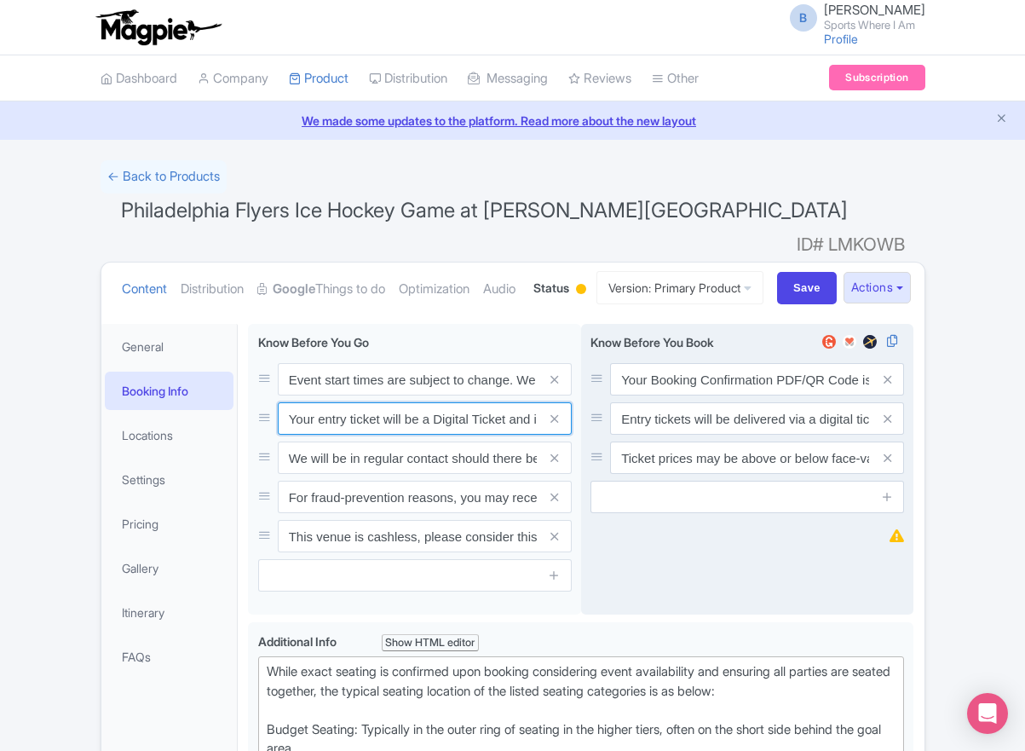
scroll to position [0, 242]
type input "Your entry ticket will be a Digital Ticket and is separate from your booking co…"
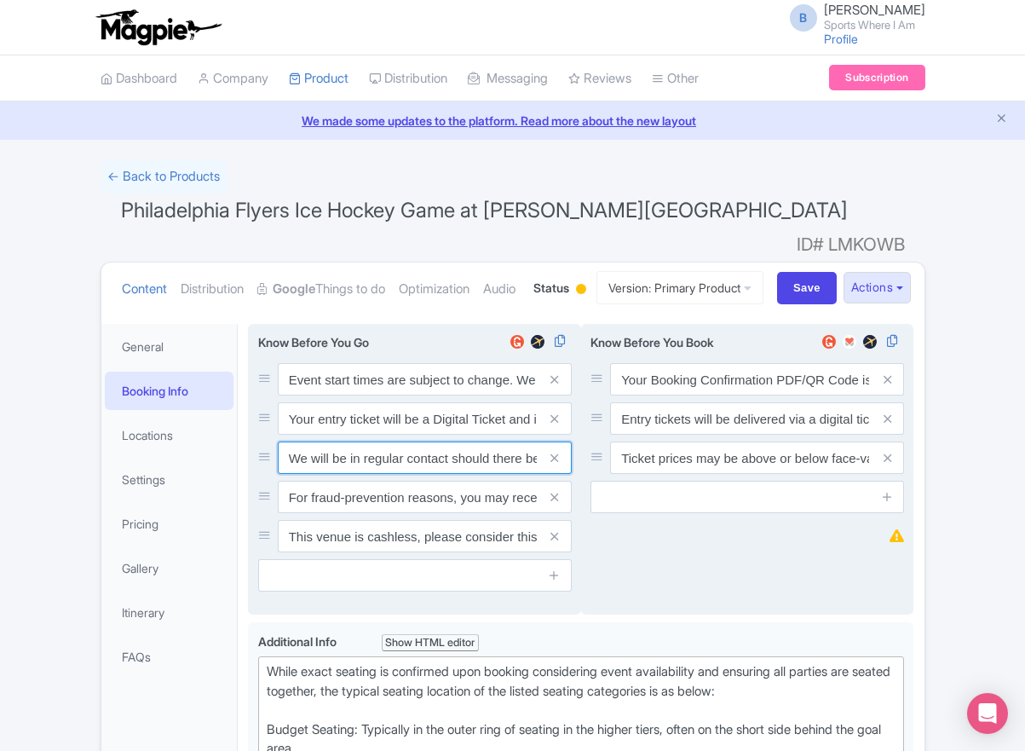
click at [377, 474] on input "We will be in regular contact should there be any updates or changes ahead of y…" at bounding box center [425, 457] width 294 height 32
paste input "For fraud-prevention reasons, most tickets are delivered between 1-3 days prior…"
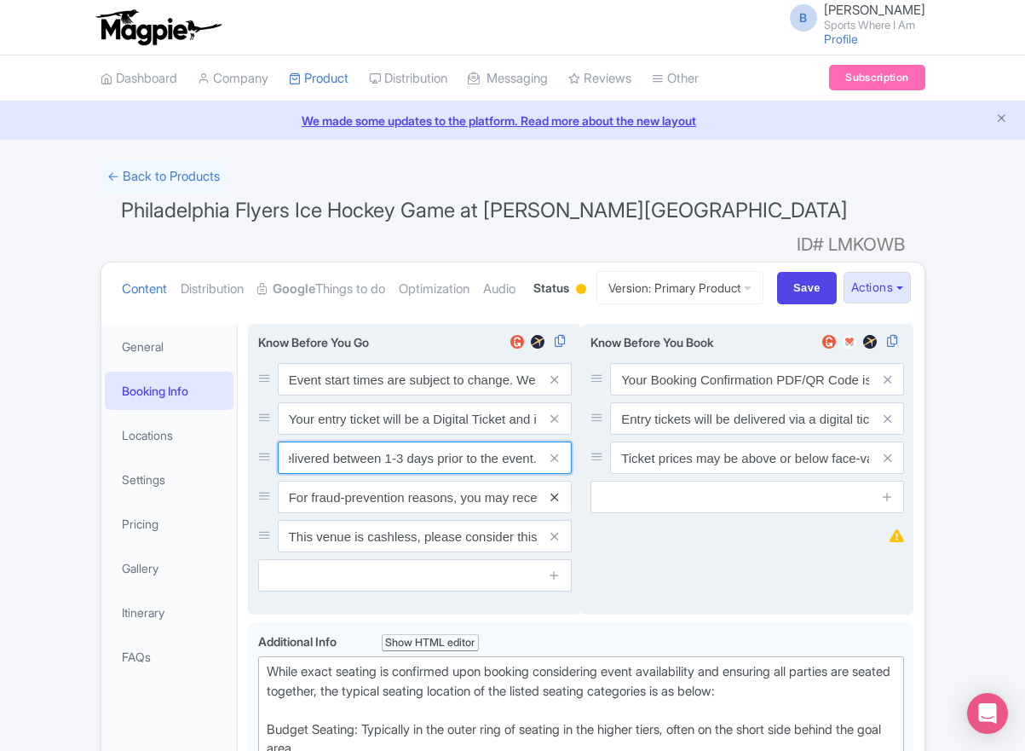
type input "For fraud-prevention reasons, most tickets are delivered between 1-3 days prior…"
click at [556, 504] on icon at bounding box center [555, 497] width 8 height 13
click at [556, 539] on icon at bounding box center [555, 536] width 8 height 13
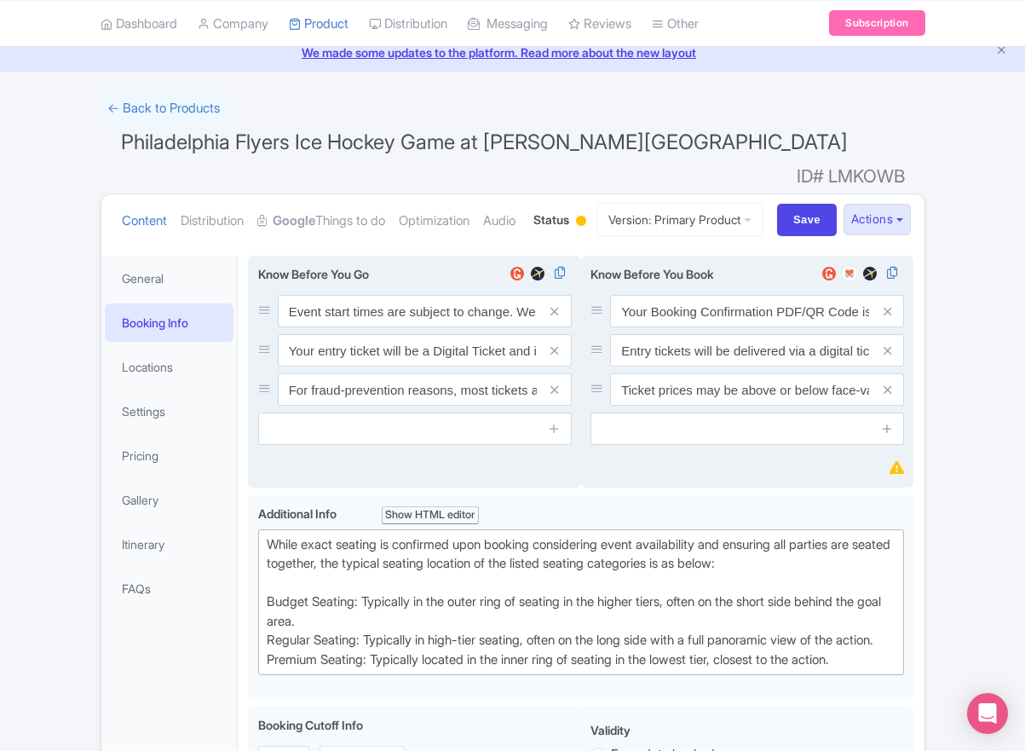
scroll to position [293, 0]
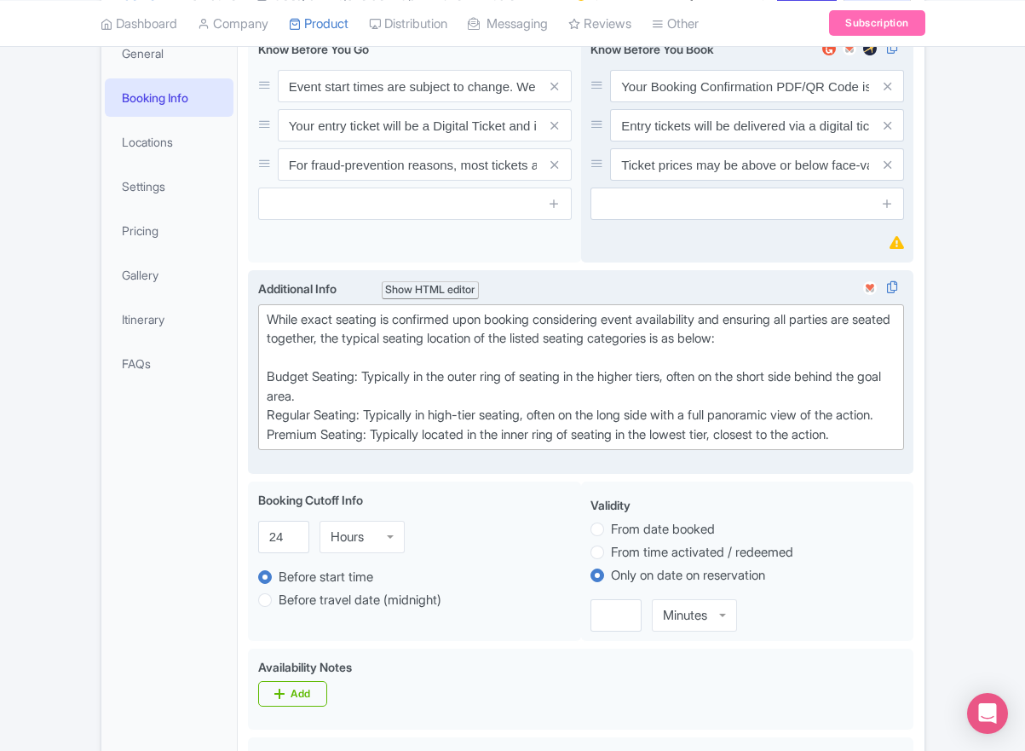
click at [389, 445] on div "While exact seating is confirmed upon booking considering event availability an…" at bounding box center [582, 377] width 630 height 135
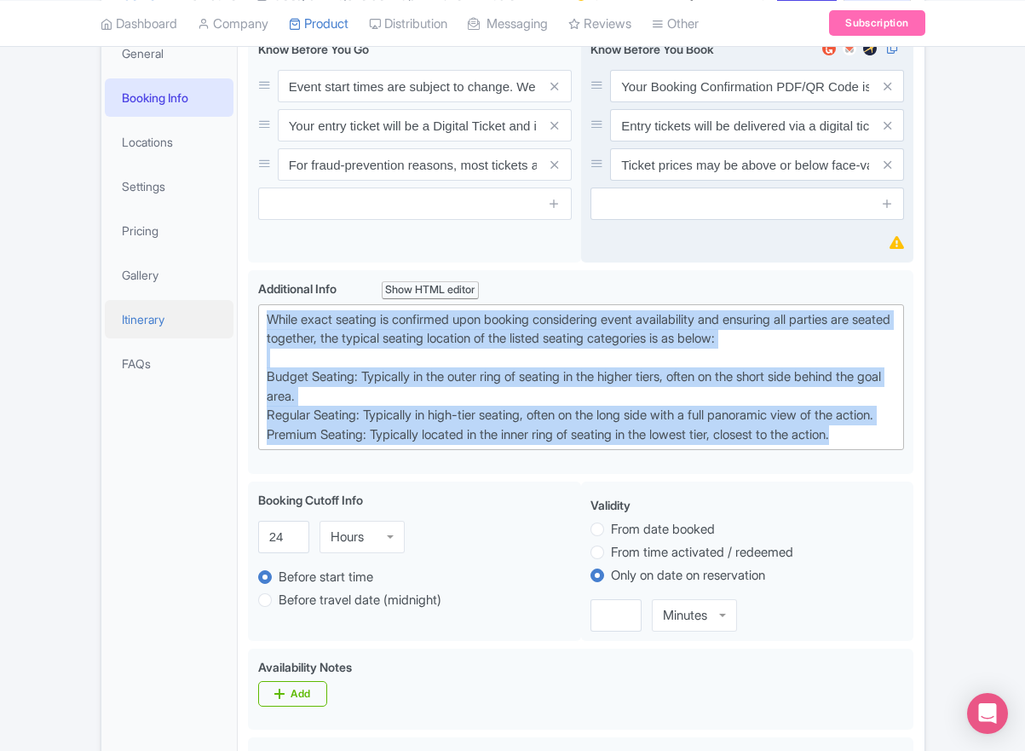
drag, startPoint x: 850, startPoint y: 486, endPoint x: 226, endPoint y: 355, distance: 637.5
paste trix-editor "Upper Goal: Located in the upper tiers of seating behind the goals at either en…"
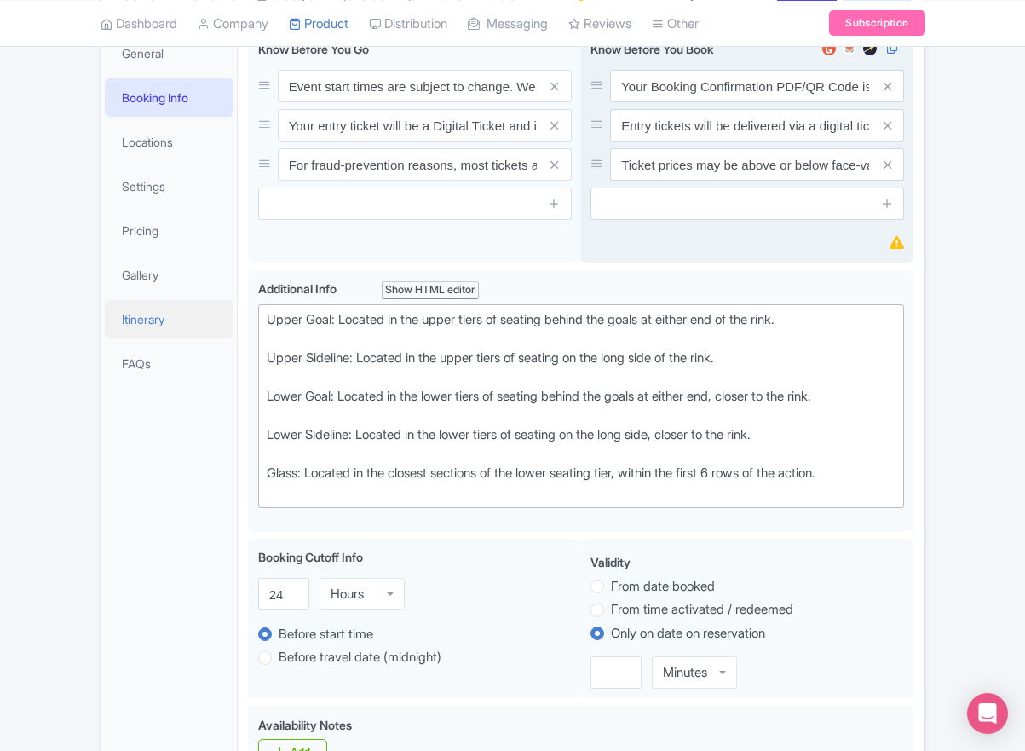
type trix-editor "<div>Upper Goal: Located in the upper tiers of seating behind the goals at eith…"
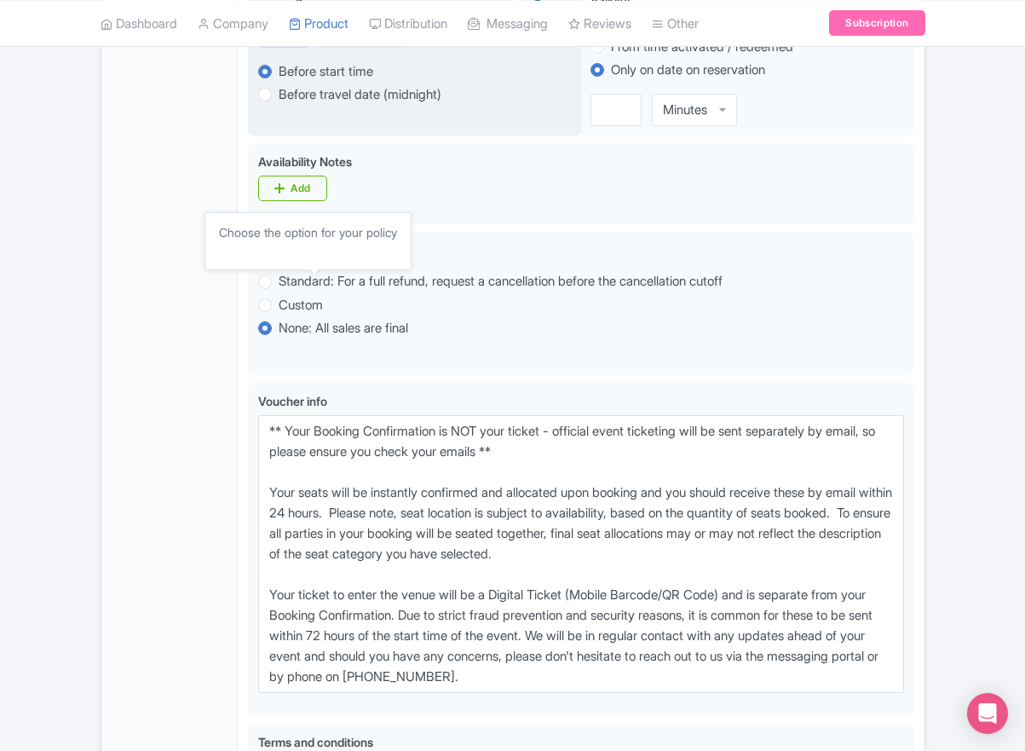
scroll to position [897, 0]
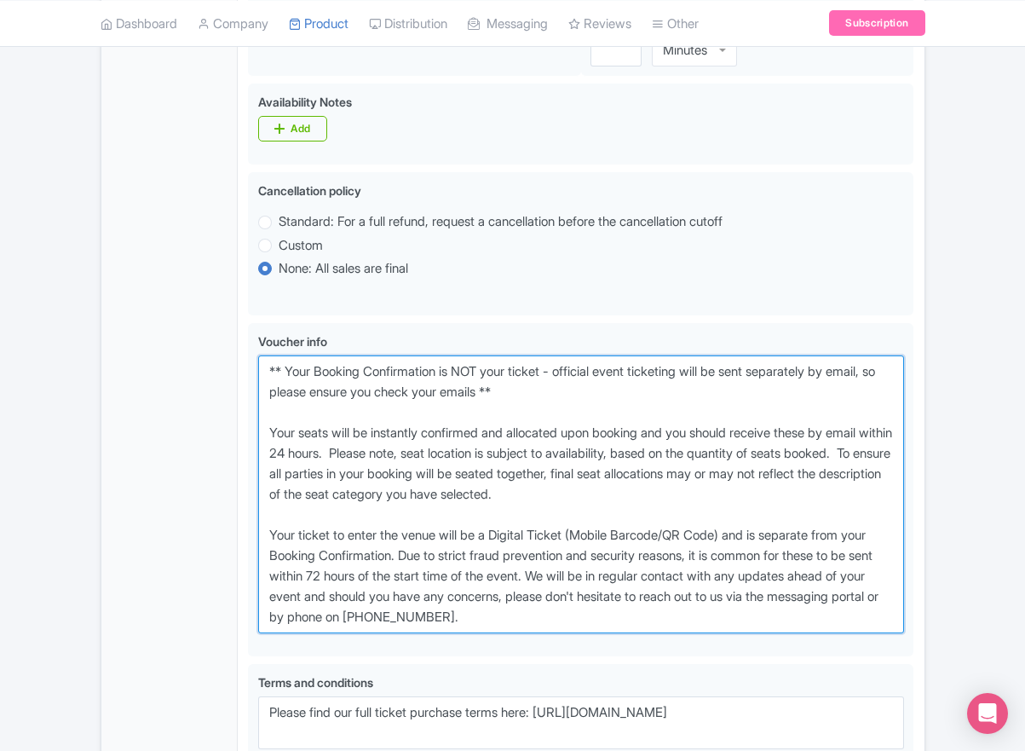
drag, startPoint x: 623, startPoint y: 654, endPoint x: 176, endPoint y: 416, distance: 505.9
click at [176, 416] on div "General Booking Info Locations Settings Pricing Gallery Itinerary FAQs Philadel…" at bounding box center [512, 188] width 823 height 1542
paste textarea "entry ticket - official event ticketing will be sent separately by email, so pl…"
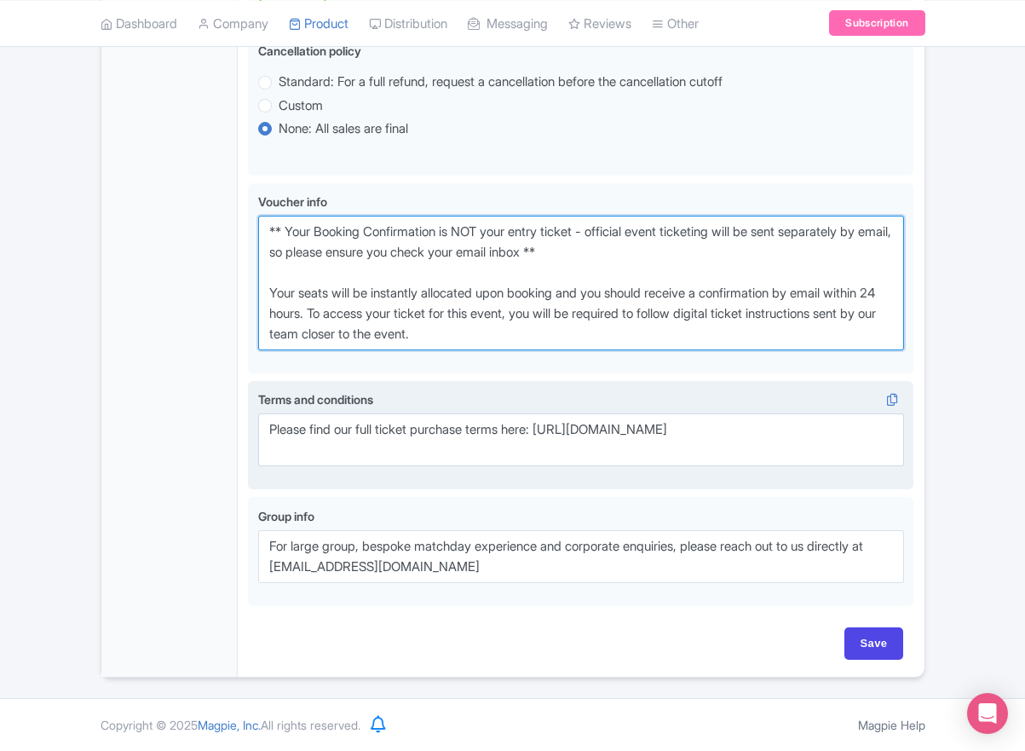
scroll to position [1073, 0]
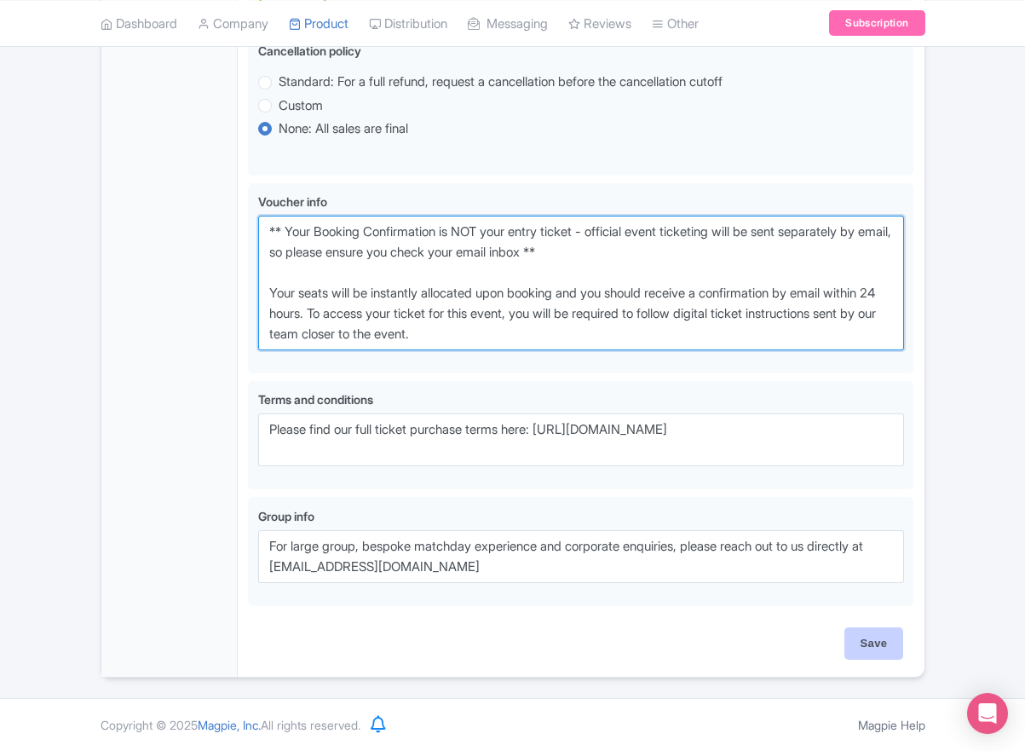
type textarea "** Your Booking Confirmation is NOT your entry ticket - official event ticketin…"
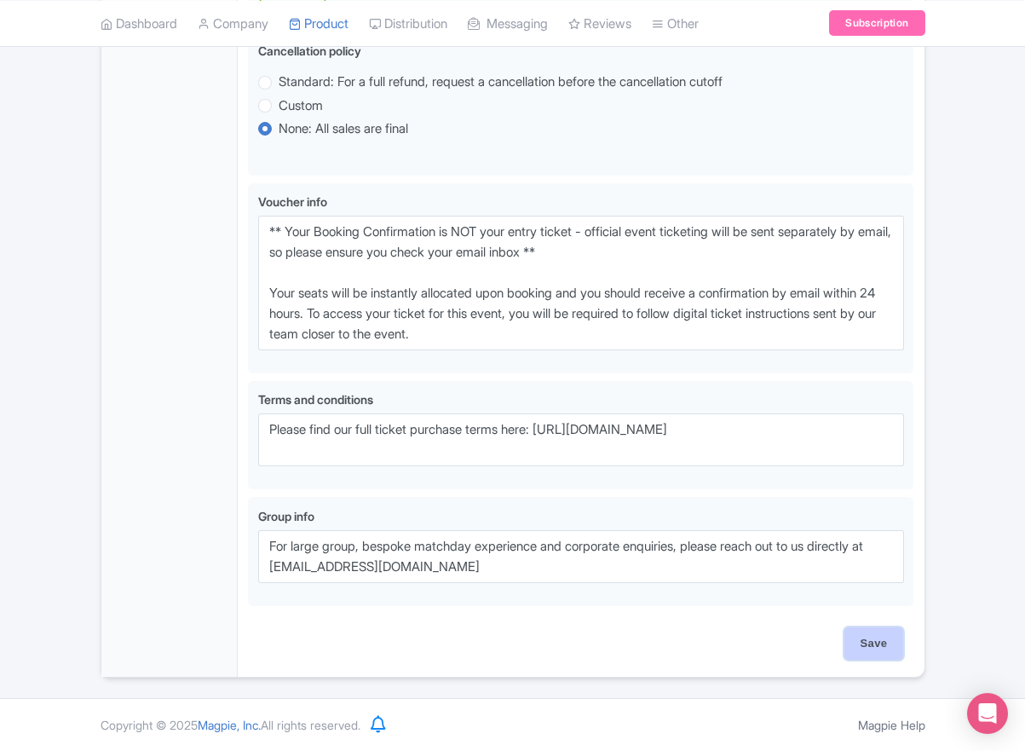
click at [880, 635] on input "Save" at bounding box center [875, 643] width 60 height 32
type input "Saving..."
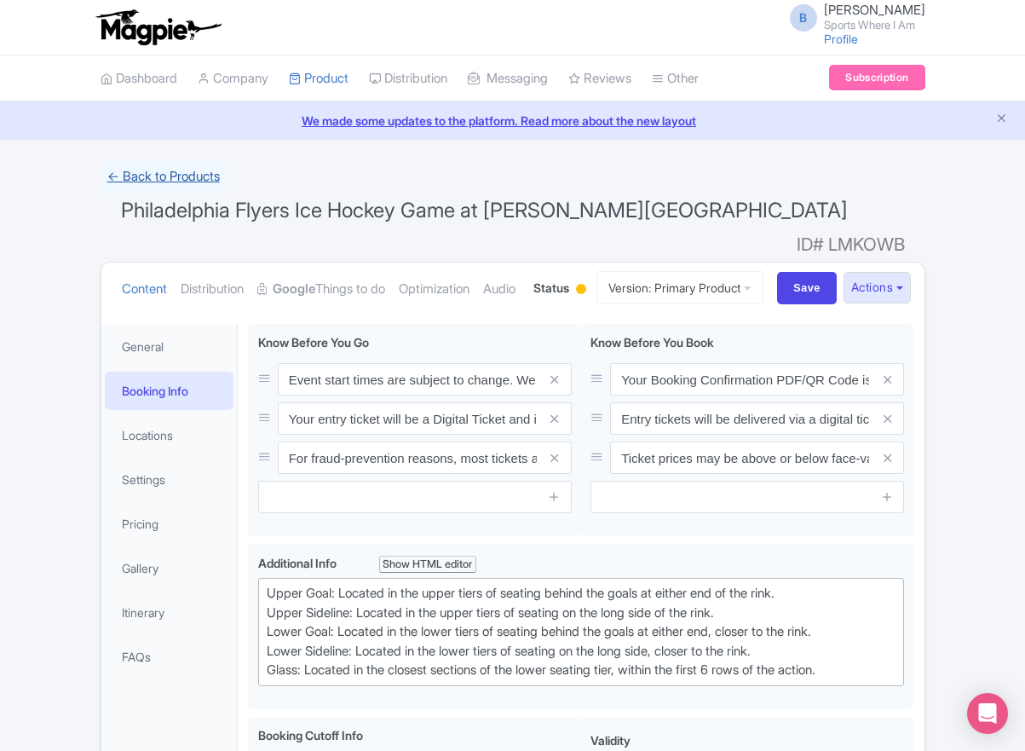
click at [187, 176] on link "← Back to Products" at bounding box center [164, 176] width 126 height 33
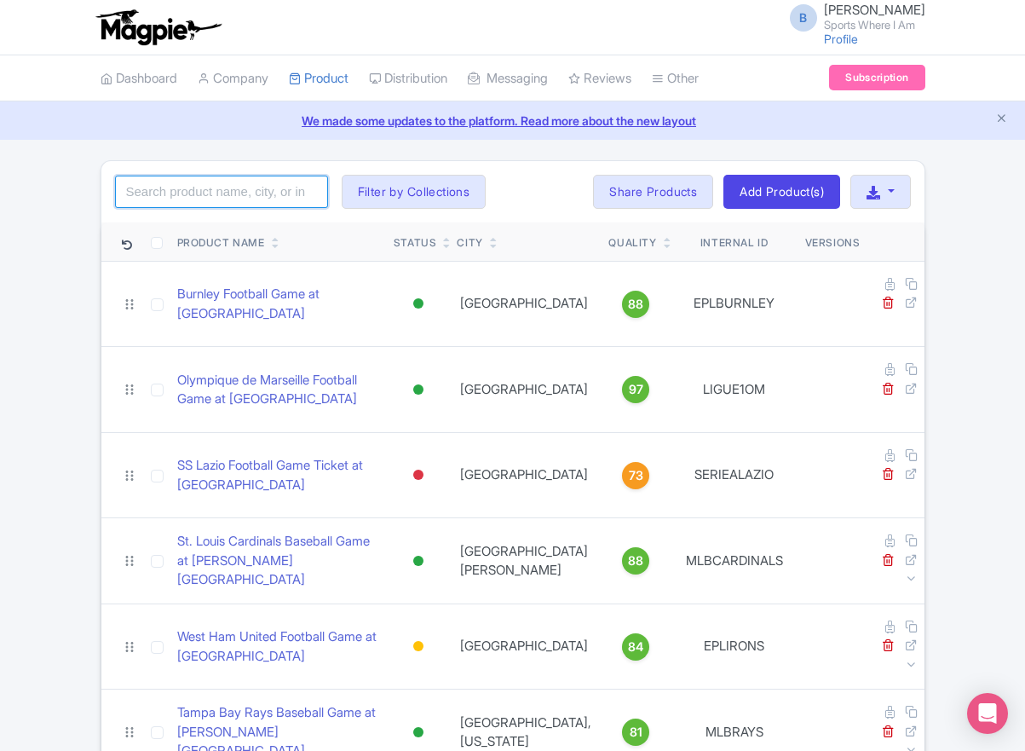
click at [262, 203] on input "search" at bounding box center [221, 192] width 213 height 32
type input "islanders"
click button "Search" at bounding box center [0, 0] width 0 height 0
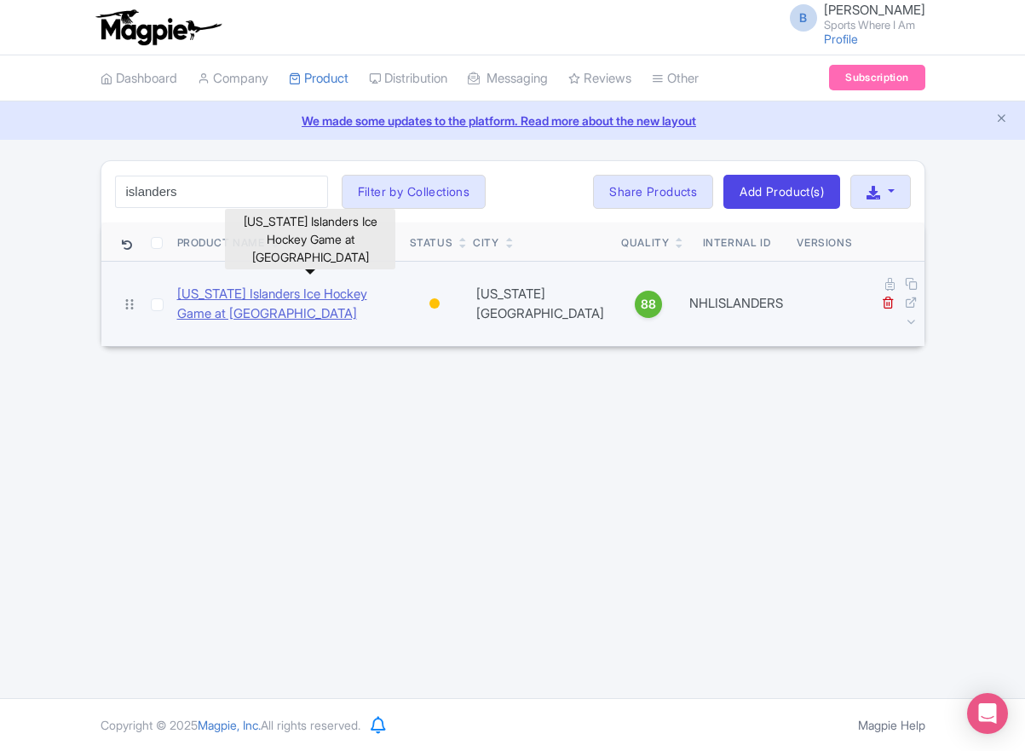
click at [262, 296] on link "[US_STATE] Islanders Ice Hockey Game at [GEOGRAPHIC_DATA]" at bounding box center [286, 304] width 219 height 38
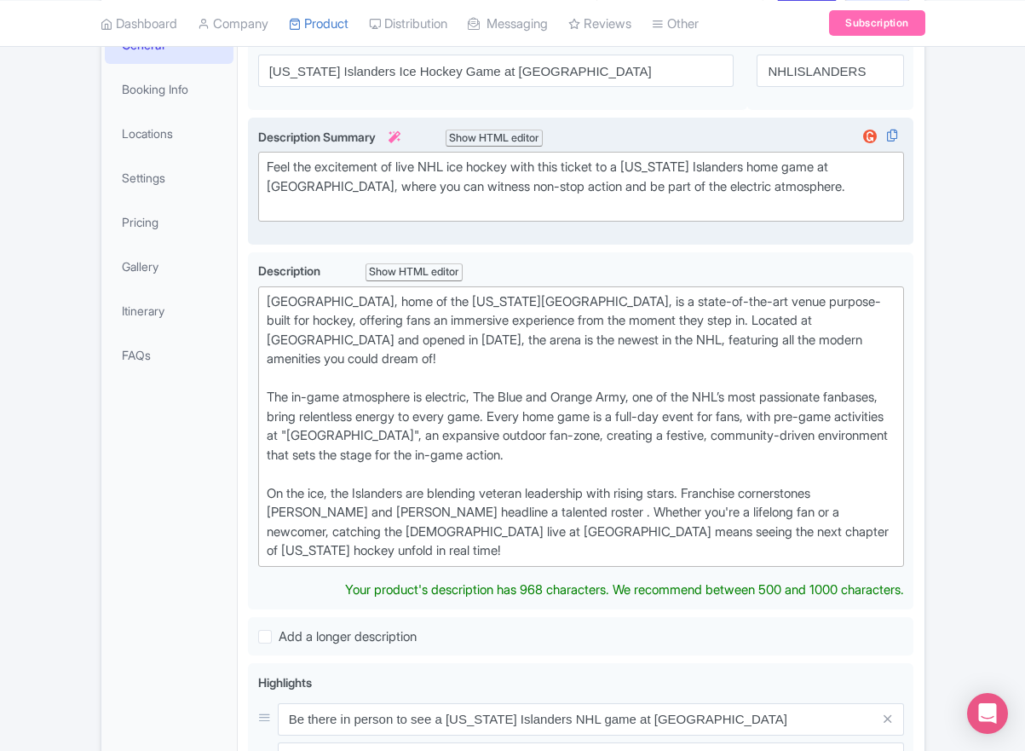
scroll to position [278, 0]
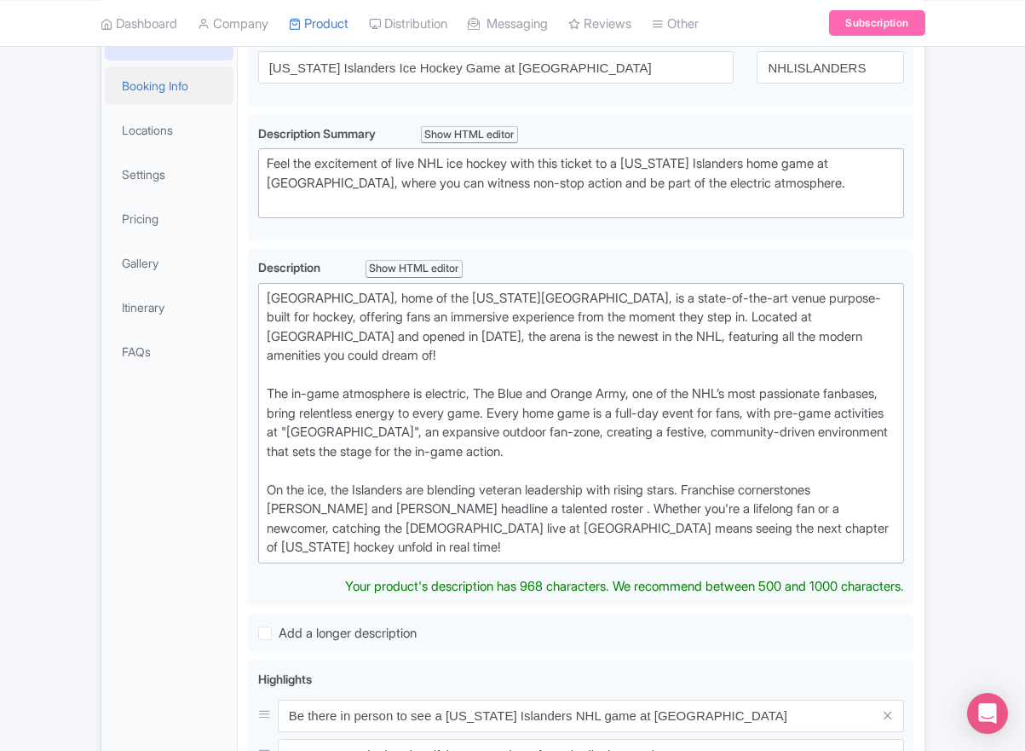
click at [156, 105] on link "Booking Info" at bounding box center [170, 85] width 130 height 38
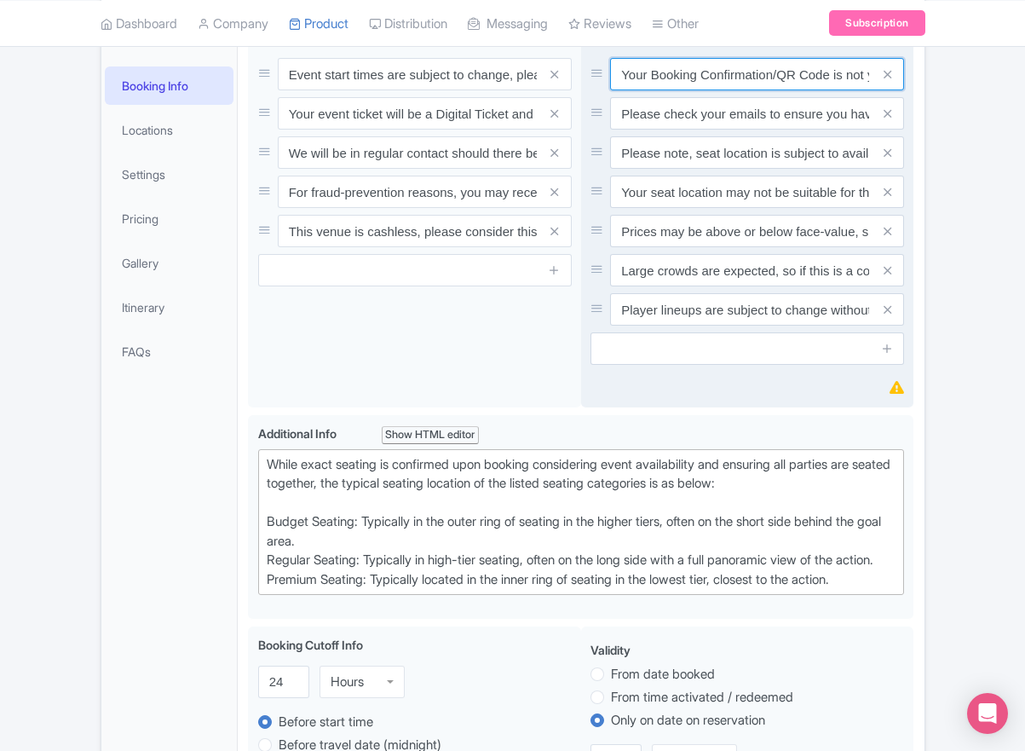
click at [751, 90] on input "Your Booking Confirmation/QR Code is not your entry ticket - your tickets and s…" at bounding box center [757, 74] width 294 height 32
paste input "PDF/QR Code is not your entry ticket - your digital tickets and seating details…"
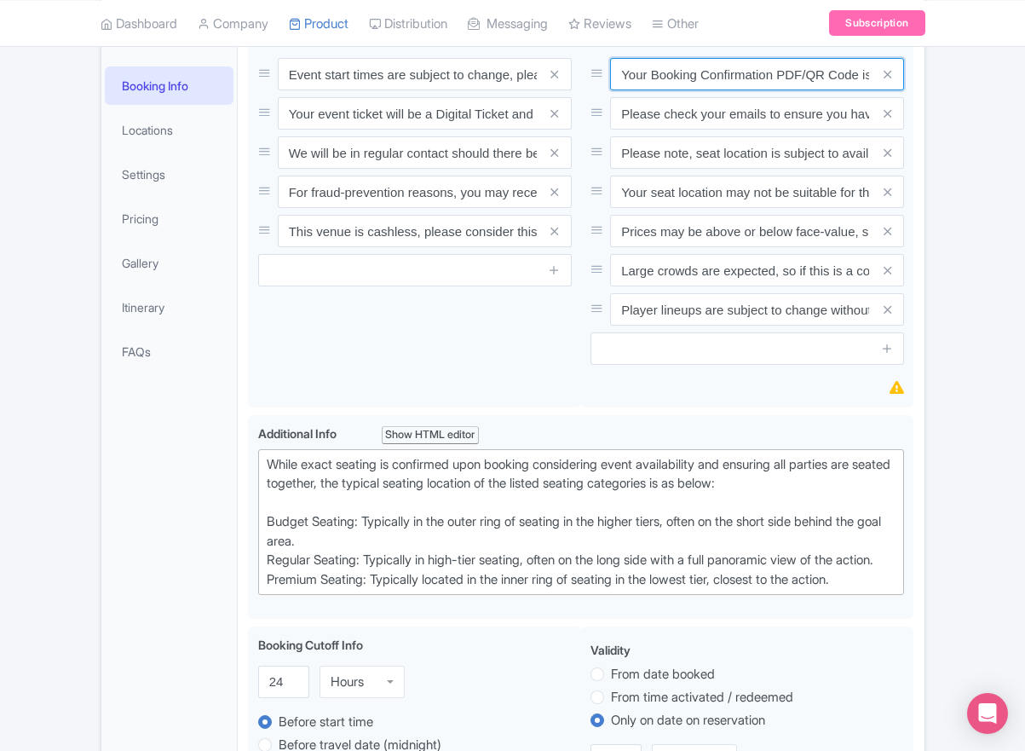
scroll to position [0, 498]
type input "Your Booking Confirmation PDF/QR Code is not your entry ticket - your digital t…"
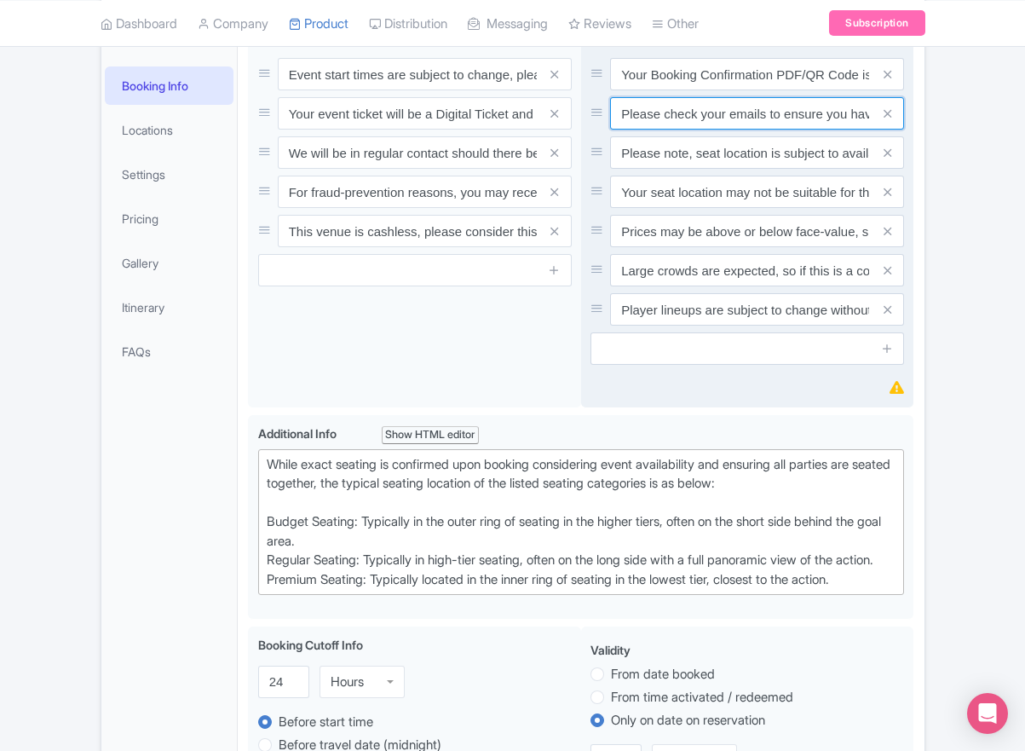
click at [721, 130] on input "Please check your emails to ensure you have accepted your mobile ticket prior t…" at bounding box center [757, 113] width 294 height 32
paste input "Entry tickets will be delivered via a digital ticketing provider selected by th…"
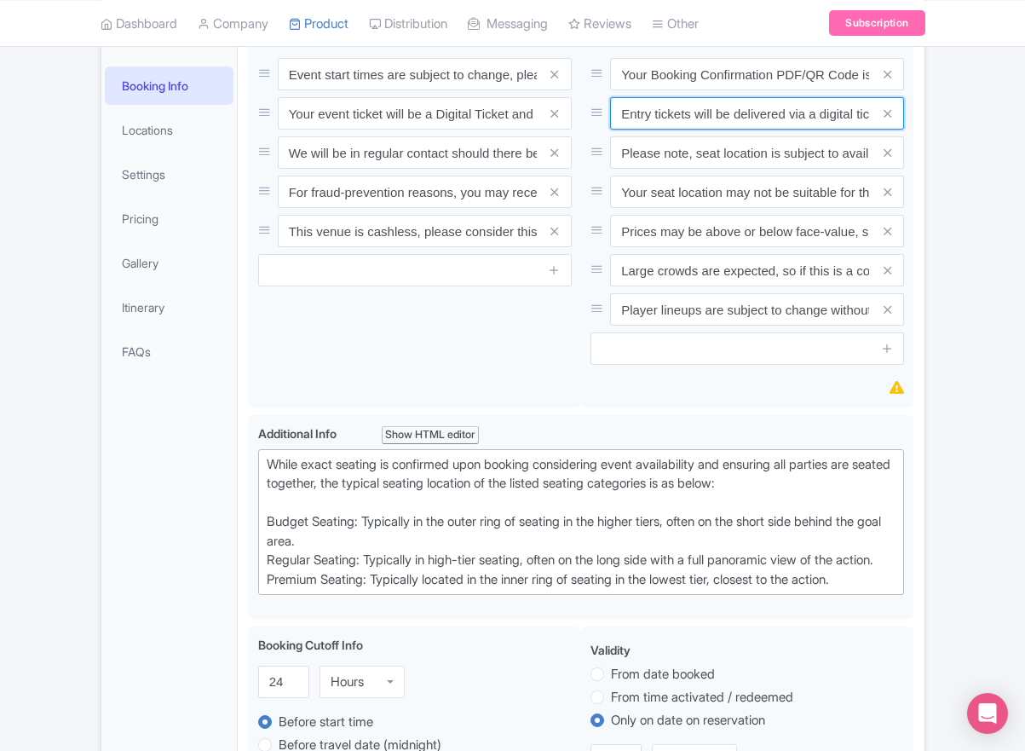
scroll to position [0, 639]
type input "Entry tickets will be delivered via a digital ticketing provider selected by th…"
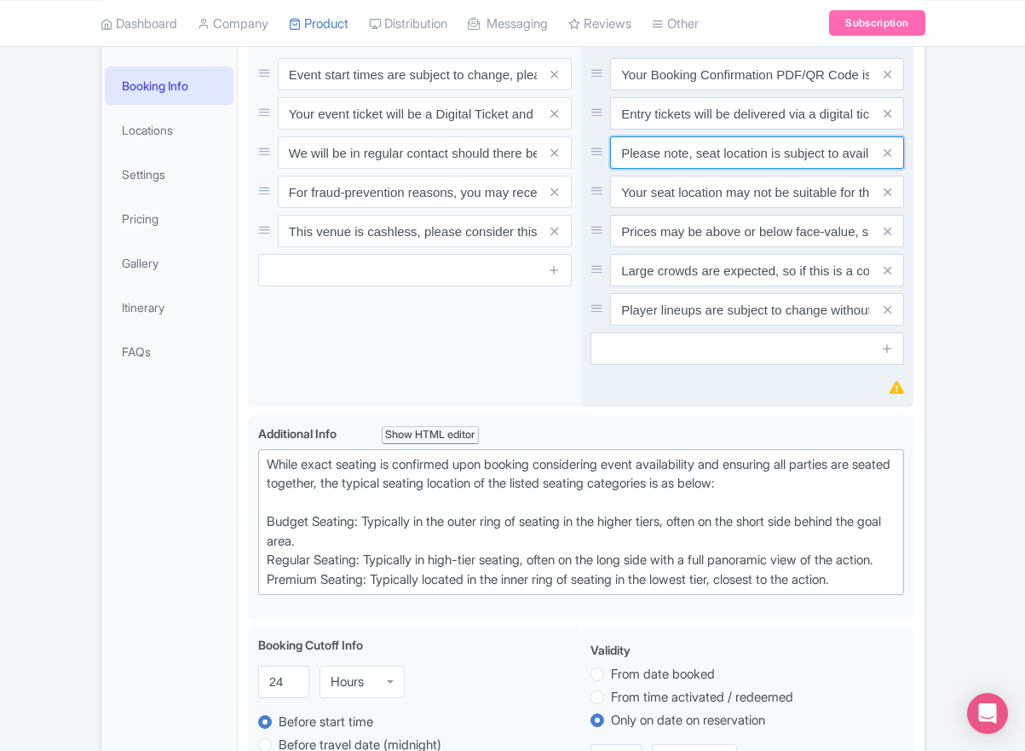
click at [781, 169] on input "Please note, seat location is subject to availability, based on the quantity of…" at bounding box center [757, 152] width 294 height 32
paste input "Ticket prices may be above or below face-value, subject to the popularity of th…"
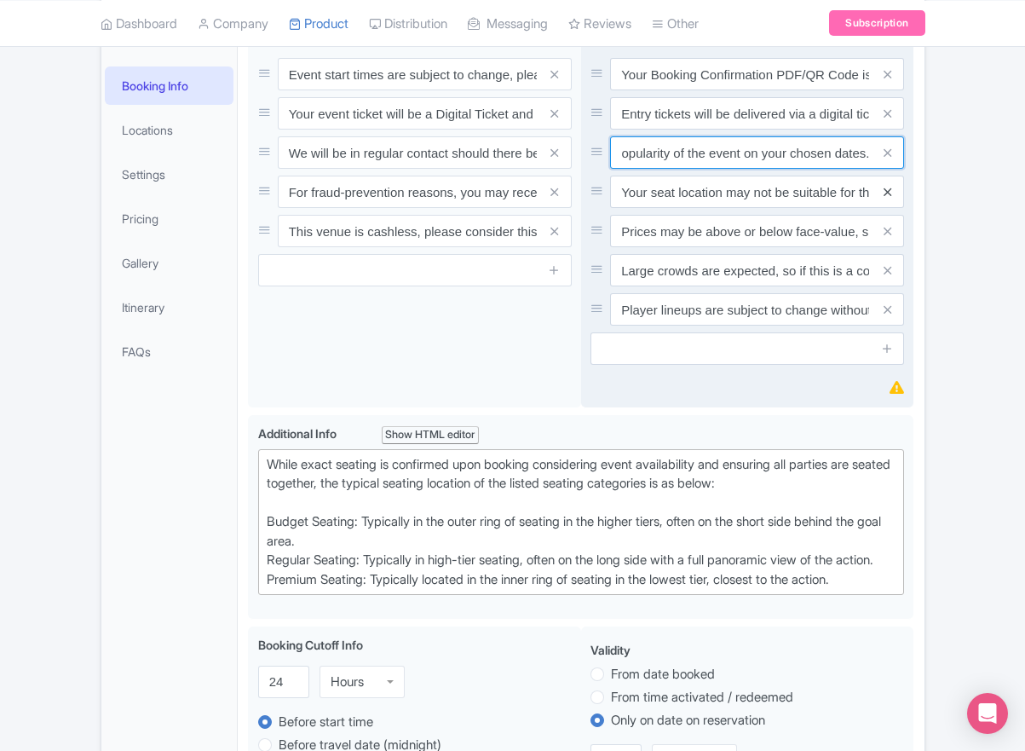
type input "Ticket prices may be above or below face-value, subject to the popularity of th…"
click at [888, 199] on icon at bounding box center [888, 192] width 8 height 13
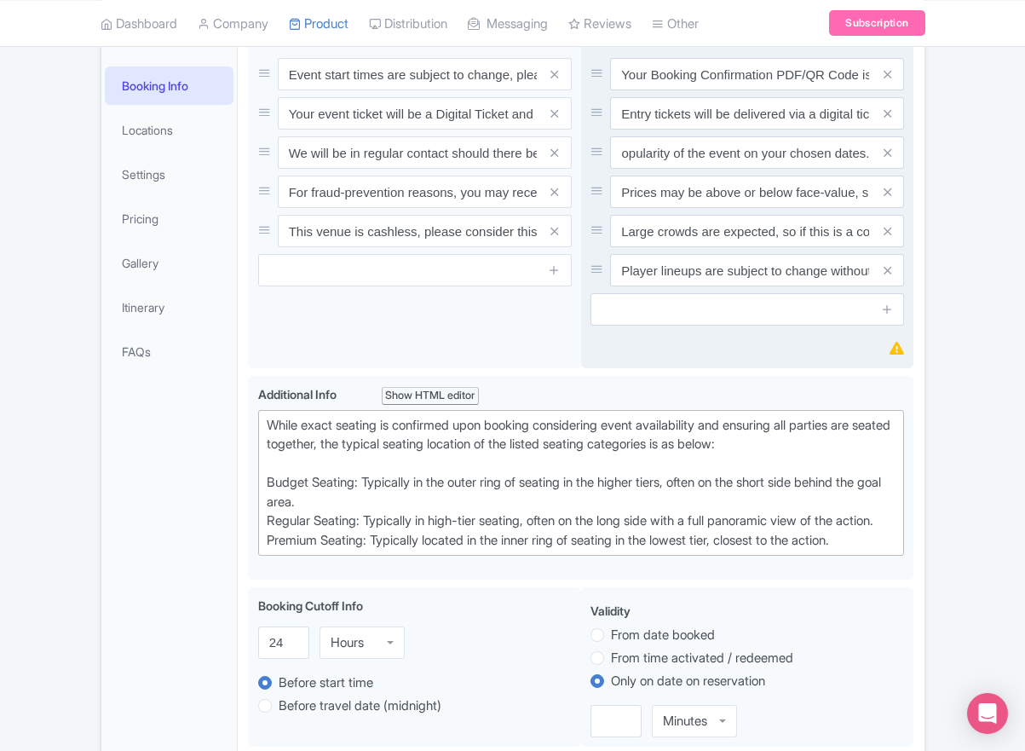
scroll to position [0, 0]
click at [888, 199] on icon at bounding box center [888, 192] width 8 height 13
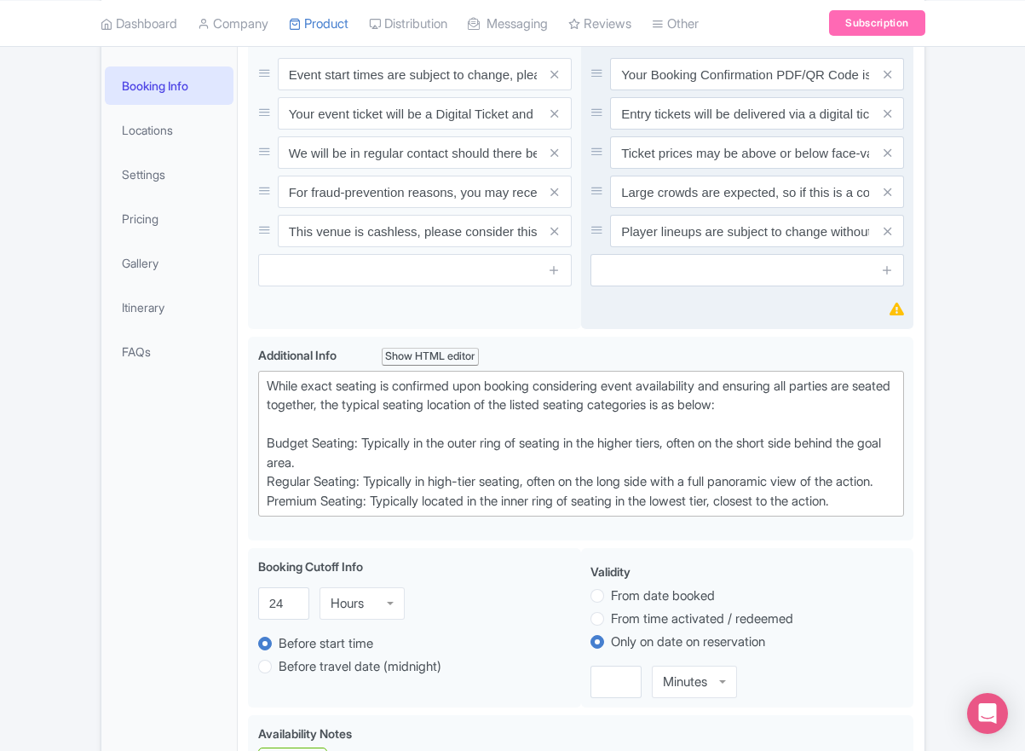
click at [888, 199] on icon at bounding box center [888, 192] width 8 height 13
click at [888, 238] on icon at bounding box center [888, 231] width 8 height 13
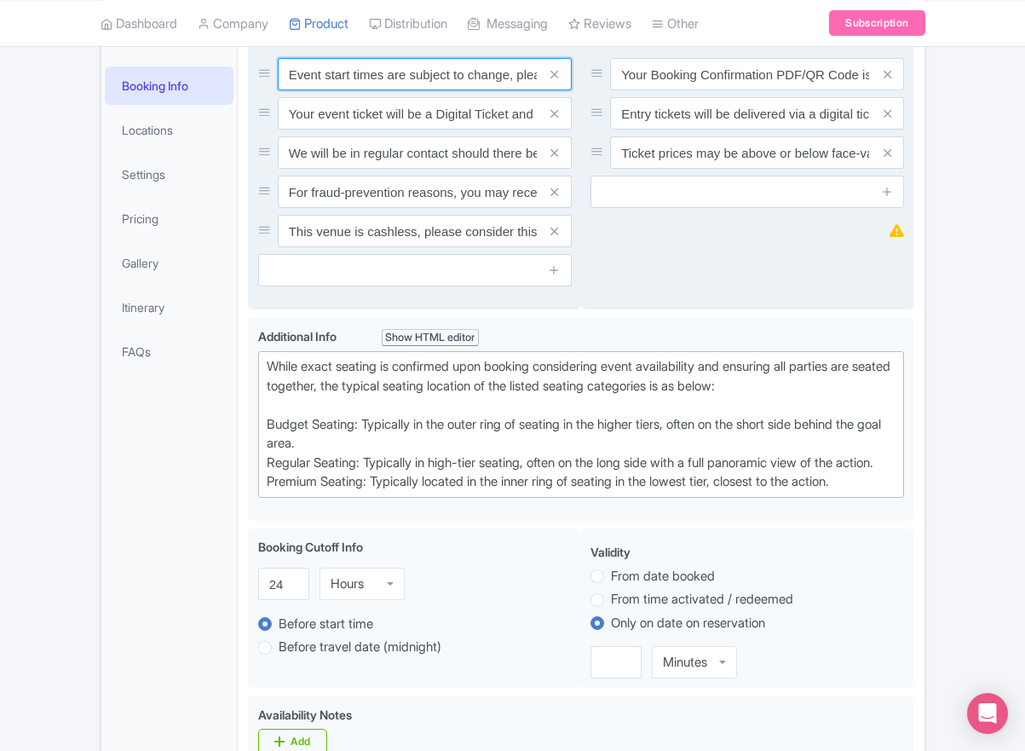
click at [363, 90] on input "Event start times are subject to change, please check these closer to the event…" at bounding box center [425, 74] width 294 height 32
paste input ". We will be in regular contact should there be any updates or changes ahead of…"
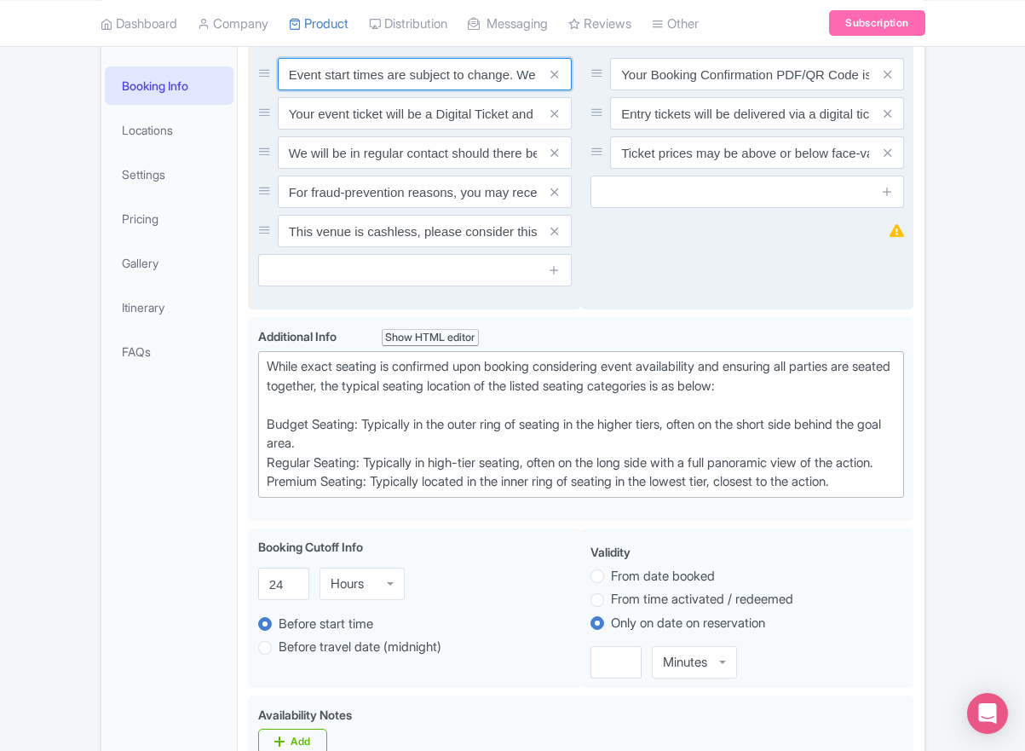
scroll to position [0, 491]
type input "Event start times are subject to change. We will be in regular contact should t…"
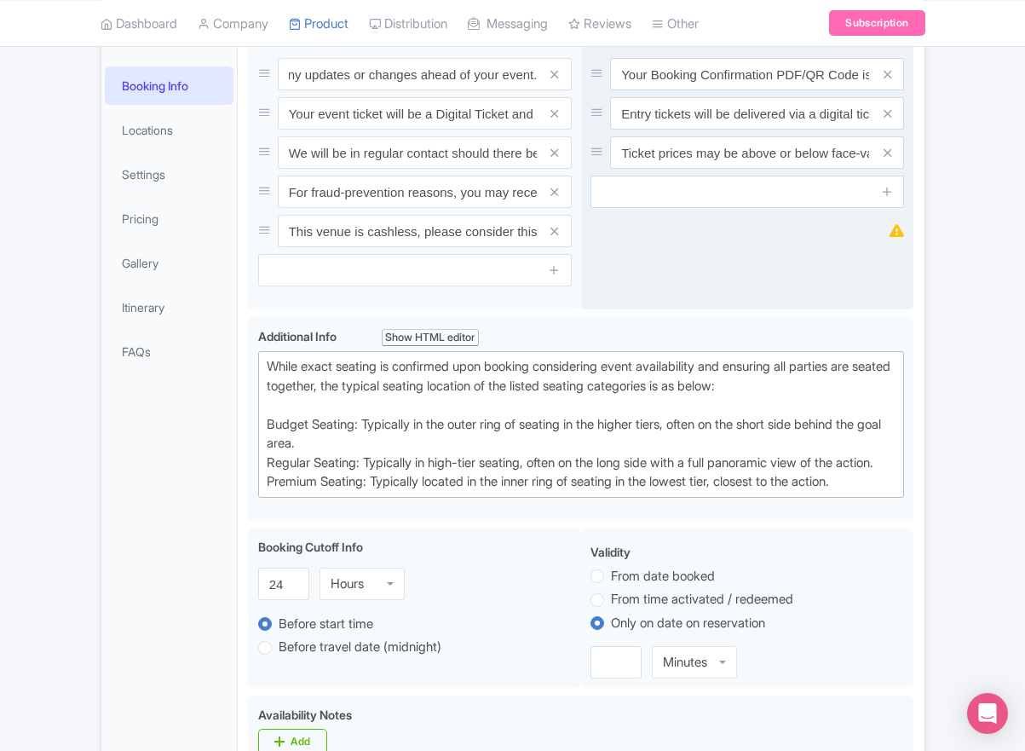
scroll to position [0, 0]
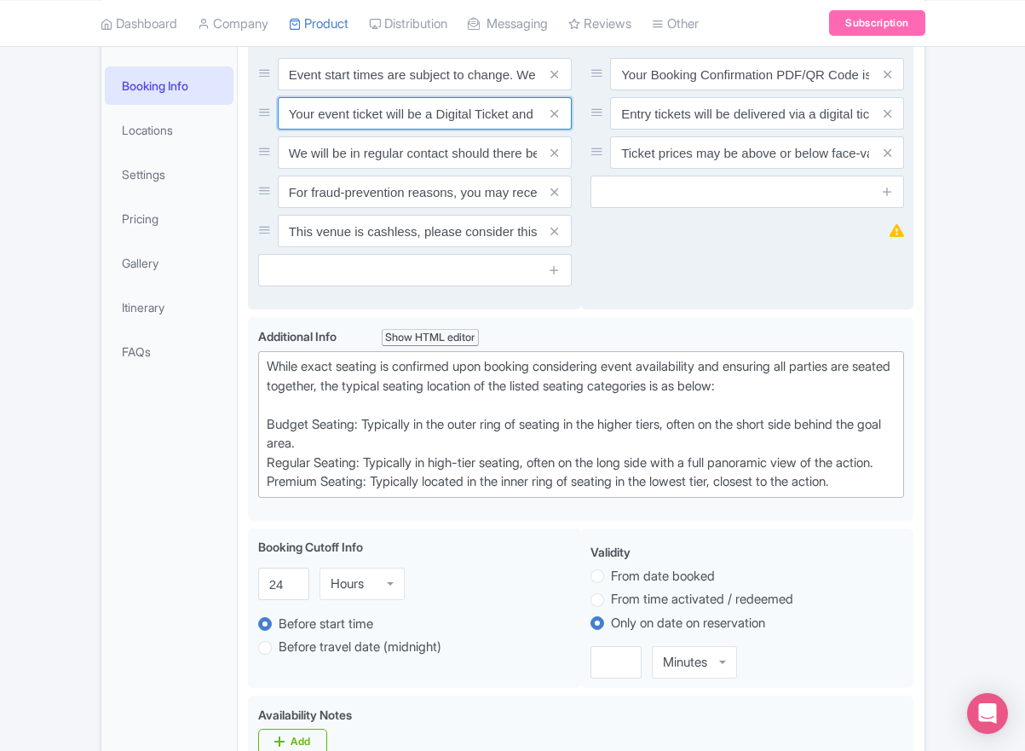
click at [381, 130] on input "Your event ticket will be a Digital Ticket and is separate from your booking co…" at bounding box center [425, 113] width 294 height 32
paste input "ntry"
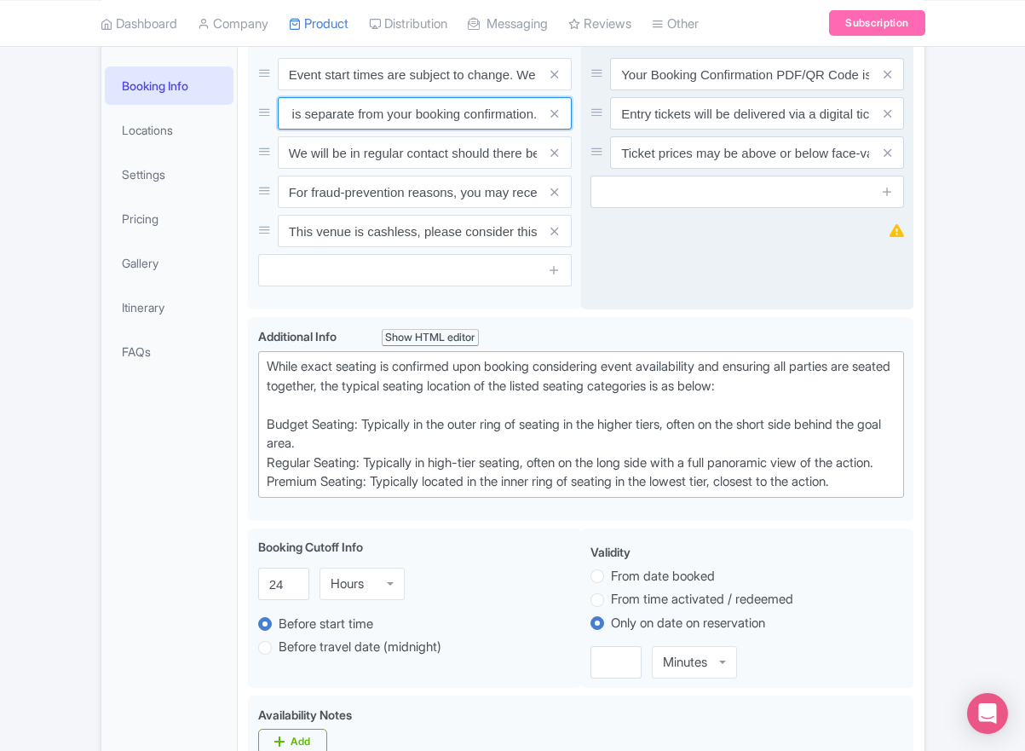
type input "Your entry ticket will be a Digital Ticket and is separate from your booking co…"
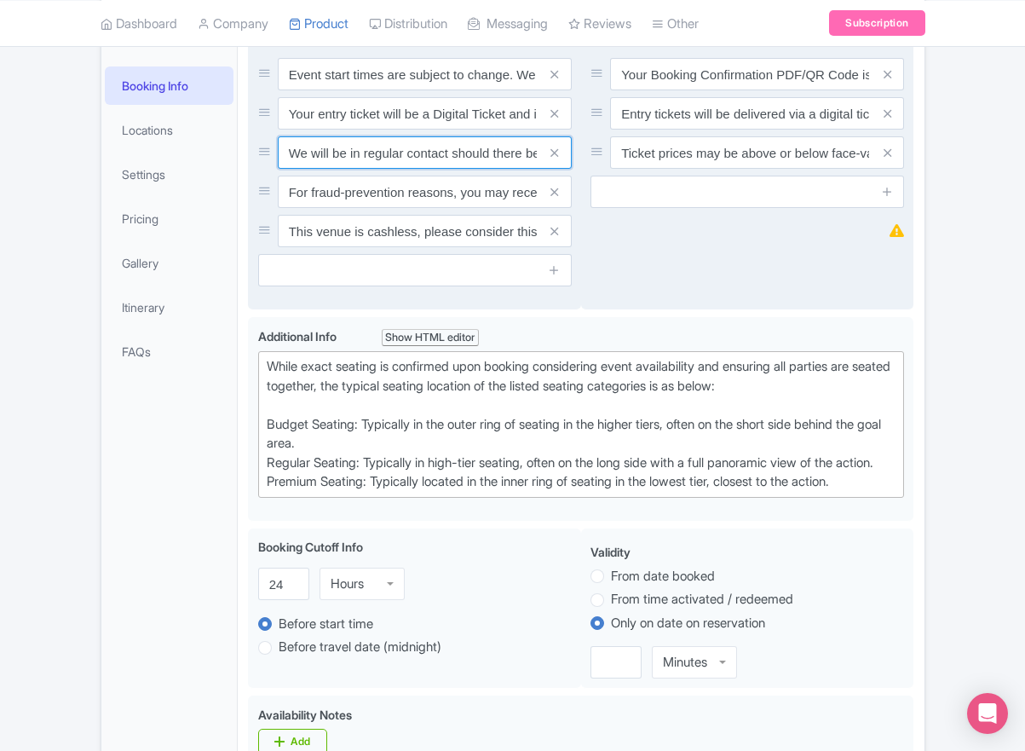
click at [387, 169] on input "We will be in regular contact should there be any updates or changes ahead of y…" at bounding box center [425, 152] width 294 height 32
paste input "For fraud-prevention reasons, most tickets are delivered between 1-3 days prior…"
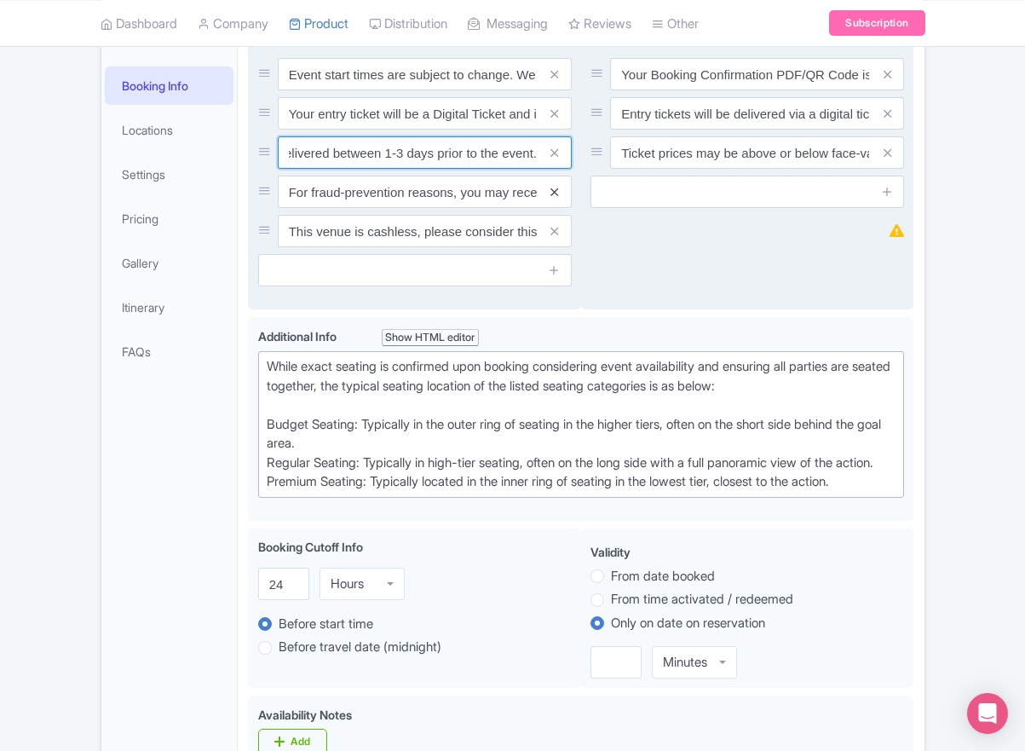
type input "For fraud-prevention reasons, most tickets are delivered between 1-3 days prior…"
click at [555, 199] on icon at bounding box center [555, 192] width 8 height 13
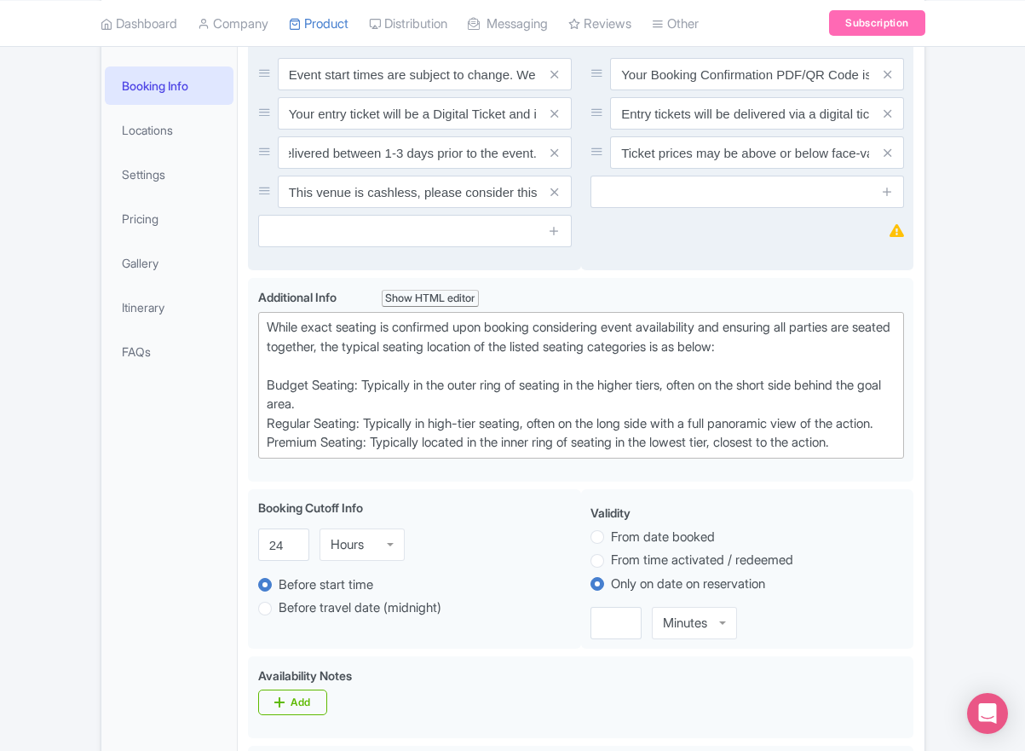
scroll to position [0, 0]
click at [555, 199] on icon at bounding box center [555, 192] width 8 height 13
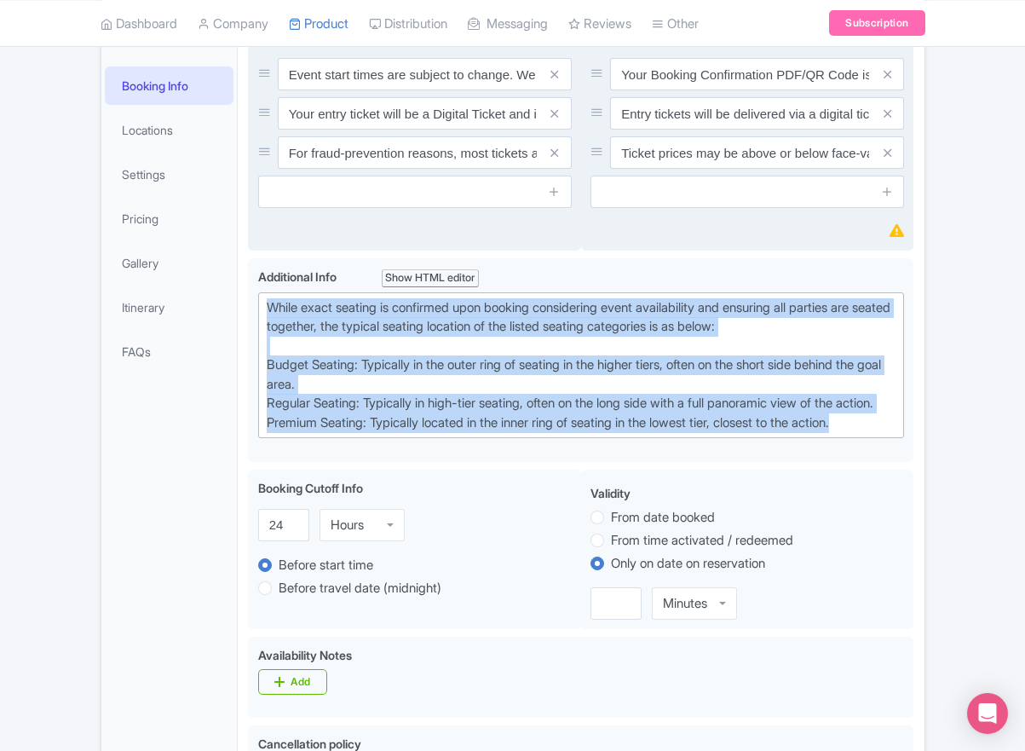
drag, startPoint x: 891, startPoint y: 509, endPoint x: 182, endPoint y: 352, distance: 726.2
click at [182, 352] on div "General Booking Info Locations Settings Pricing Gallery Itinerary FAQs New York…" at bounding box center [512, 761] width 823 height 1504
paste trix-editor "Upper Goal: Located in the upper tiers of seating behind the goals at either en…"
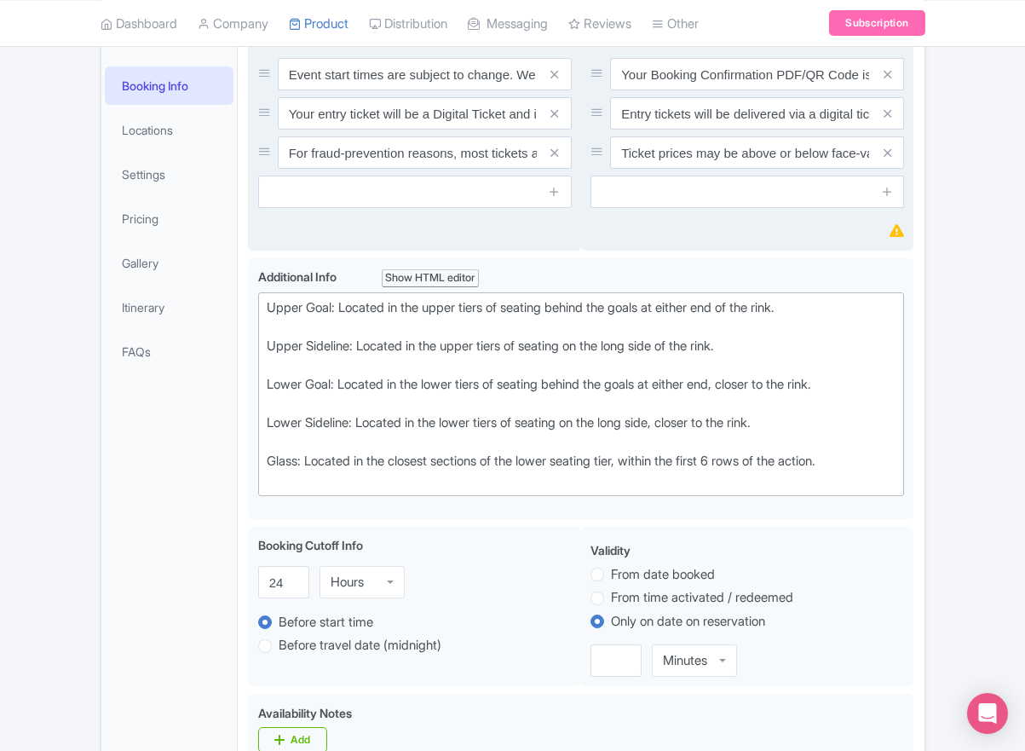
type trix-editor "<div>Upper Goal: Located in the upper tiers of seating behind the goals at eith…"
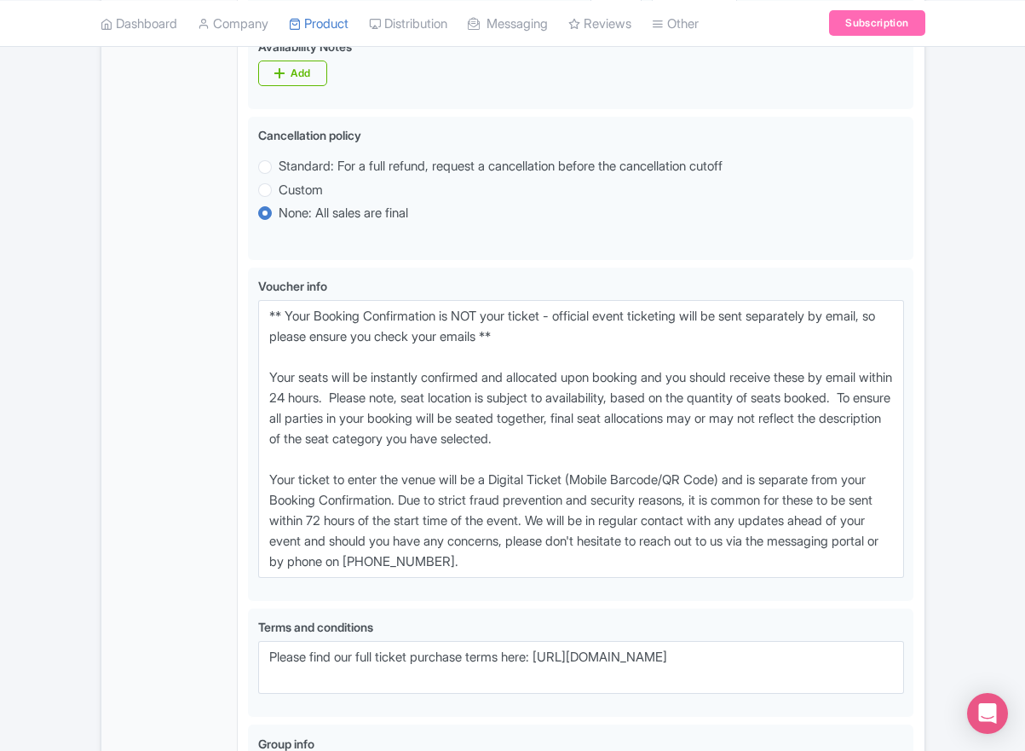
scroll to position [944, 0]
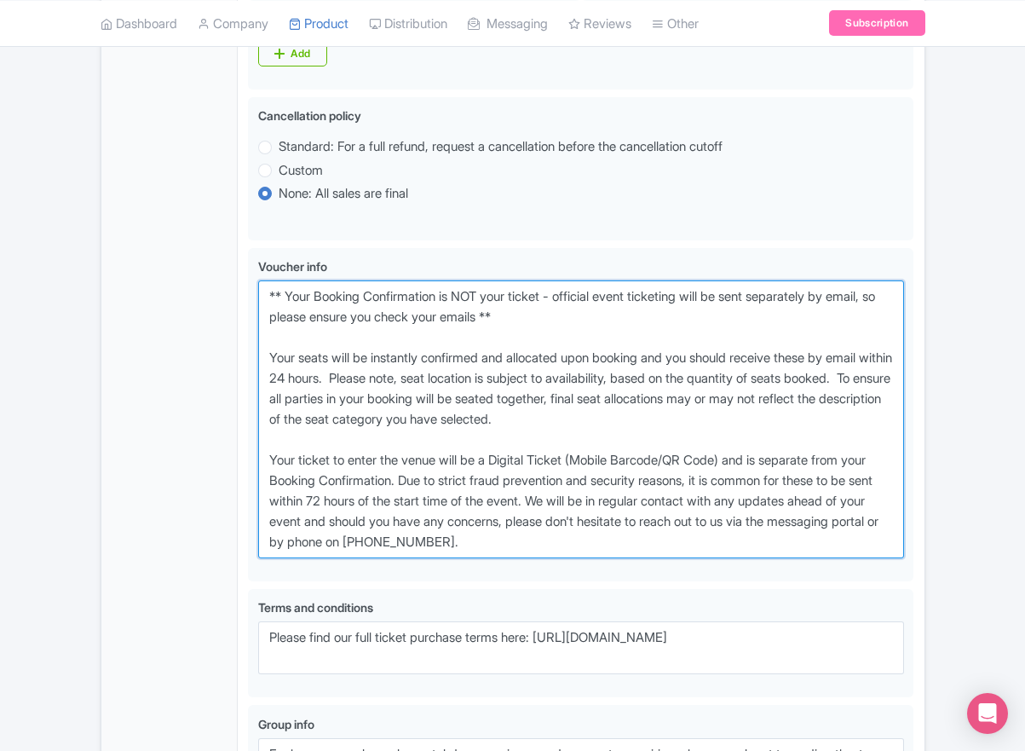
drag, startPoint x: 626, startPoint y: 611, endPoint x: 149, endPoint y: 365, distance: 536.3
click at [149, 365] on div "General Booking Info Locations Settings Pricing Gallery Itinerary FAQs New York…" at bounding box center [512, 113] width 823 height 1542
paste textarea "entry ticket - official event ticketing will be sent separately by email, so pl…"
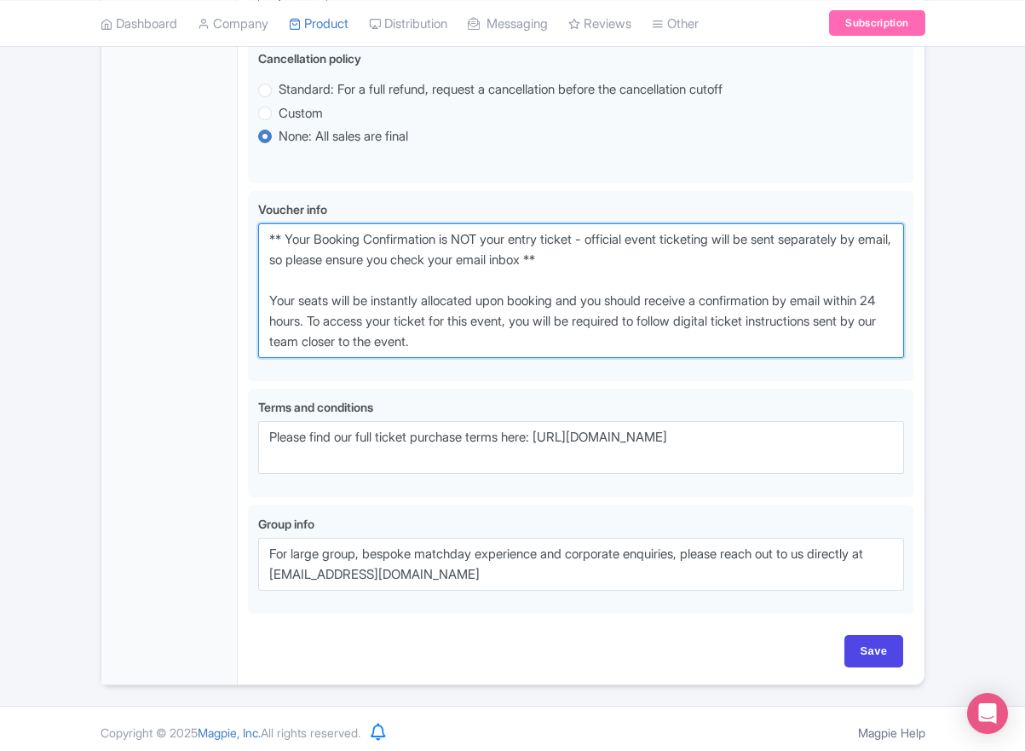
scroll to position [1073, 0]
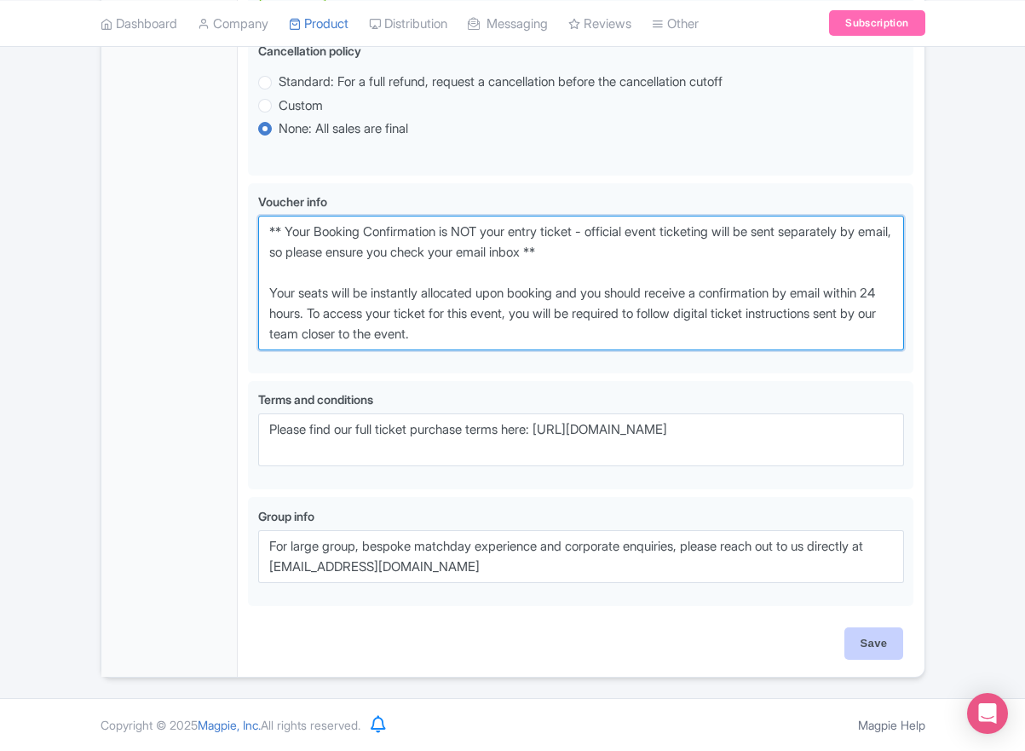
type textarea "** Your Booking Confirmation is NOT your entry ticket - official event ticketin…"
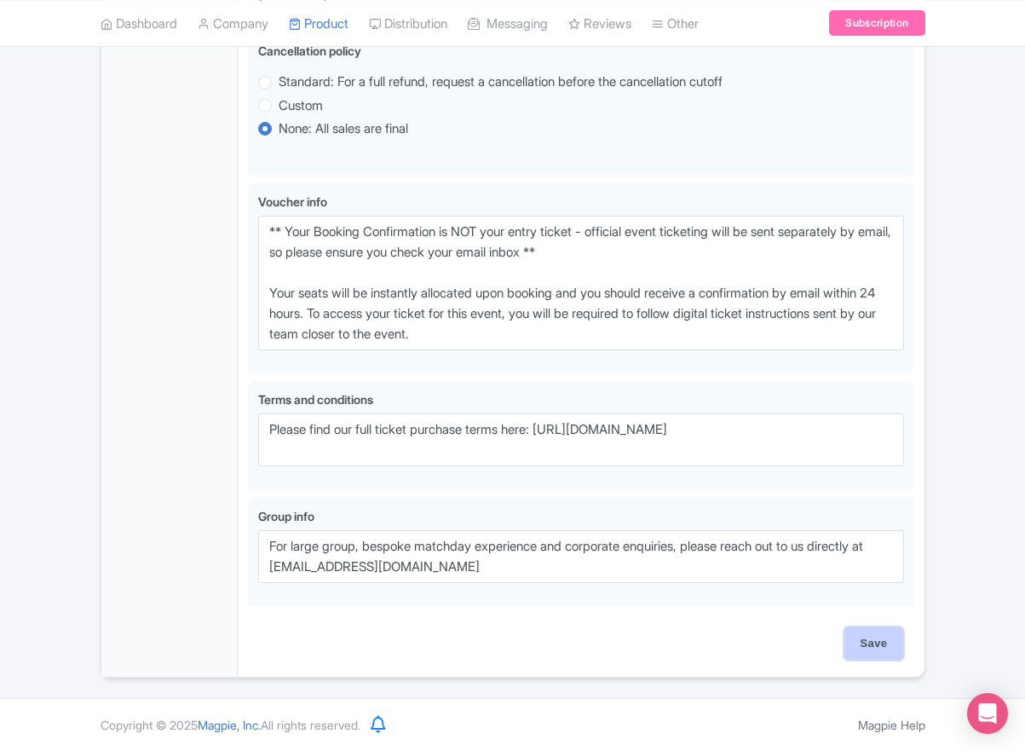
click at [897, 646] on input "Save" at bounding box center [875, 643] width 60 height 32
type input "Saving..."
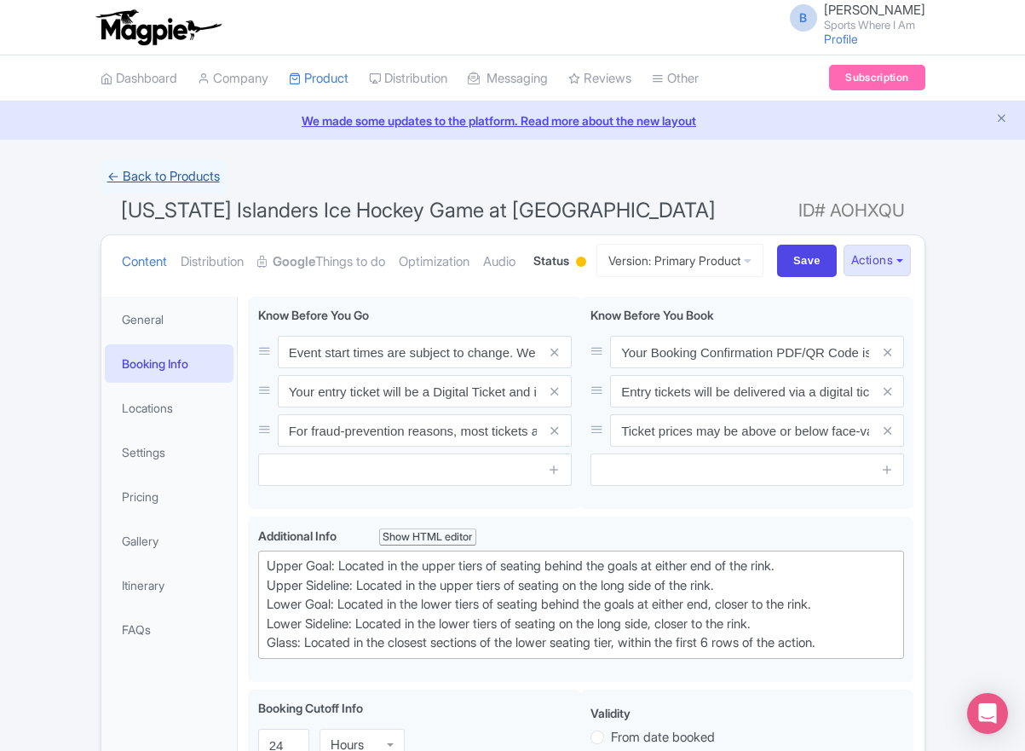
click at [179, 181] on link "← Back to Products" at bounding box center [164, 176] width 126 height 33
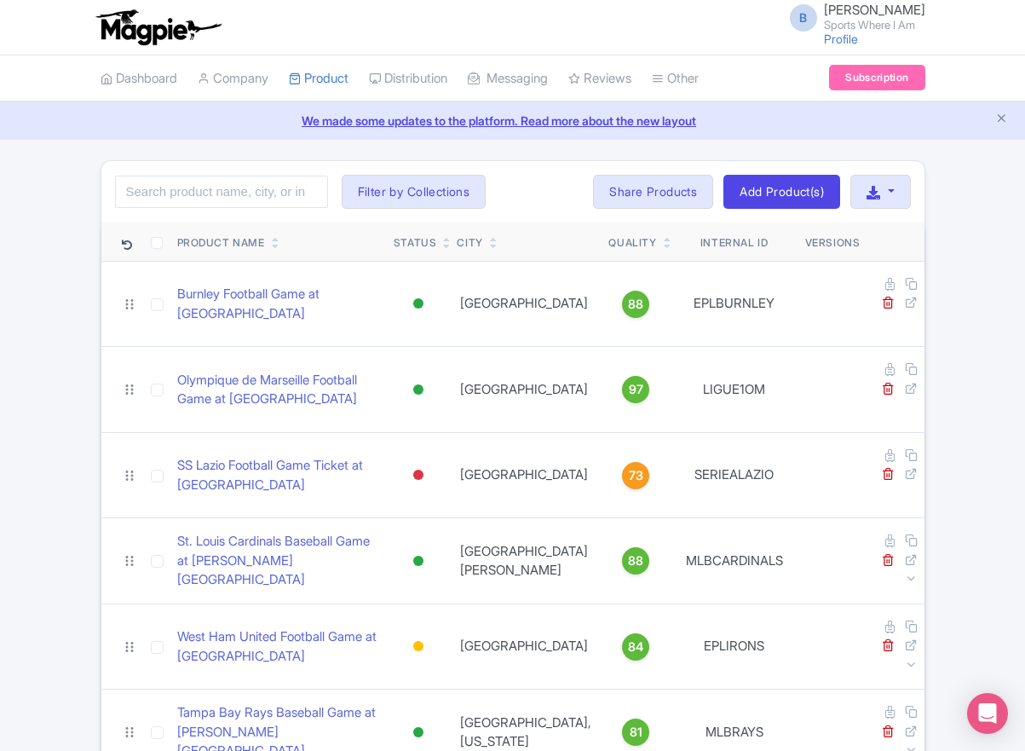
click at [248, 209] on div "Search Filter by Collections American Football Australian Football League Baseb…" at bounding box center [512, 191] width 823 height 61
click at [245, 173] on div "Search Filter by Collections American Football Australian Football League Baseb…" at bounding box center [512, 191] width 823 height 61
click at [250, 188] on input "search" at bounding box center [221, 192] width 213 height 32
type input "penguins"
click button "Search" at bounding box center [0, 0] width 0 height 0
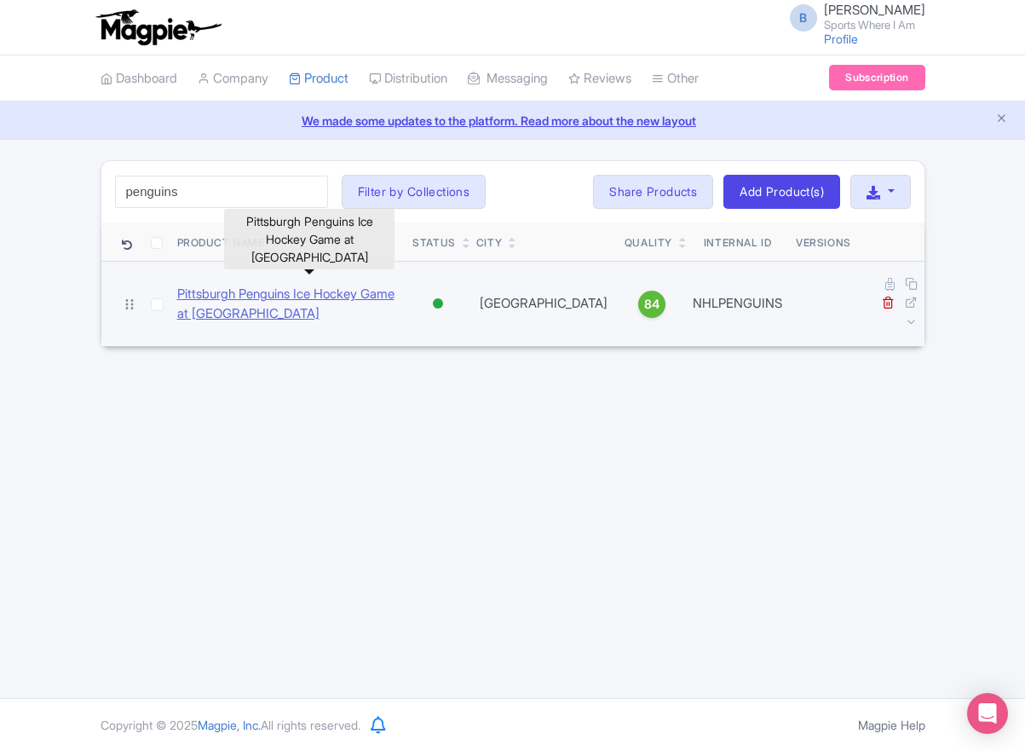
click at [251, 289] on link "Pittsburgh Penguins Ice Hockey Game at [GEOGRAPHIC_DATA]" at bounding box center [288, 304] width 222 height 38
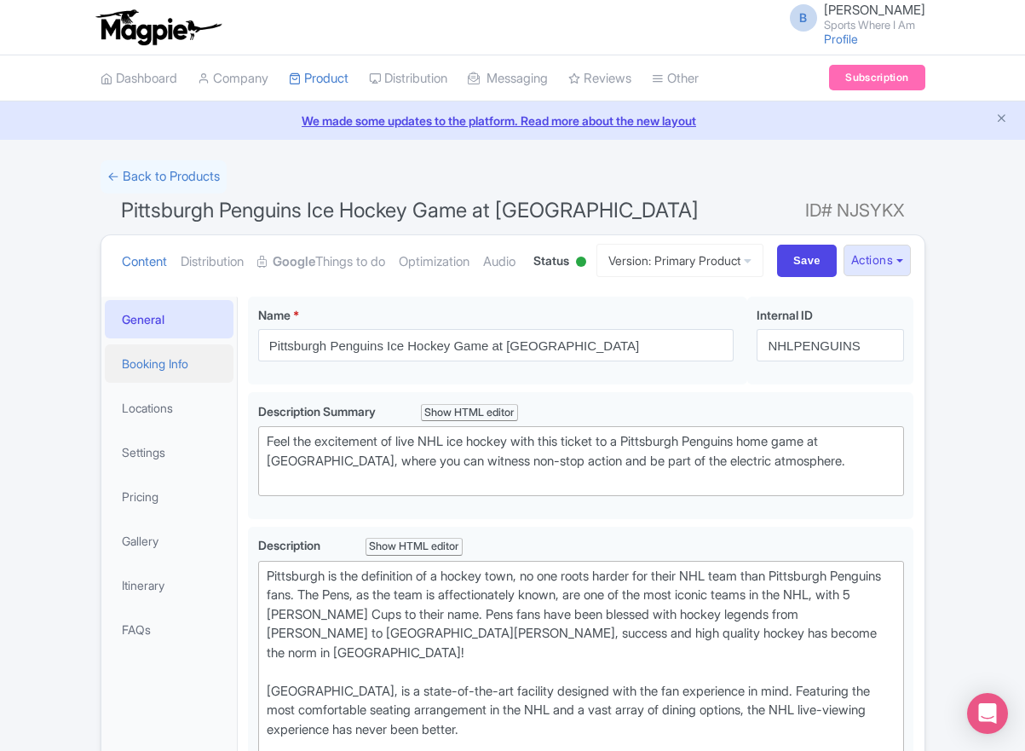
click at [171, 383] on link "Booking Info" at bounding box center [170, 363] width 130 height 38
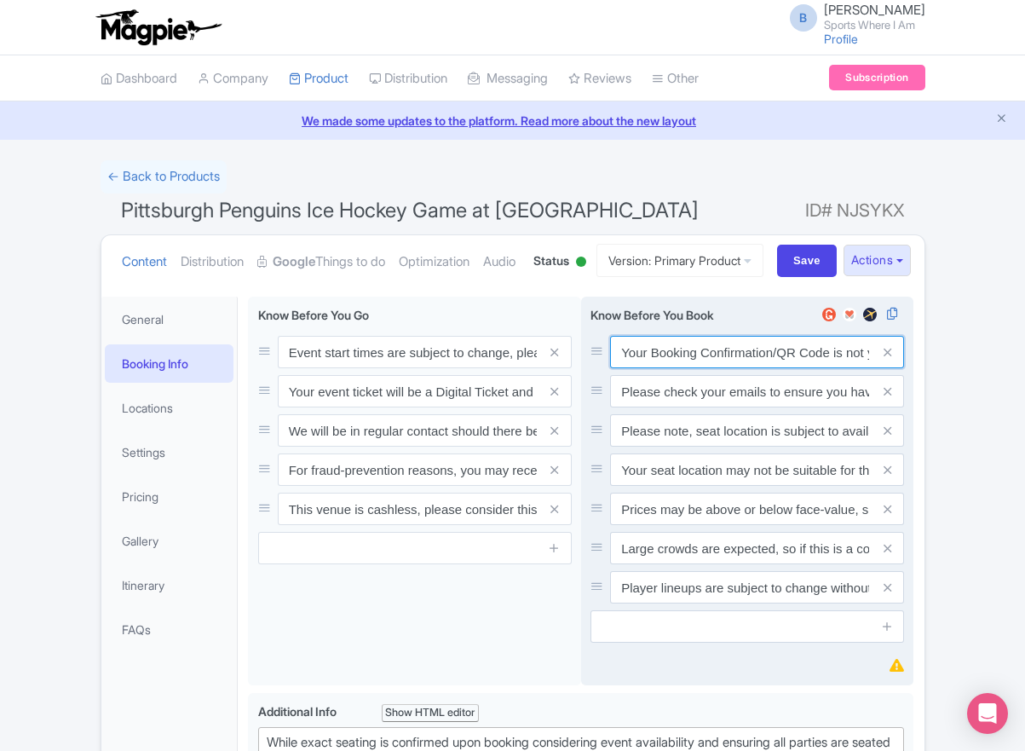
click at [660, 368] on input "Your Booking Confirmation/QR Code is not your entry ticket - your tickets and s…" at bounding box center [757, 352] width 294 height 32
paste input "PDF/QR Code is not your entry ticket - your digital tickets and seating details…"
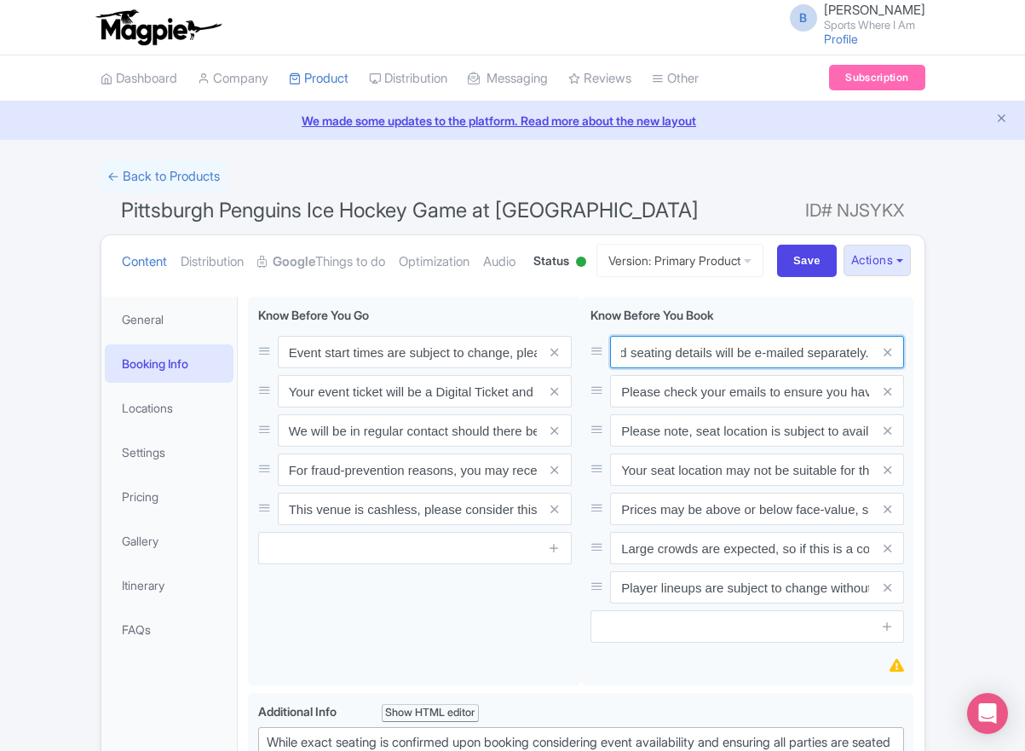
type input "Your Booking Confirmation PDF/QR Code is not your entry ticket - your digital t…"
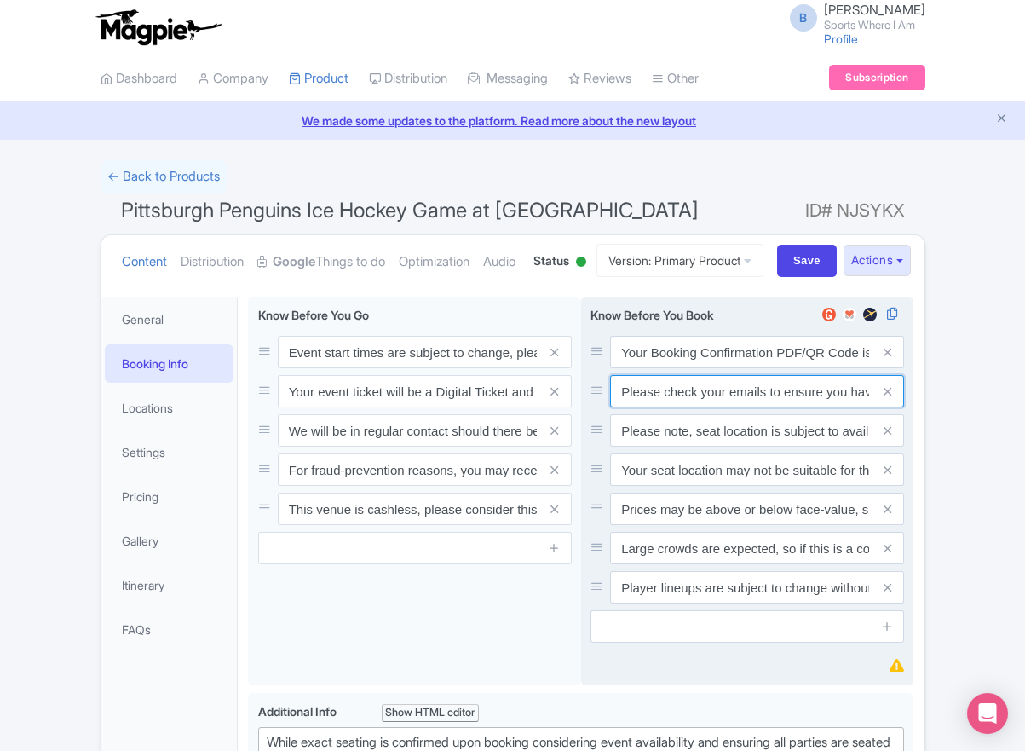
click at [677, 407] on input "Please check your emails to ensure you have accepted your mobile ticket prior t…" at bounding box center [757, 391] width 294 height 32
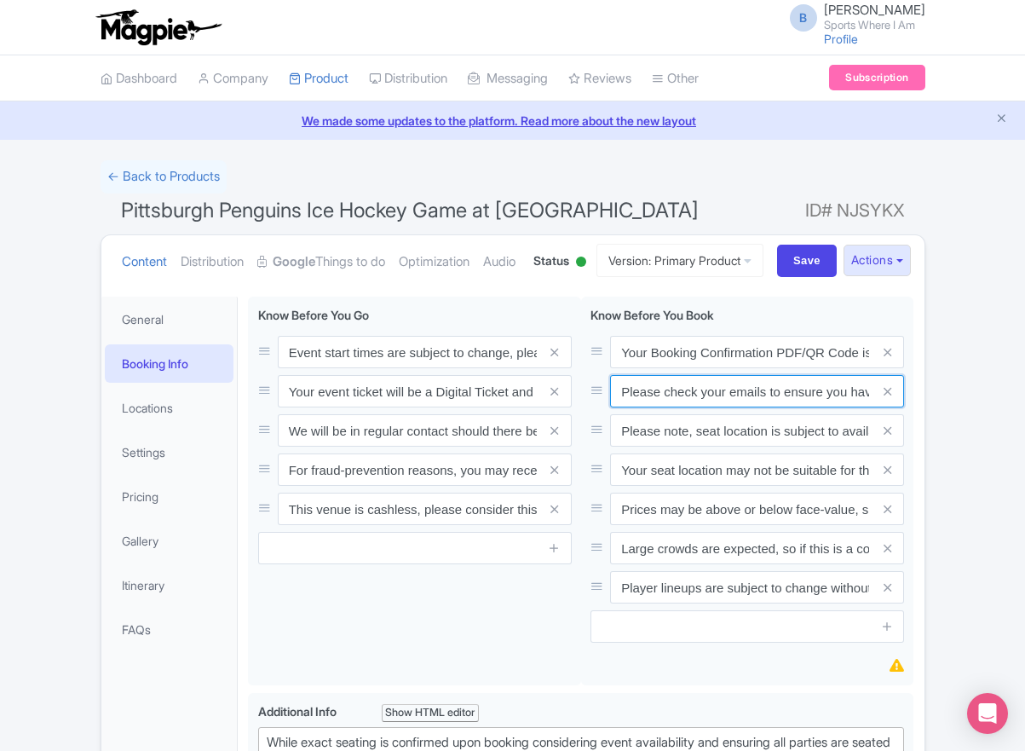
paste input "Entry tickets will be delivered via a digital ticketing provider selected by th…"
type input "Entry tickets will be delivered via a digital ticketing provider selected by th…"
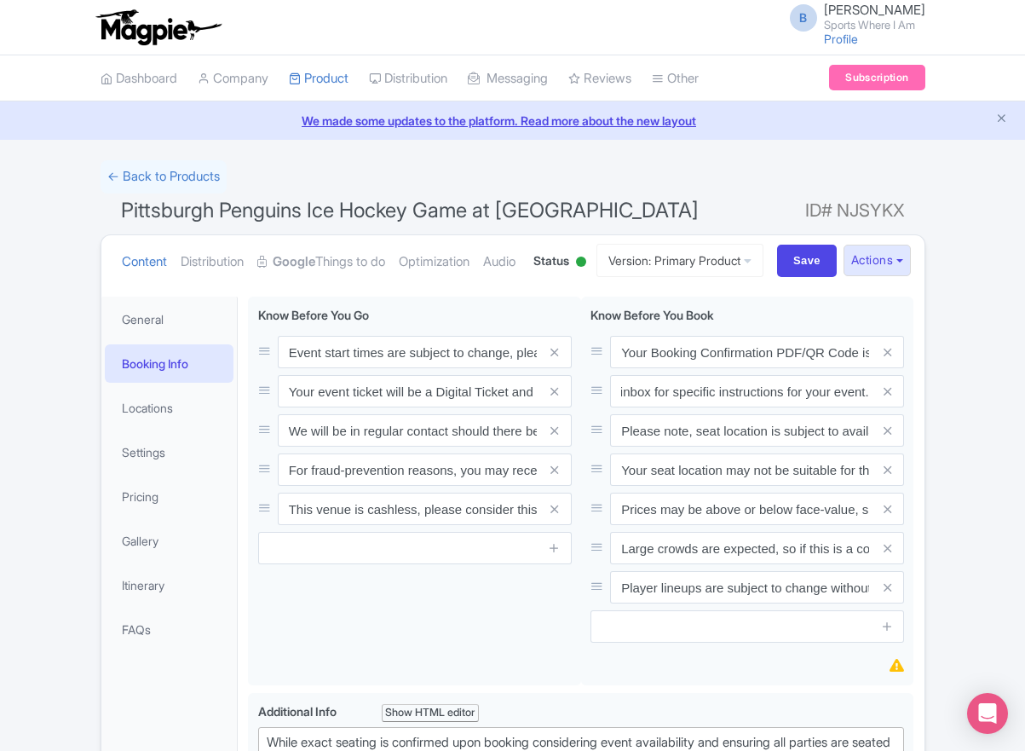
scroll to position [0, 0]
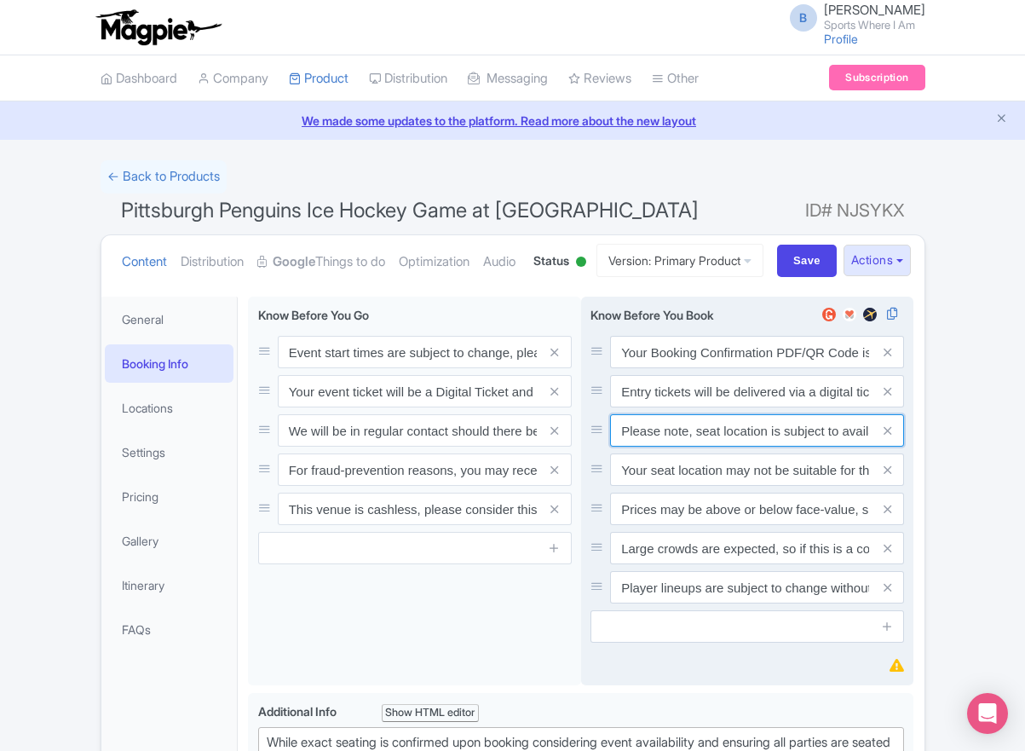
click at [690, 447] on input "Please note, seat location is subject to availability, based on the quantity of…" at bounding box center [757, 430] width 294 height 32
paste input "Ticket prices may be above or below face-value, subject to the popularity of th…"
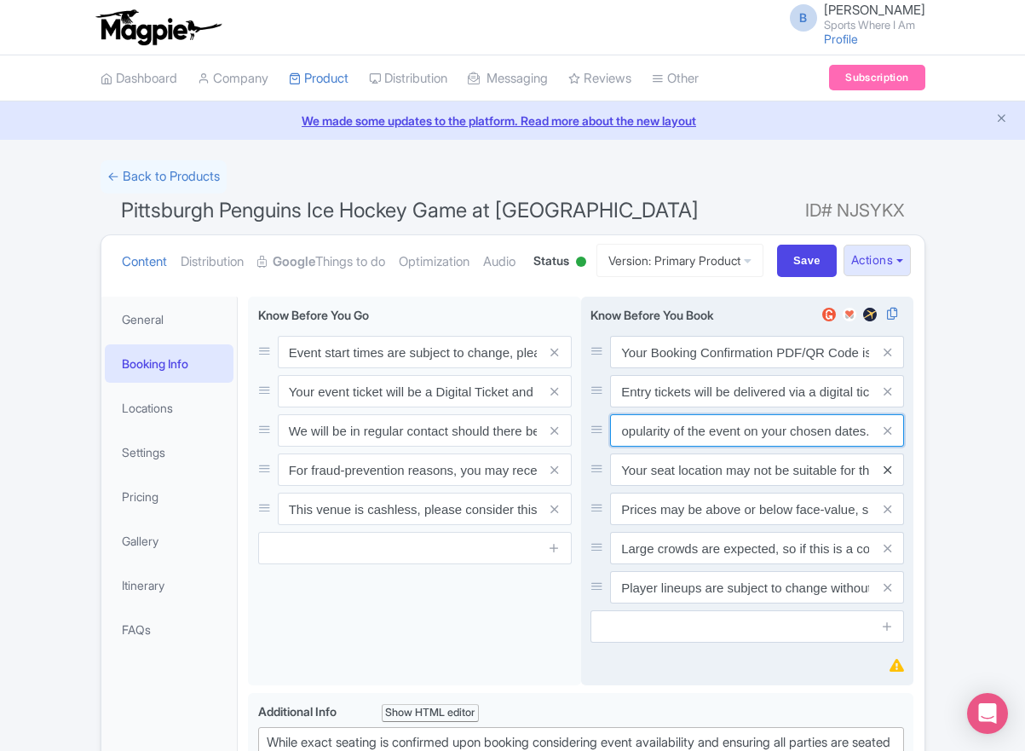
type input "Ticket prices may be above or below face-value, subject to the popularity of th…"
click at [890, 476] on icon at bounding box center [888, 470] width 8 height 13
click at [890, 516] on icon at bounding box center [888, 509] width 8 height 13
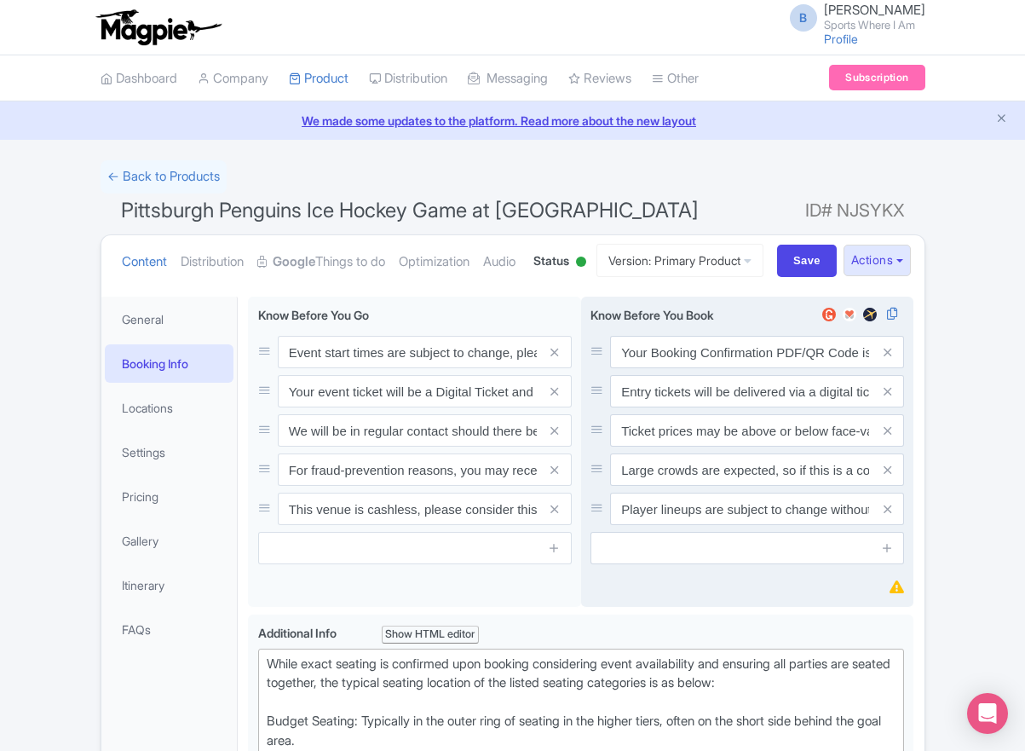
click at [890, 476] on icon at bounding box center [888, 470] width 8 height 13
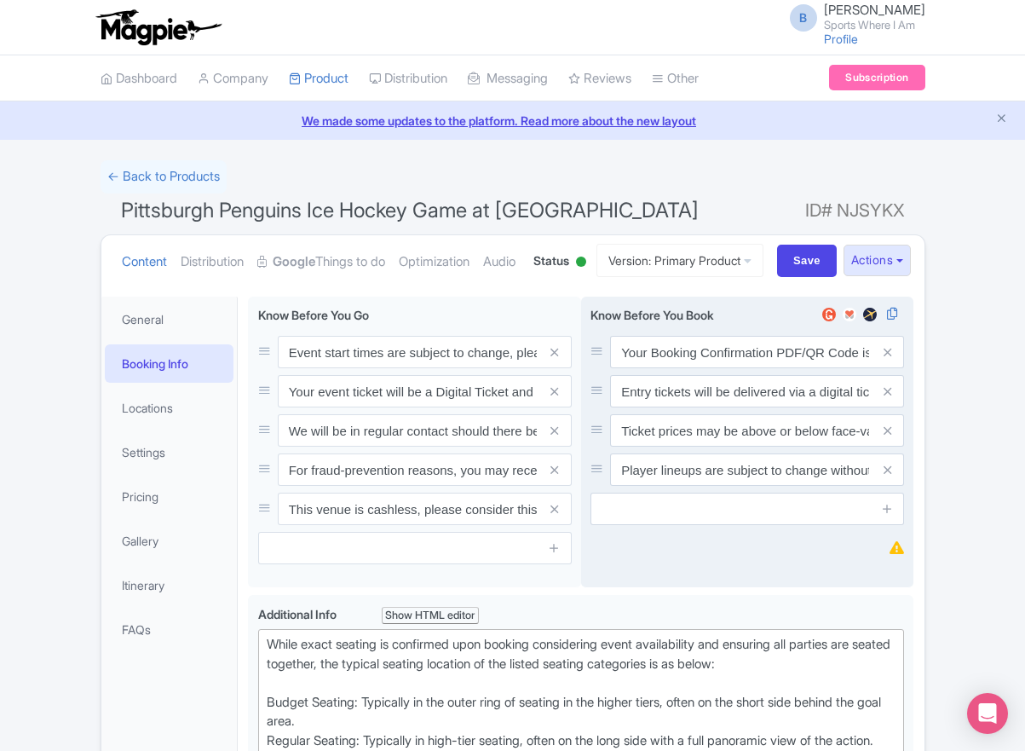
click at [890, 476] on icon at bounding box center [888, 470] width 8 height 13
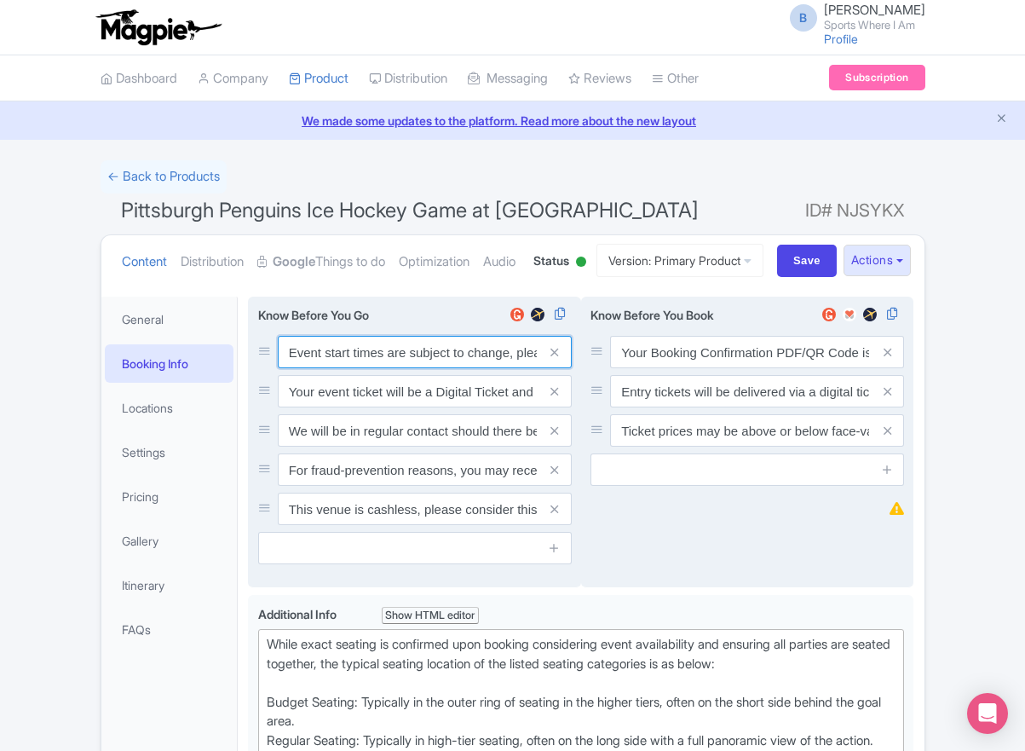
click at [432, 368] on input "Event start times are subject to change, please check these closer to the event…" at bounding box center [425, 352] width 294 height 32
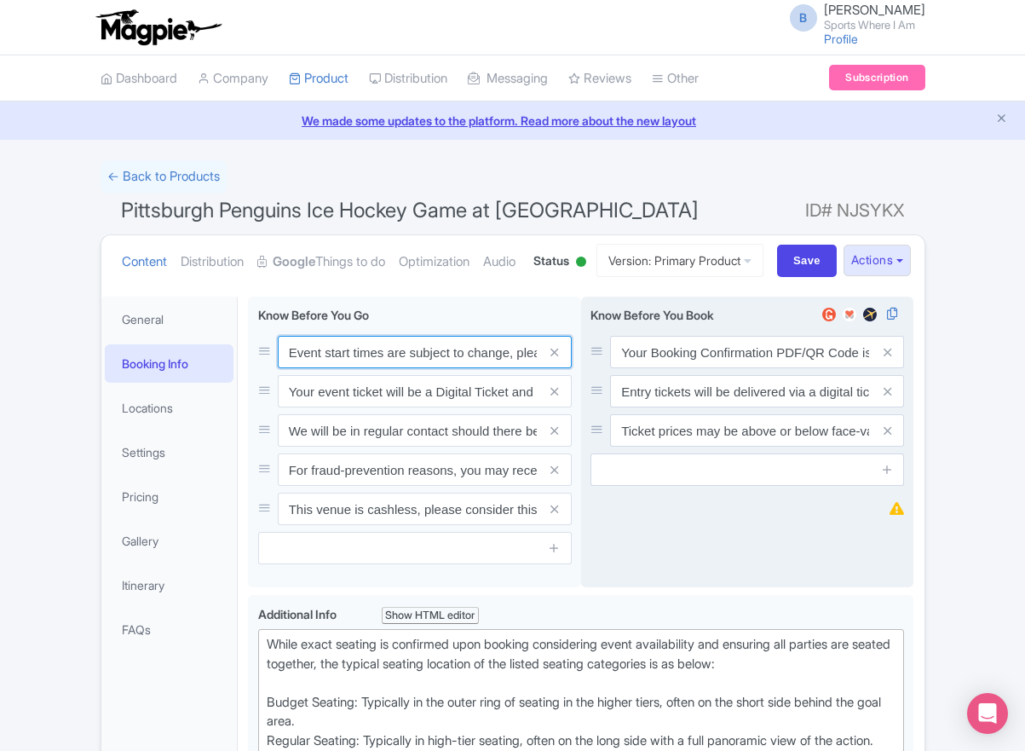
paste input ". We will be in regular contact should there be any updates or changes ahead of…"
type input "Event start times are subject to change. We will be in regular contact should t…"
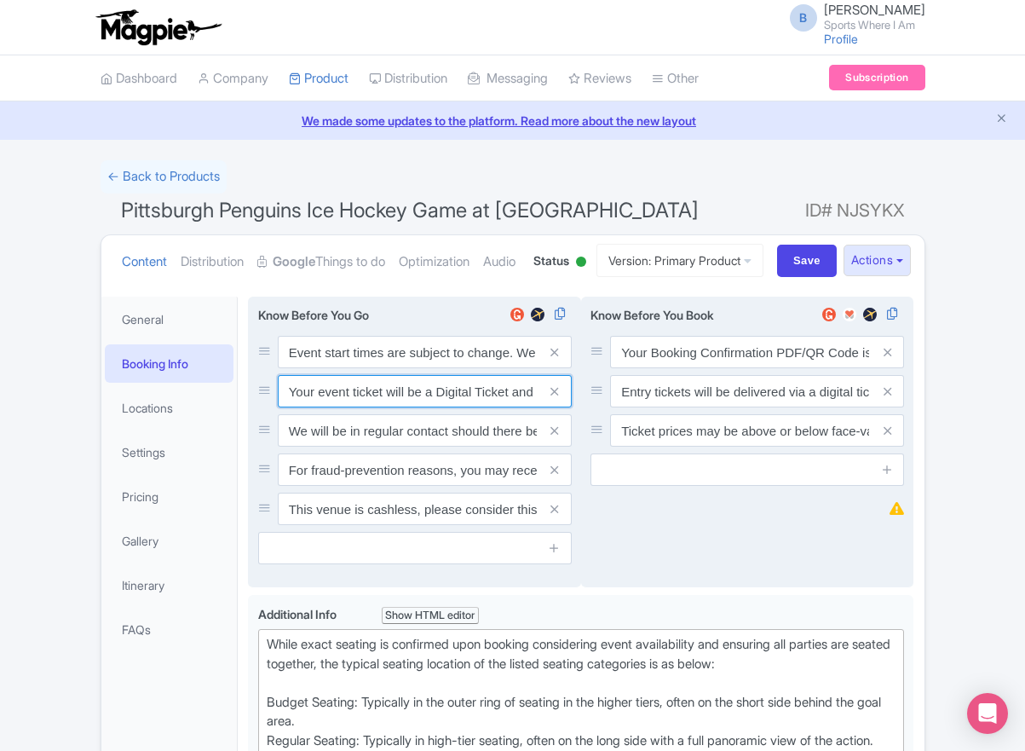
click at [375, 407] on input "Your event ticket will be a Digital Ticket and is separate from your booking co…" at bounding box center [425, 391] width 294 height 32
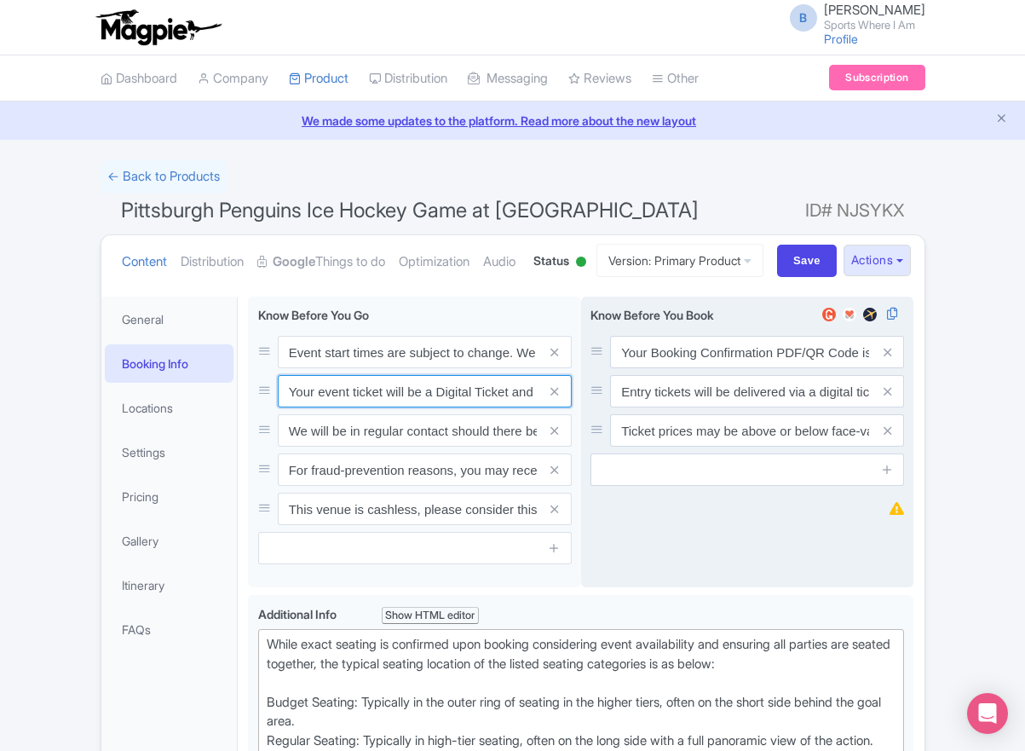
paste input "ntry"
type input "Your entry ticket will be a Digital Ticket and is separate from your booking co…"
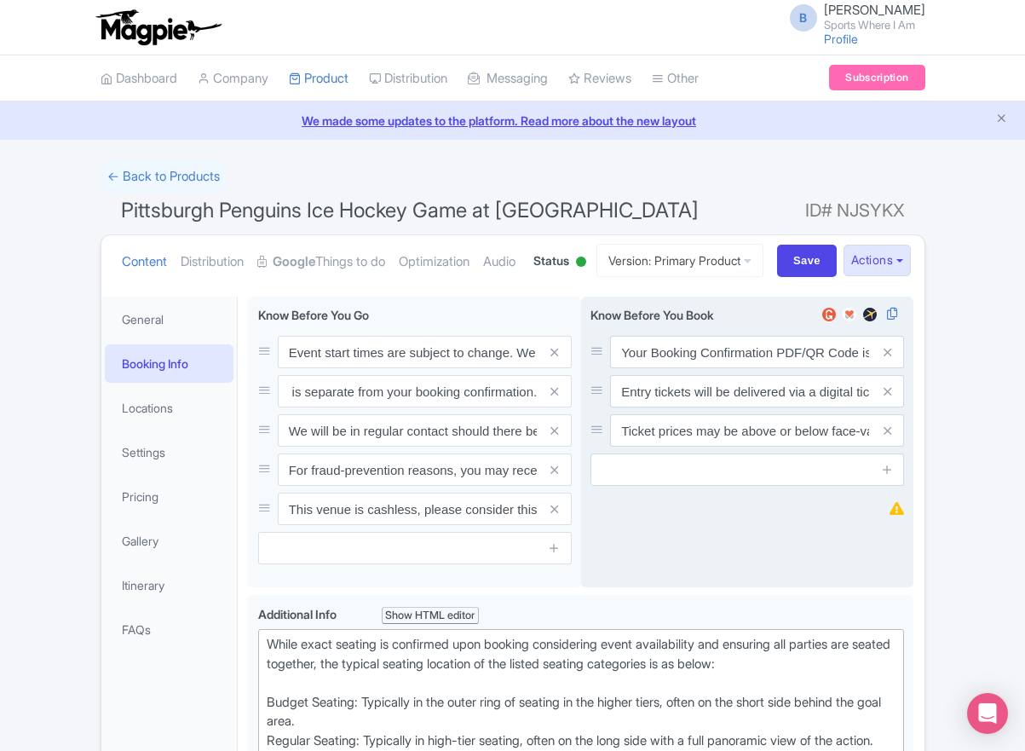
scroll to position [0, 0]
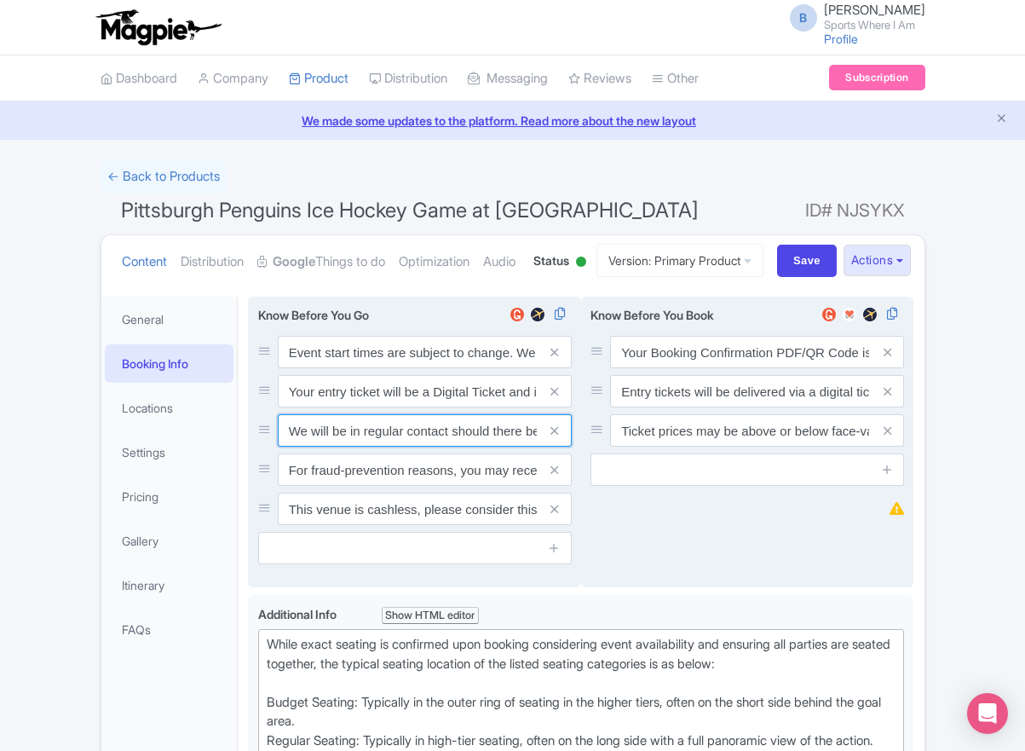
click at [410, 447] on input "We will be in regular contact should there be any updates or changes ahead of y…" at bounding box center [425, 430] width 294 height 32
paste input "For fraud-prevention reasons, most tickets are delivered between 1-3 days prior…"
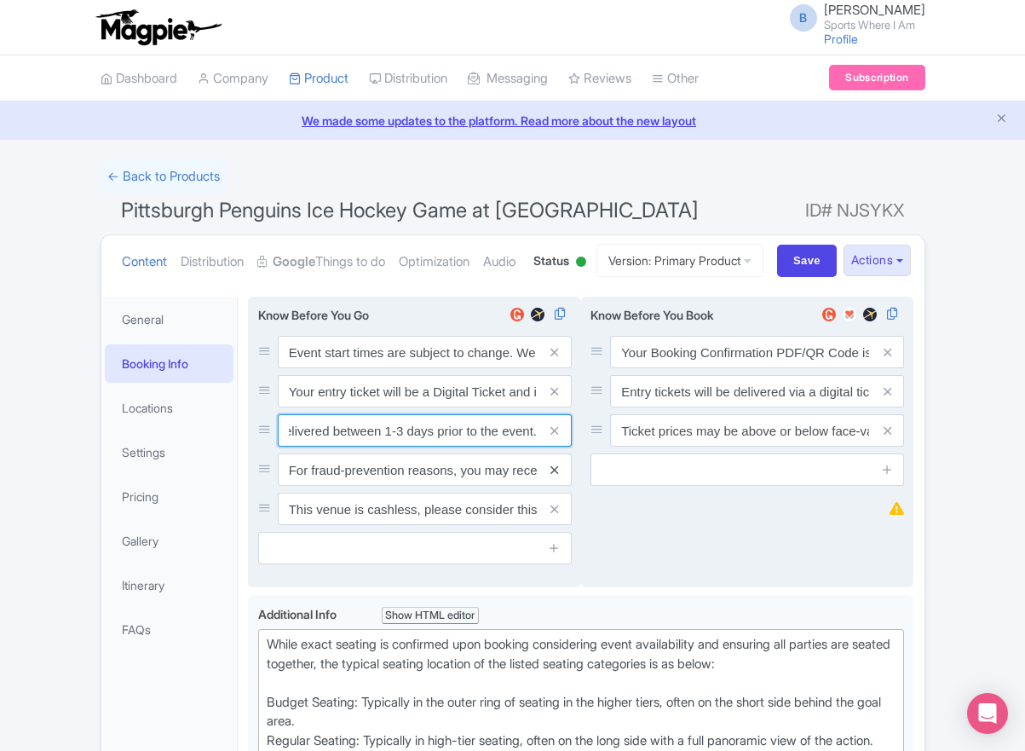
type input "For fraud-prevention reasons, most tickets are delivered between 1-3 days prior…"
click at [551, 476] on icon at bounding box center [555, 470] width 8 height 13
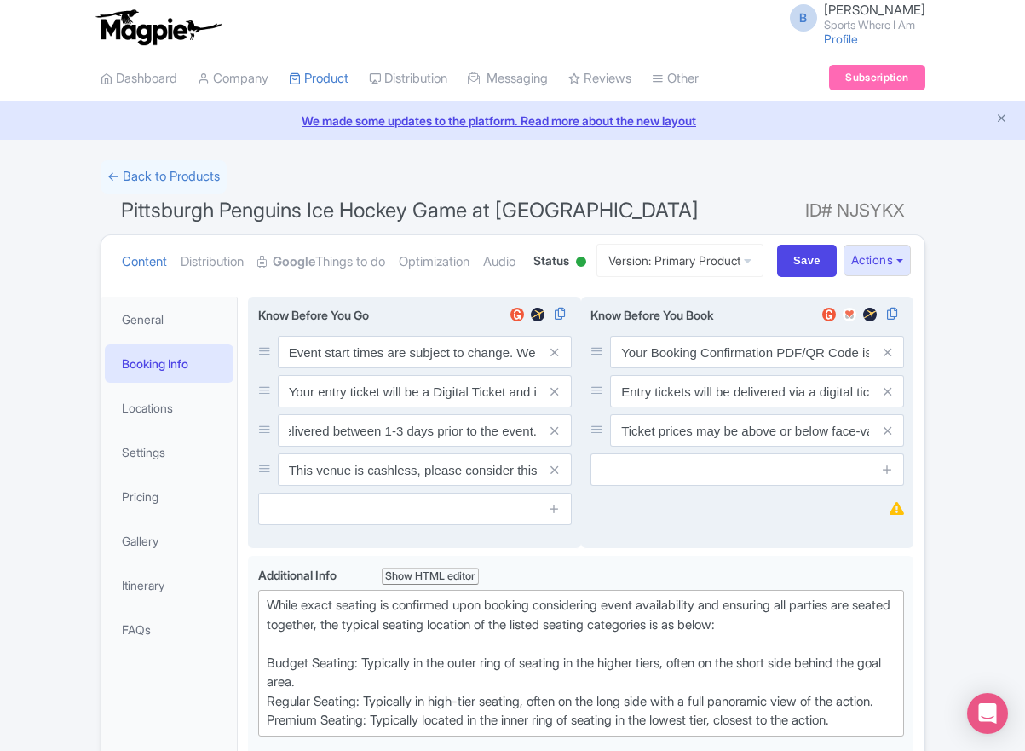
scroll to position [0, 0]
click at [551, 476] on icon at bounding box center [555, 470] width 8 height 13
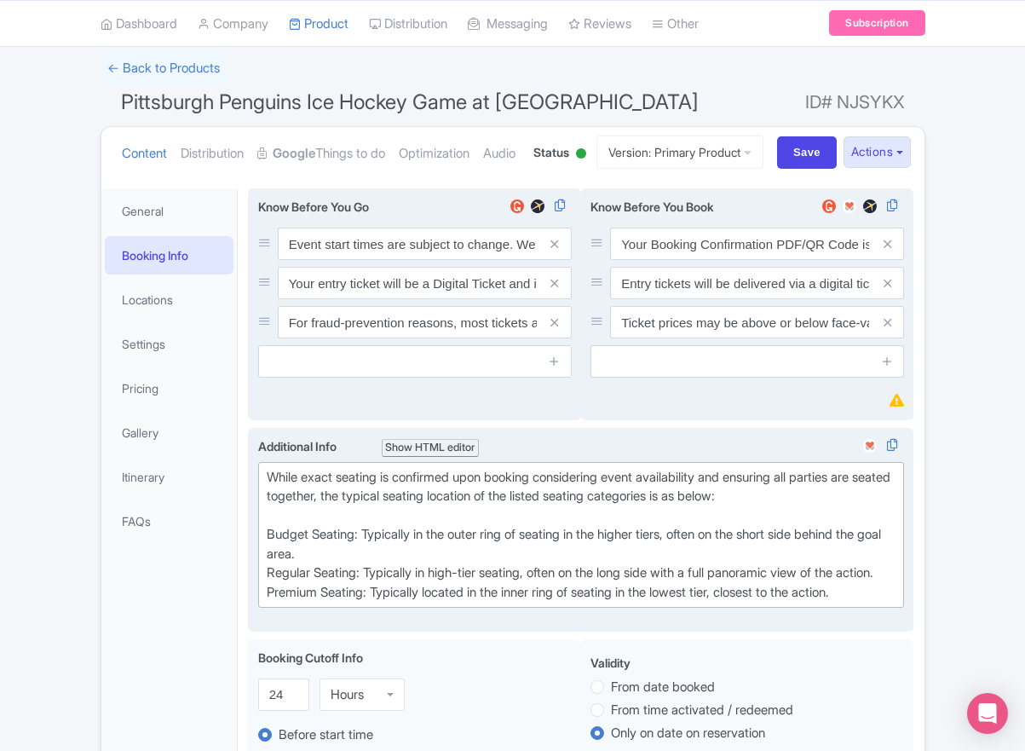
scroll to position [125, 0]
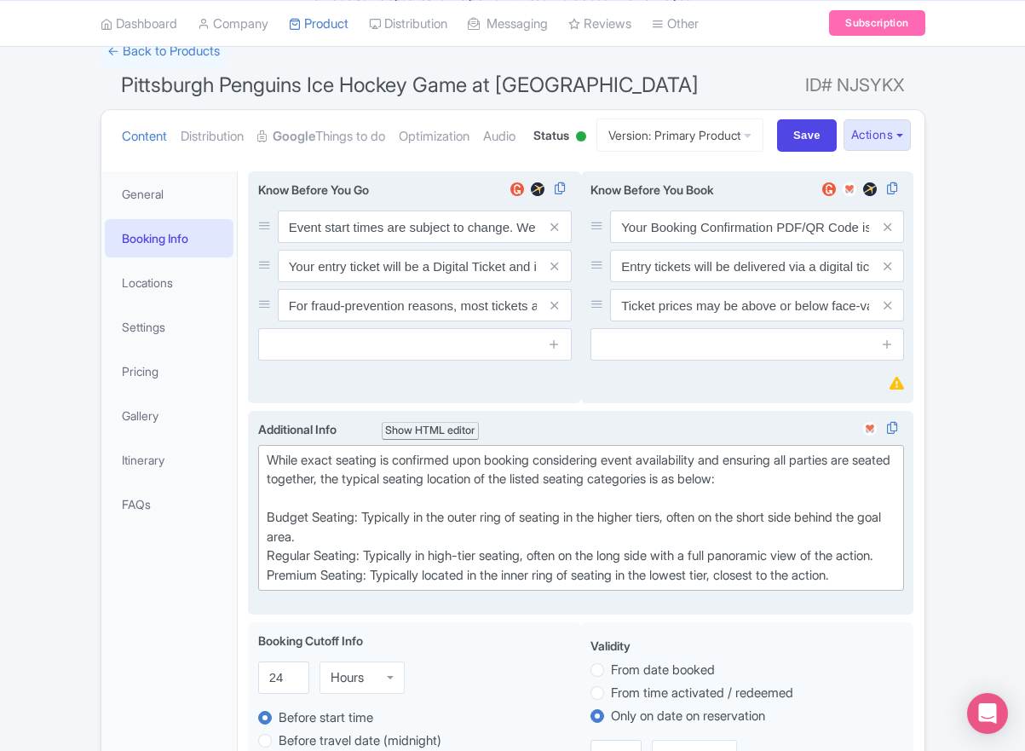
click at [390, 585] on div "While exact seating is confirmed upon booking considering event availability an…" at bounding box center [582, 518] width 630 height 135
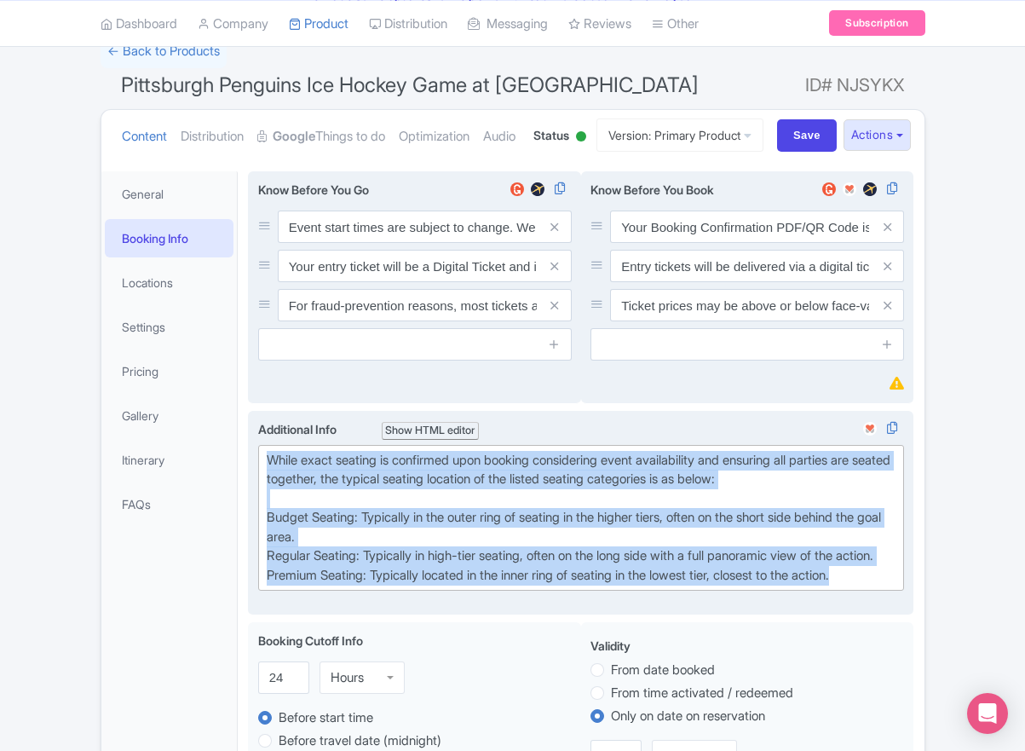
drag, startPoint x: 886, startPoint y: 663, endPoint x: 249, endPoint y: 518, distance: 653.7
click at [249, 518] on div "<div>While exact seating is confirmed upon booking considering event availabili…" at bounding box center [581, 513] width 666 height 205
paste trix-editor "Upper Goal: Located in the upper tiers of seating behind the goals at either en…"
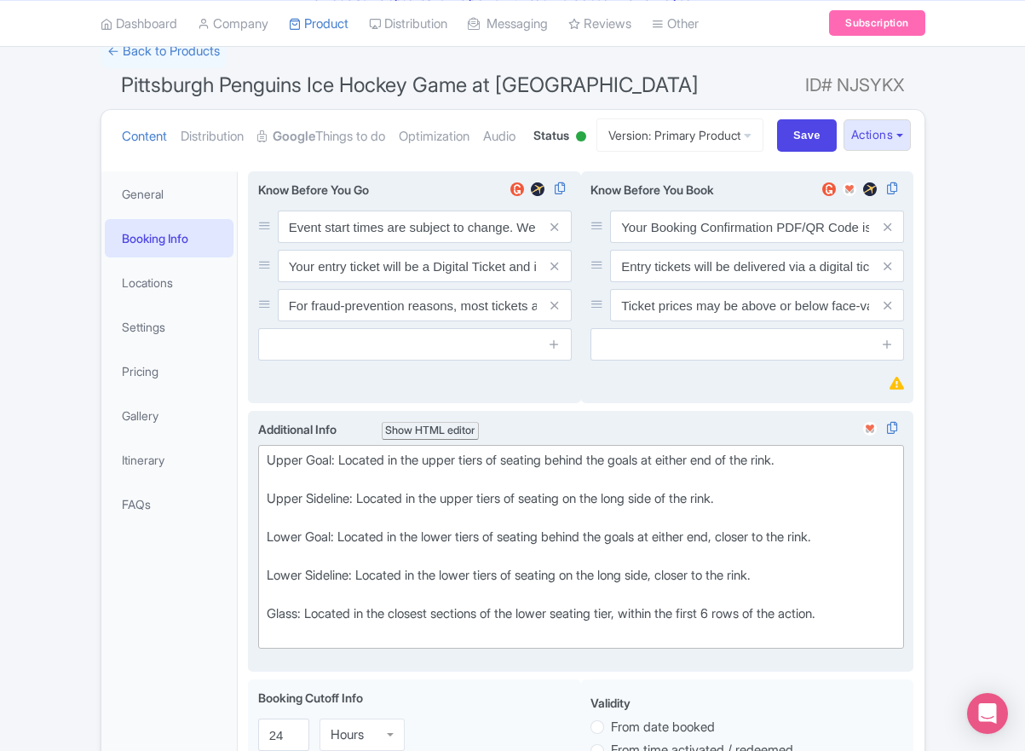
type trix-editor "<div>Upper Goal: Located in the upper tiers of seating behind the goals at eith…"
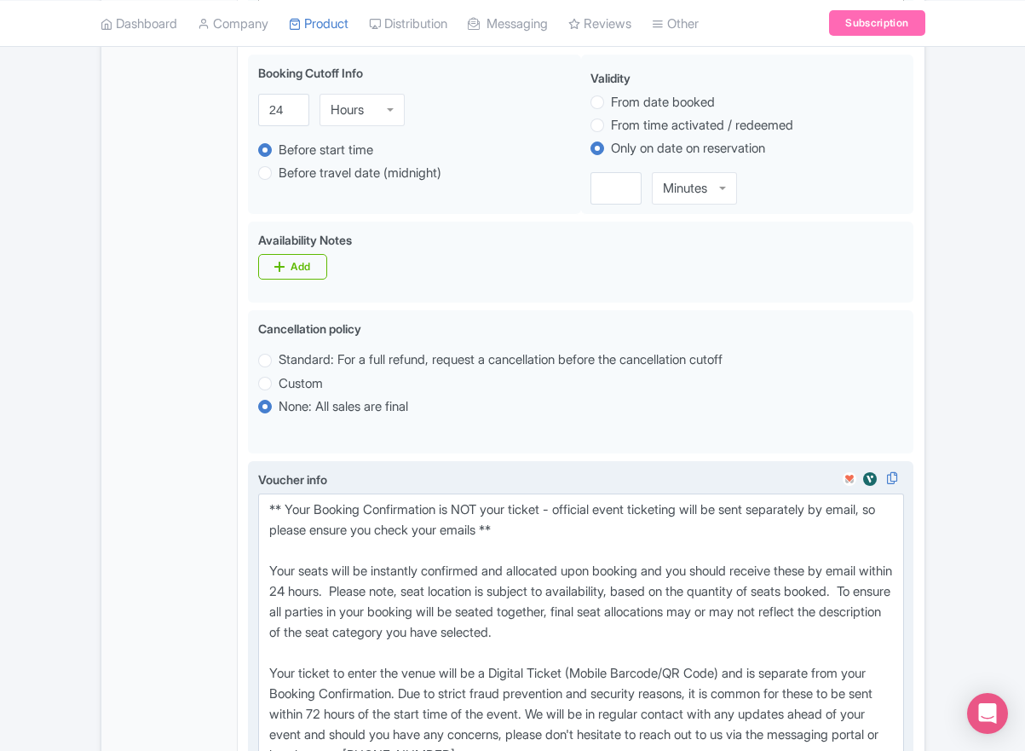
scroll to position [909, 0]
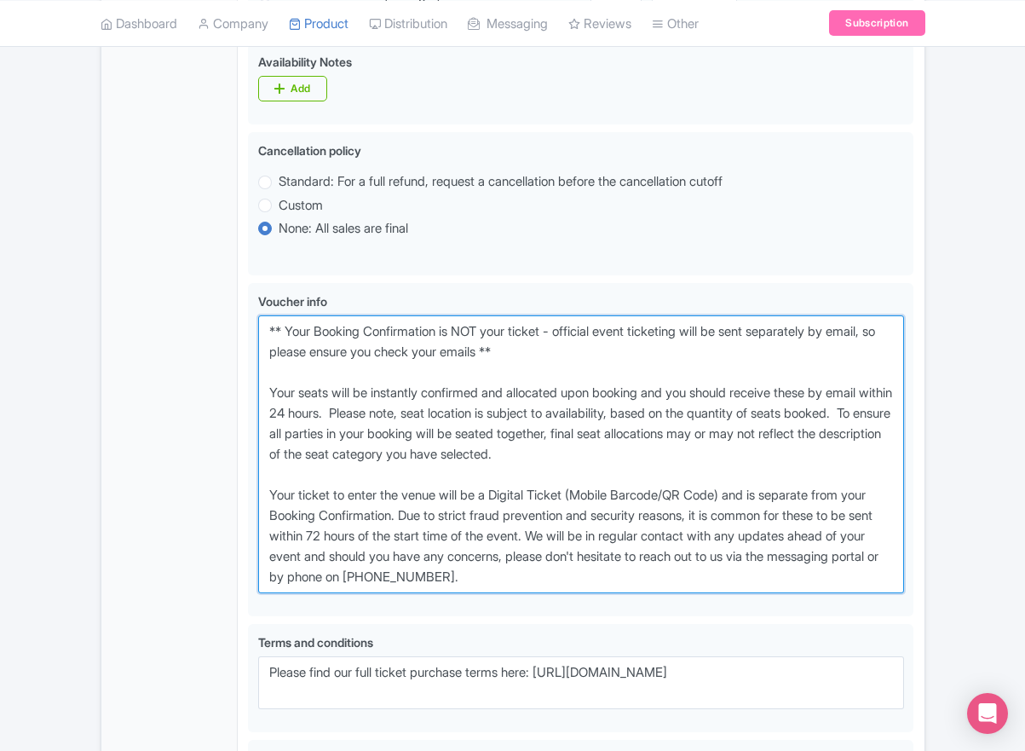
drag, startPoint x: 611, startPoint y: 642, endPoint x: 184, endPoint y: 399, distance: 491.2
click at [184, 399] on div "General Booking Info Locations Settings Pricing Gallery Itinerary FAQs Pittsbur…" at bounding box center [512, 148] width 823 height 1542
paste textarea "entry ticket - official event ticketing will be sent separately by email, so pl…"
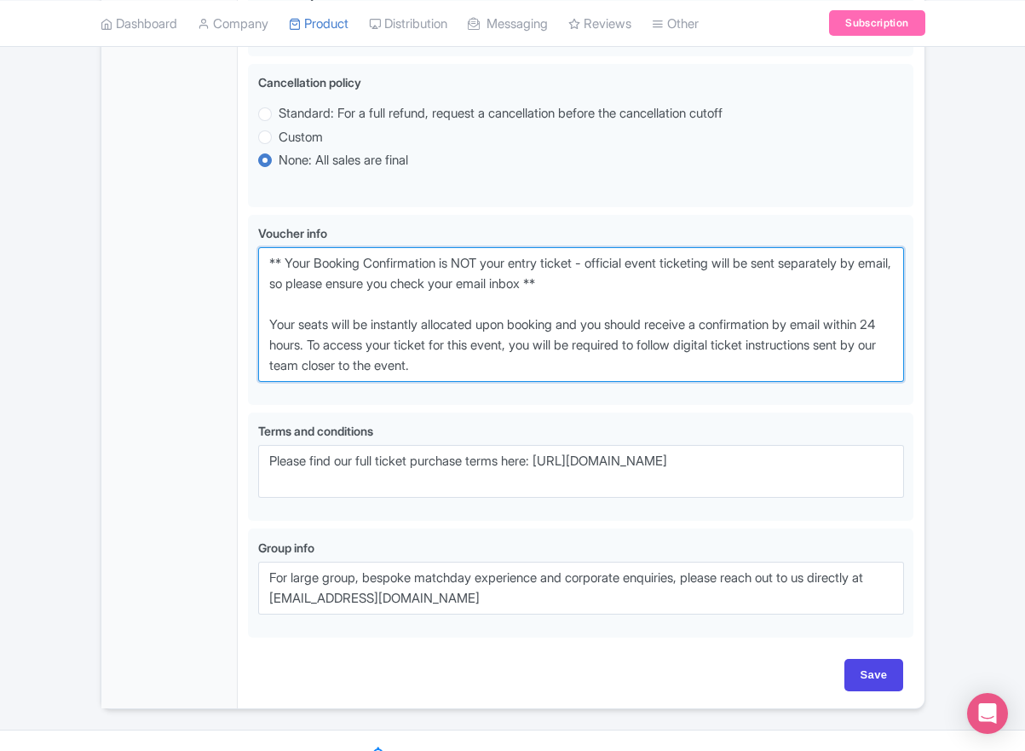
scroll to position [1073, 0]
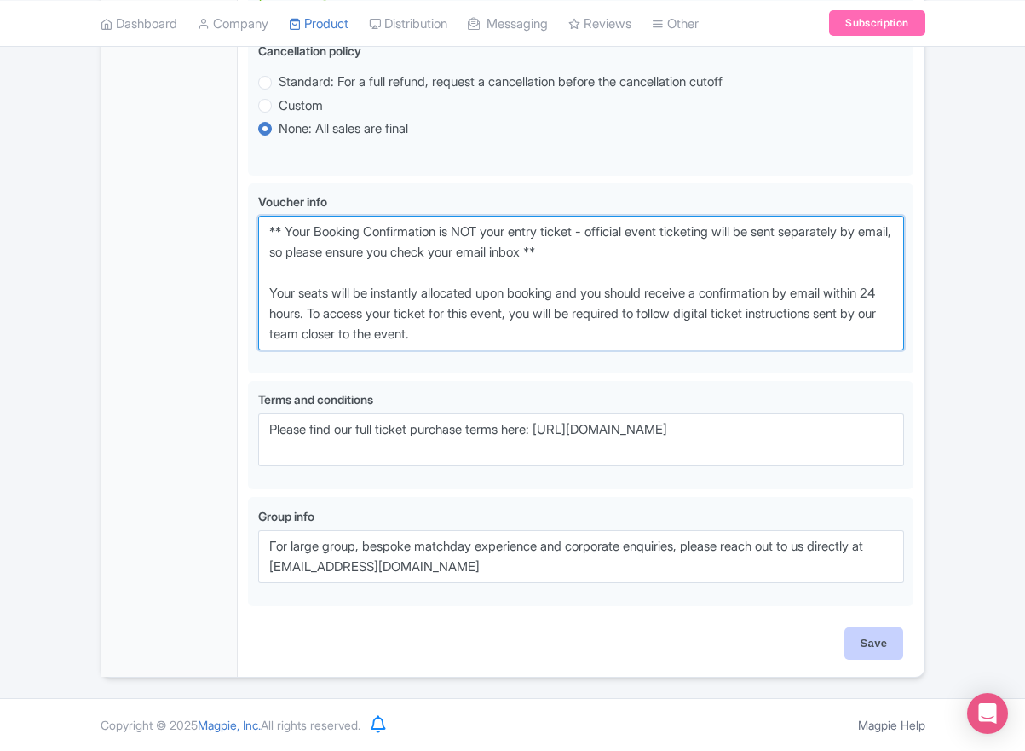
type textarea "** Your Booking Confirmation is NOT your entry ticket - official event ticketin…"
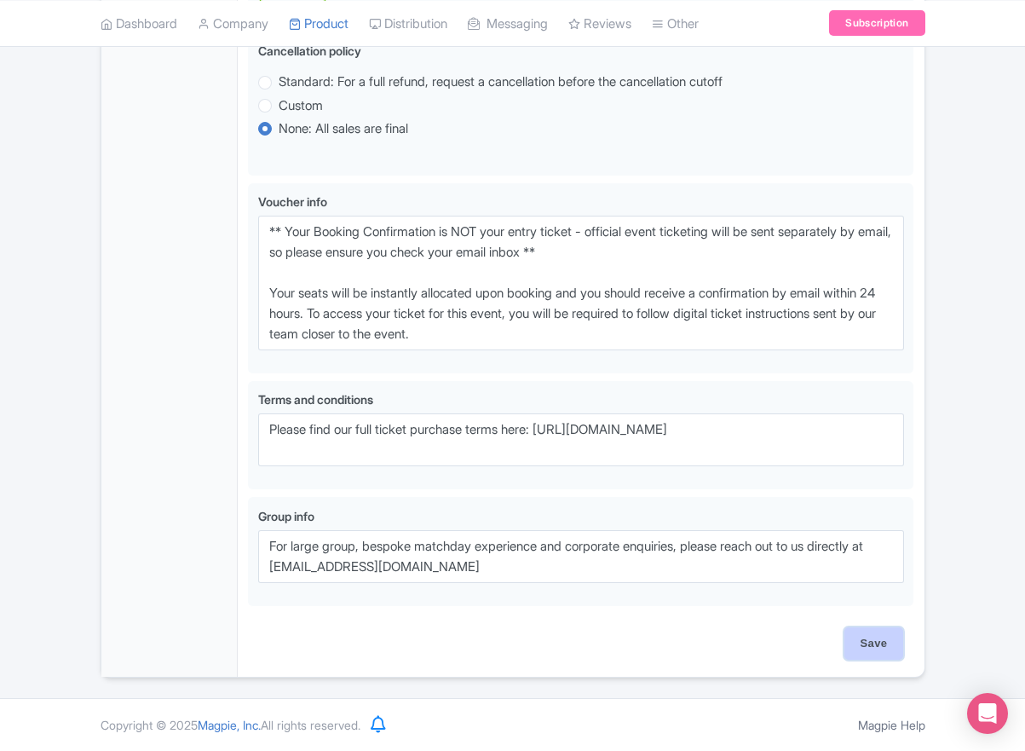
click at [896, 637] on input "Save" at bounding box center [875, 643] width 60 height 32
type input "Saving..."
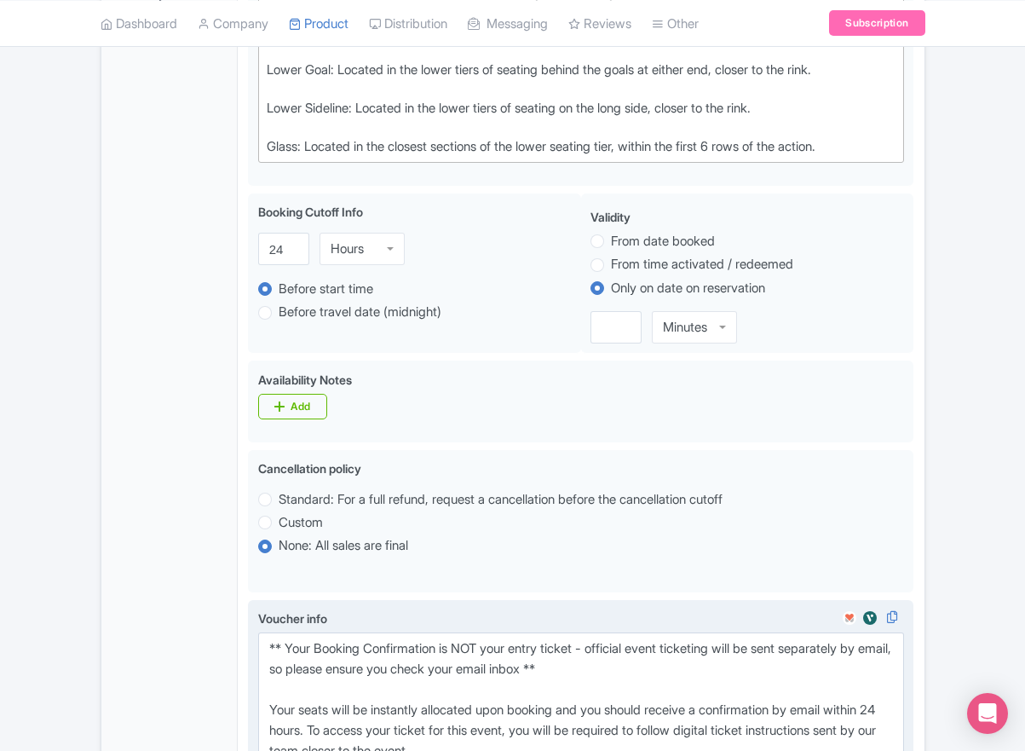
scroll to position [0, 0]
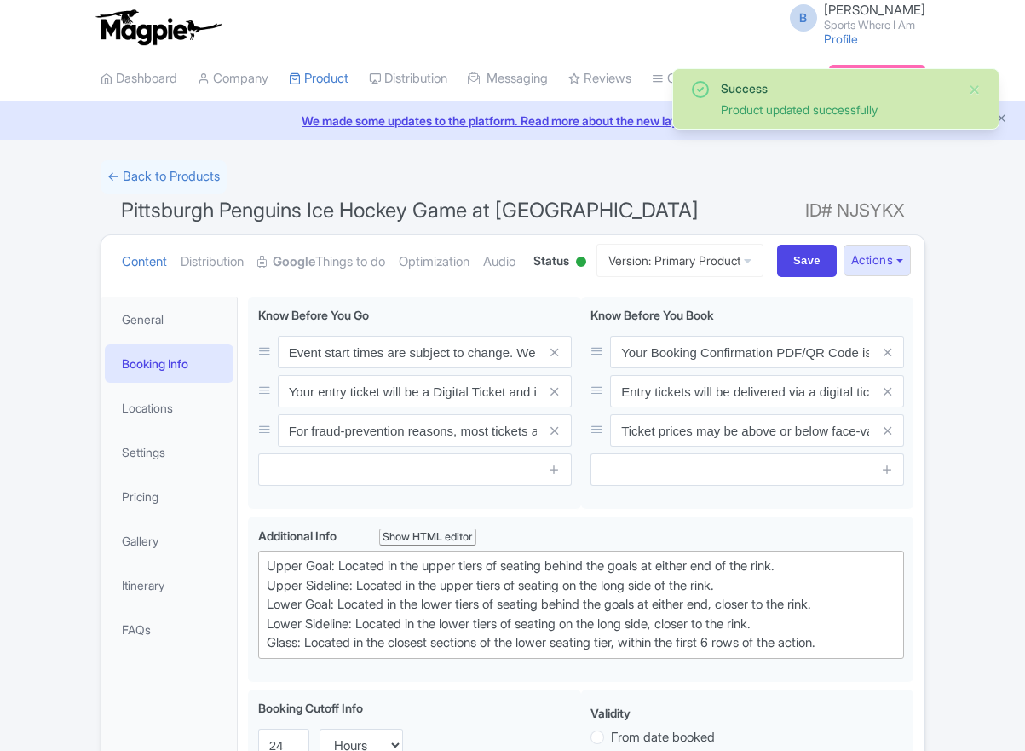
scroll to position [362, 0]
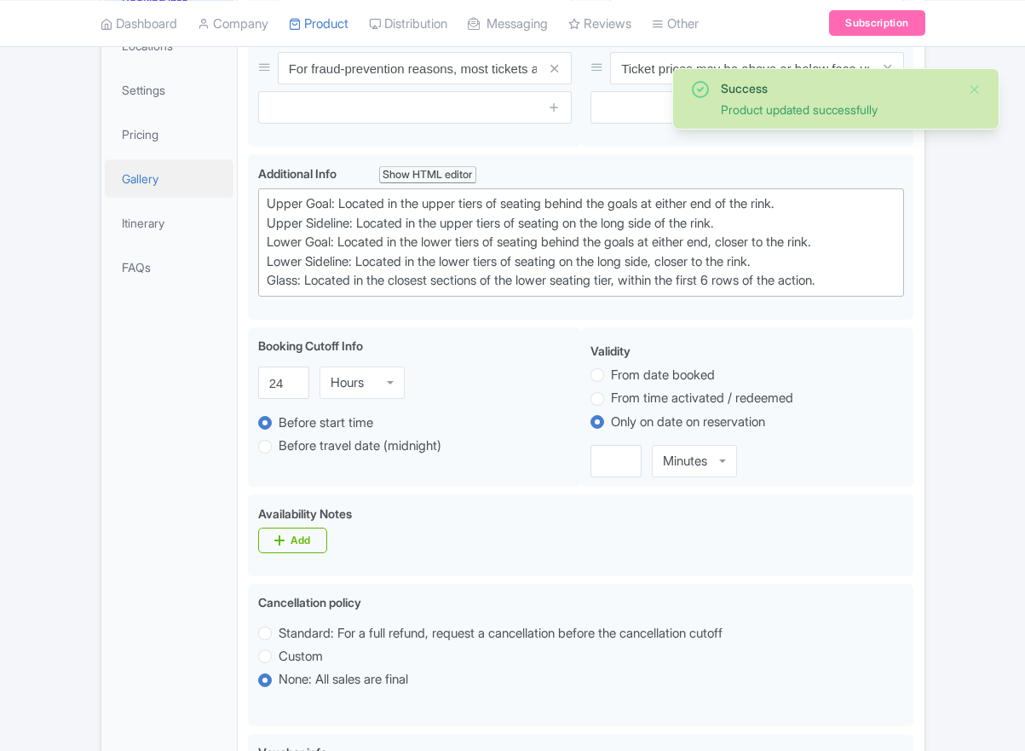
click at [153, 198] on link "Gallery" at bounding box center [170, 178] width 130 height 38
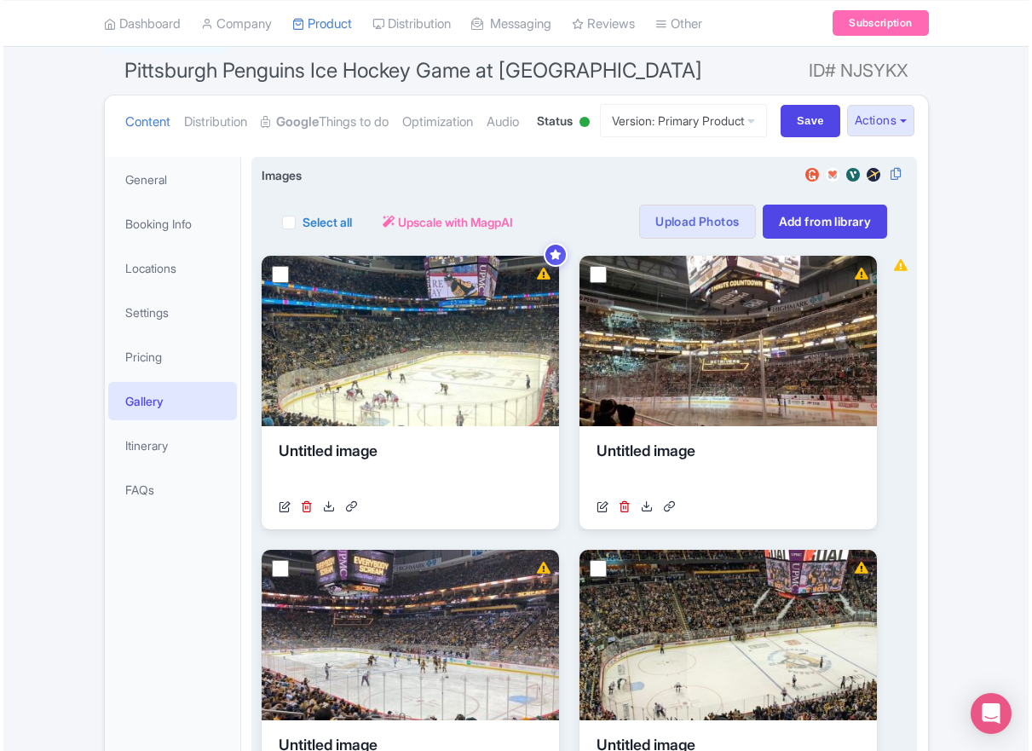
scroll to position [5, 0]
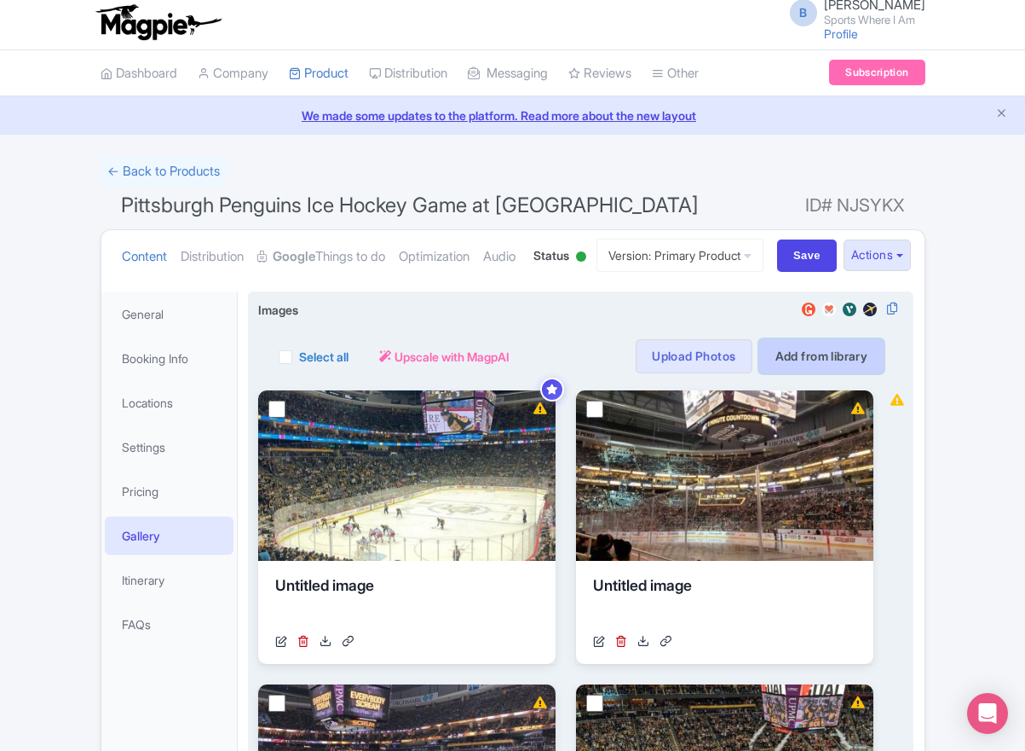
click at [846, 373] on link "Add from library" at bounding box center [821, 356] width 125 height 34
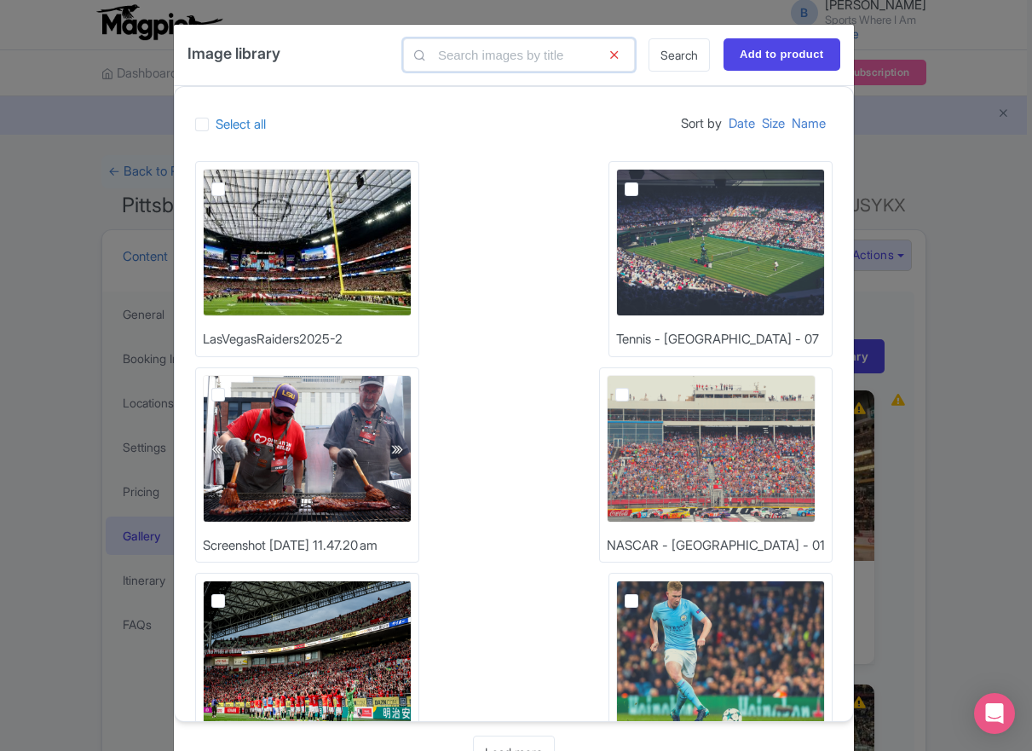
click at [509, 60] on input "text" at bounding box center [519, 54] width 232 height 33
type input "nhl-seatmap"
click at [699, 61] on link "Search" at bounding box center [679, 54] width 61 height 33
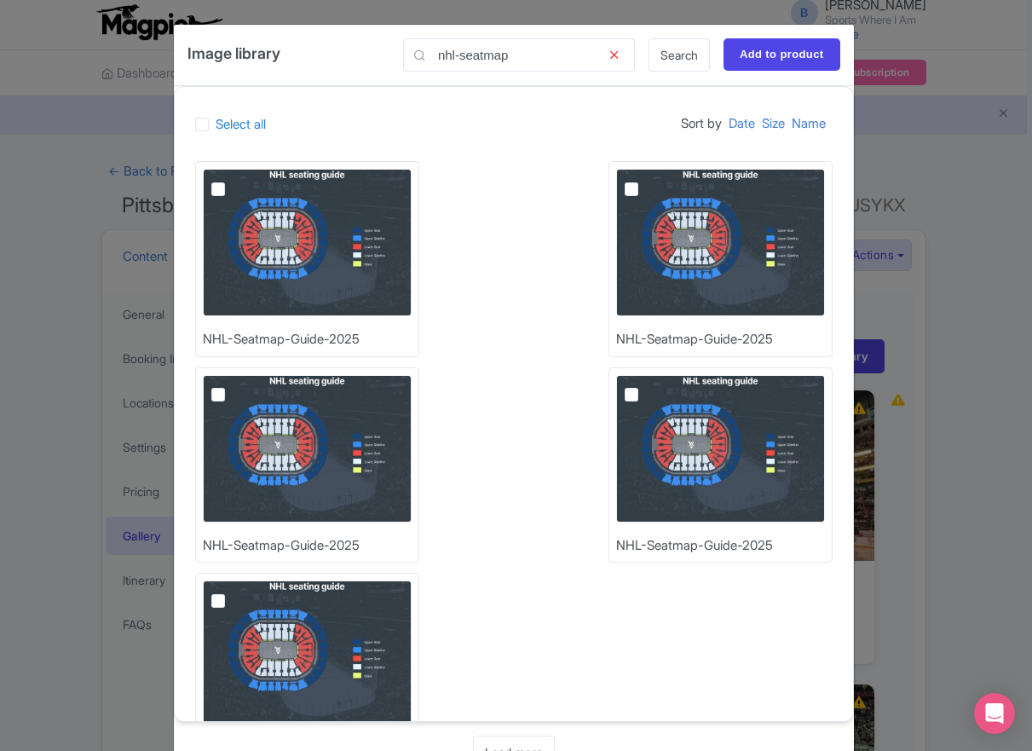
click at [372, 214] on img at bounding box center [307, 242] width 209 height 147
click at [243, 180] on input "checkbox" at bounding box center [237, 174] width 11 height 11
checkbox input "true"
click at [809, 56] on input "Add to product" at bounding box center [782, 54] width 117 height 32
type input "Adding..."
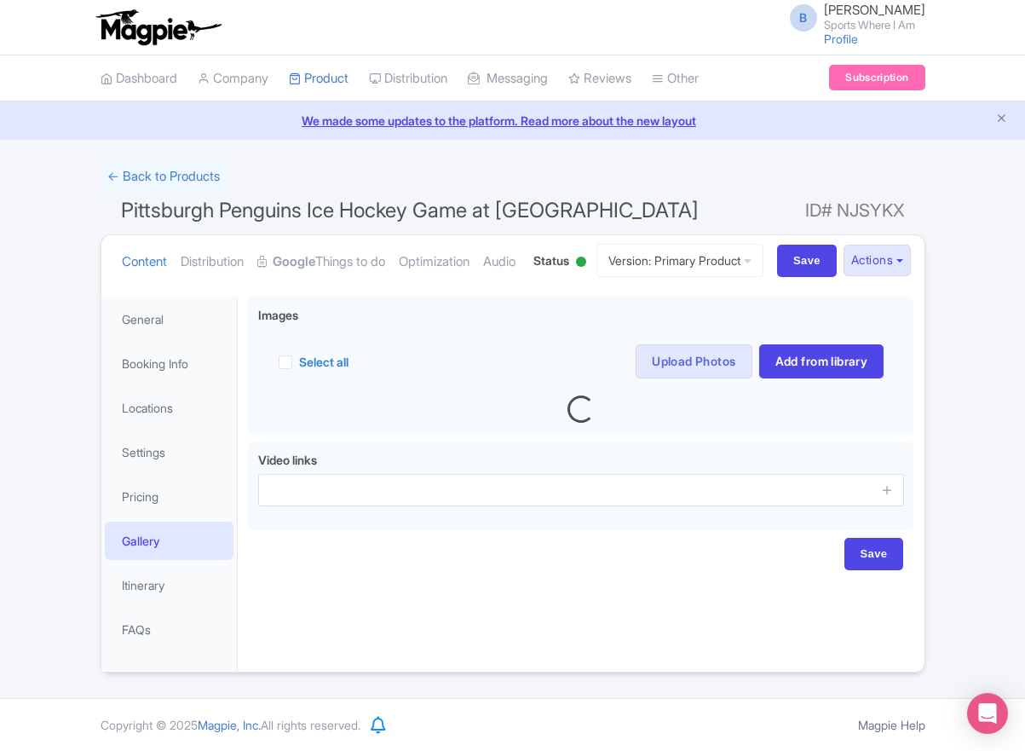
scroll to position [63, 0]
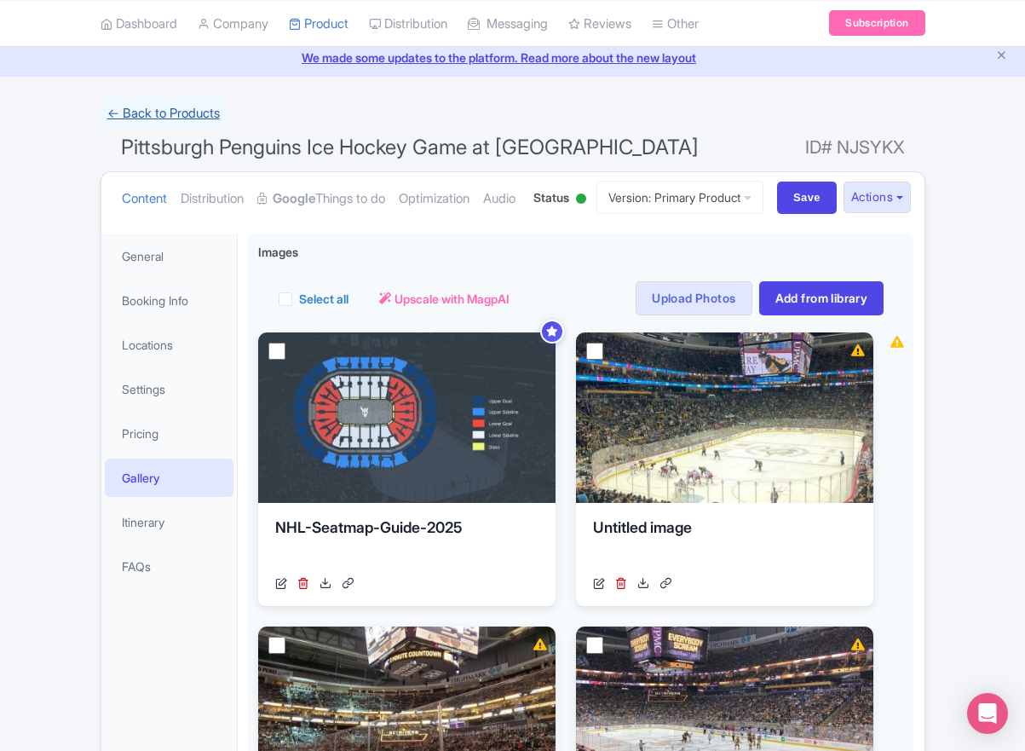
click at [161, 110] on link "← Back to Products" at bounding box center [164, 113] width 126 height 33
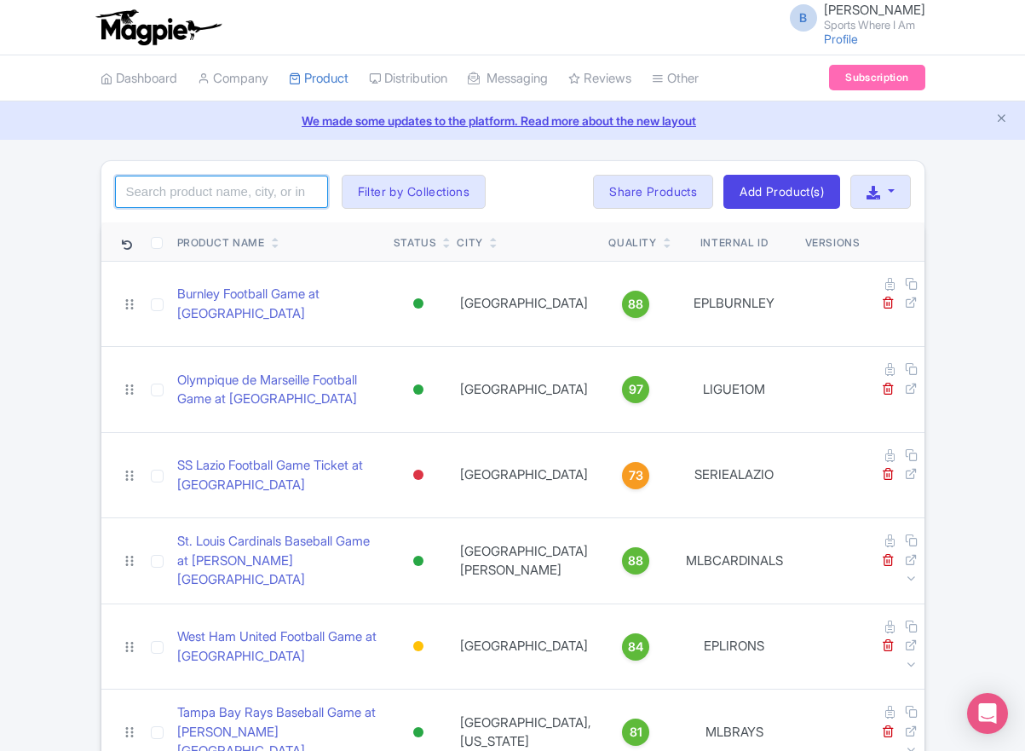
click at [188, 185] on input "search" at bounding box center [221, 192] width 213 height 32
type input "penguins"
click button "Search" at bounding box center [0, 0] width 0 height 0
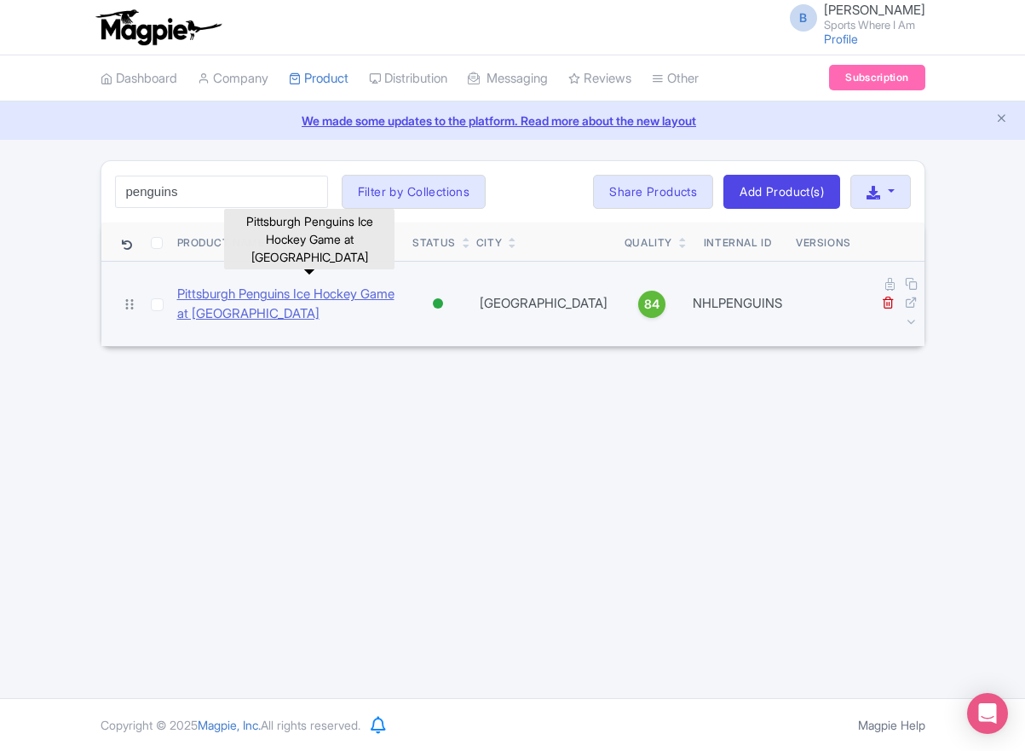
click at [266, 285] on link "Pittsburgh Penguins Ice Hockey Game at PPG Paints Arena" at bounding box center [288, 304] width 222 height 38
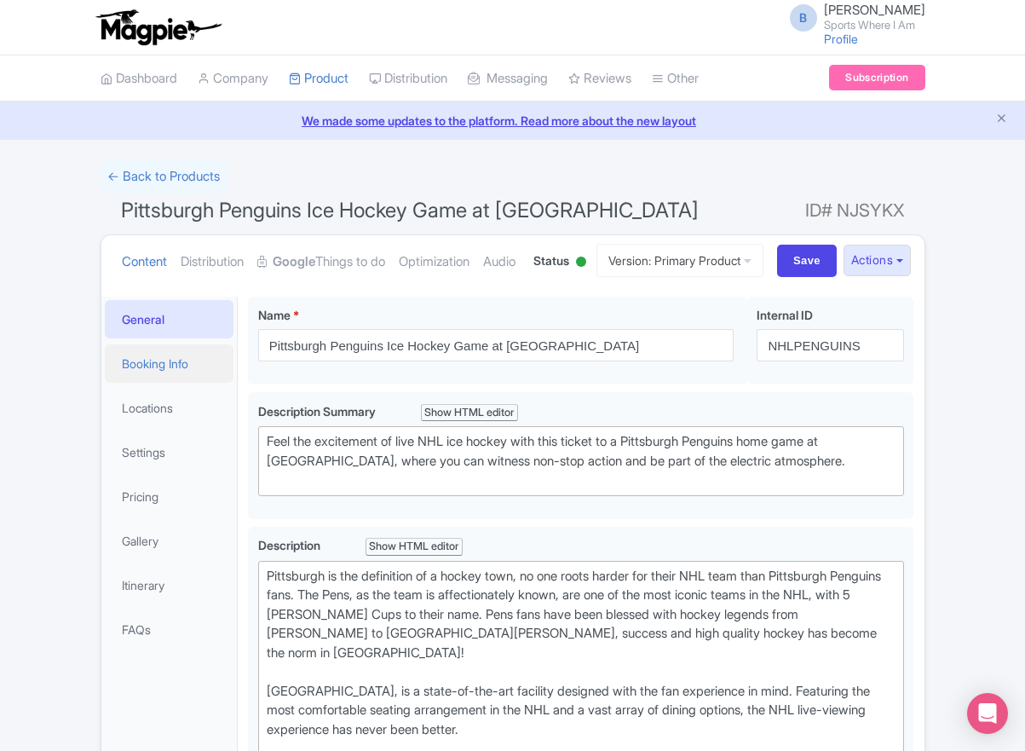
click at [176, 383] on link "Booking Info" at bounding box center [170, 363] width 130 height 38
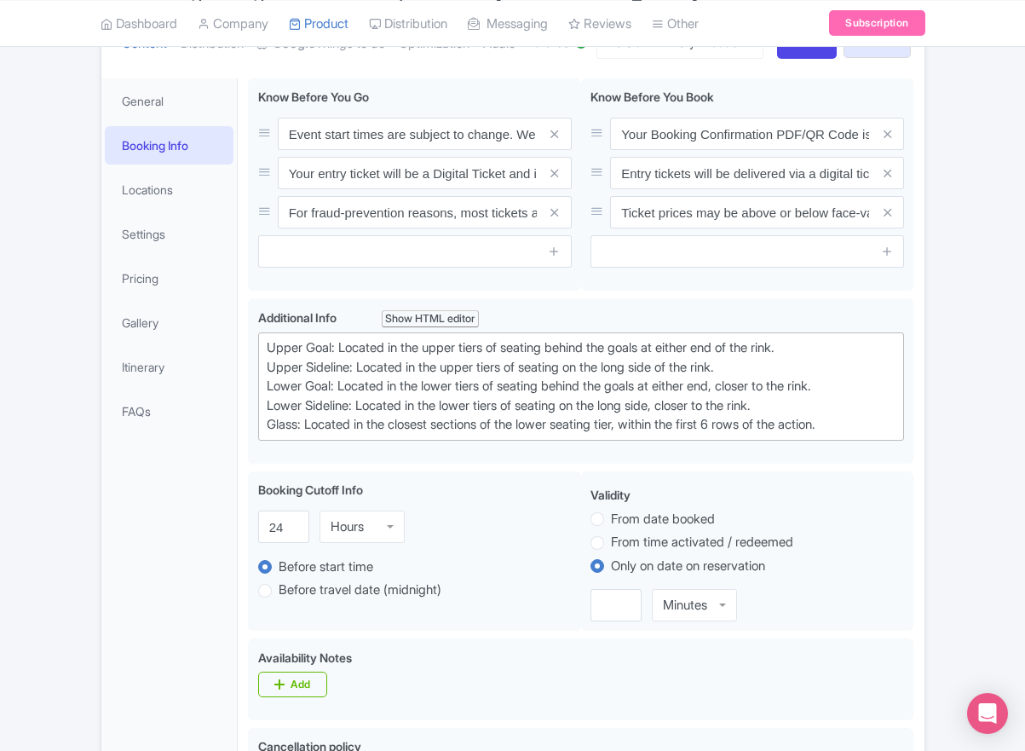
scroll to position [241, 0]
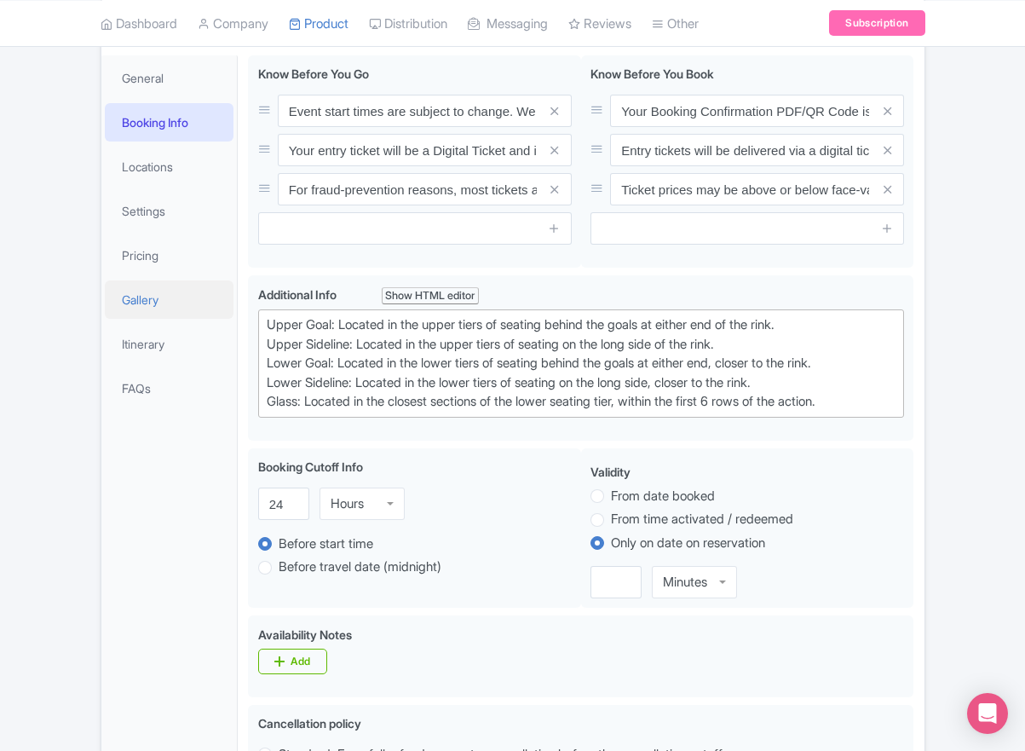
click at [157, 319] on link "Gallery" at bounding box center [170, 299] width 130 height 38
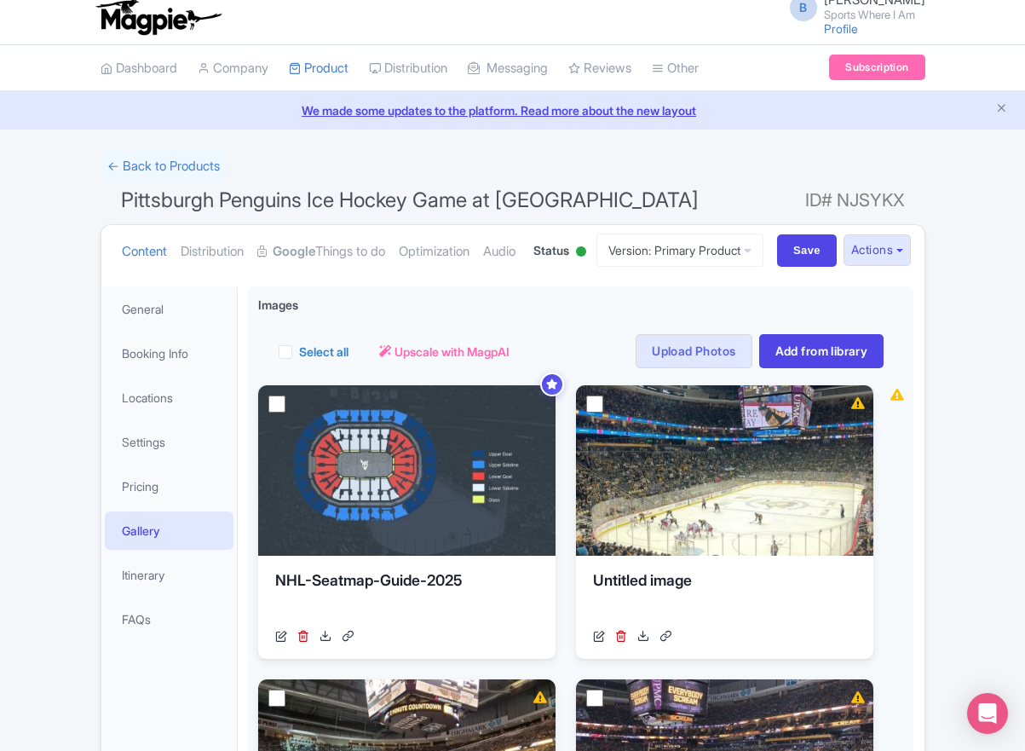
scroll to position [0, 0]
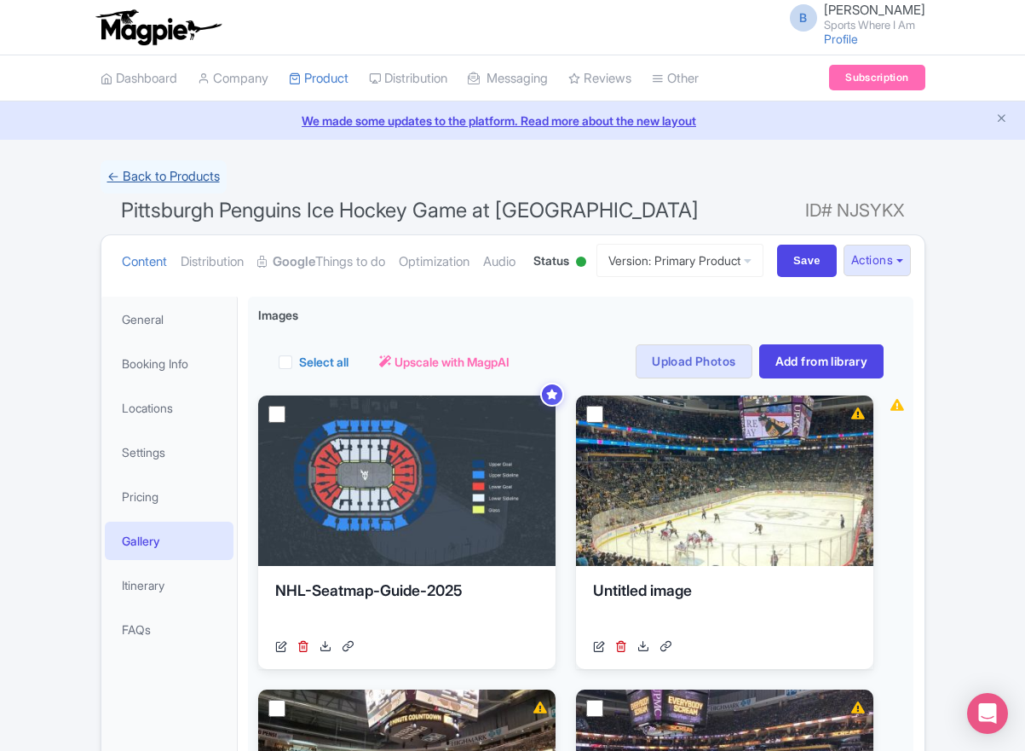
click at [179, 173] on link "← Back to Products" at bounding box center [164, 176] width 126 height 33
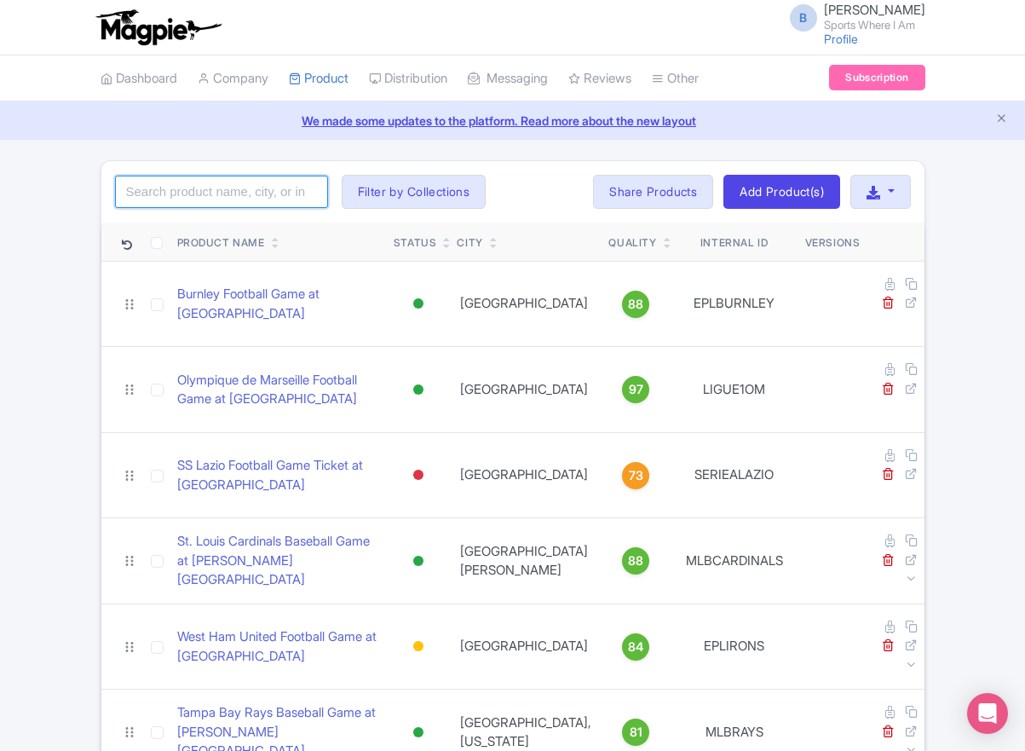
click at [174, 177] on input "search" at bounding box center [221, 192] width 213 height 32
type input "hurricanes"
click button "Search" at bounding box center [0, 0] width 0 height 0
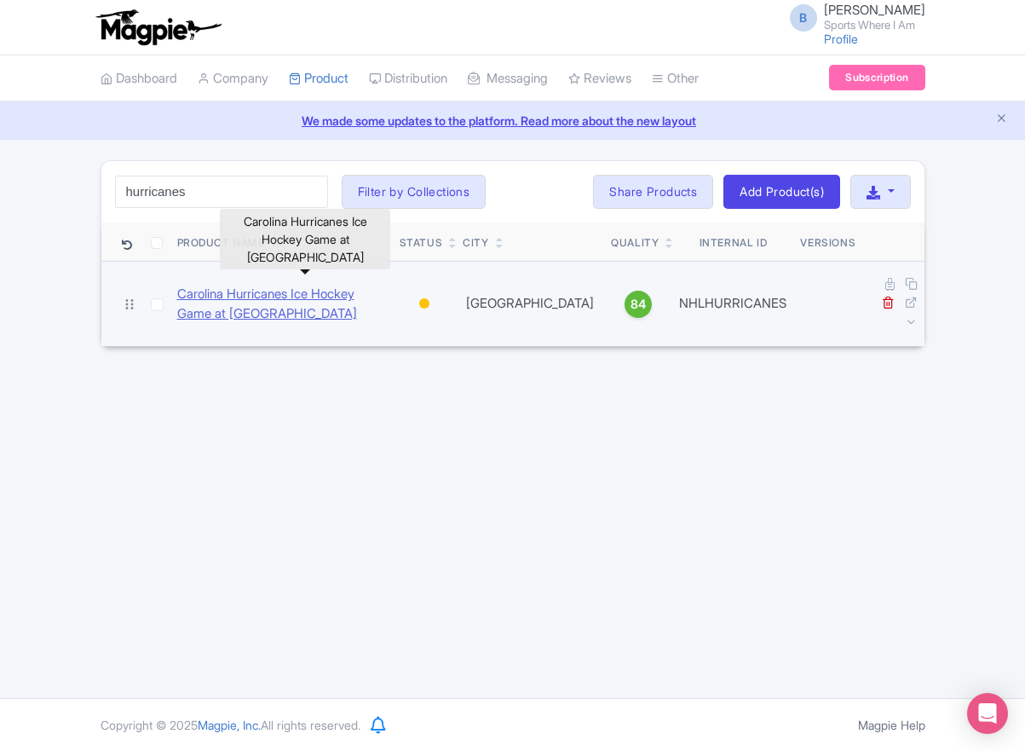
click at [234, 297] on link "Carolina Hurricanes Ice Hockey Game at [GEOGRAPHIC_DATA]" at bounding box center [281, 304] width 209 height 38
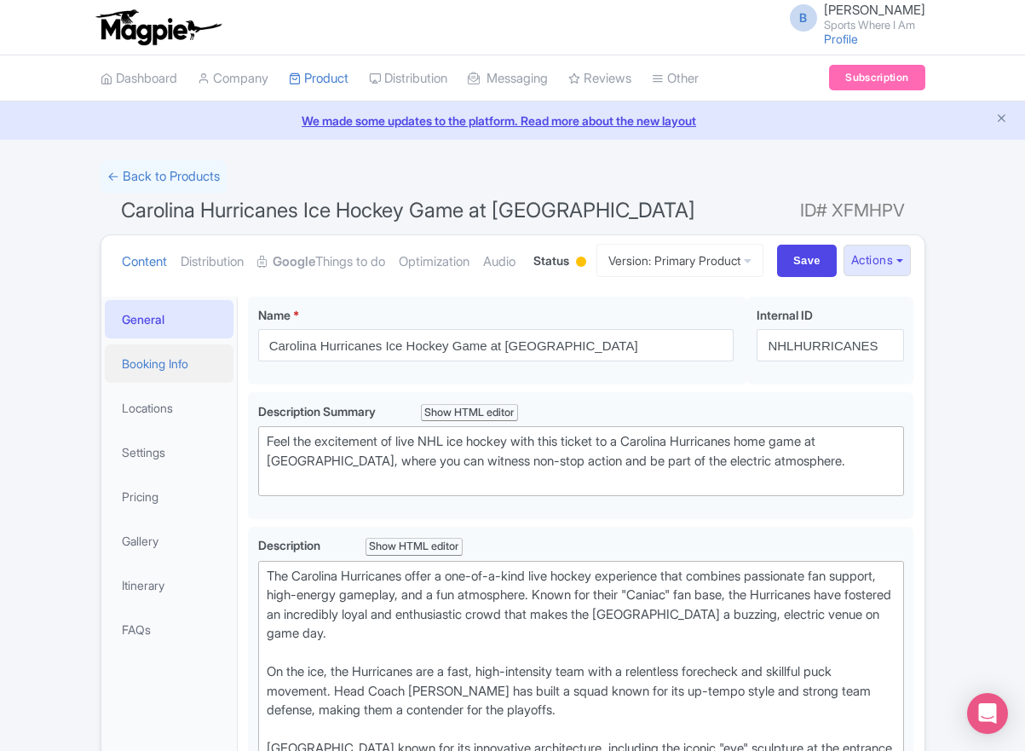
click at [184, 383] on link "Booking Info" at bounding box center [170, 363] width 130 height 38
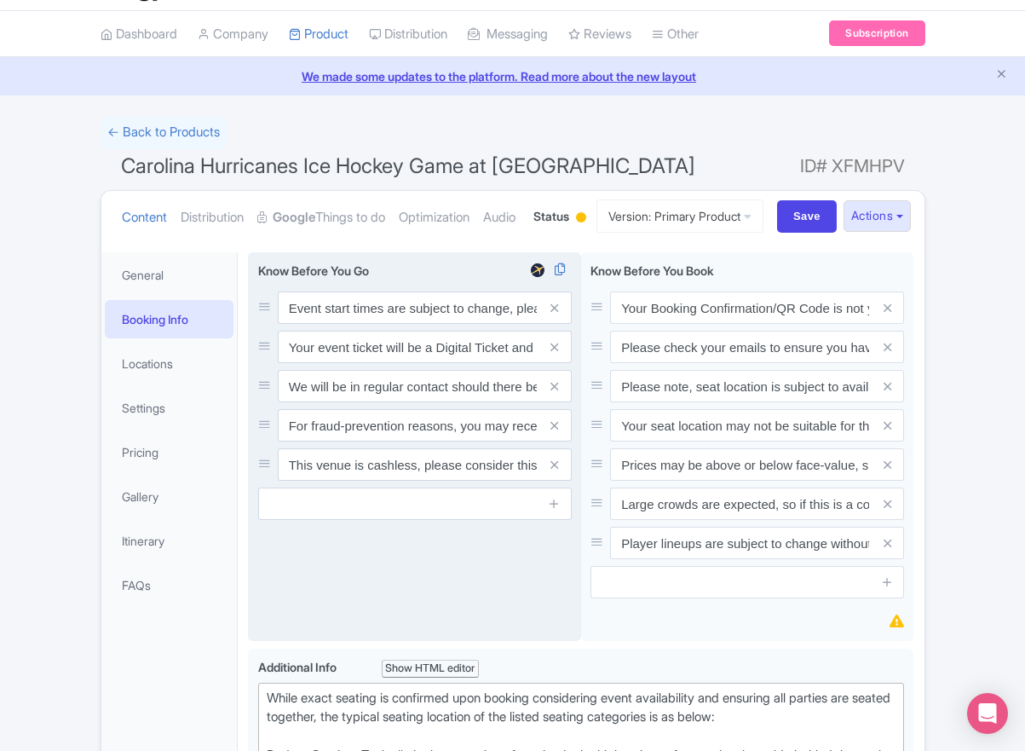
scroll to position [308, 0]
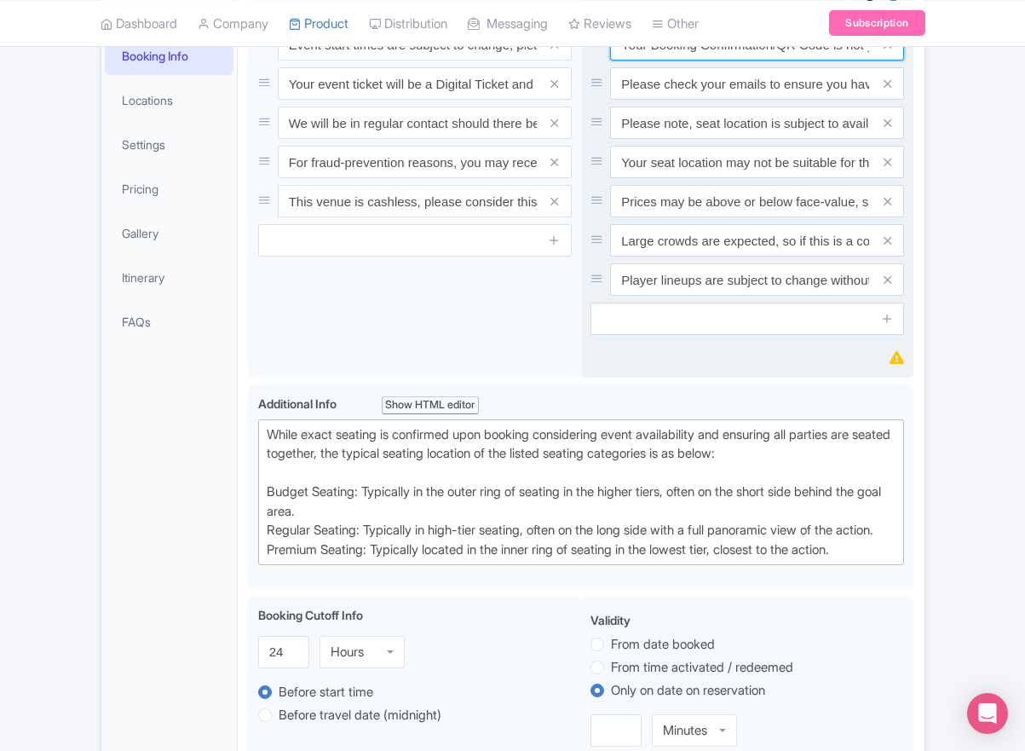
click at [728, 61] on input "Your Booking Confirmation/QR Code is not your entry ticket - your tickets and s…" at bounding box center [757, 44] width 294 height 32
paste input "PDF/QR Code is not your entry ticket - your digital tickets and seating details…"
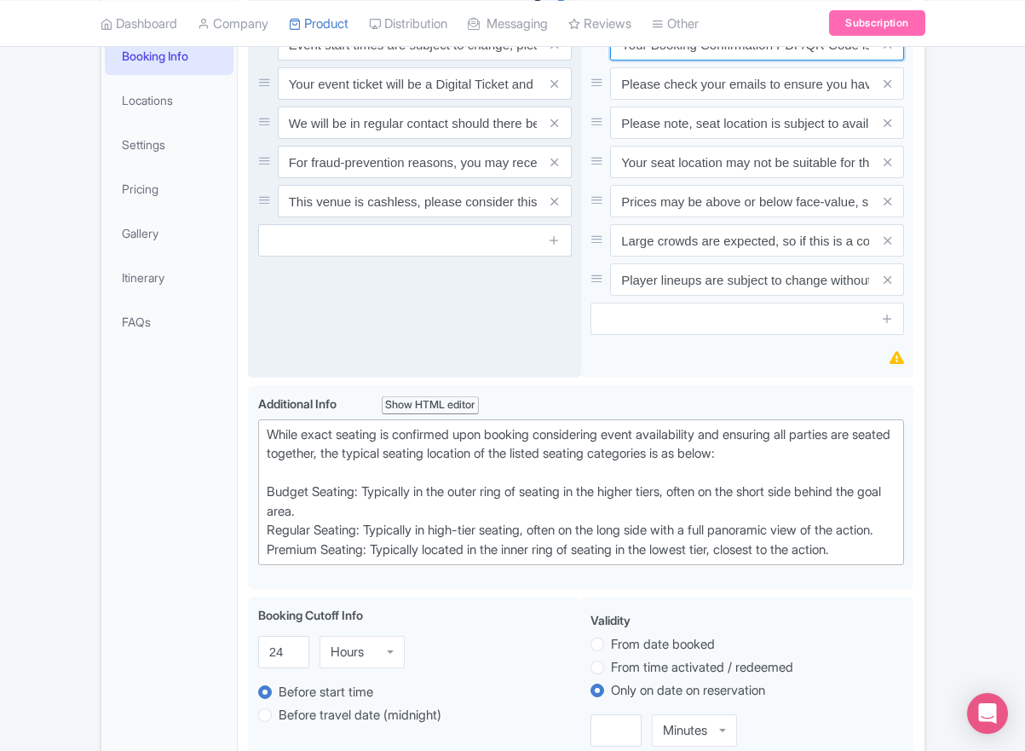
scroll to position [0, 498]
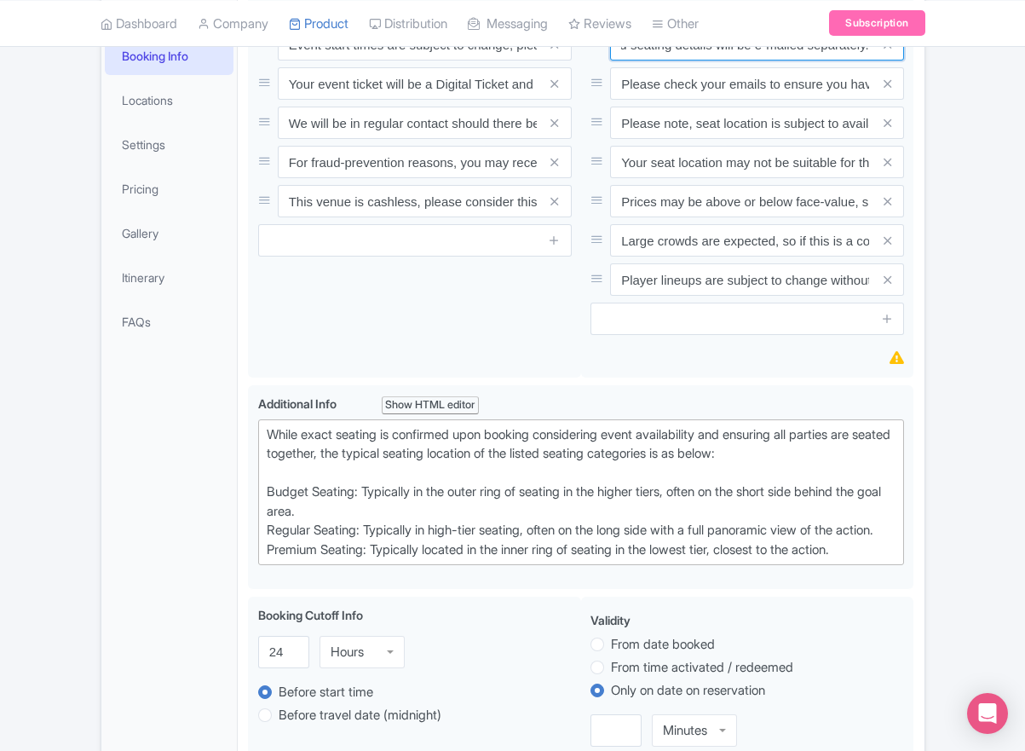
type input "Your Booking Confirmation PDF/QR Code is not your entry ticket - your digital t…"
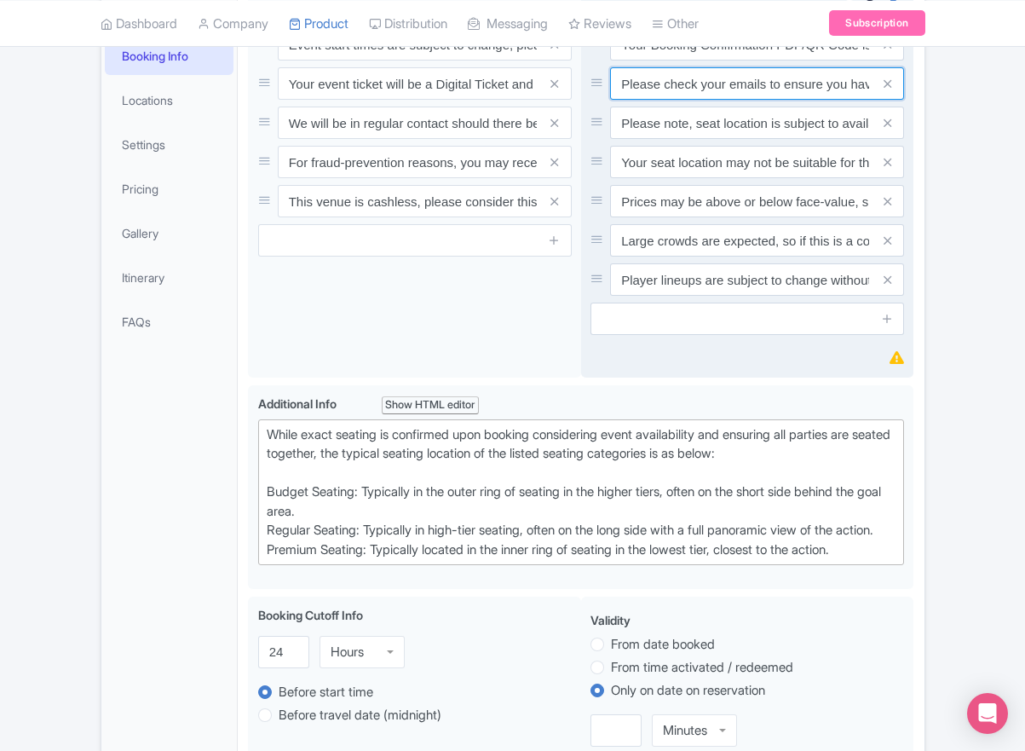
click at [745, 100] on input "Please check your emails to ensure you have accepted your mobile ticket prior t…" at bounding box center [757, 83] width 294 height 32
paste input "Entry tickets will be delivered via a digital ticketing provider selected by th…"
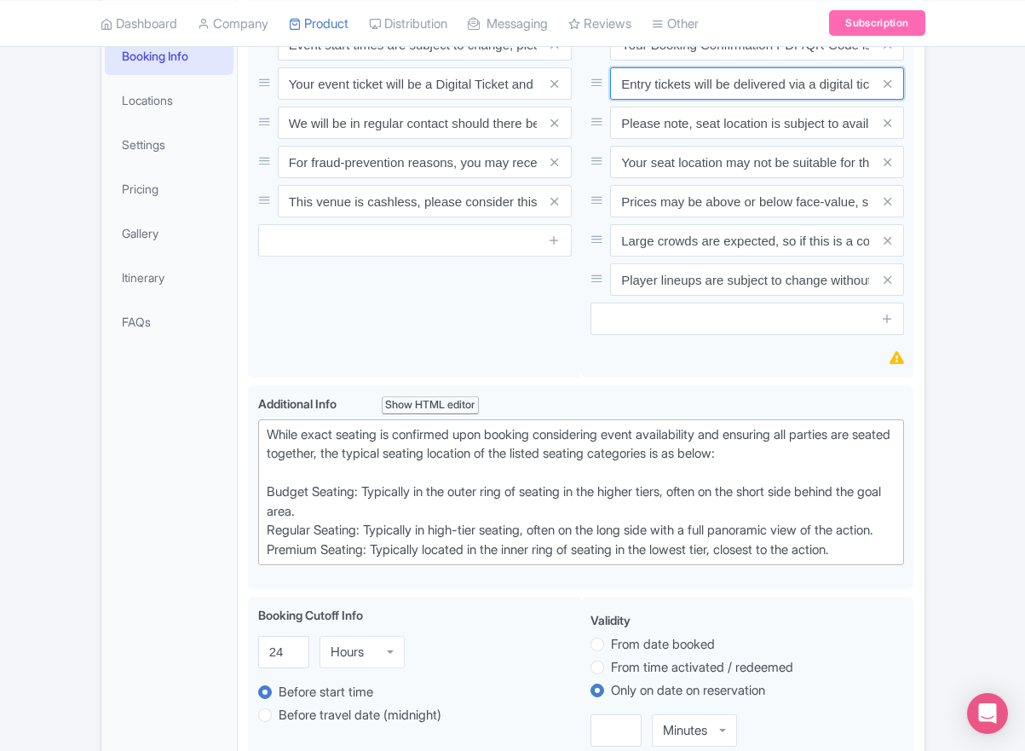
scroll to position [0, 639]
type input "Entry tickets will be delivered via a digital ticketing provider selected by th…"
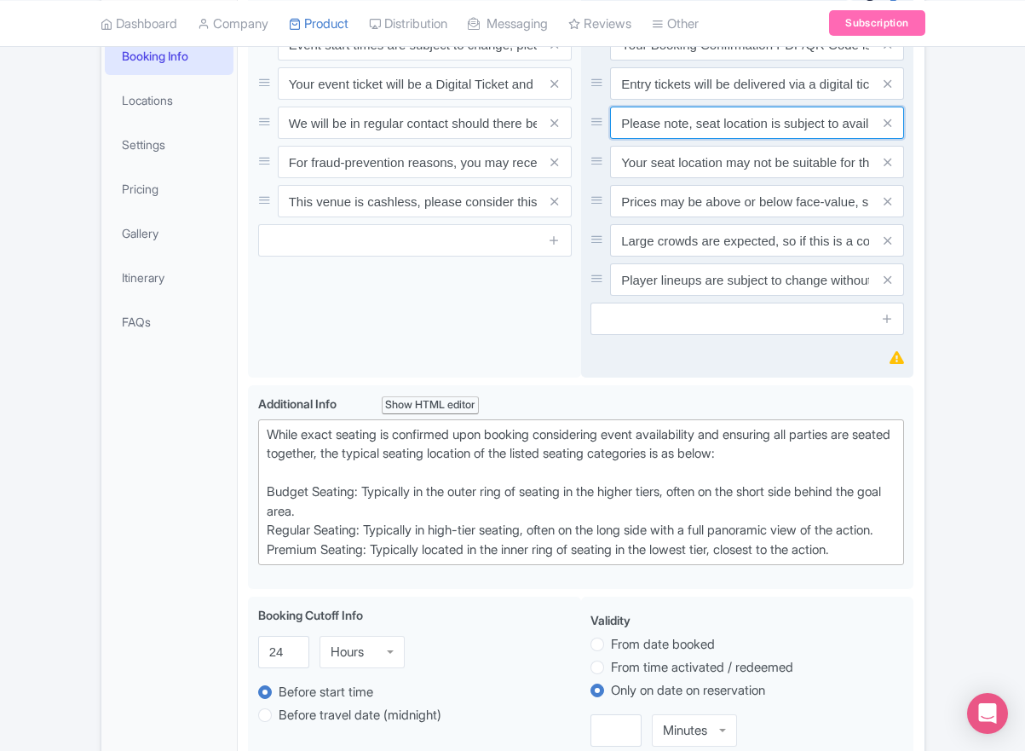
click at [700, 139] on input "Please note, seat location is subject to availability, based on the quantity of…" at bounding box center [757, 123] width 294 height 32
paste input "Ticket prices may be above or below face-value, subject to the popularity of th…"
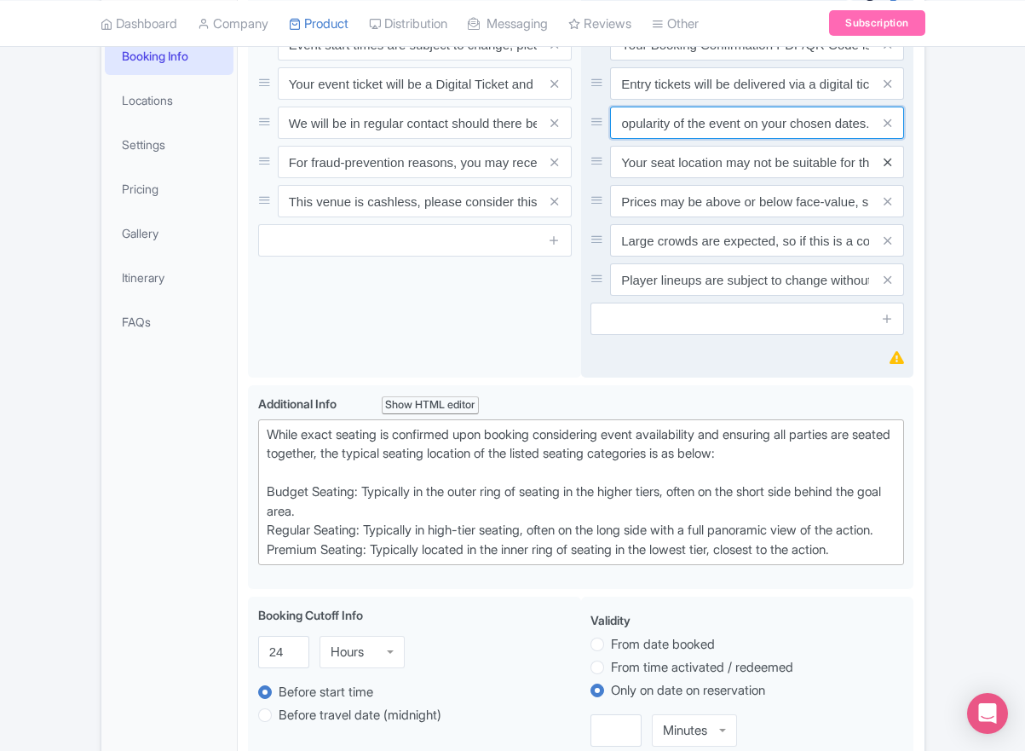
type input "Ticket prices may be above or below face-value, subject to the popularity of th…"
click at [887, 169] on icon at bounding box center [888, 162] width 8 height 13
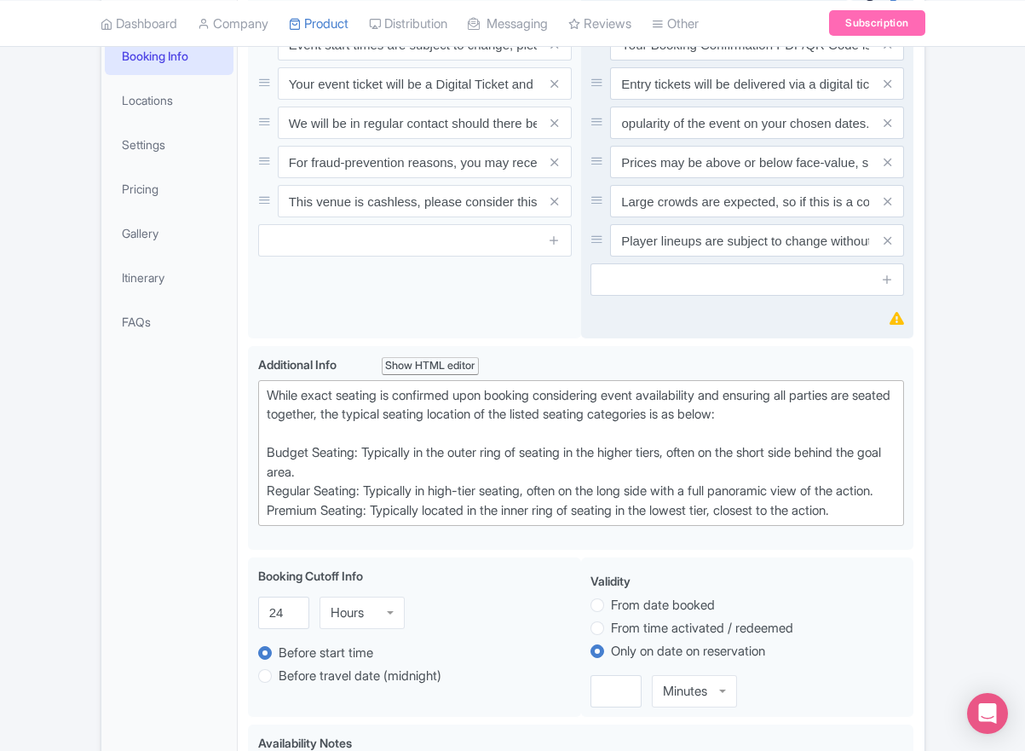
scroll to position [0, 0]
click at [887, 169] on icon at bounding box center [888, 162] width 8 height 13
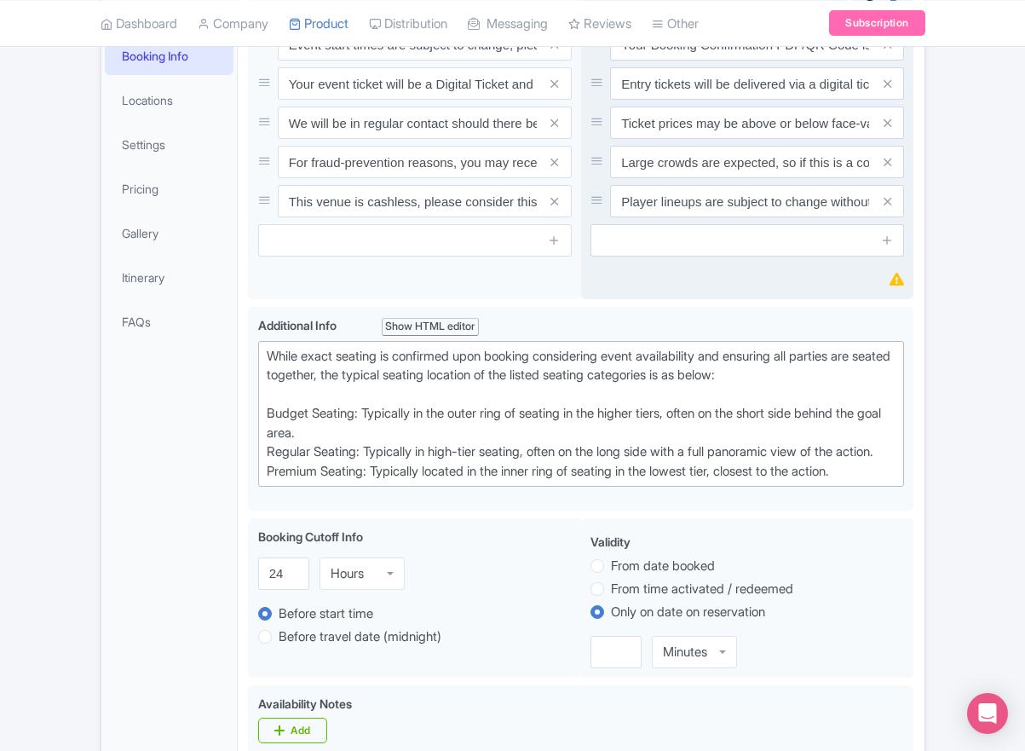
click at [887, 169] on icon at bounding box center [888, 162] width 8 height 13
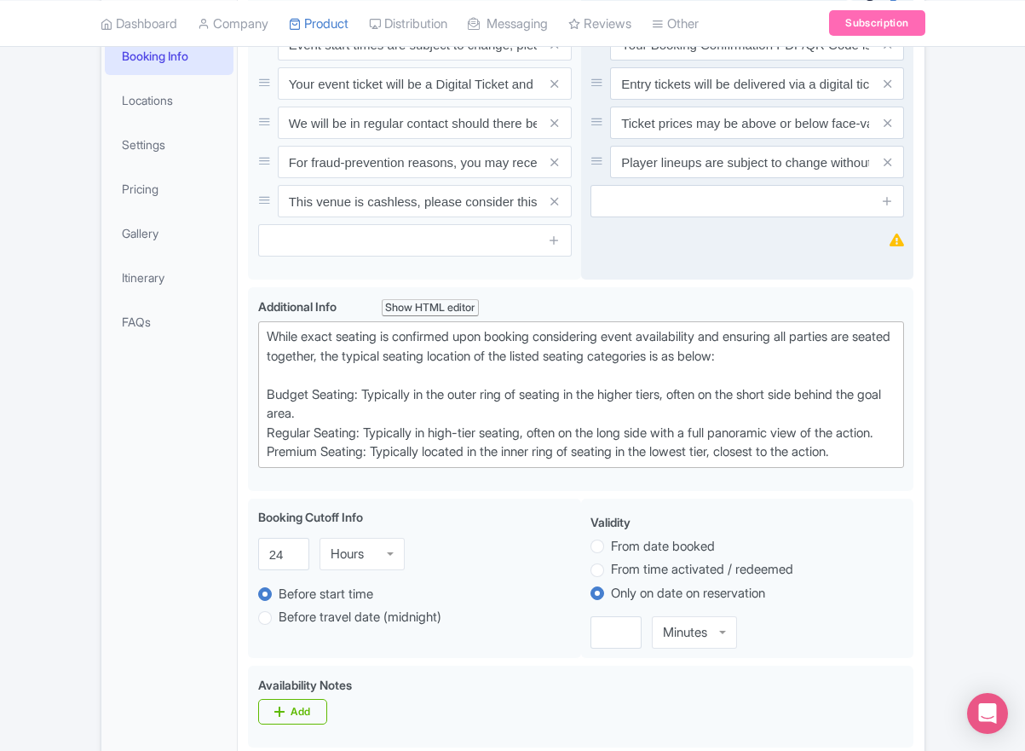
click at [887, 169] on icon at bounding box center [888, 162] width 8 height 13
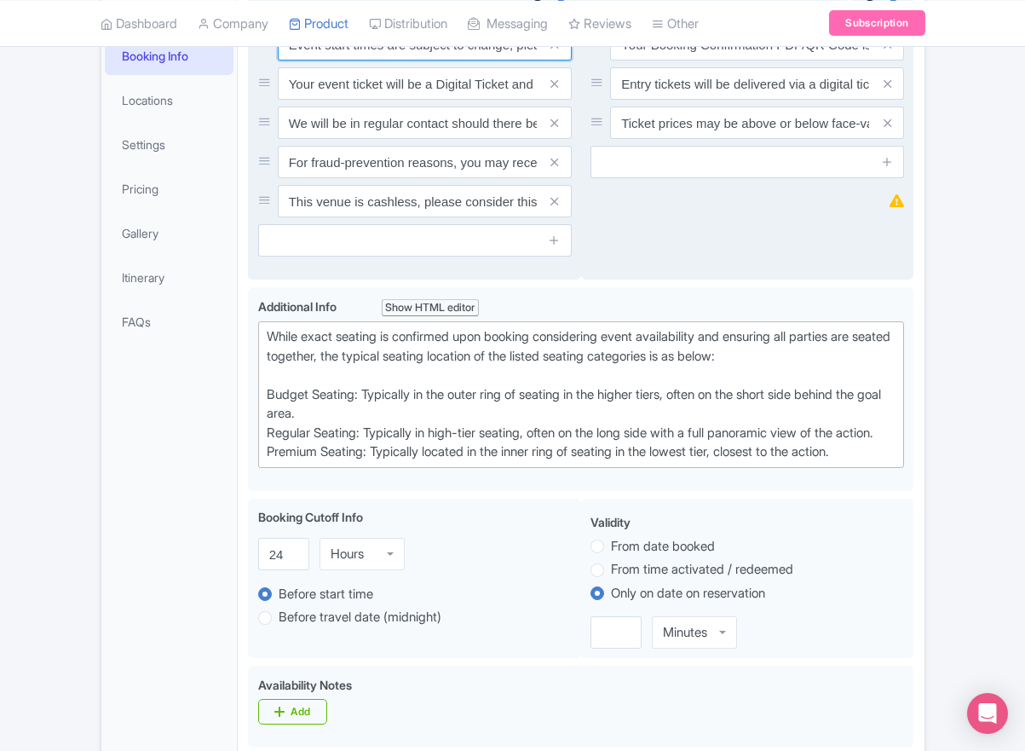
click at [376, 61] on input "Event start times are subject to change, please check these closer to the event…" at bounding box center [425, 44] width 294 height 32
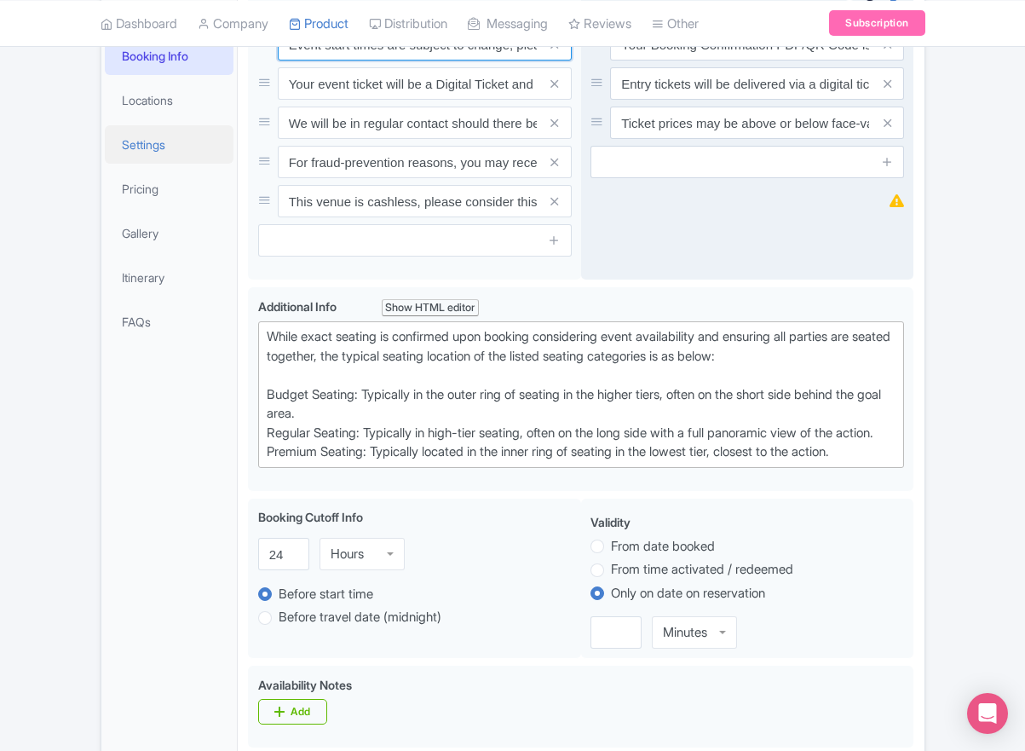
paste input ". We will be in regular contact should there be any updates or changes ahead of…"
type input "Event start times are subject to change. We will be in regular contact should t…"
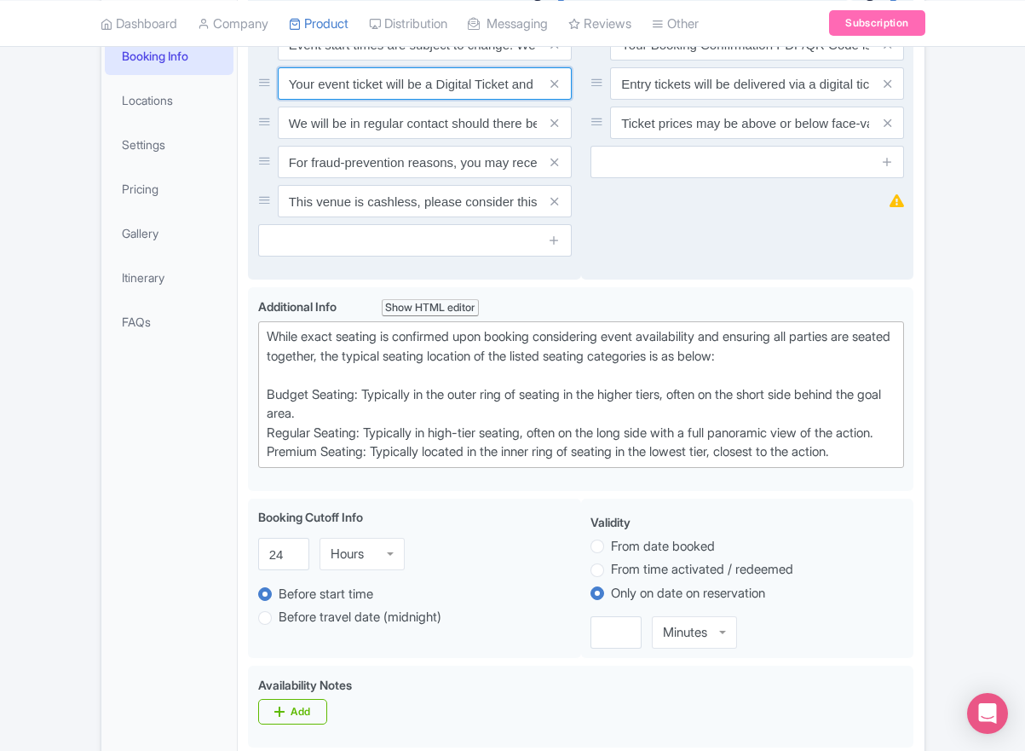
click at [384, 100] on input "Your event ticket will be a Digital Ticket and is separate from your booking co…" at bounding box center [425, 83] width 294 height 32
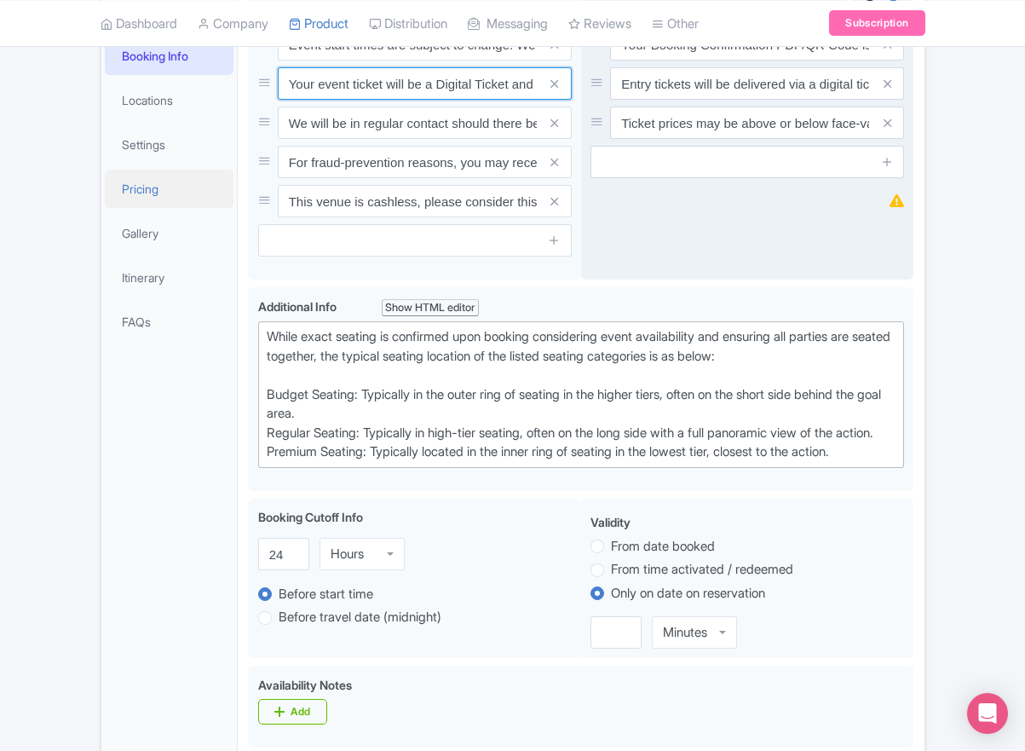
paste input "ntry"
type input "Your entry ticket will be a Digital Ticket and is separate from your booking co…"
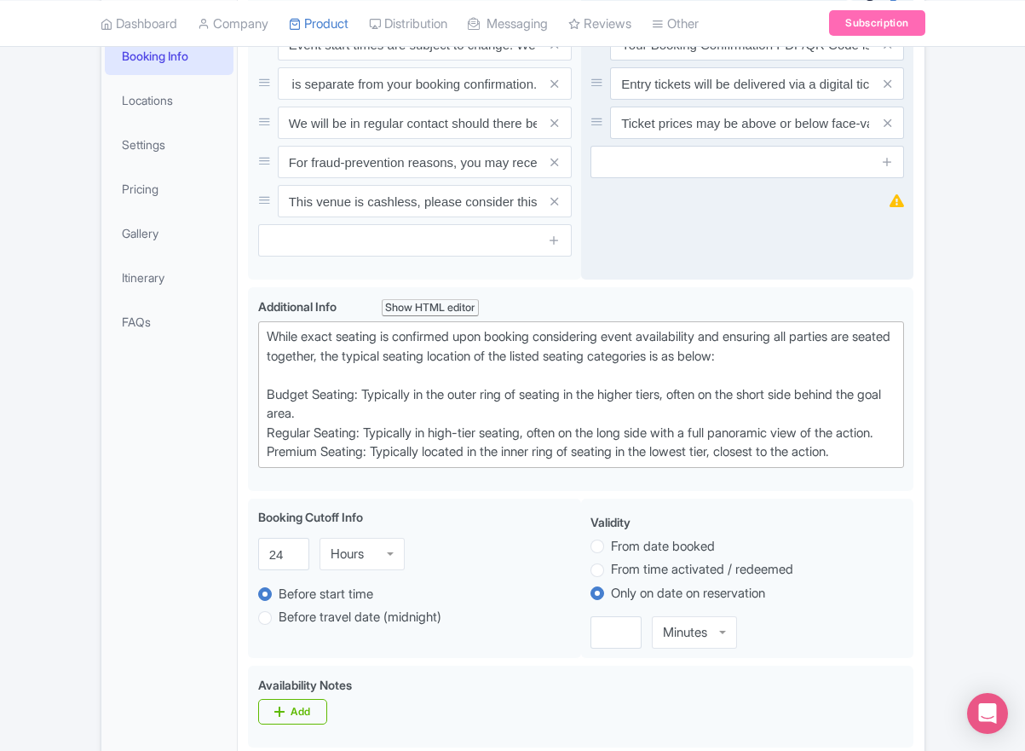
scroll to position [0, 0]
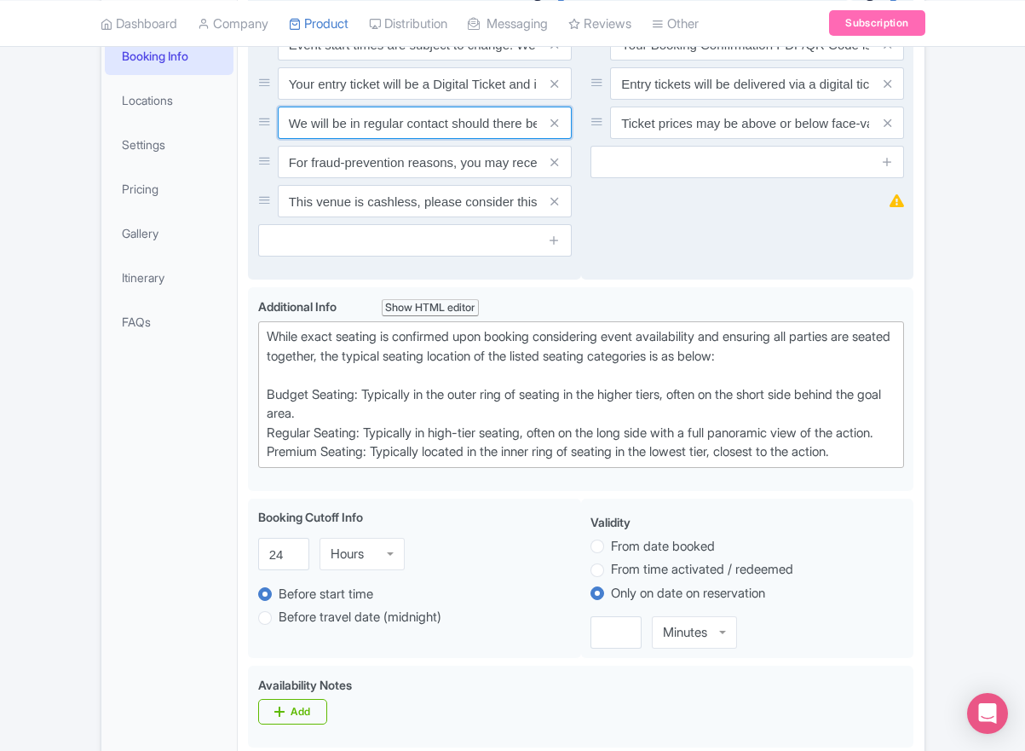
click at [435, 139] on input "We will be in regular contact should there be any updates or changes ahead of y…" at bounding box center [425, 123] width 294 height 32
paste input "For fraud-prevention reasons, most tickets are delivered between 1-3 days prior…"
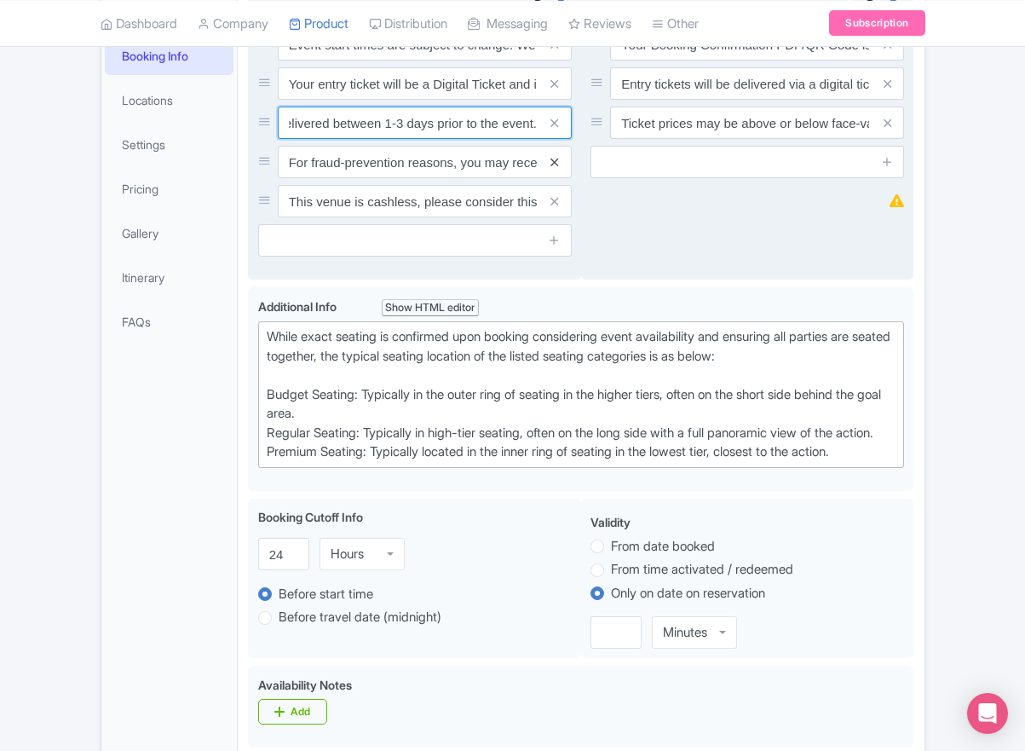
type input "For fraud-prevention reasons, most tickets are delivered between 1-3 days prior…"
click at [553, 169] on icon at bounding box center [555, 162] width 8 height 13
click at [553, 208] on icon at bounding box center [555, 201] width 8 height 13
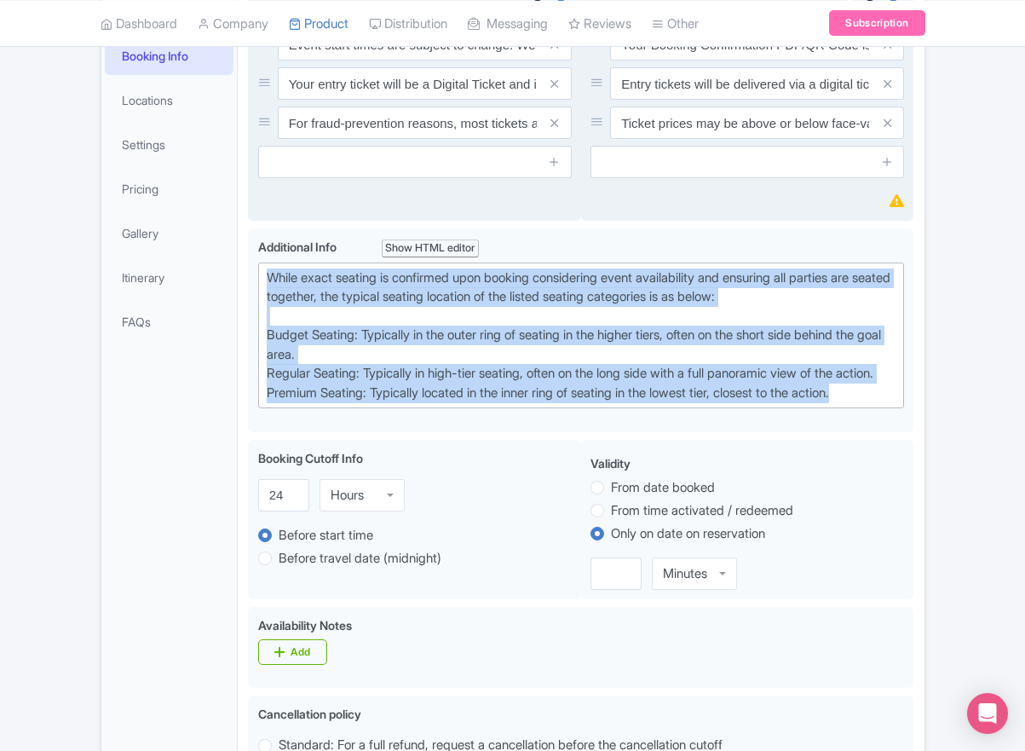
drag, startPoint x: 892, startPoint y: 477, endPoint x: 237, endPoint y: 327, distance: 672.3
click at [238, 327] on div "Carolina Hurricanes Ice Hockey Game at PNC Arena Name * i Carolina Hurricanes I…" at bounding box center [581, 731] width 686 height 1504
paste trix-editor "Upper Goal: Located in the upper tiers of seating behind the goals at either en…"
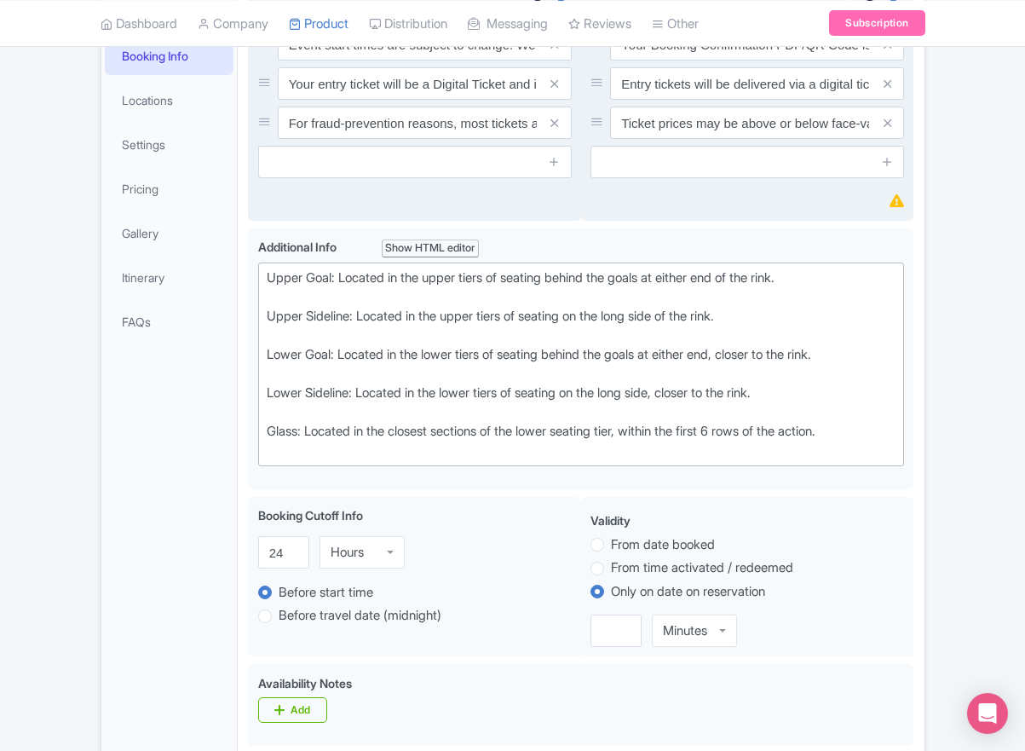
type trix-editor "<div>Upper Goal: Located in the upper tiers of seating behind the goals at eith…"
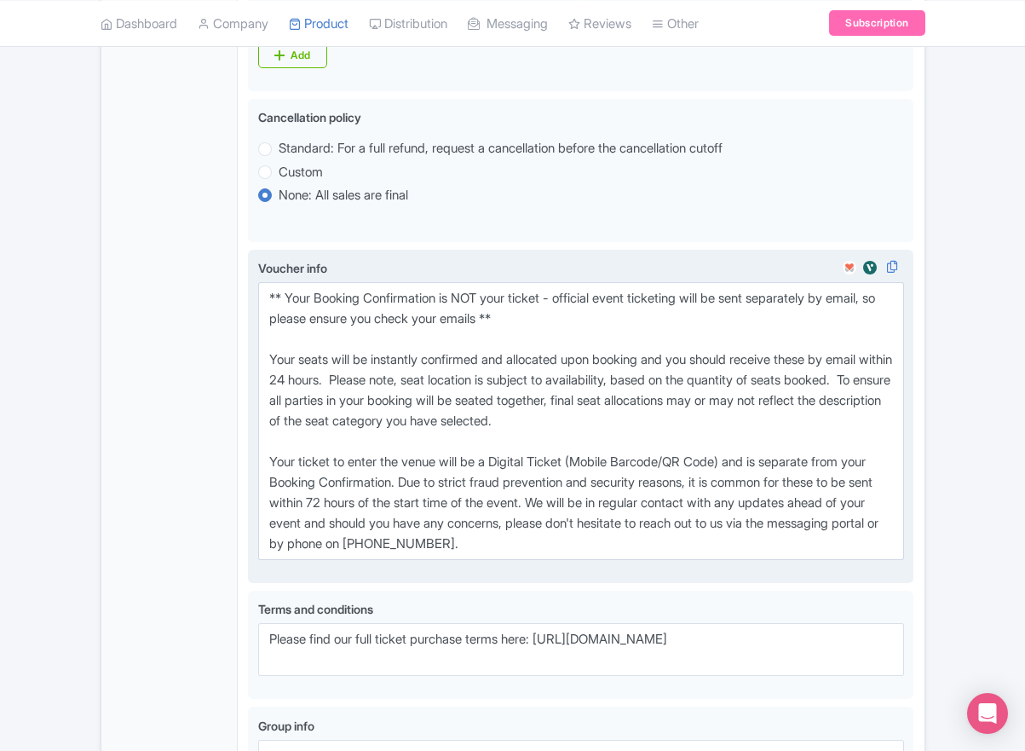
scroll to position [945, 0]
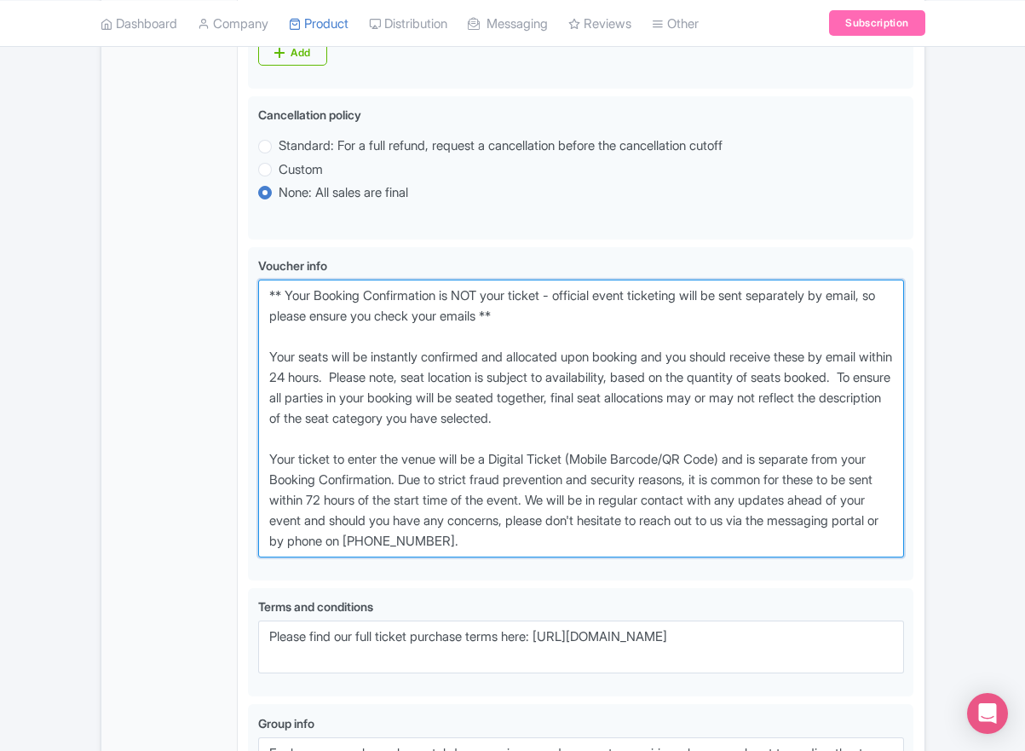
drag, startPoint x: 599, startPoint y: 605, endPoint x: 219, endPoint y: 350, distance: 457.6
click at [219, 350] on div "General Booking Info Locations Settings Pricing Gallery Itinerary FAQs Carolina…" at bounding box center [512, 112] width 823 height 1542
paste textarea "entry ticket - official event ticketing will be sent separately by email, so pl…"
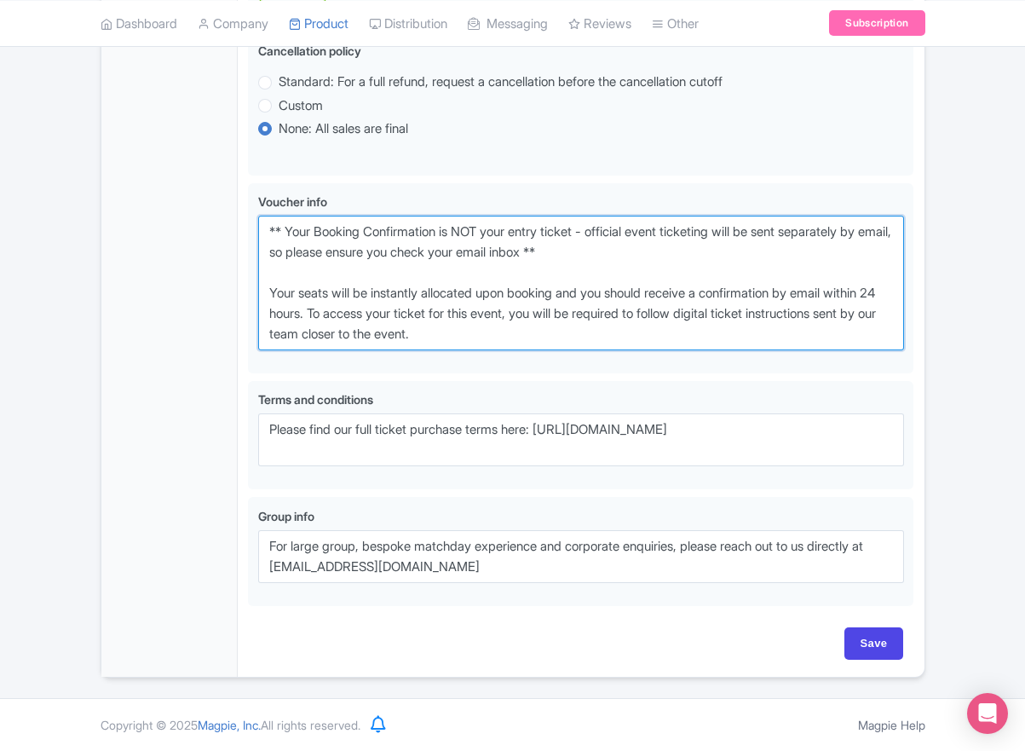
scroll to position [1073, 0]
type textarea "** Your Booking Confirmation is NOT your entry ticket - official event ticketin…"
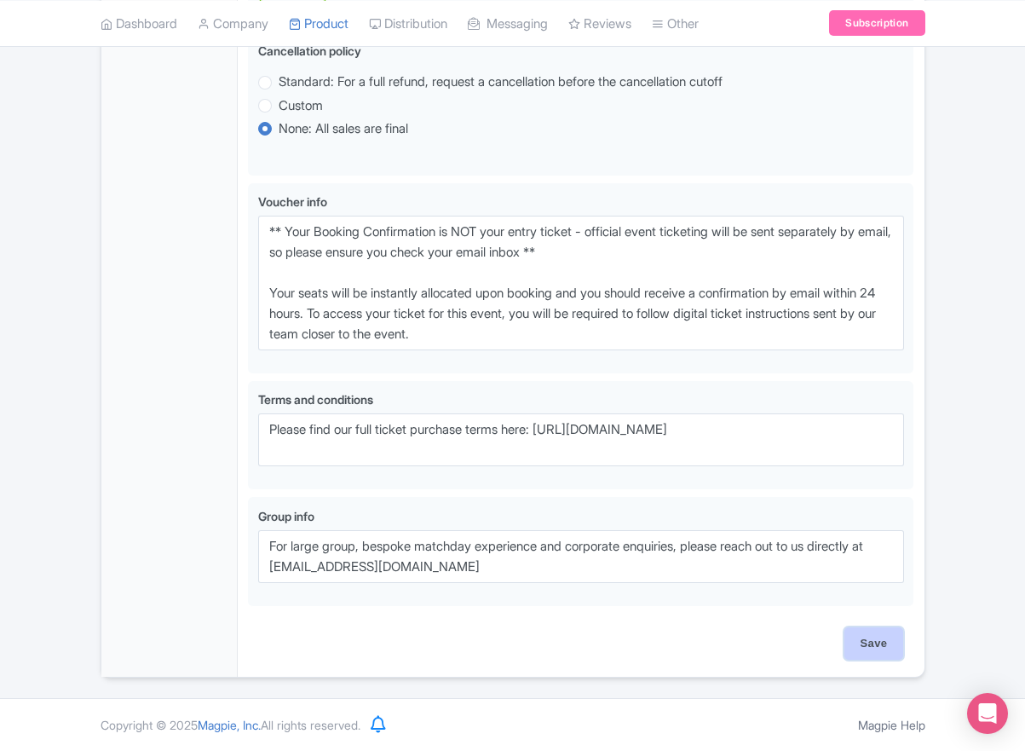
click at [876, 638] on input "Save" at bounding box center [875, 643] width 60 height 32
type input "Saving..."
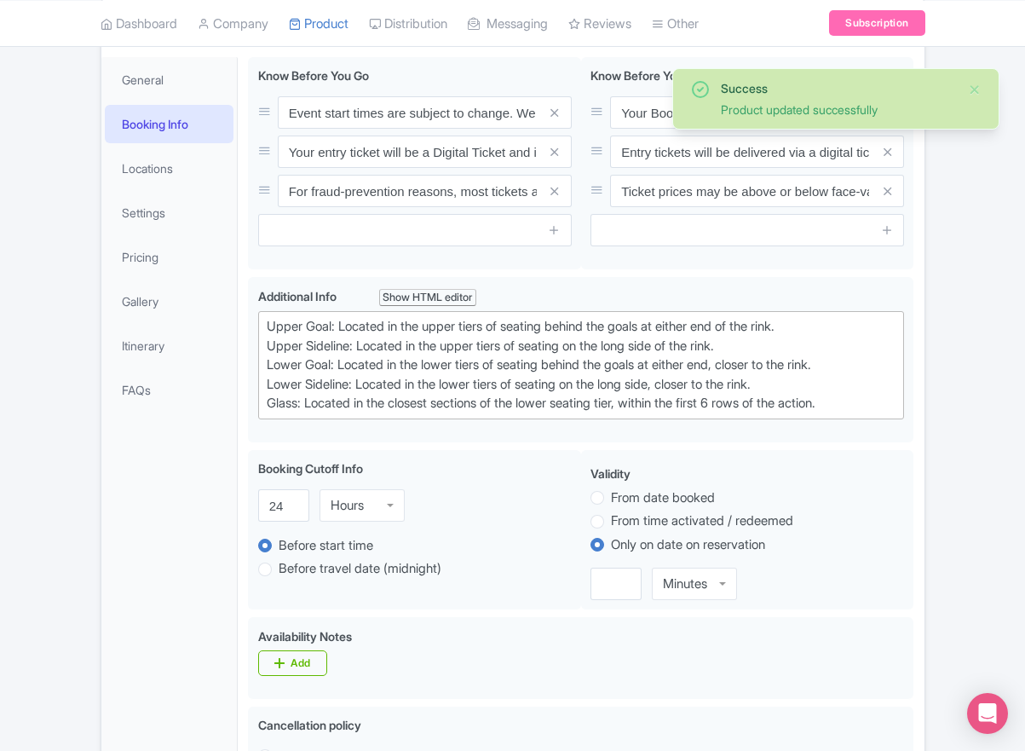
scroll to position [237, 0]
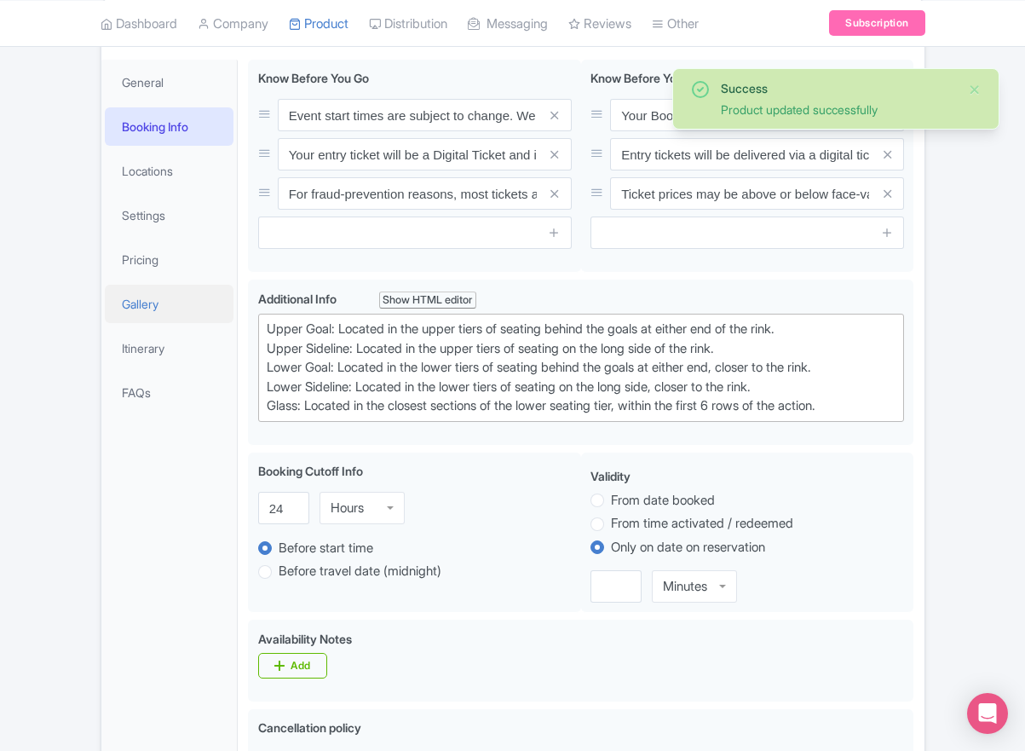
click at [155, 323] on link "Gallery" at bounding box center [170, 304] width 130 height 38
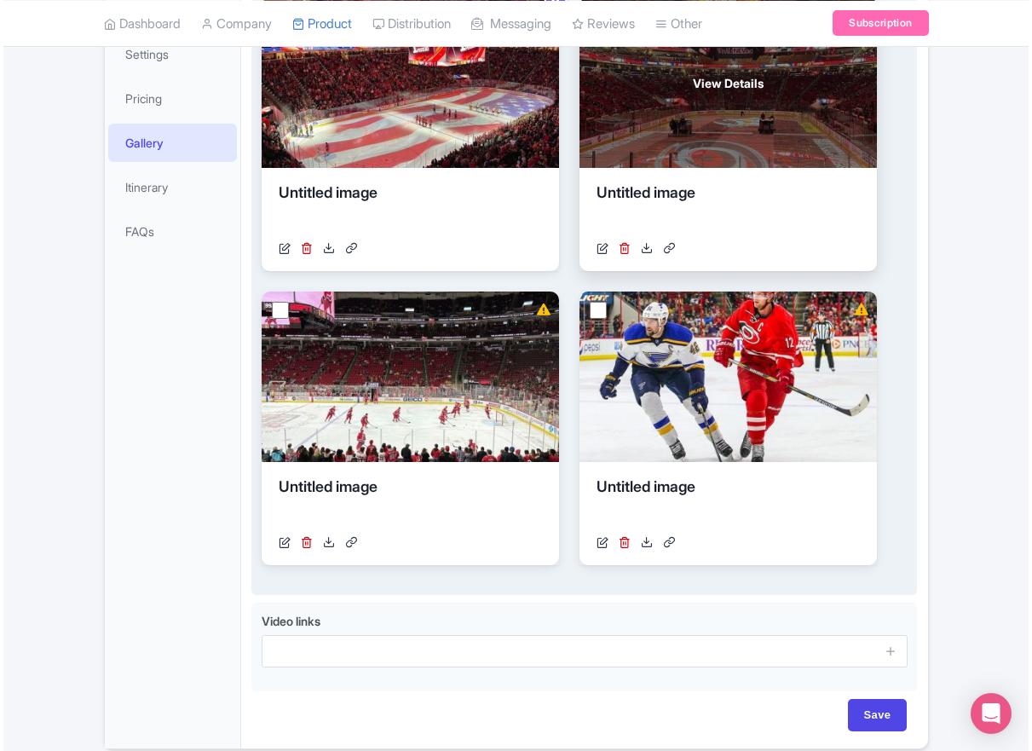
scroll to position [200, 0]
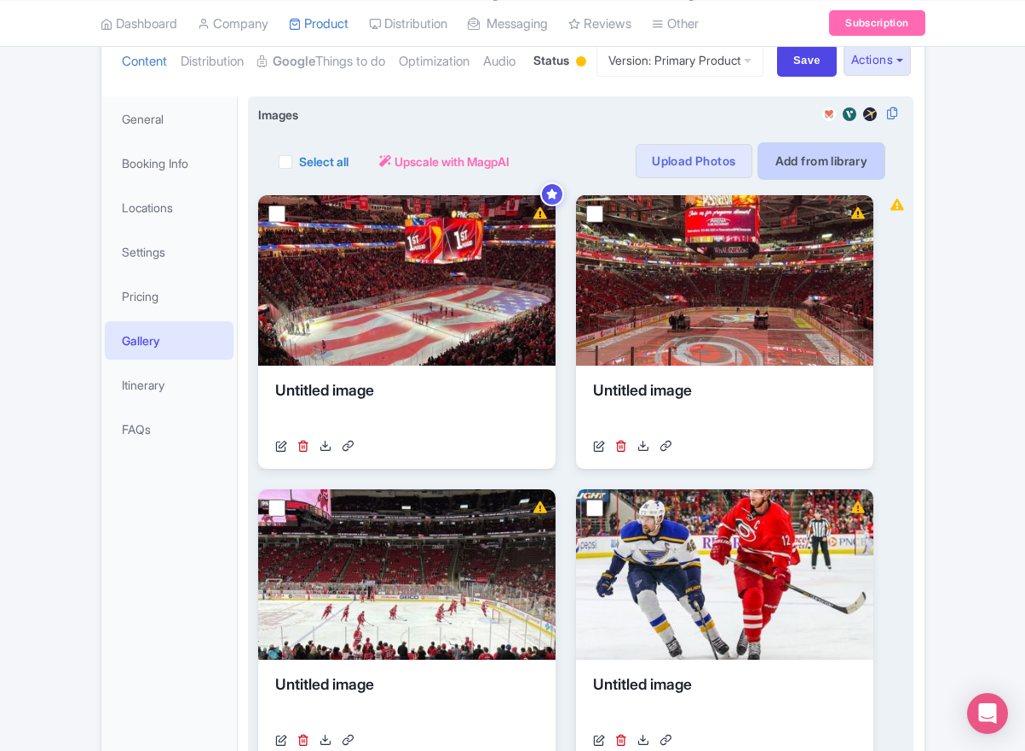
click at [817, 178] on link "Add from library" at bounding box center [821, 161] width 125 height 34
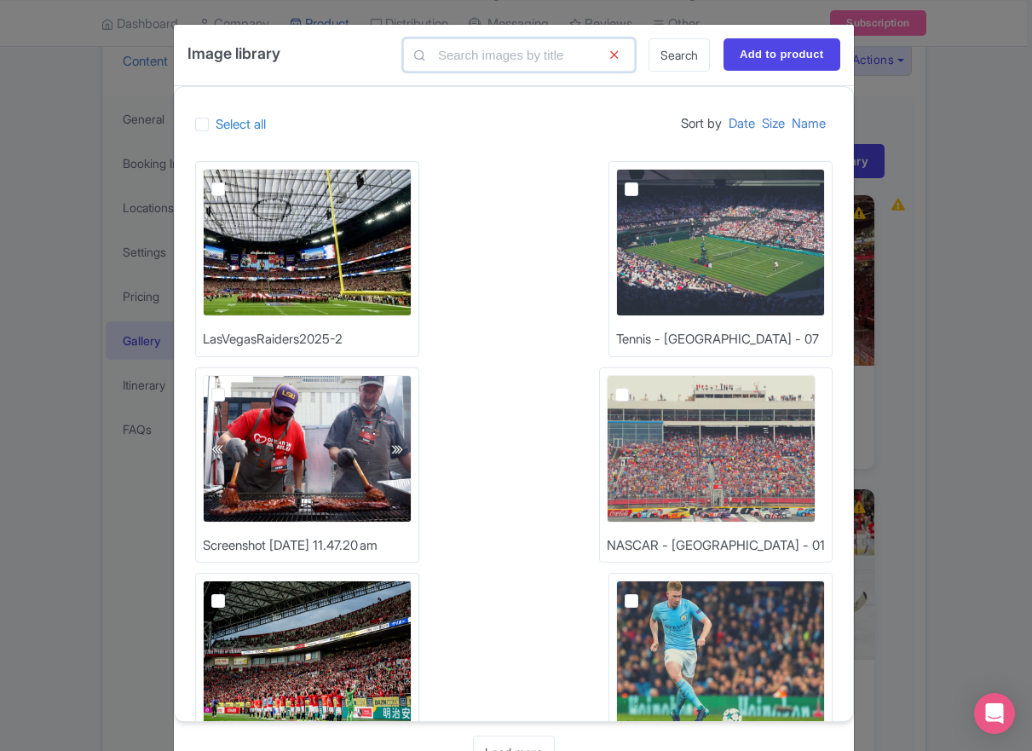
click at [508, 57] on input "text" at bounding box center [519, 54] width 232 height 33
type input "nhl-seatmap"
click at [512, 124] on div "Select all Sort by Date Size Name" at bounding box center [513, 123] width 637 height 33
click at [510, 126] on div "Select all Sort by Date Size Name" at bounding box center [513, 123] width 637 height 33
click at [685, 61] on link "Search" at bounding box center [679, 54] width 61 height 33
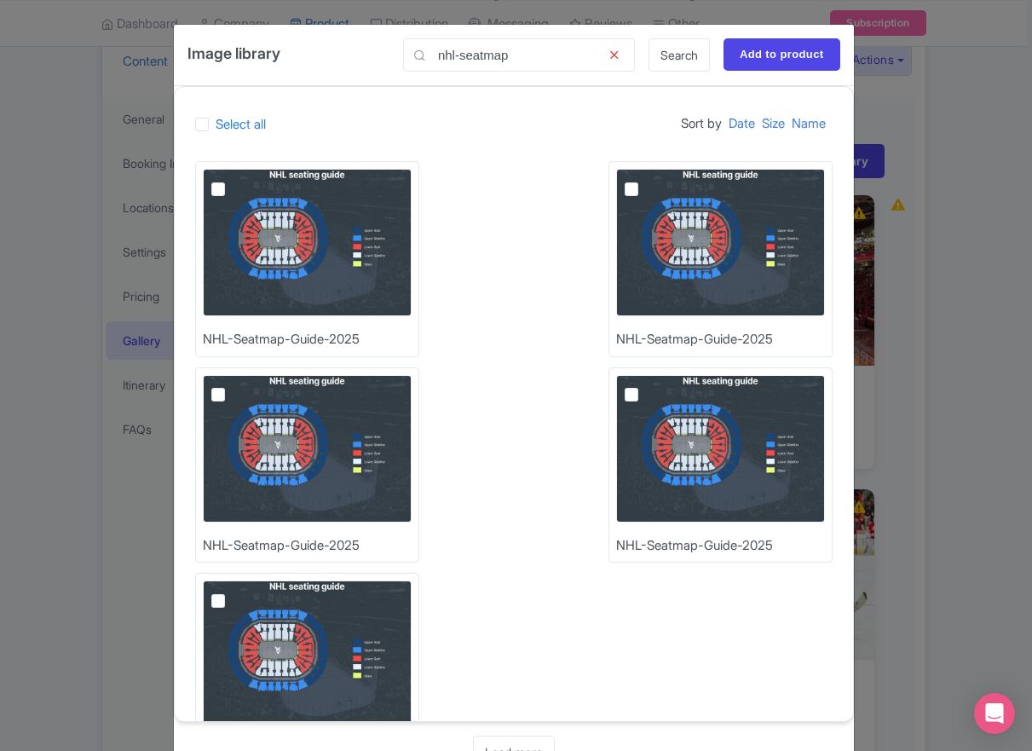
click at [281, 220] on img at bounding box center [307, 242] width 209 height 147
click at [243, 180] on input "checkbox" at bounding box center [237, 174] width 11 height 11
checkbox input "true"
click at [775, 52] on input "Add to product" at bounding box center [782, 54] width 117 height 32
type input "Adding..."
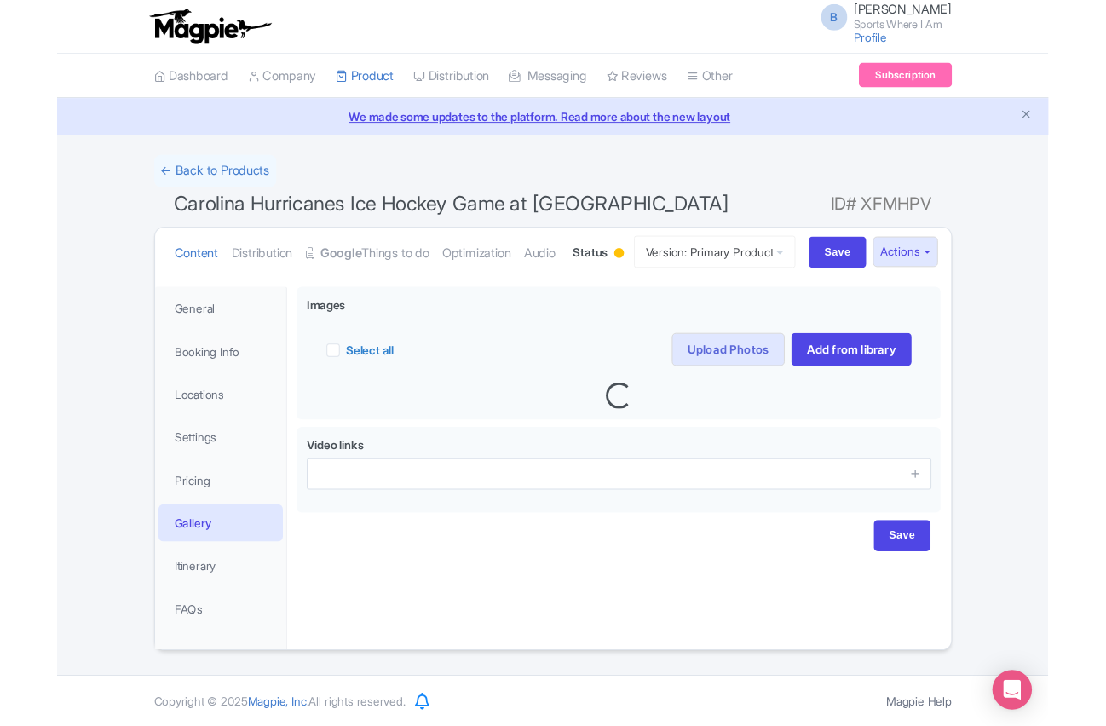
scroll to position [63, 0]
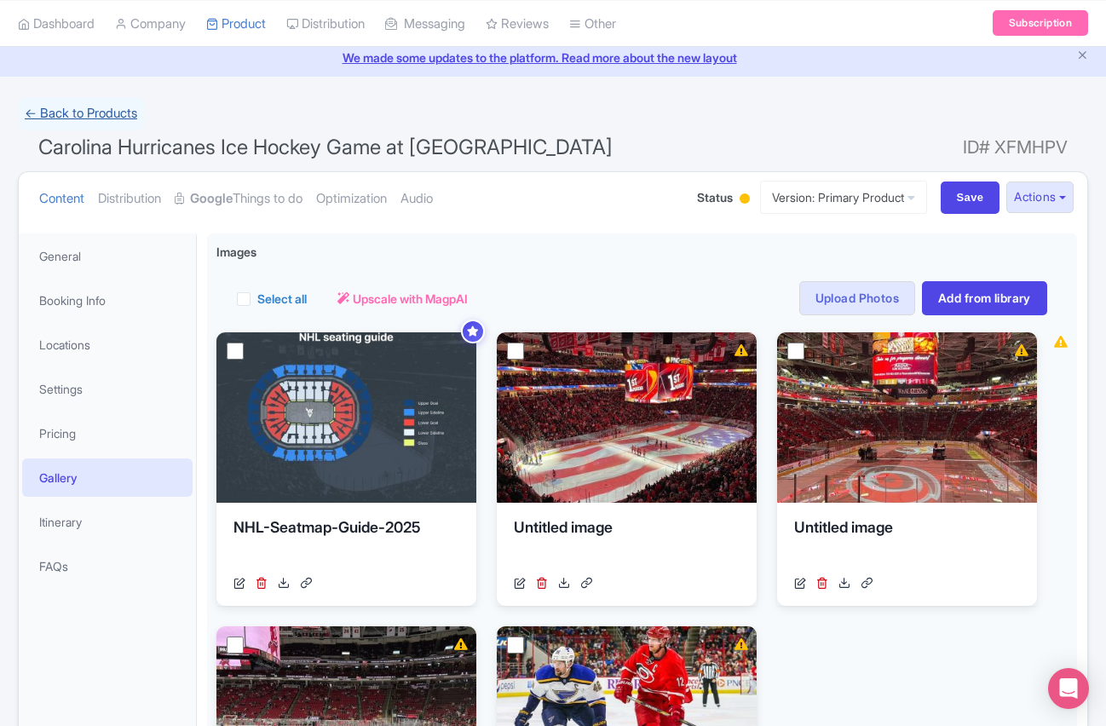
click at [81, 114] on link "← Back to Products" at bounding box center [81, 113] width 126 height 33
